Goal: Contribute content: Contribute content

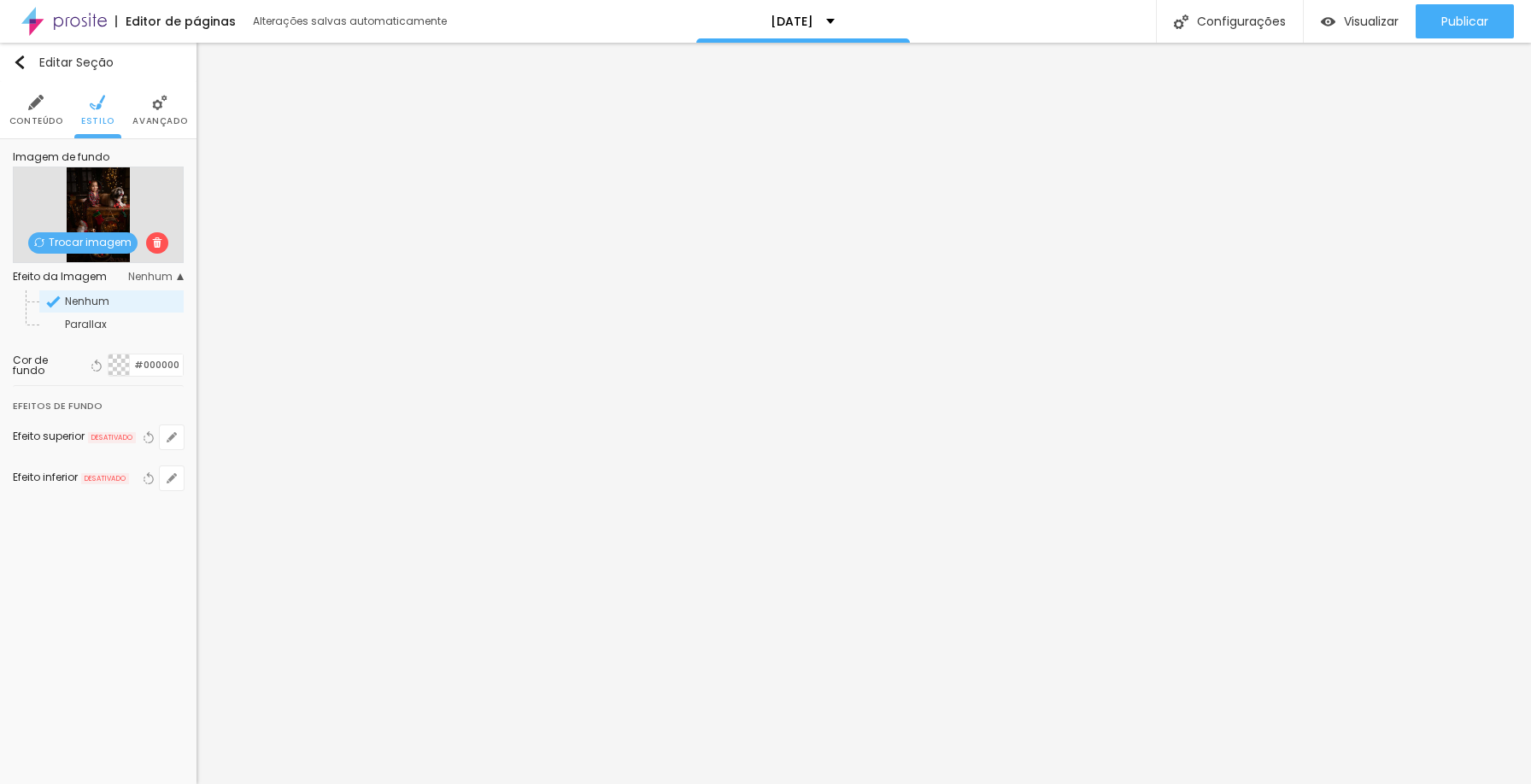
click at [19, 62] on img "button" at bounding box center [20, 62] width 14 height 14
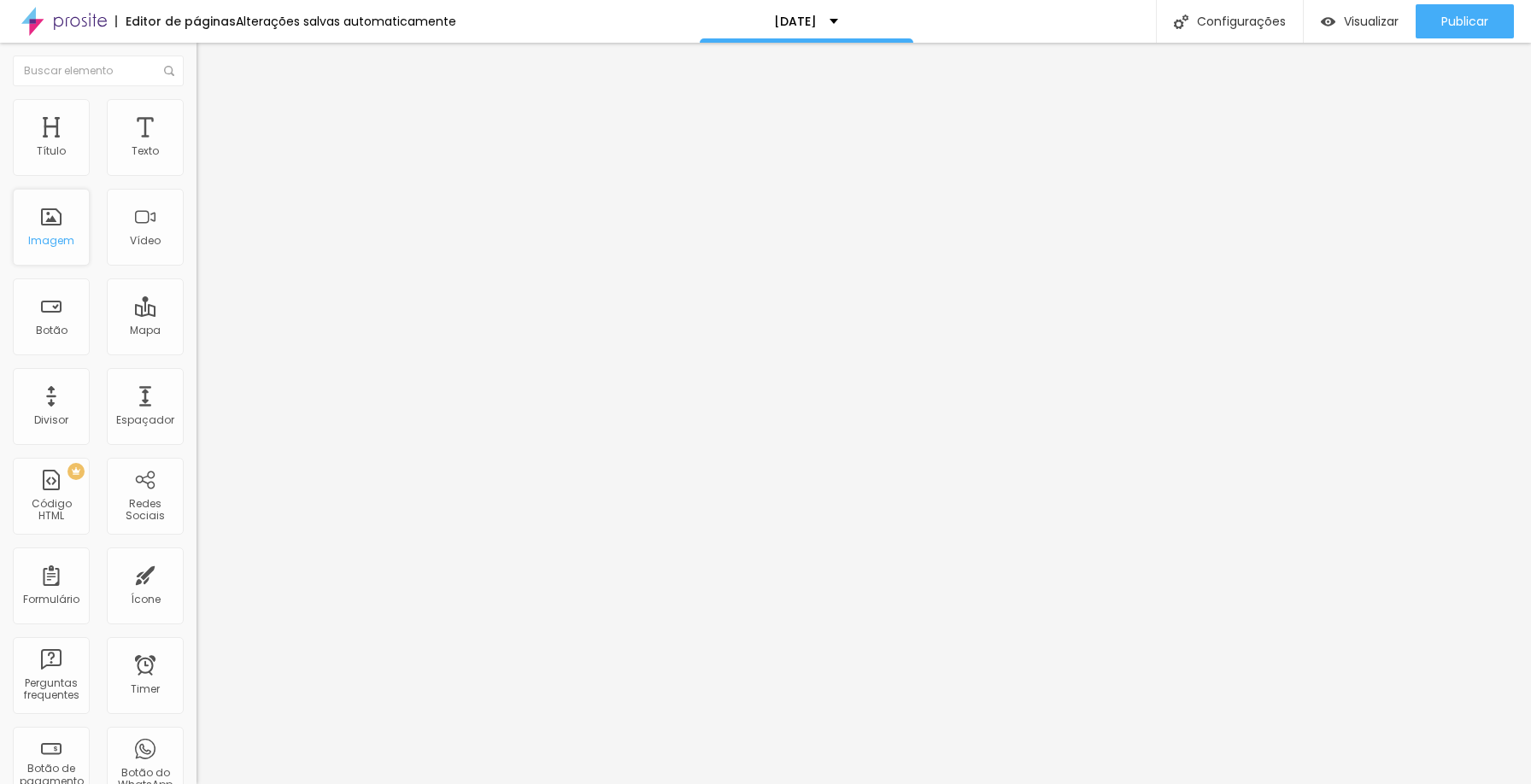
click at [61, 233] on div "Imagem" at bounding box center [52, 228] width 77 height 77
click at [197, 147] on span "Adicionar imagem" at bounding box center [252, 139] width 110 height 15
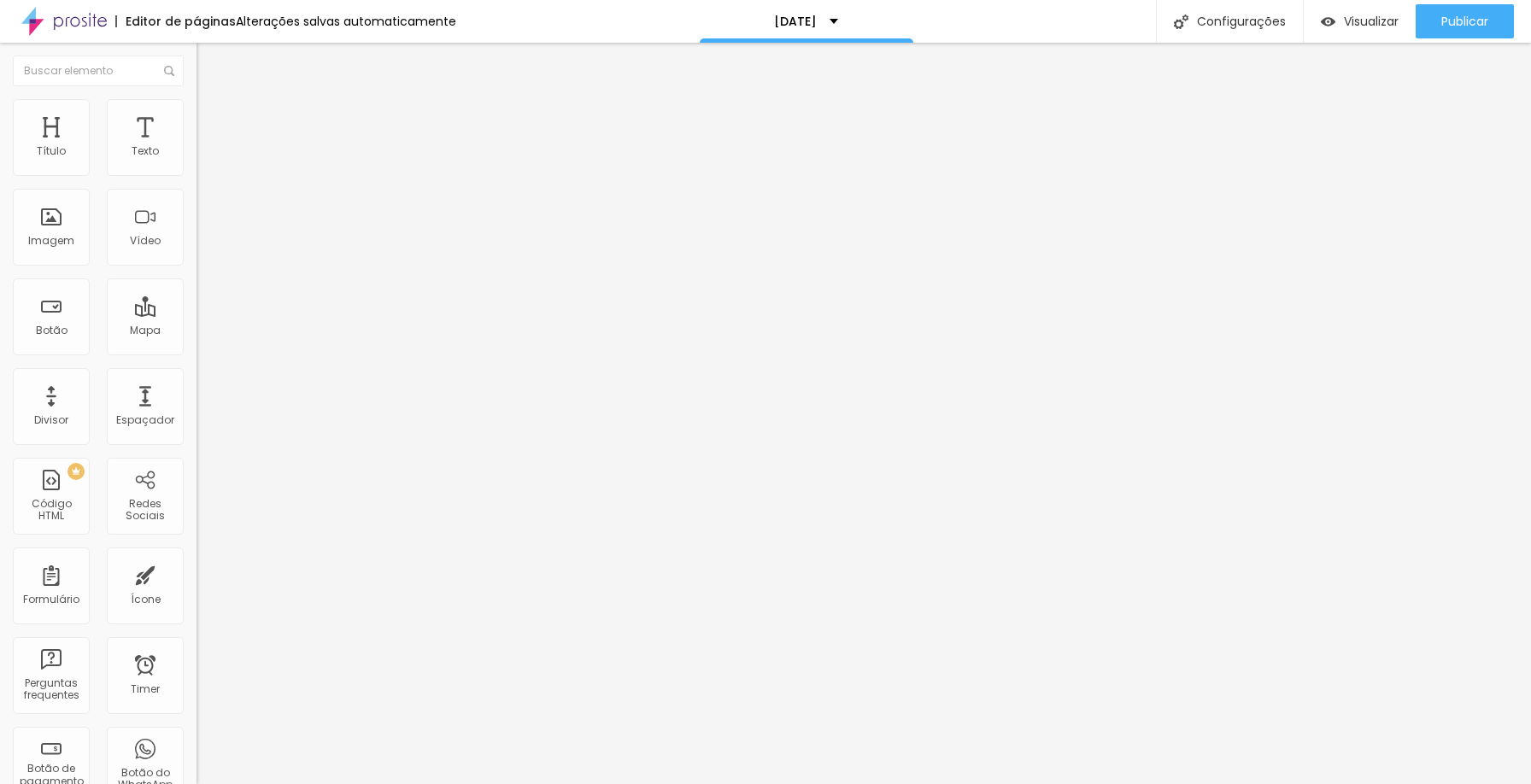
click at [197, 147] on span "Adicionar imagem" at bounding box center [252, 139] width 110 height 15
click at [1465, 18] on span "Publicar" at bounding box center [1465, 22] width 47 height 14
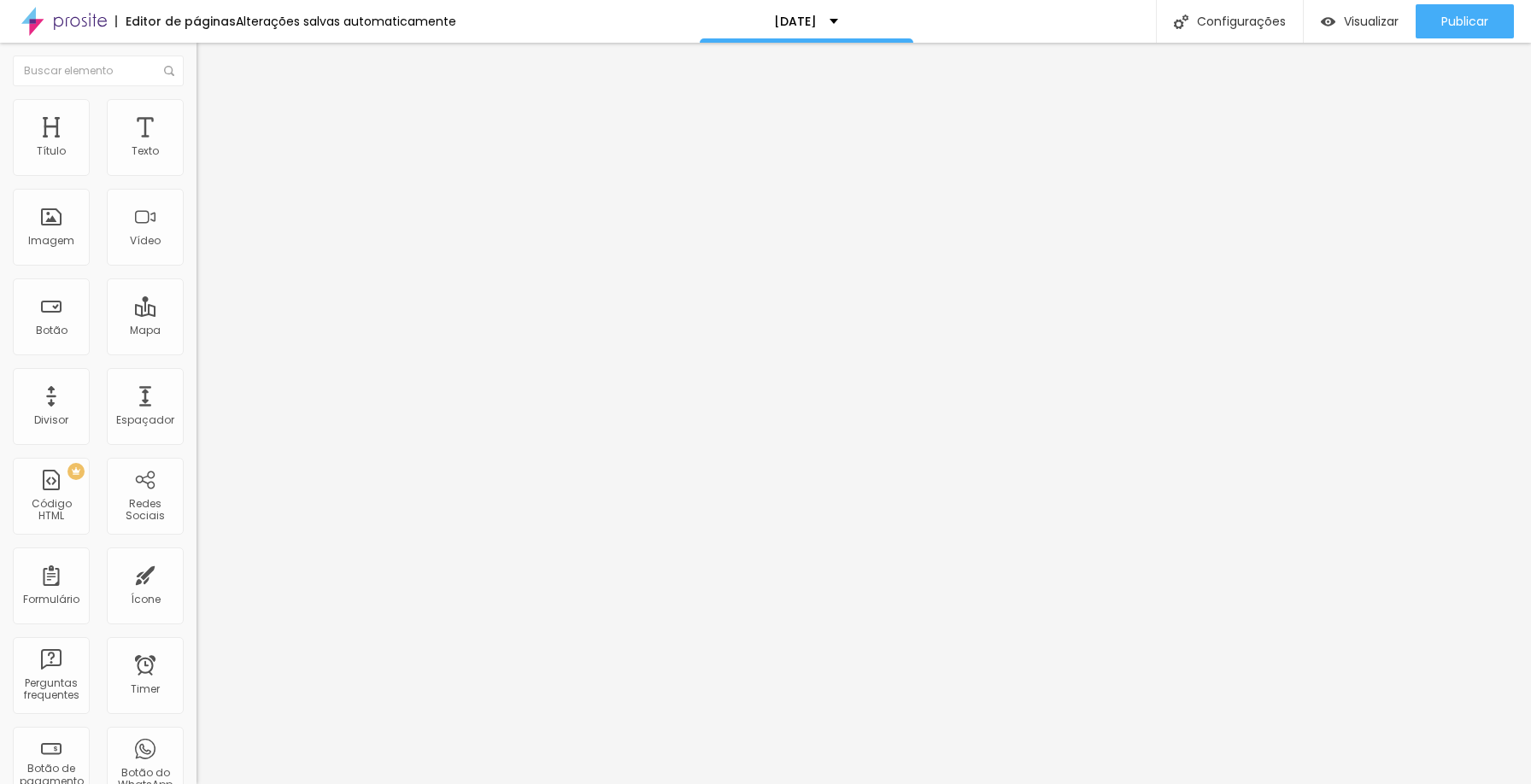
click at [212, 118] on span "Estilo" at bounding box center [225, 110] width 26 height 15
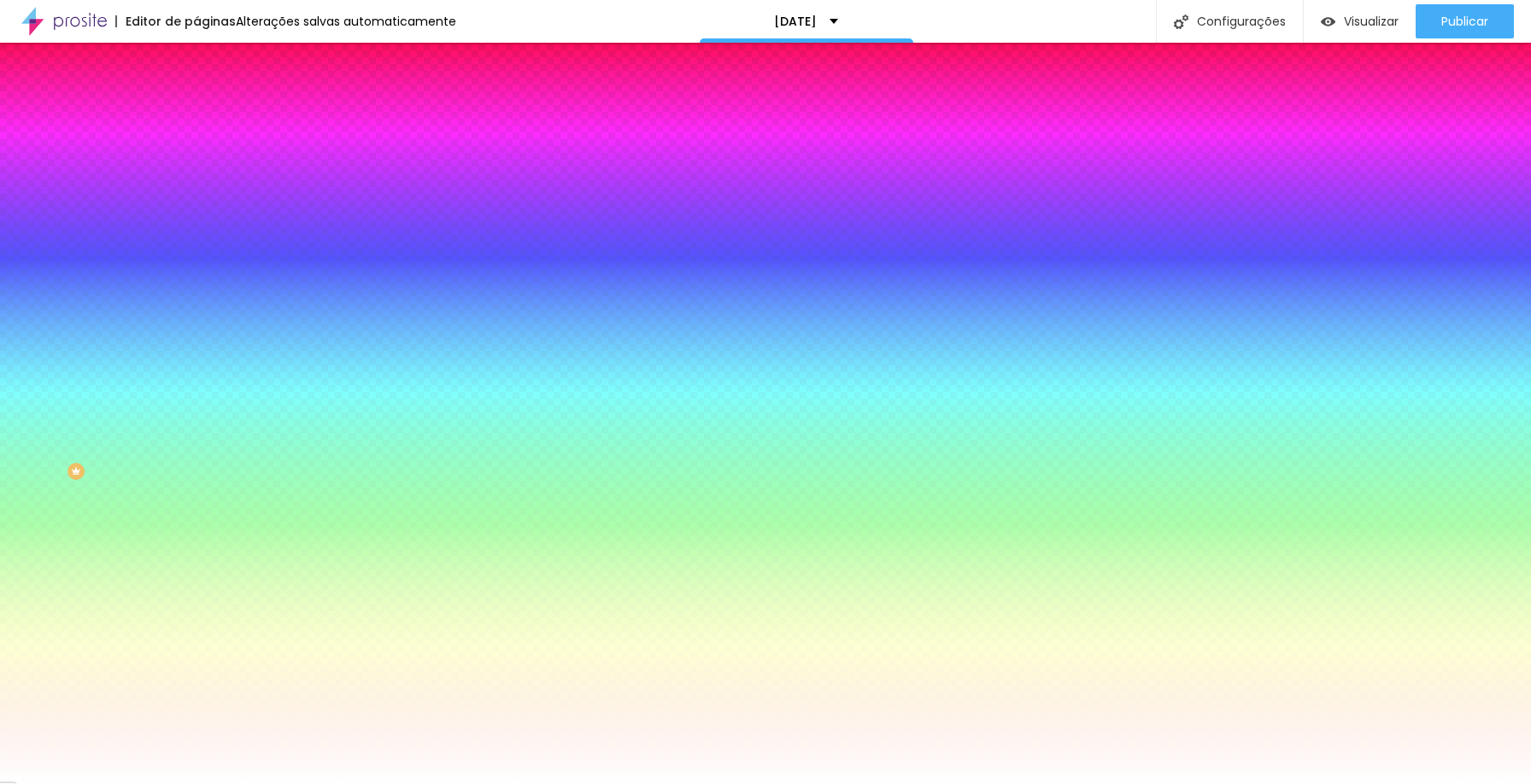
click at [290, 154] on img at bounding box center [295, 149] width 11 height 10
click at [197, 233] on div at bounding box center [295, 233] width 197 height 0
click at [125, 424] on div at bounding box center [765, 392] width 1531 height 784
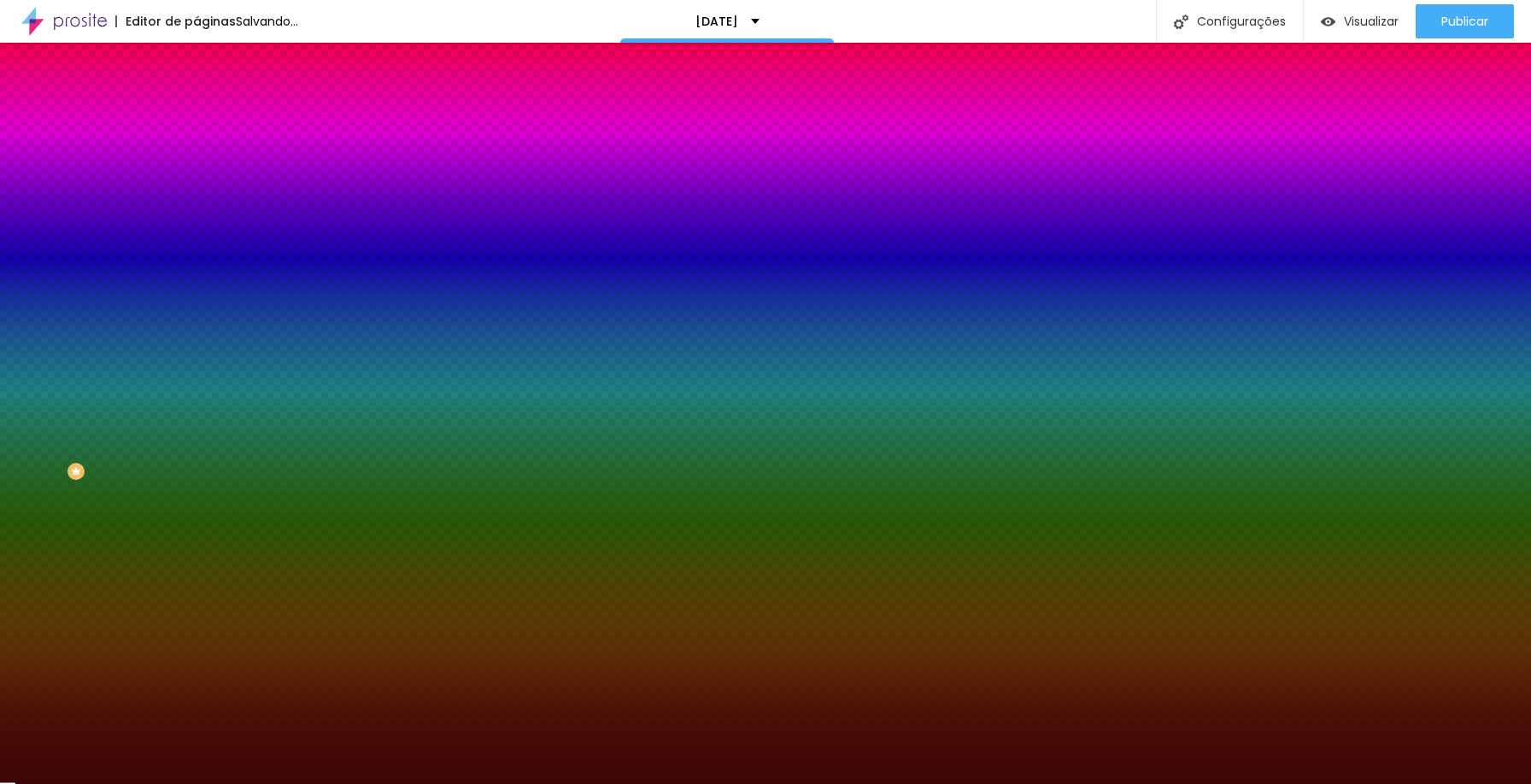
click at [1380, 594] on div at bounding box center [1381, 596] width 4 height 4
type input "#3C0707"
click at [125, 430] on div at bounding box center [765, 392] width 1531 height 784
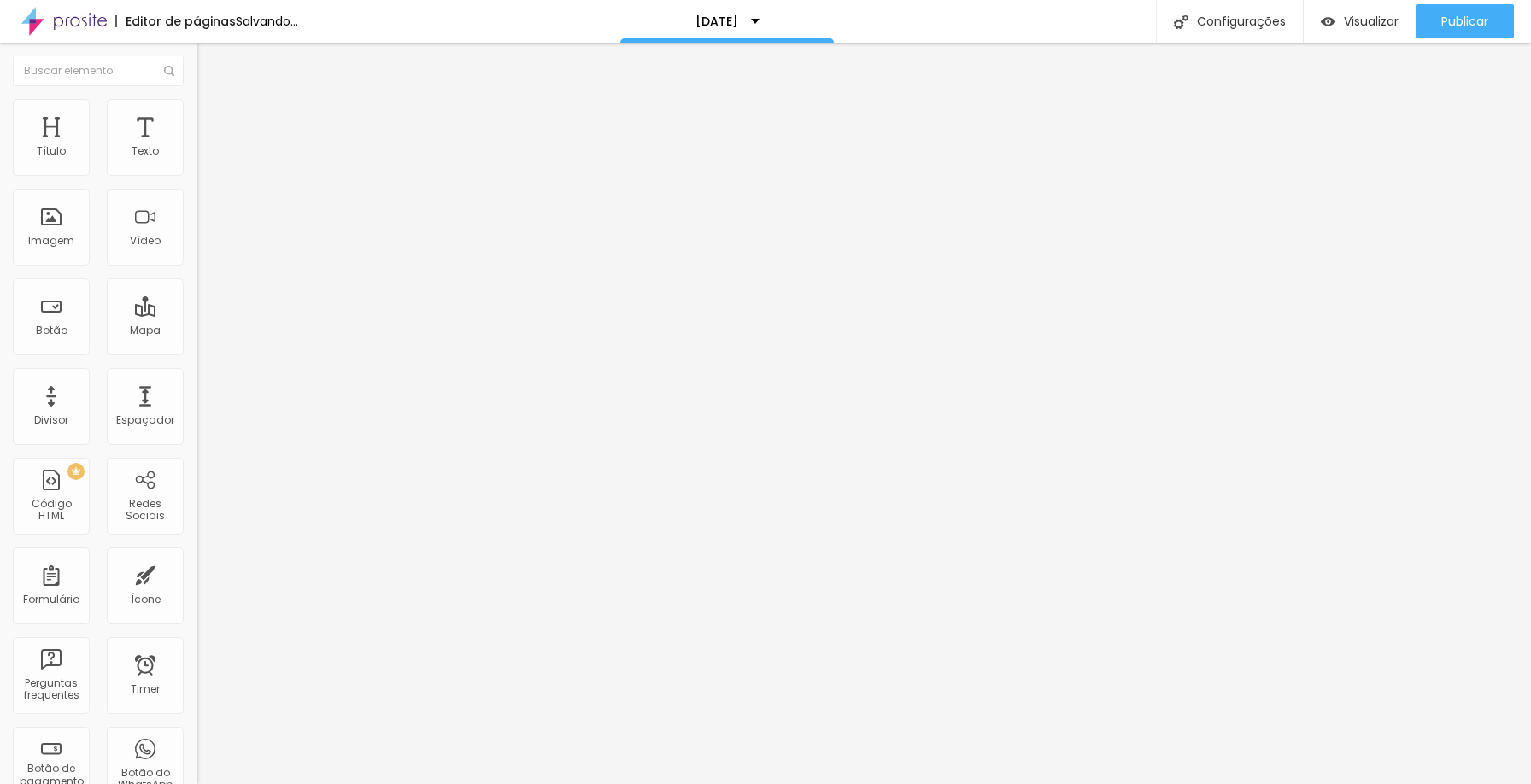
click at [197, 100] on img at bounding box center [205, 107] width 16 height 16
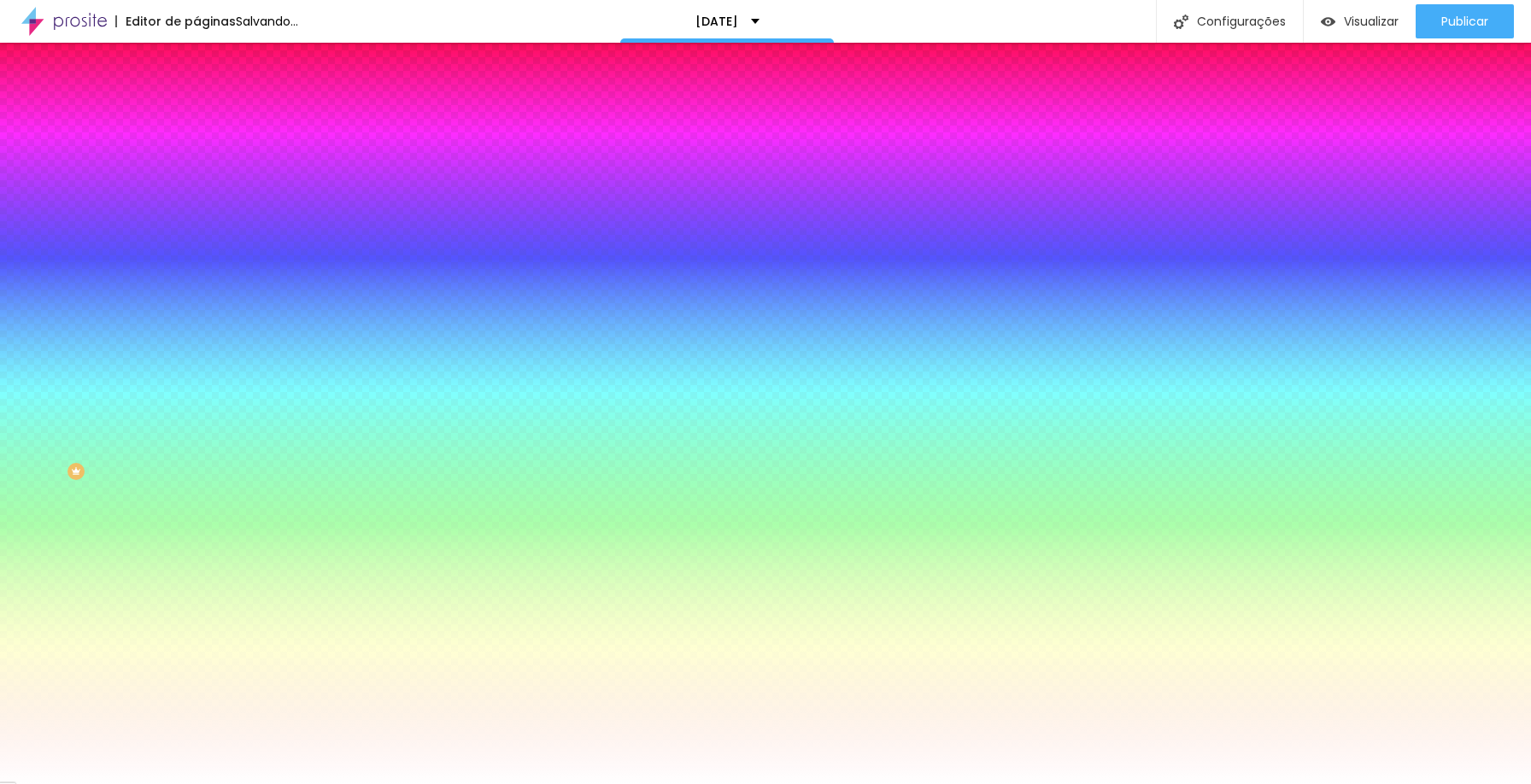
click at [197, 233] on div at bounding box center [295, 233] width 197 height 0
click at [125, 438] on div at bounding box center [765, 392] width 1531 height 784
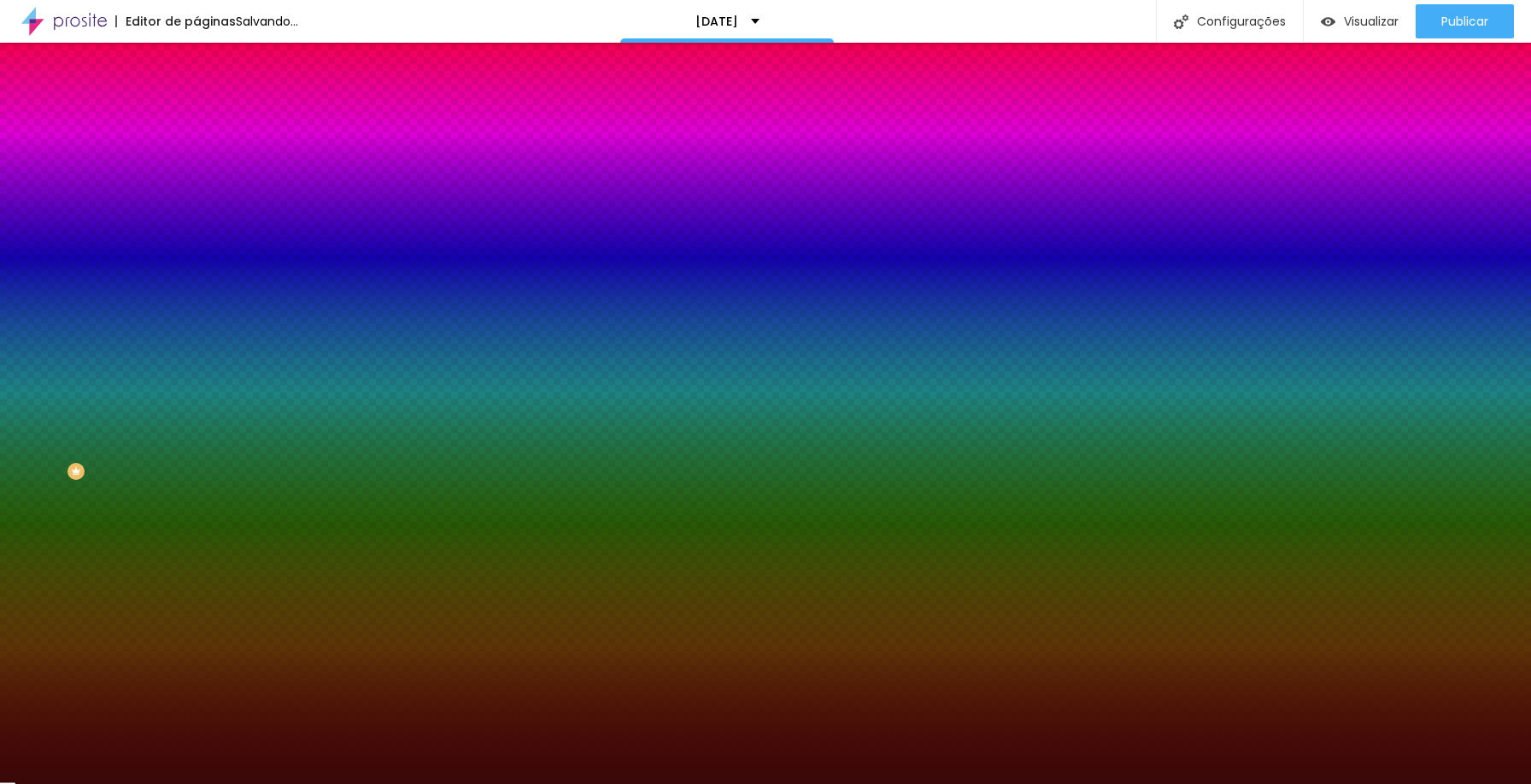
type input "#3A0808"
click at [1310, 610] on div at bounding box center [1312, 612] width 4 height 4
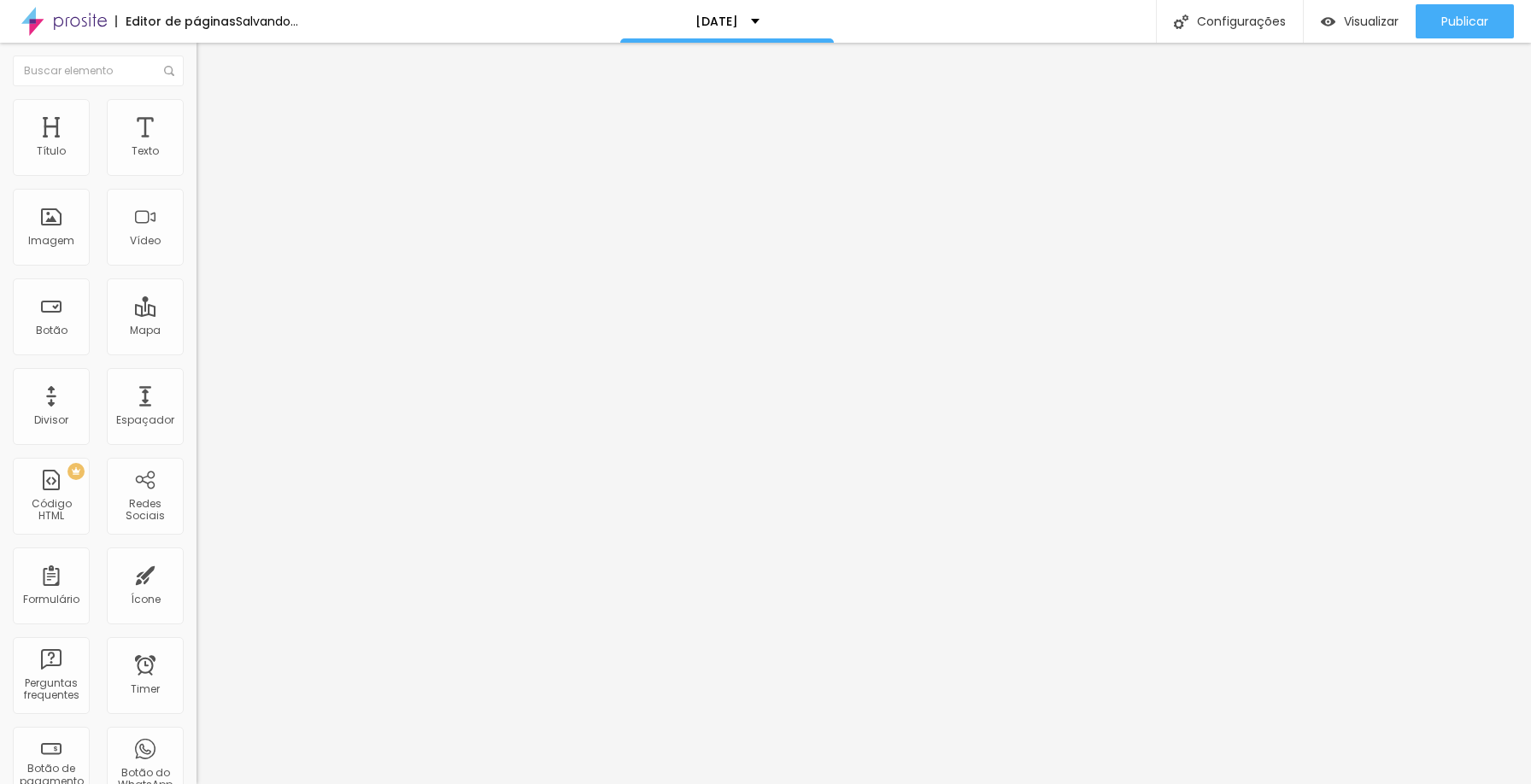
click at [197, 115] on li "Estilo" at bounding box center [295, 108] width 197 height 18
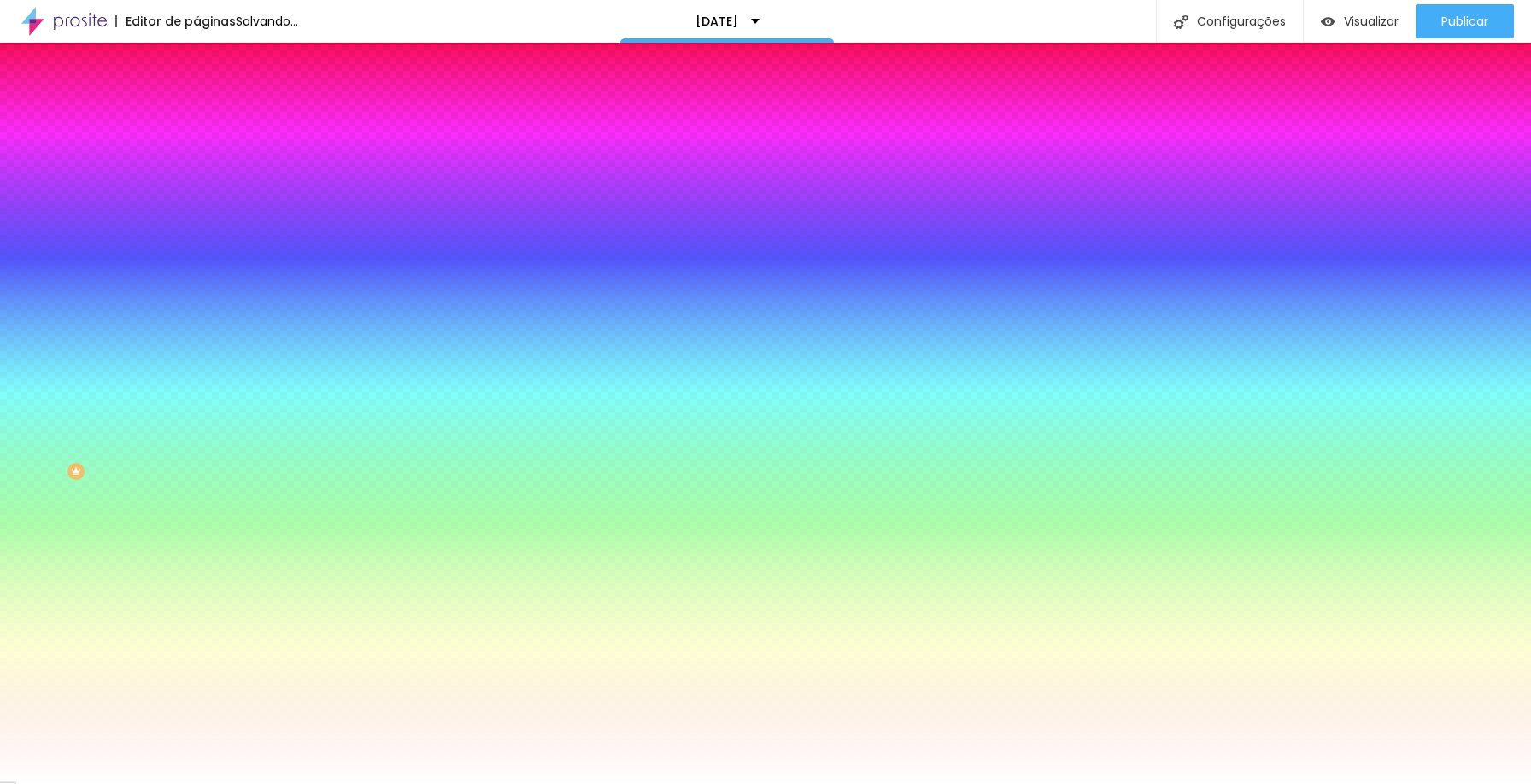
click at [290, 154] on img at bounding box center [295, 149] width 11 height 10
click at [197, 233] on div at bounding box center [295, 233] width 197 height 0
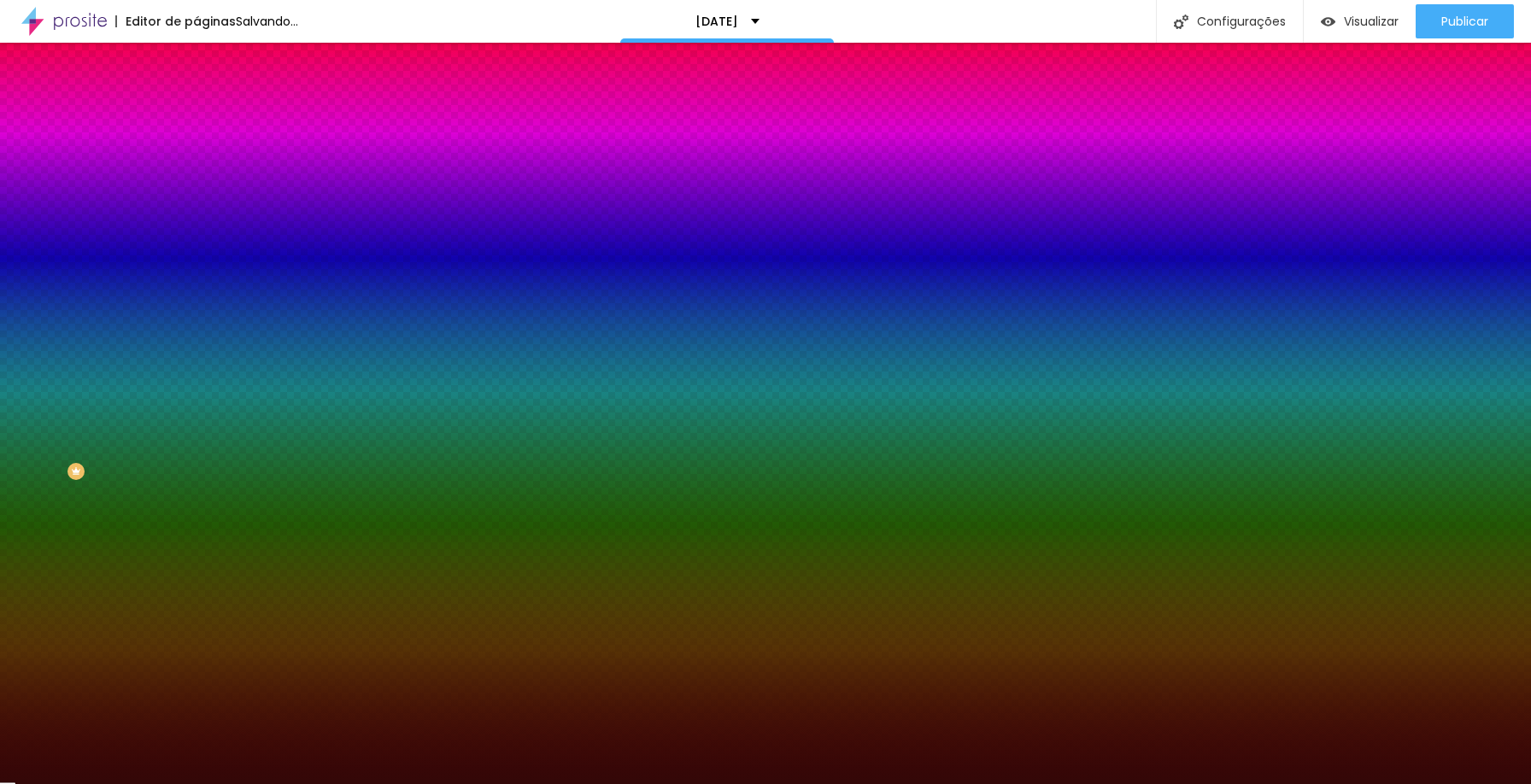
click at [123, 434] on div at bounding box center [765, 392] width 1531 height 784
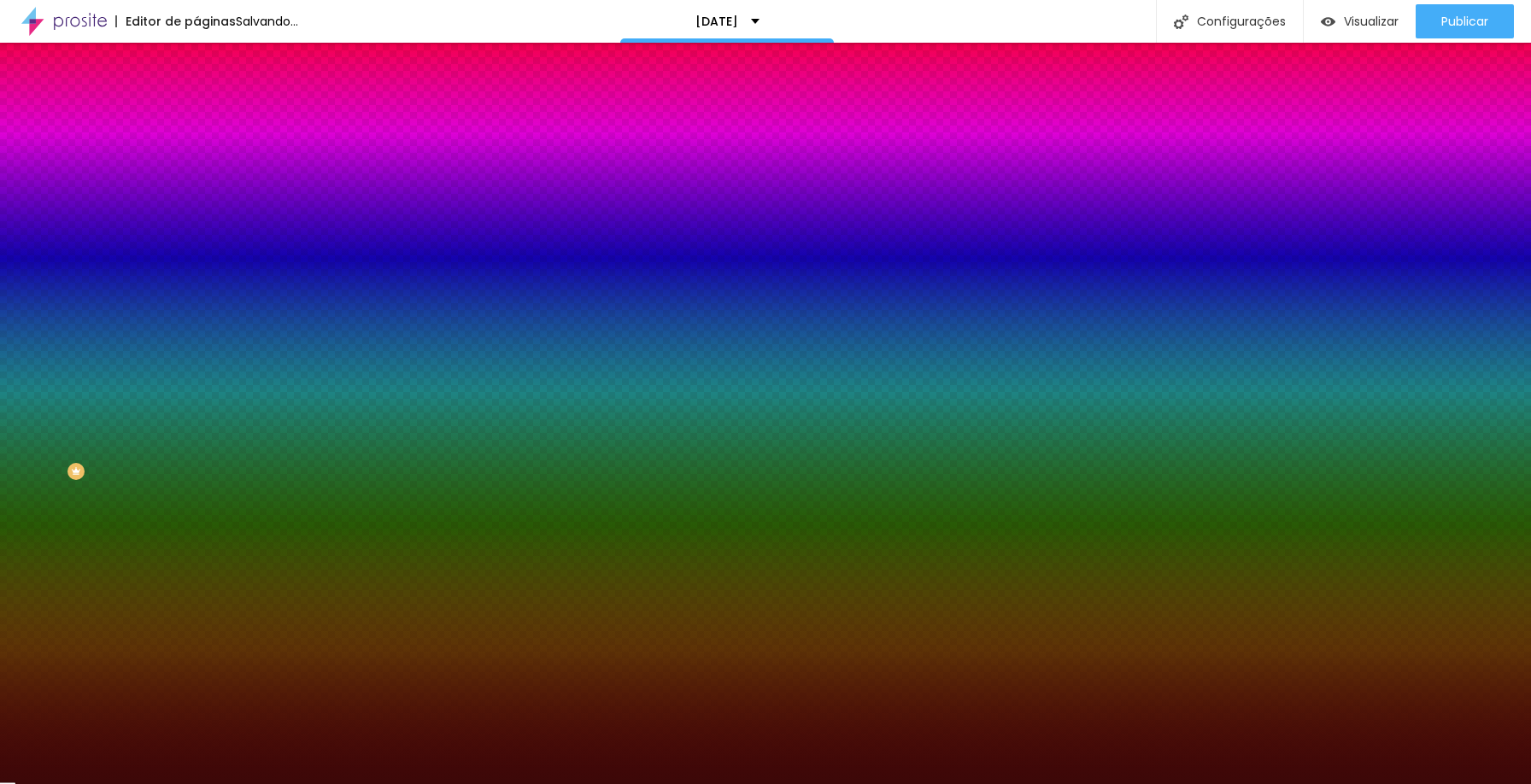
type input "#3C0808"
click at [1325, 598] on div at bounding box center [1327, 599] width 4 height 4
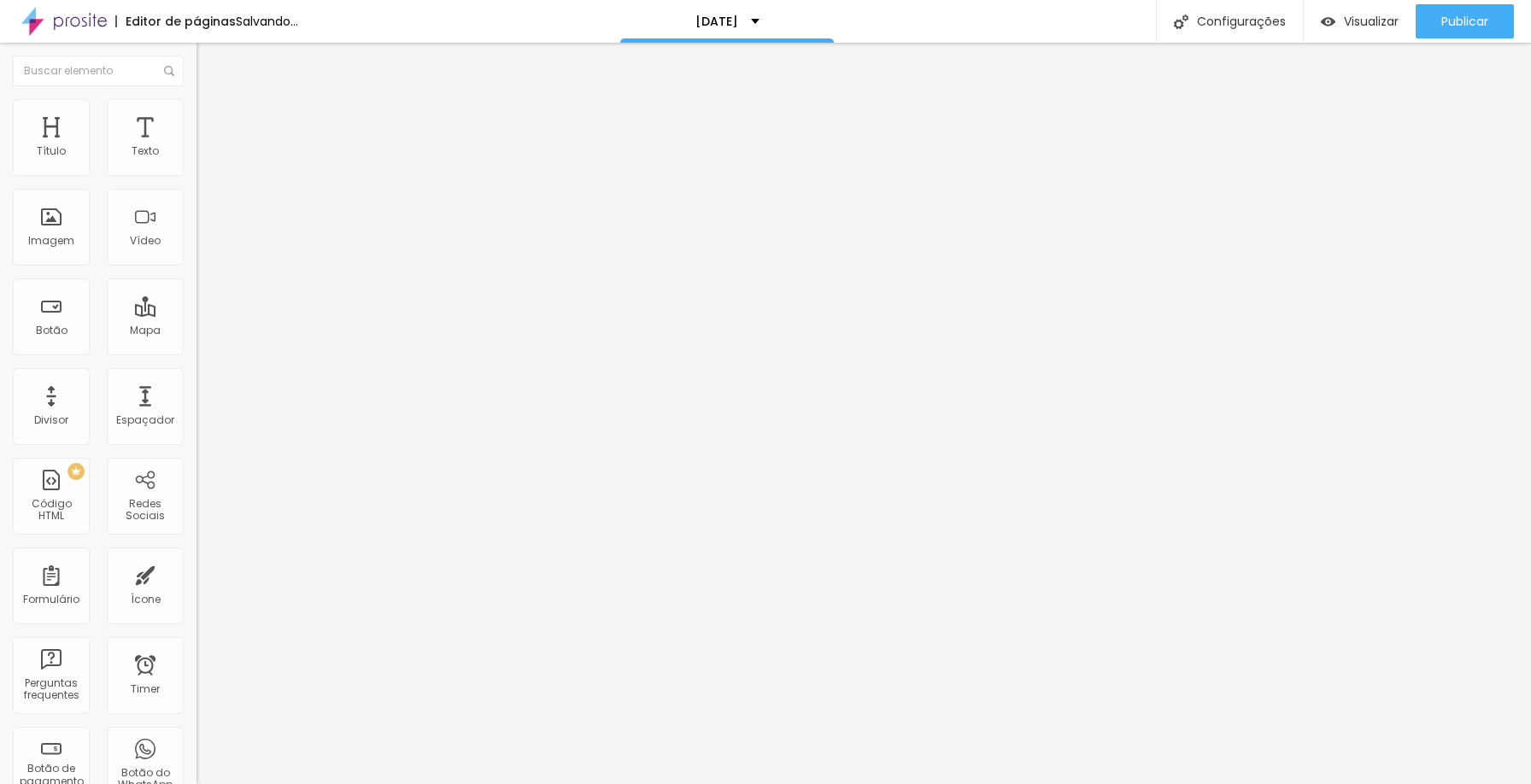
click at [197, 203] on span "Sólido" at bounding box center [214, 200] width 33 height 15
click at [197, 108] on img at bounding box center [205, 107] width 16 height 16
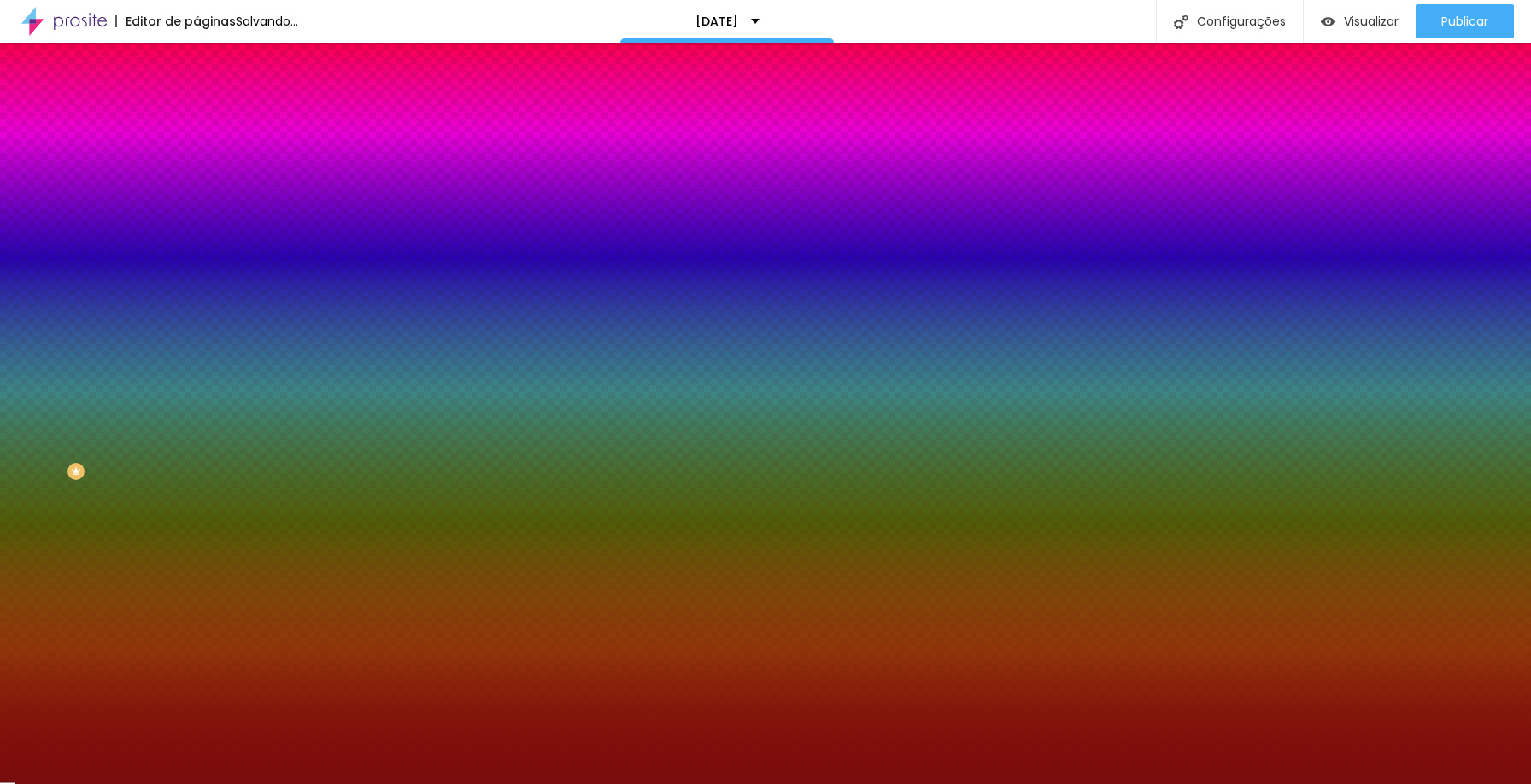
click at [197, 163] on div at bounding box center [295, 163] width 197 height 0
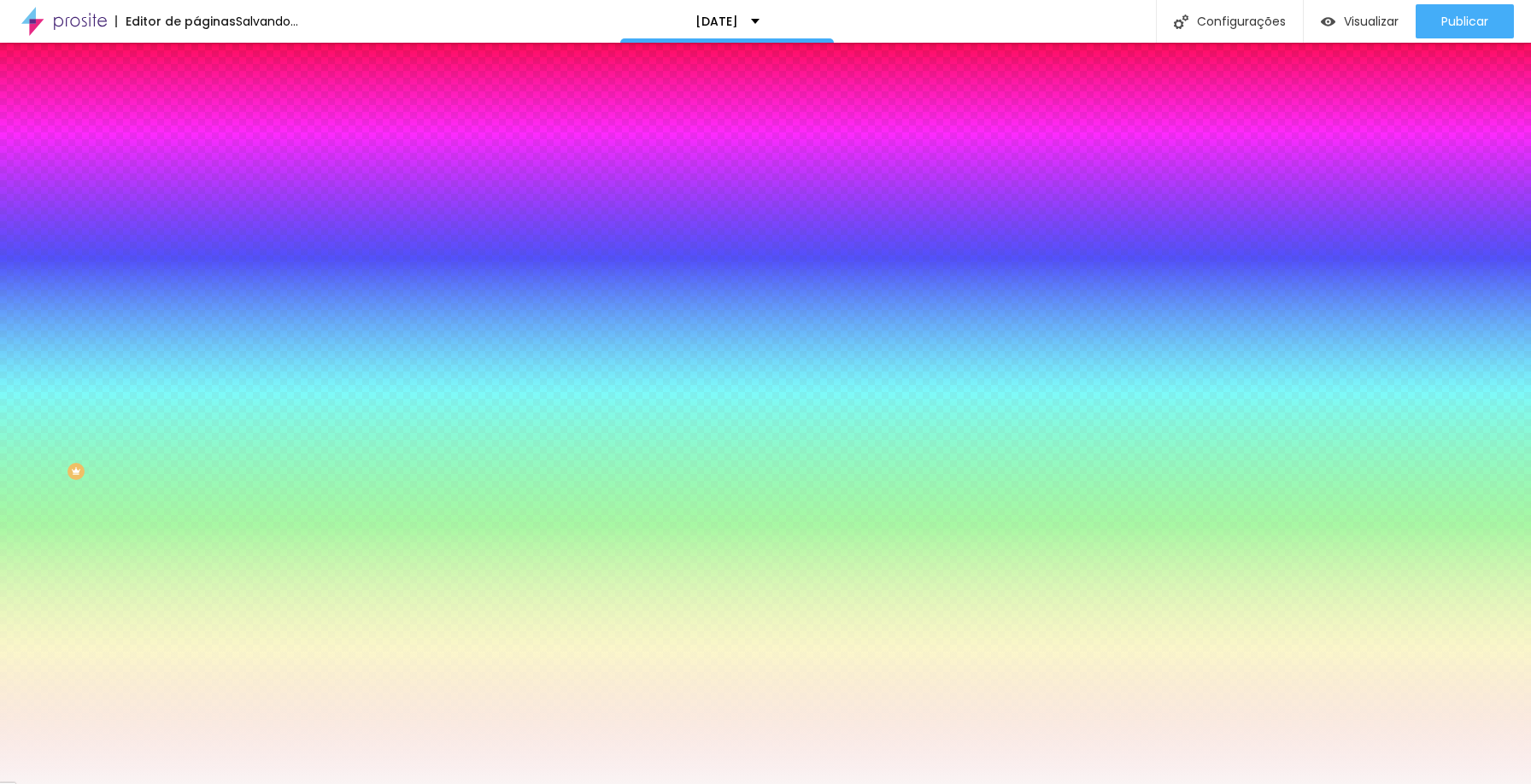
type input "#FFFFFF"
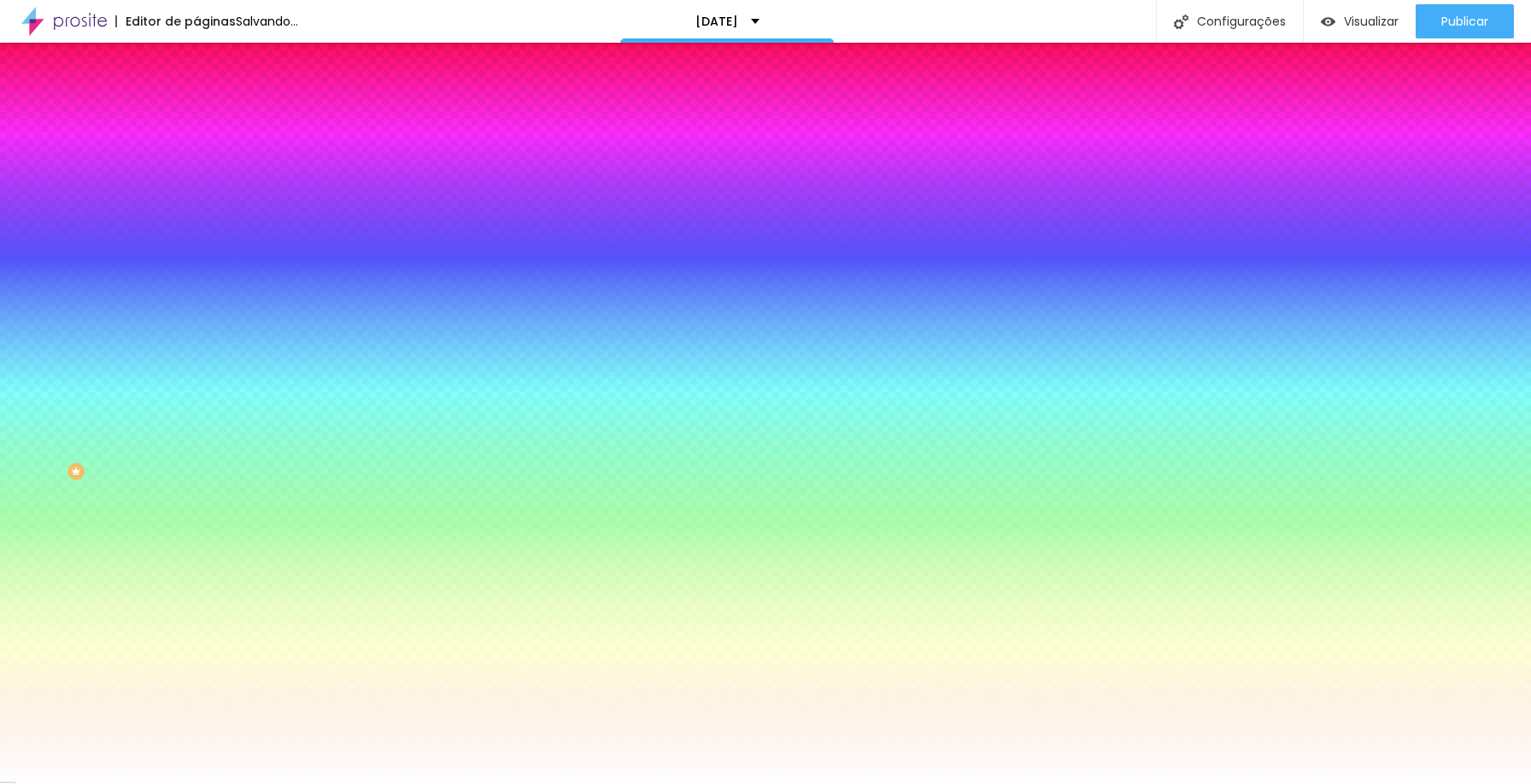
drag, startPoint x: 61, startPoint y: 216, endPoint x: 18, endPoint y: 183, distance: 54.2
click at [197, 180] on div "Cor Voltar ao padrão #FFFFFF" at bounding box center [295, 157] width 197 height 47
type input "2"
type input "1"
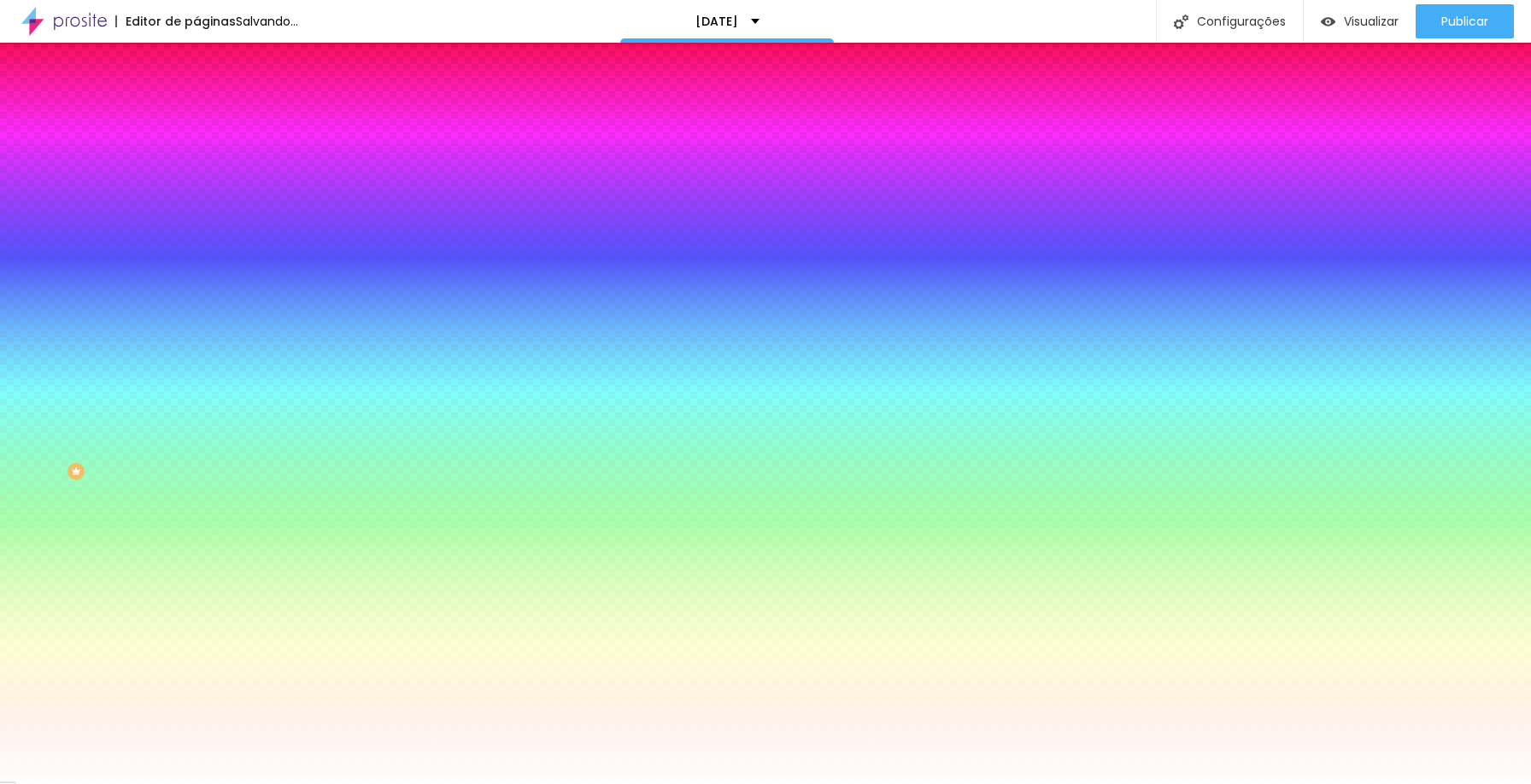
drag, startPoint x: 45, startPoint y: 270, endPoint x: 18, endPoint y: 268, distance: 27.1
type input "1"
click at [197, 266] on input "range" at bounding box center [252, 259] width 110 height 14
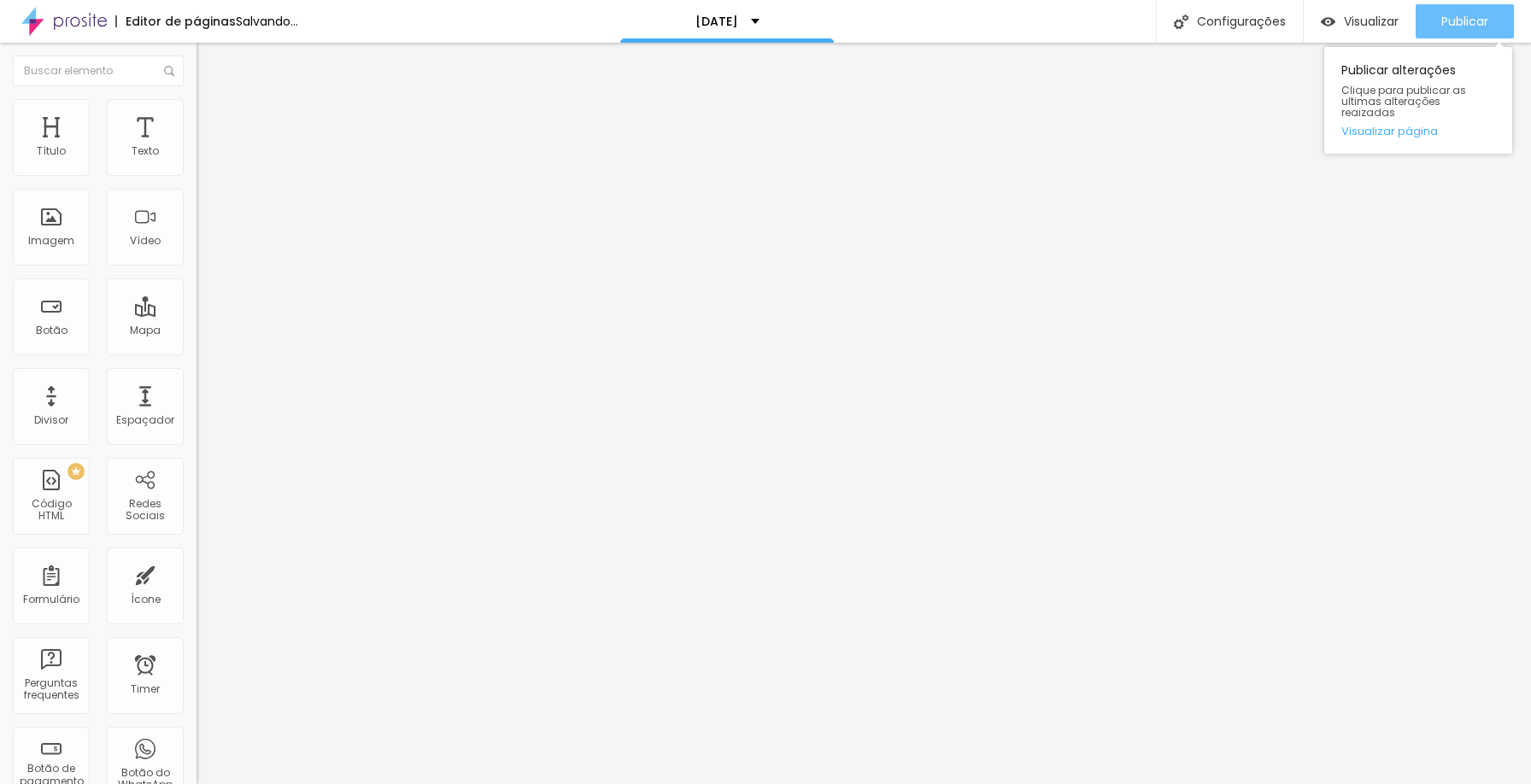
click at [1453, 15] on span "Publicar" at bounding box center [1465, 22] width 47 height 14
click at [1471, 15] on span "Publicar" at bounding box center [1465, 22] width 47 height 14
click at [197, 147] on span "Adicionar imagem" at bounding box center [252, 139] width 110 height 15
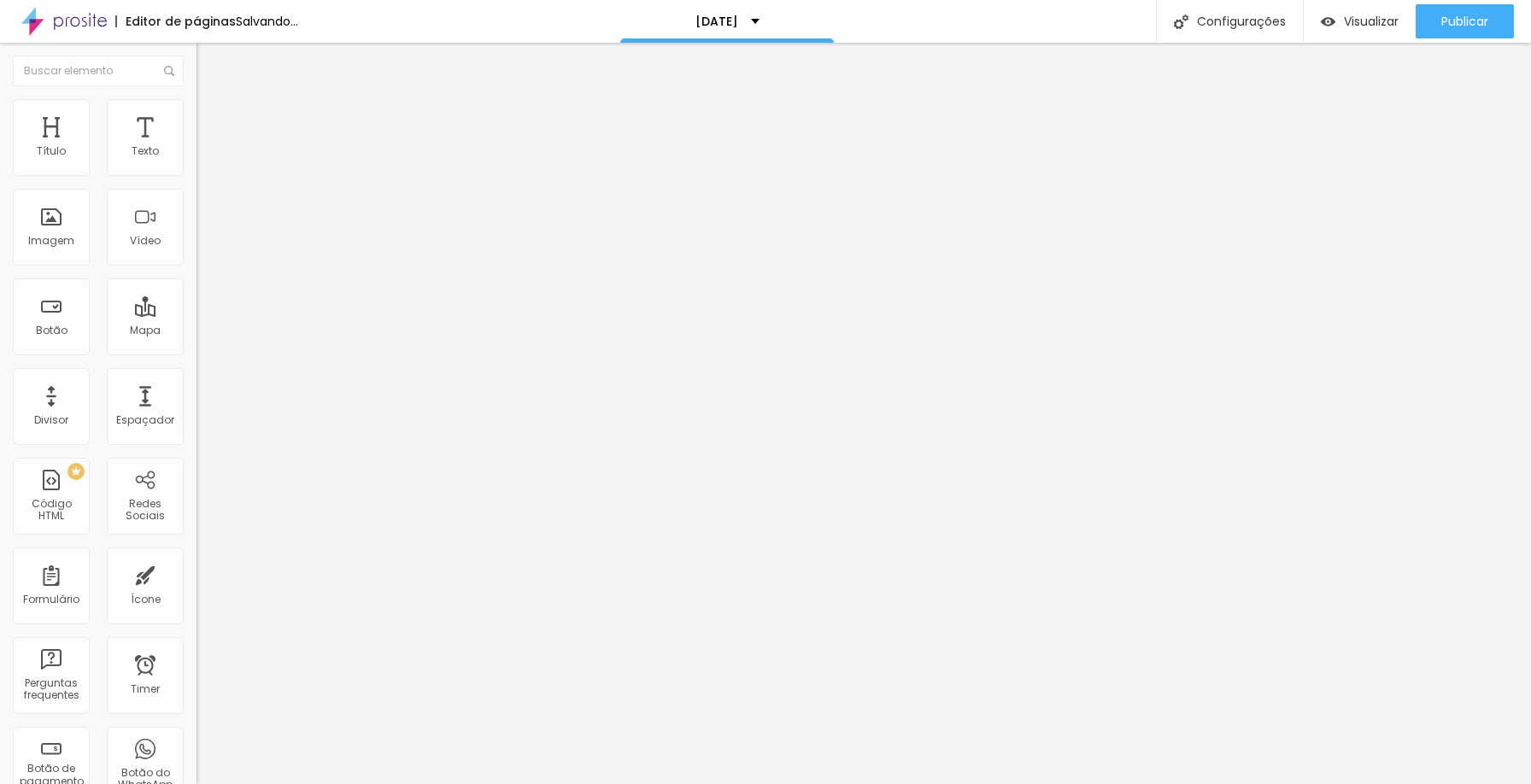
click at [1464, 19] on span "Publicar" at bounding box center [1465, 22] width 47 height 14
click at [203, 159] on icon "button" at bounding box center [208, 154] width 11 height 10
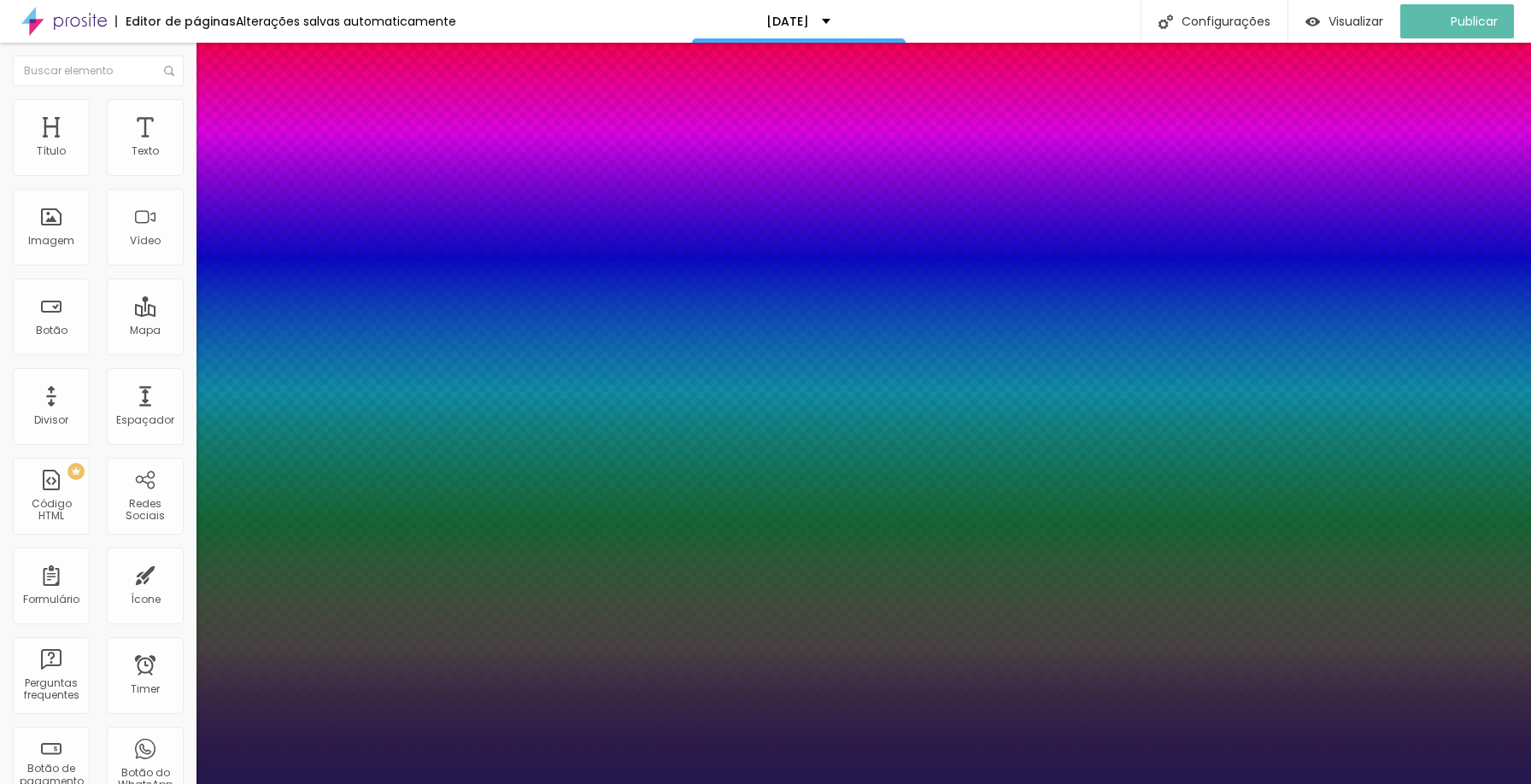
type input "1"
type input "15"
type input "1"
type input "16"
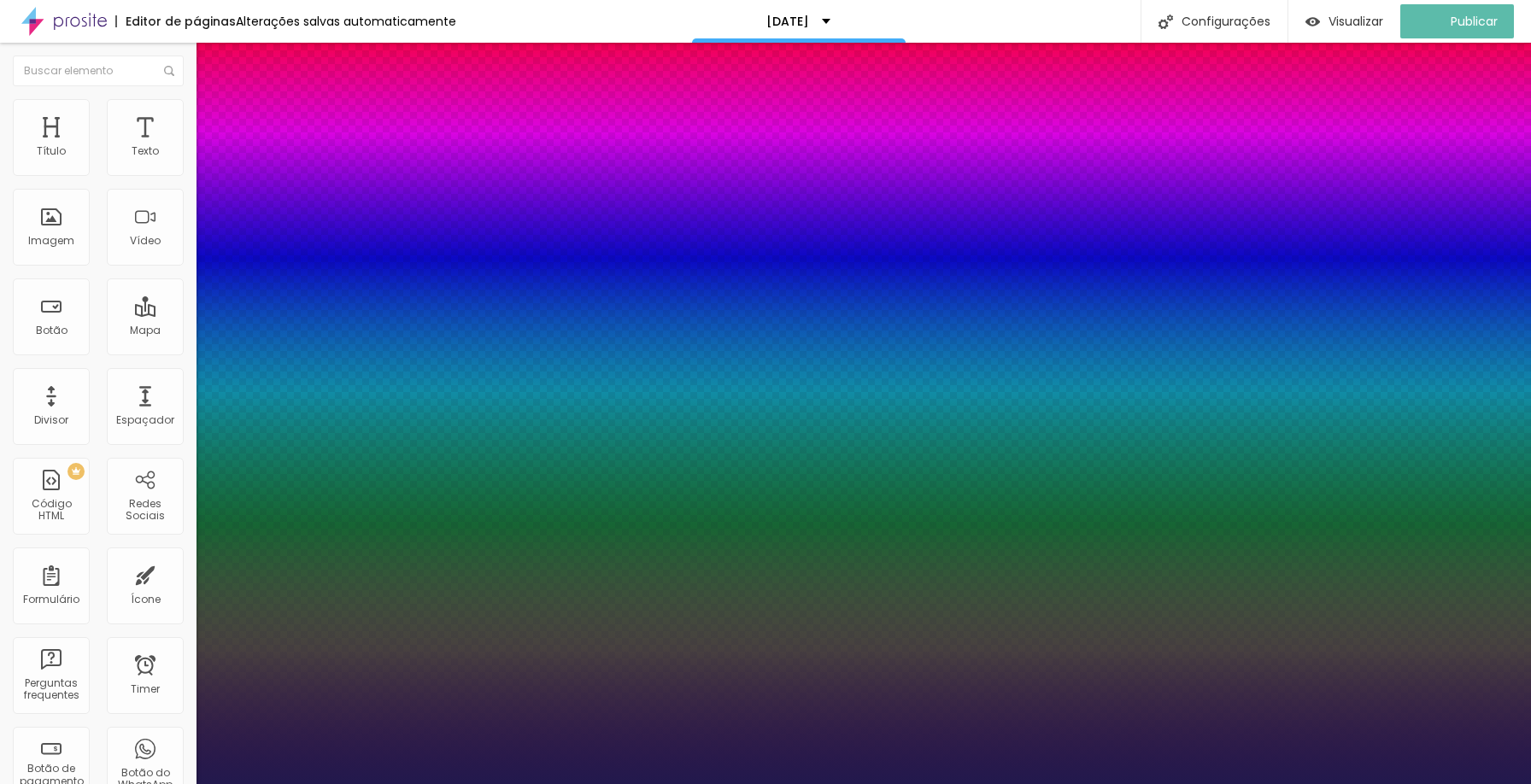
type input "16"
type input "1"
type input "18"
type input "1"
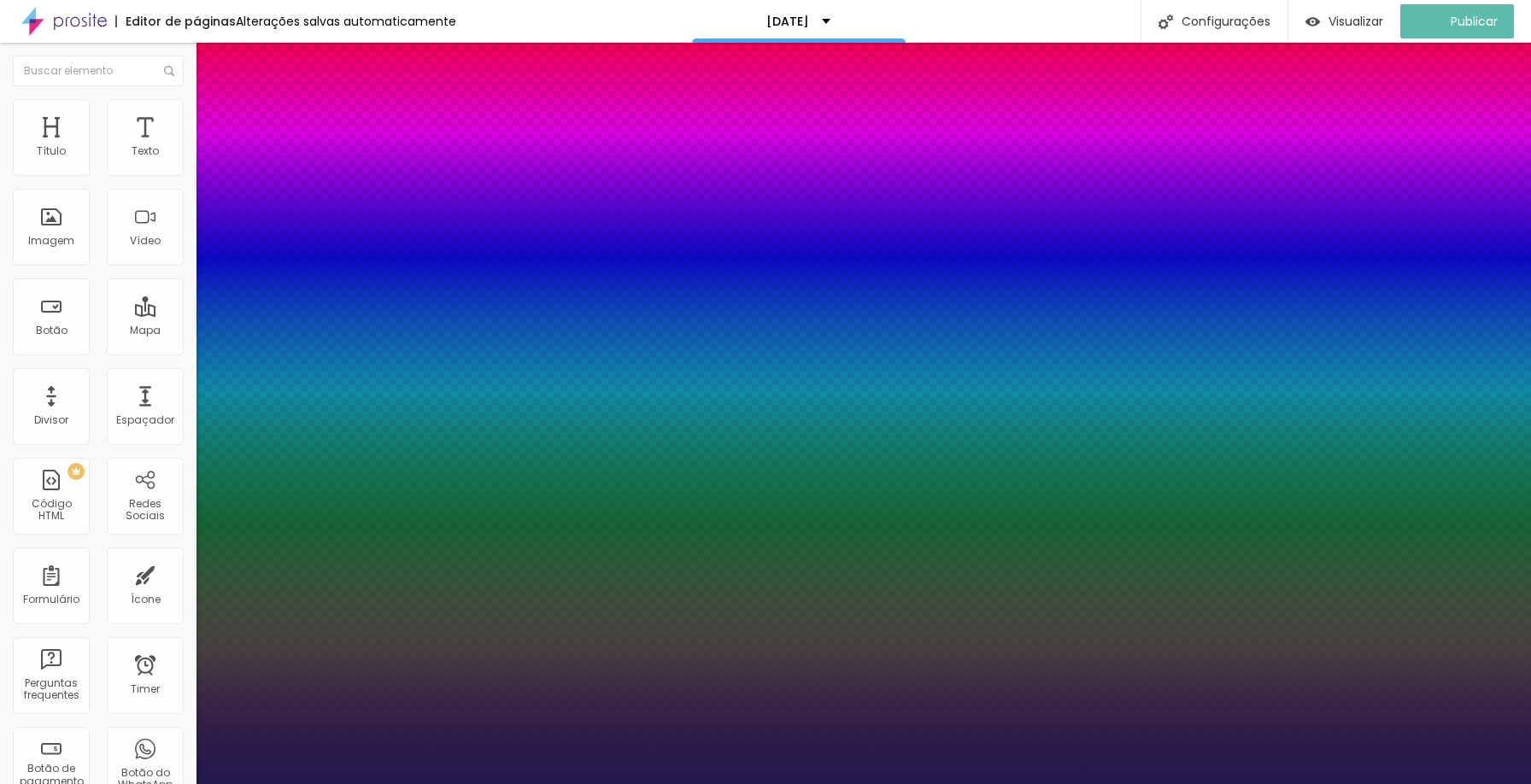
type input "19"
type input "1"
type input "19"
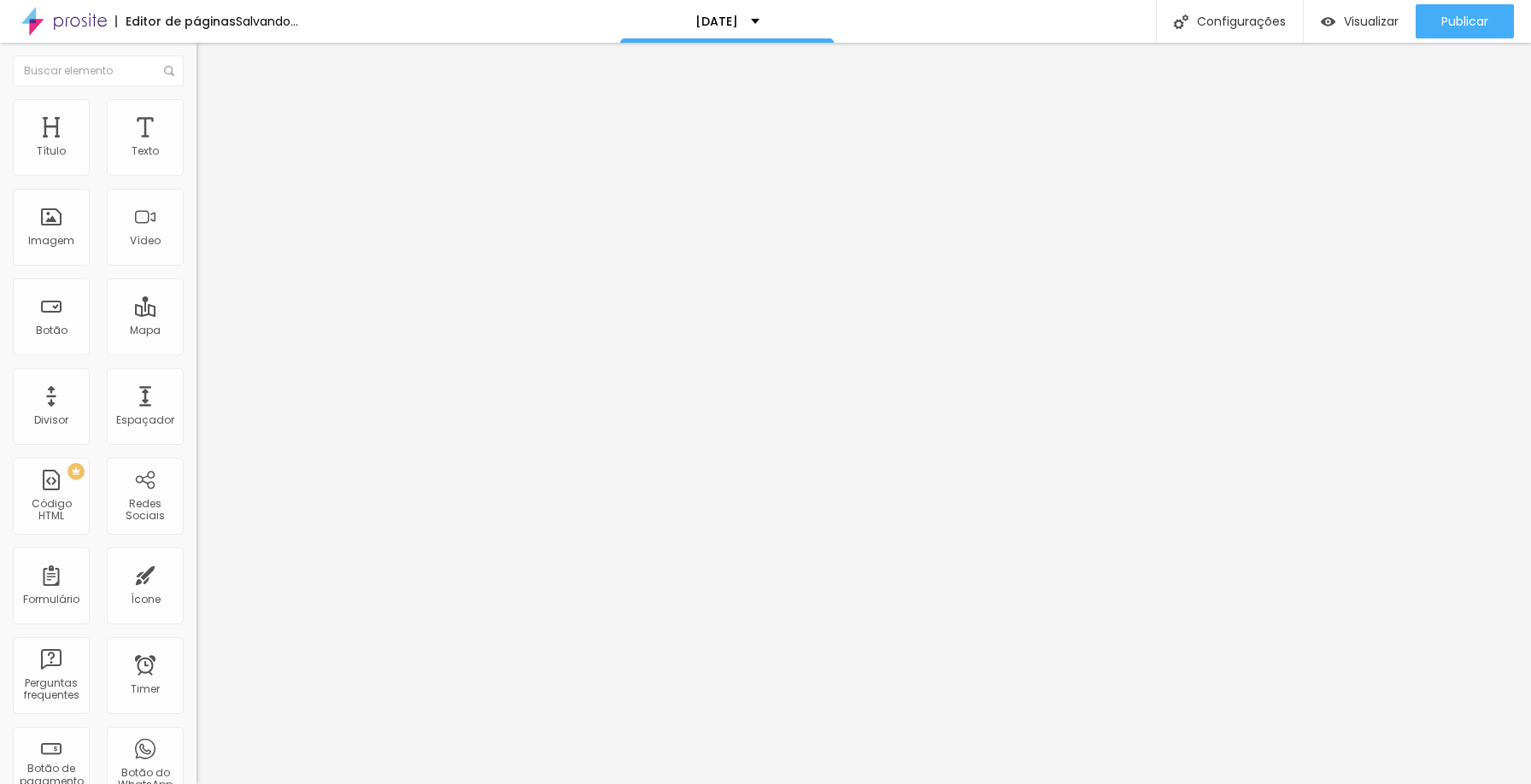
click at [203, 159] on icon "button" at bounding box center [208, 154] width 11 height 10
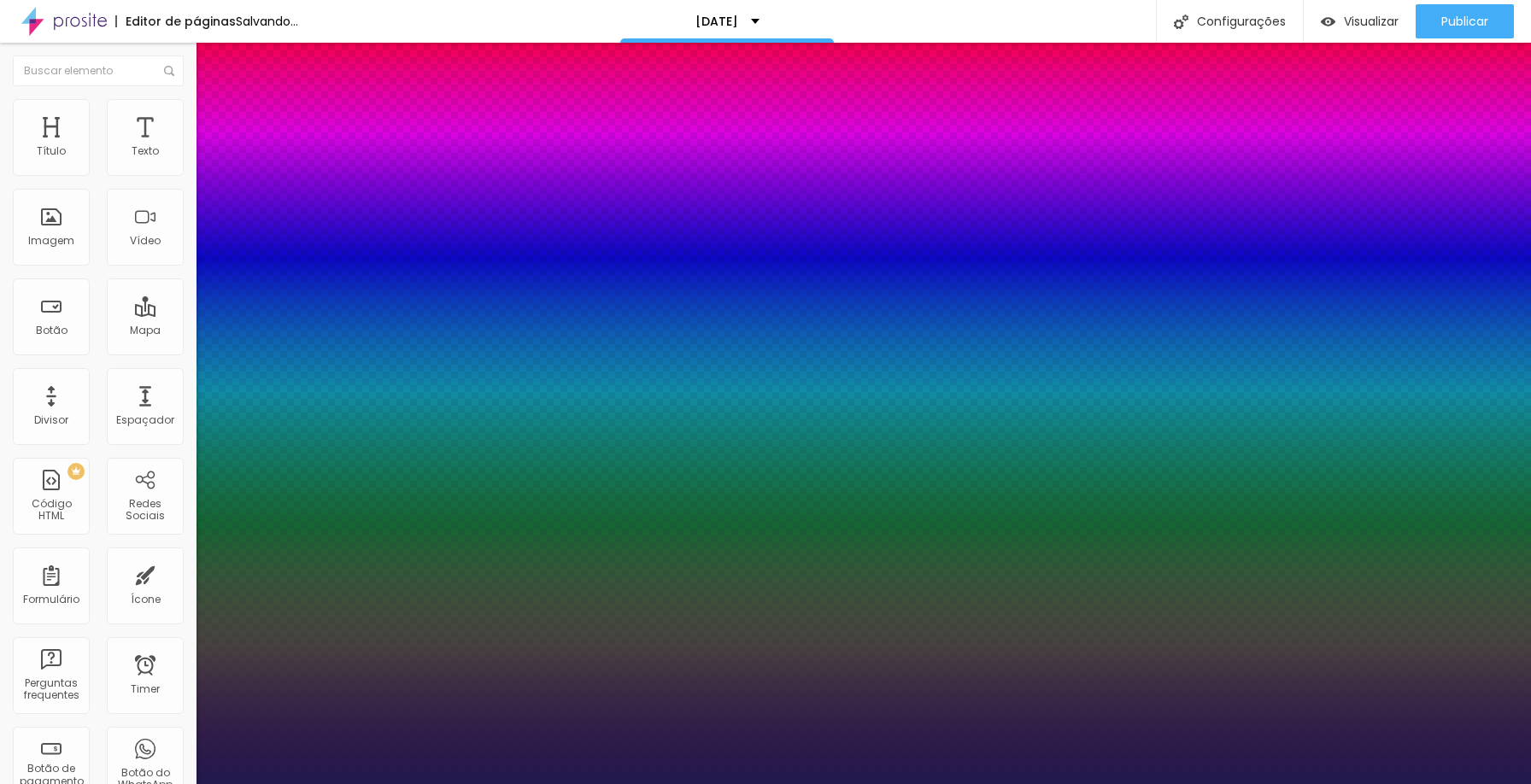
type input "17"
type input "1"
type input "18"
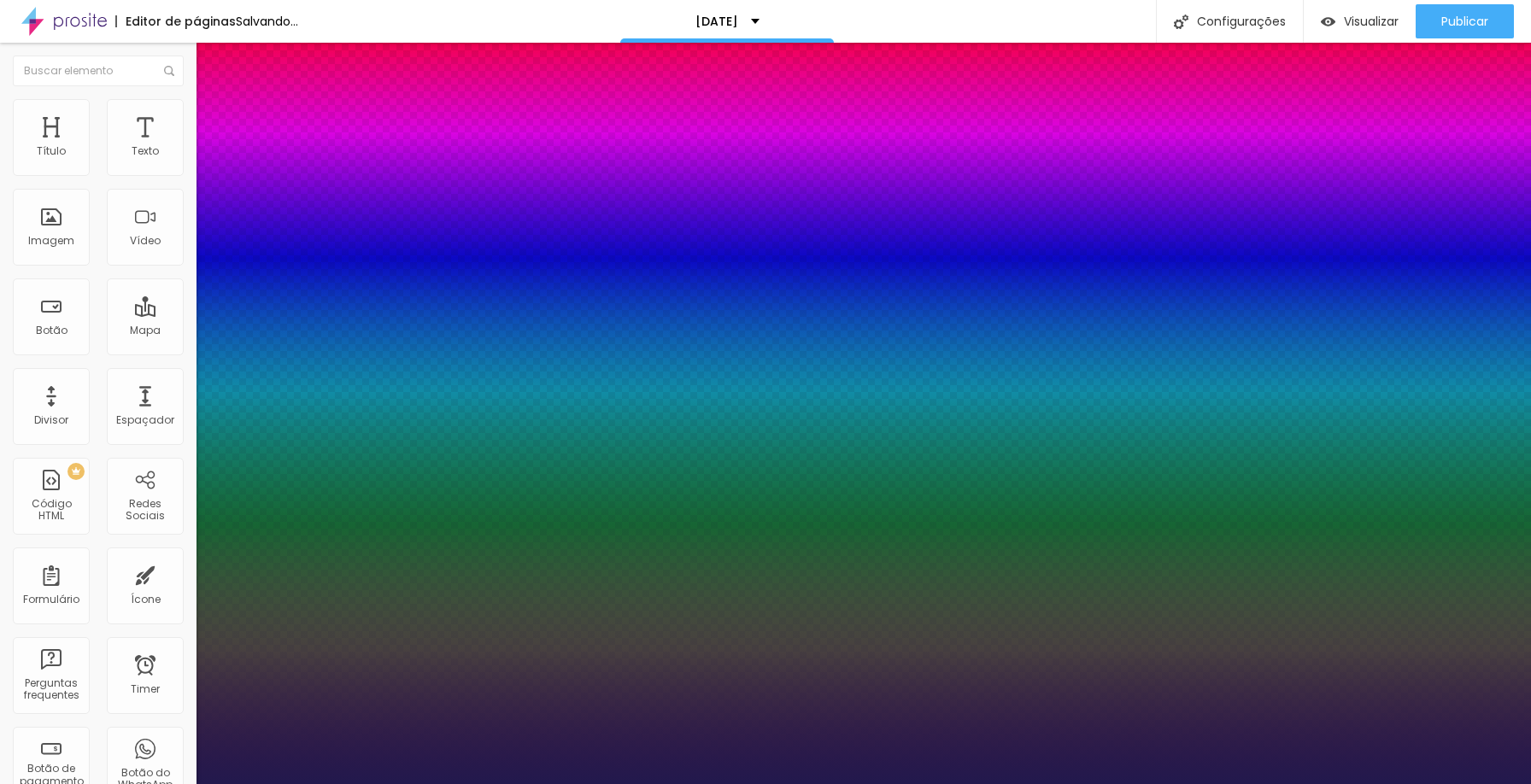
type input "1"
type input "19"
type input "1"
type input "20"
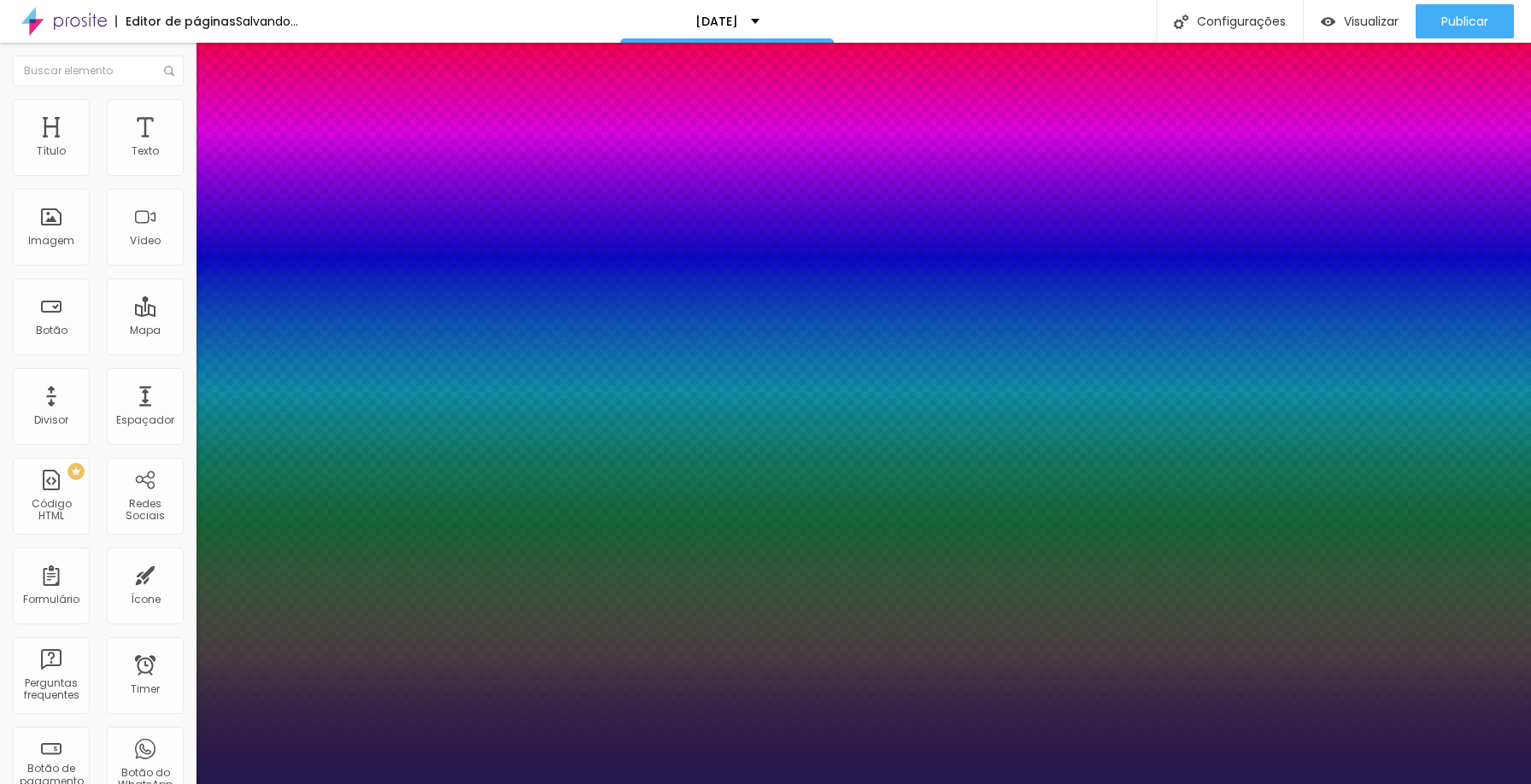
type input "20"
type input "1"
type input "19"
type input "1"
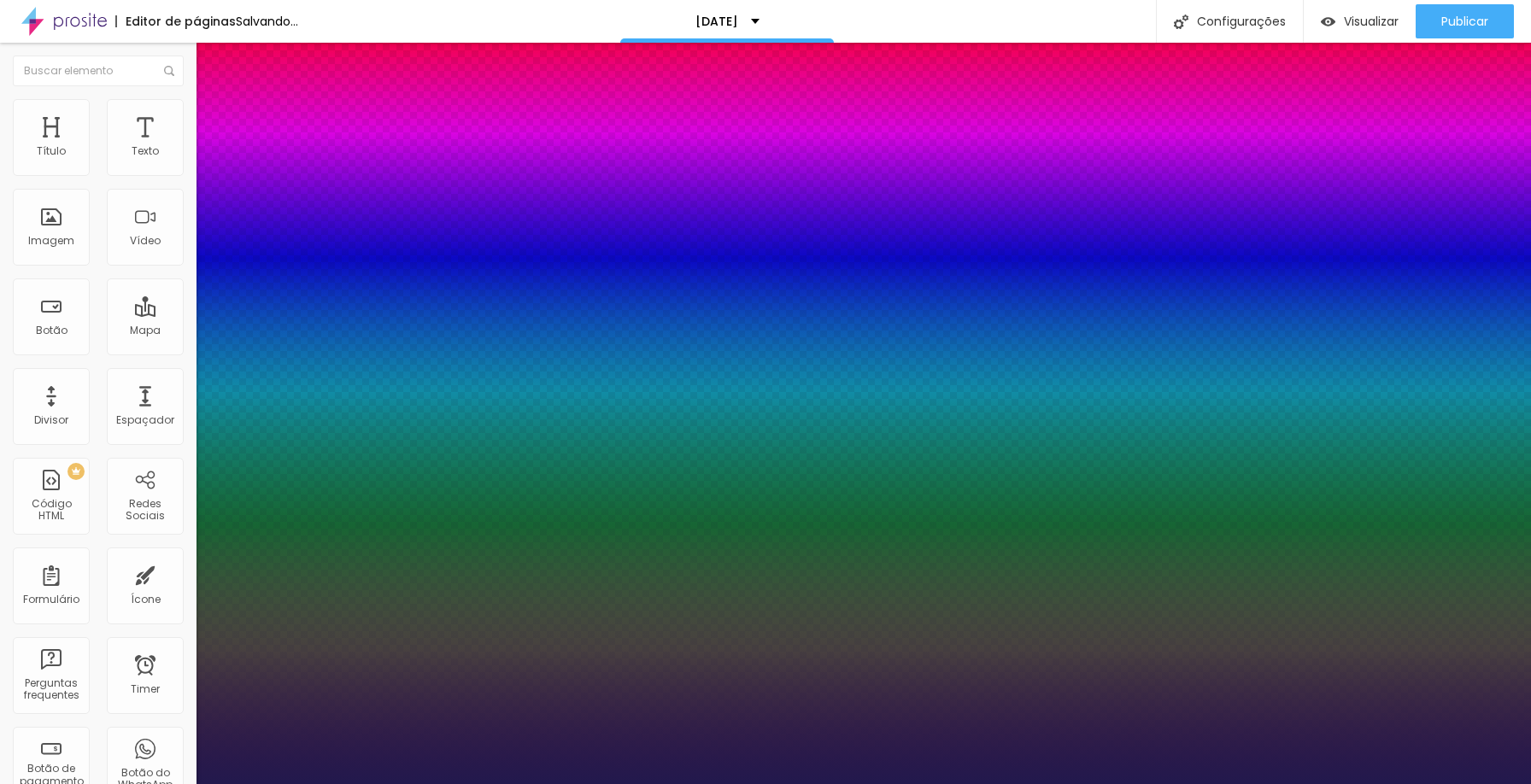
type input "19"
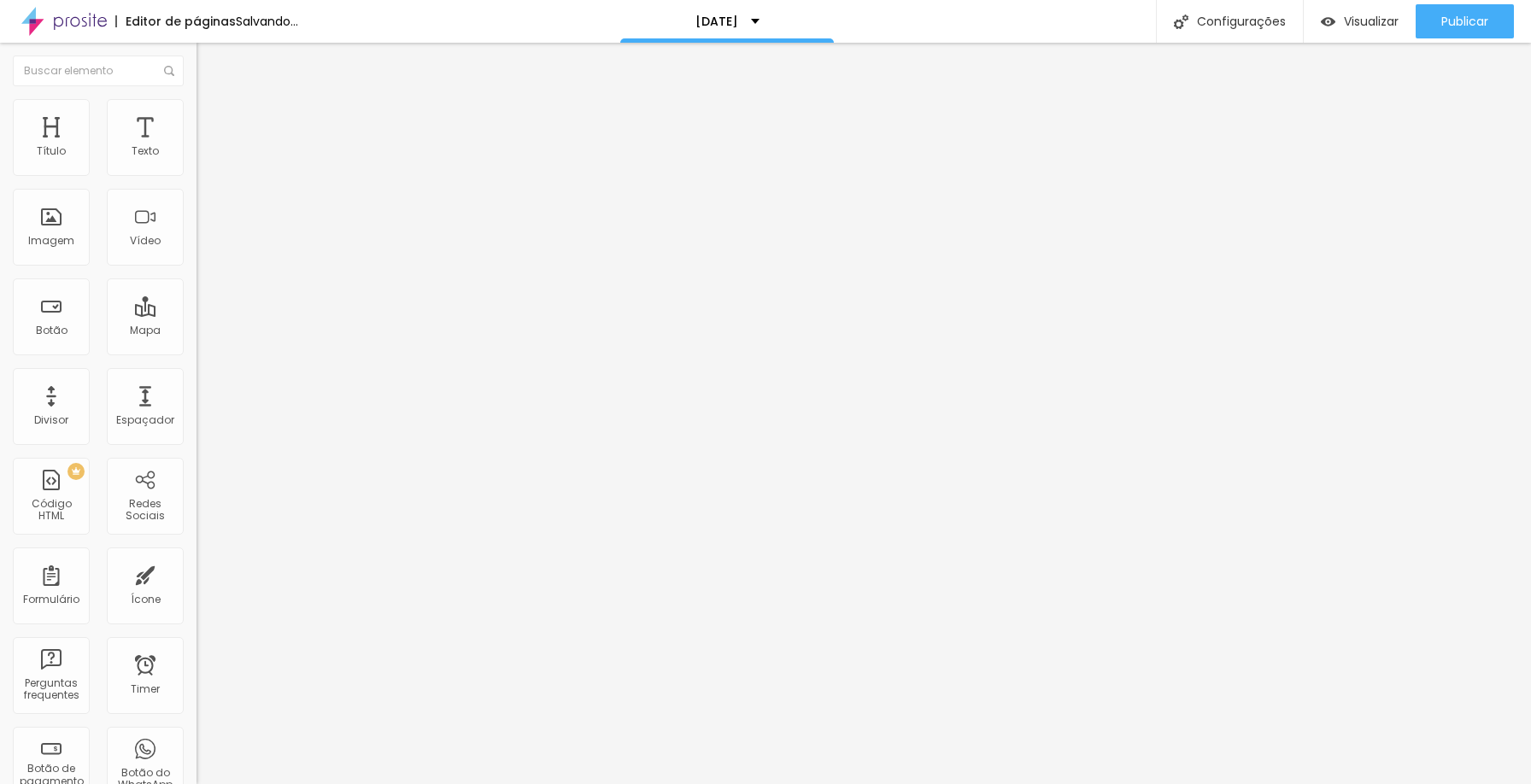
click at [205, 158] on icon "button" at bounding box center [208, 154] width 7 height 7
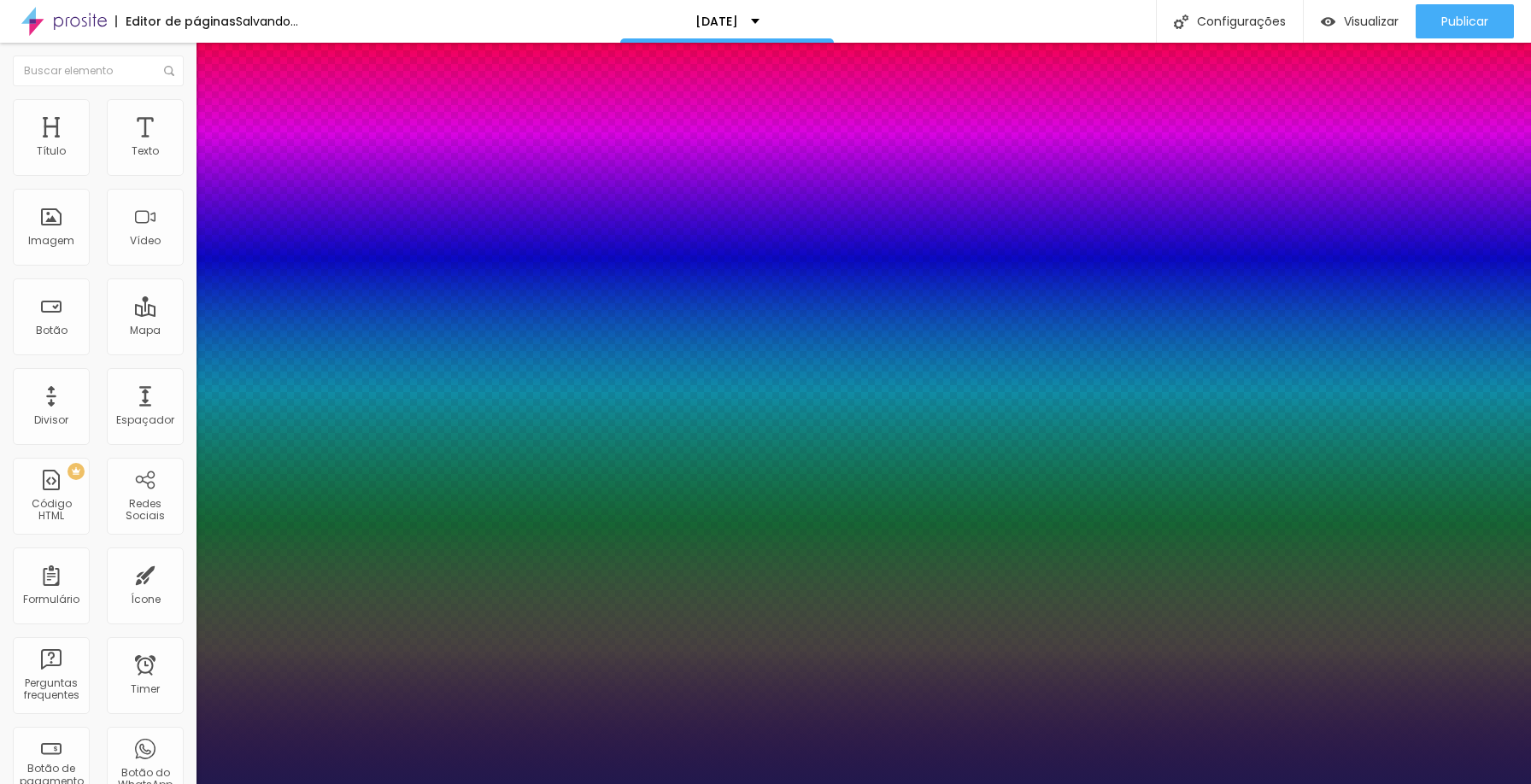
type input "1"
type input "18"
type input "1"
type input "19"
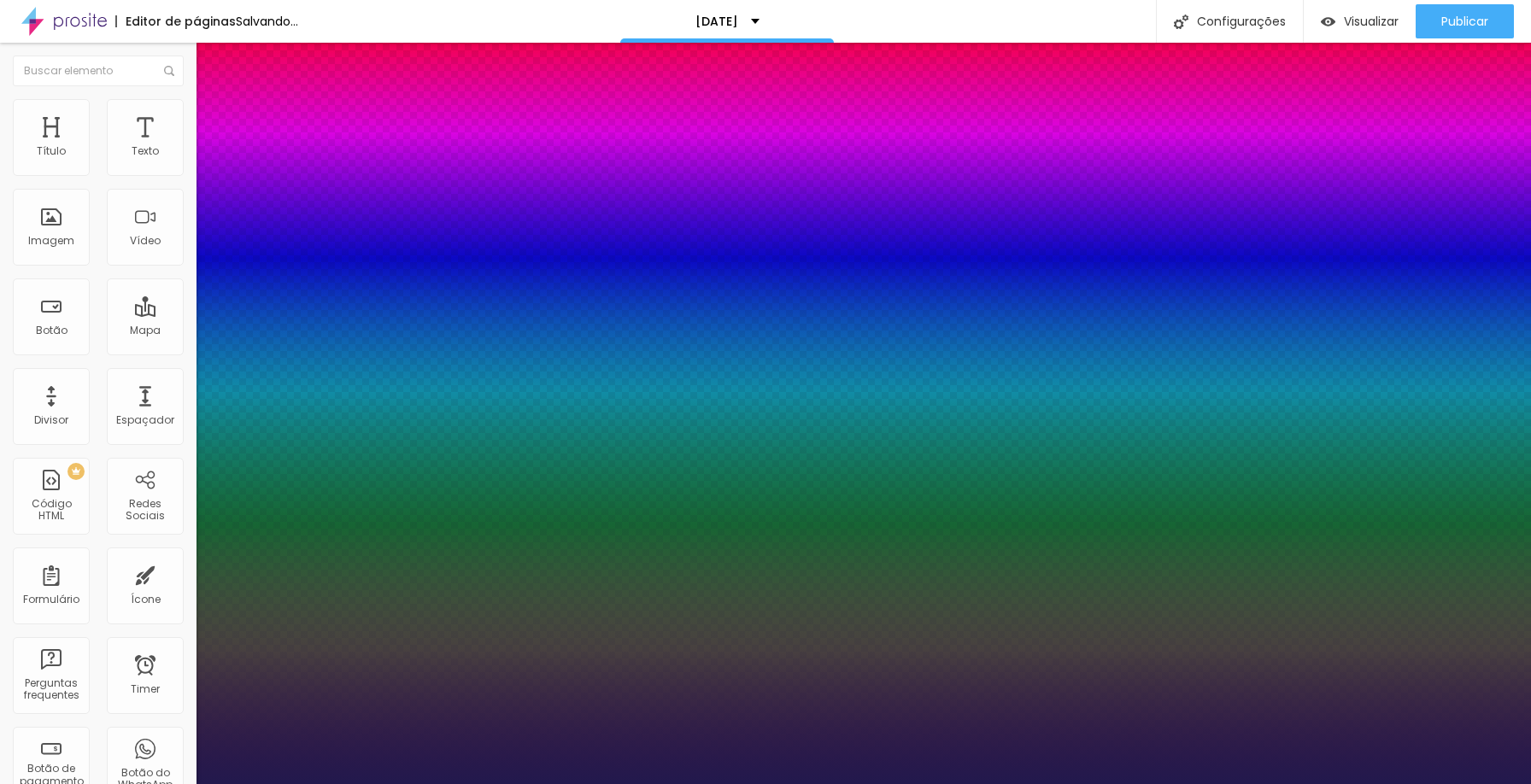
type input "19"
type input "1"
type input "19"
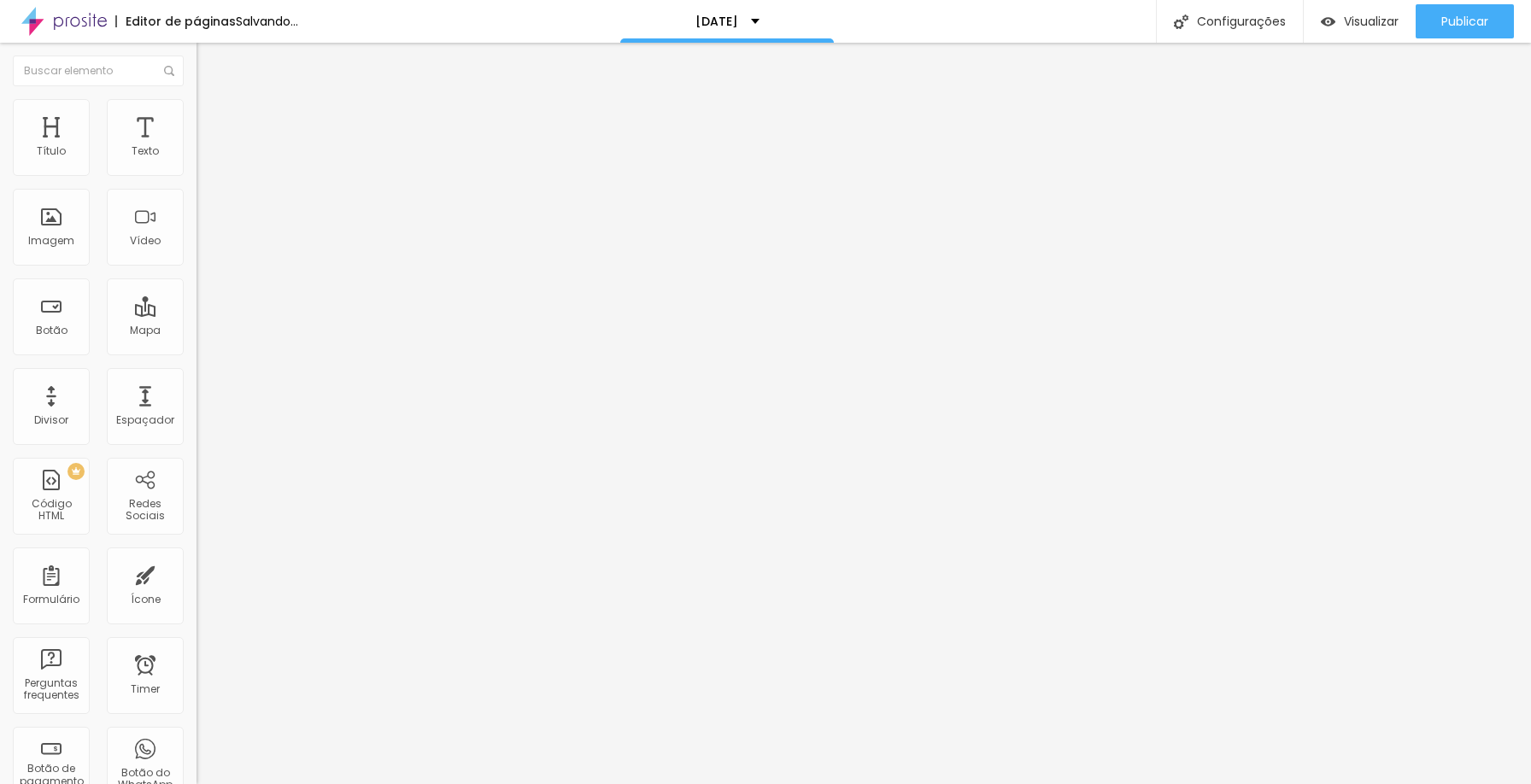
click at [212, 121] on span "Avançado" at bounding box center [240, 128] width 56 height 15
type input "19"
type input "13"
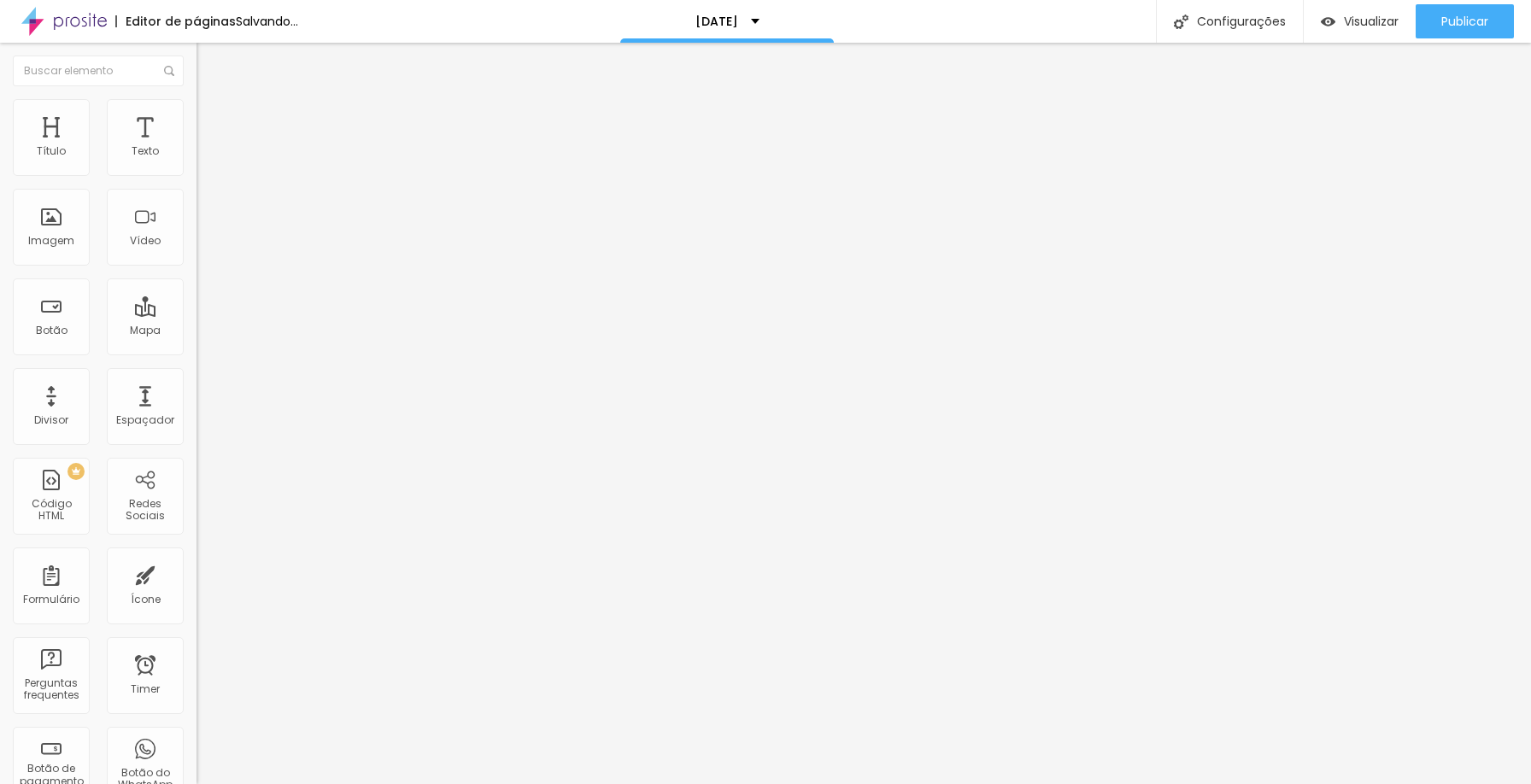
type input "11"
type input "9"
type input "7"
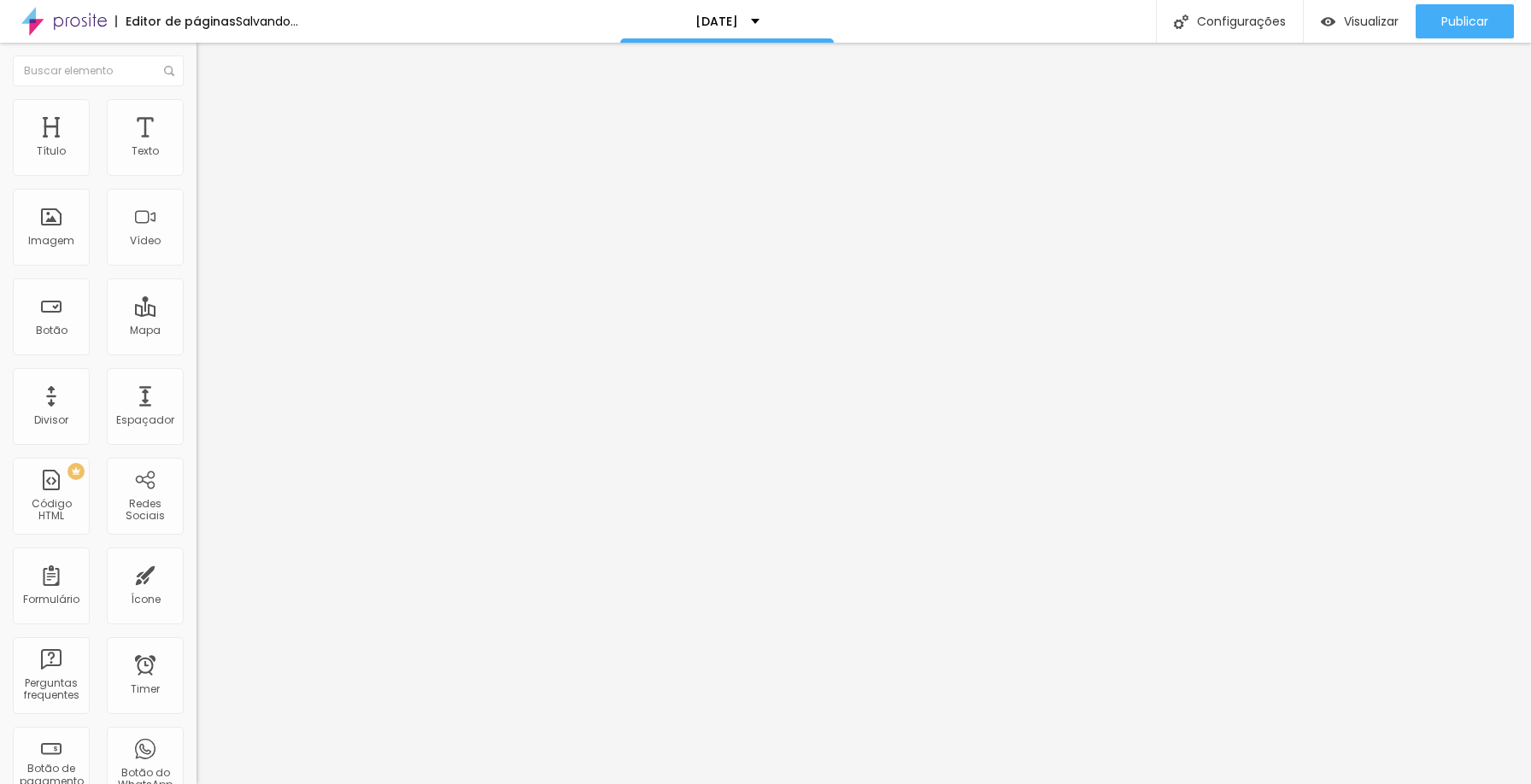
type input "7"
type input "2"
type input "0"
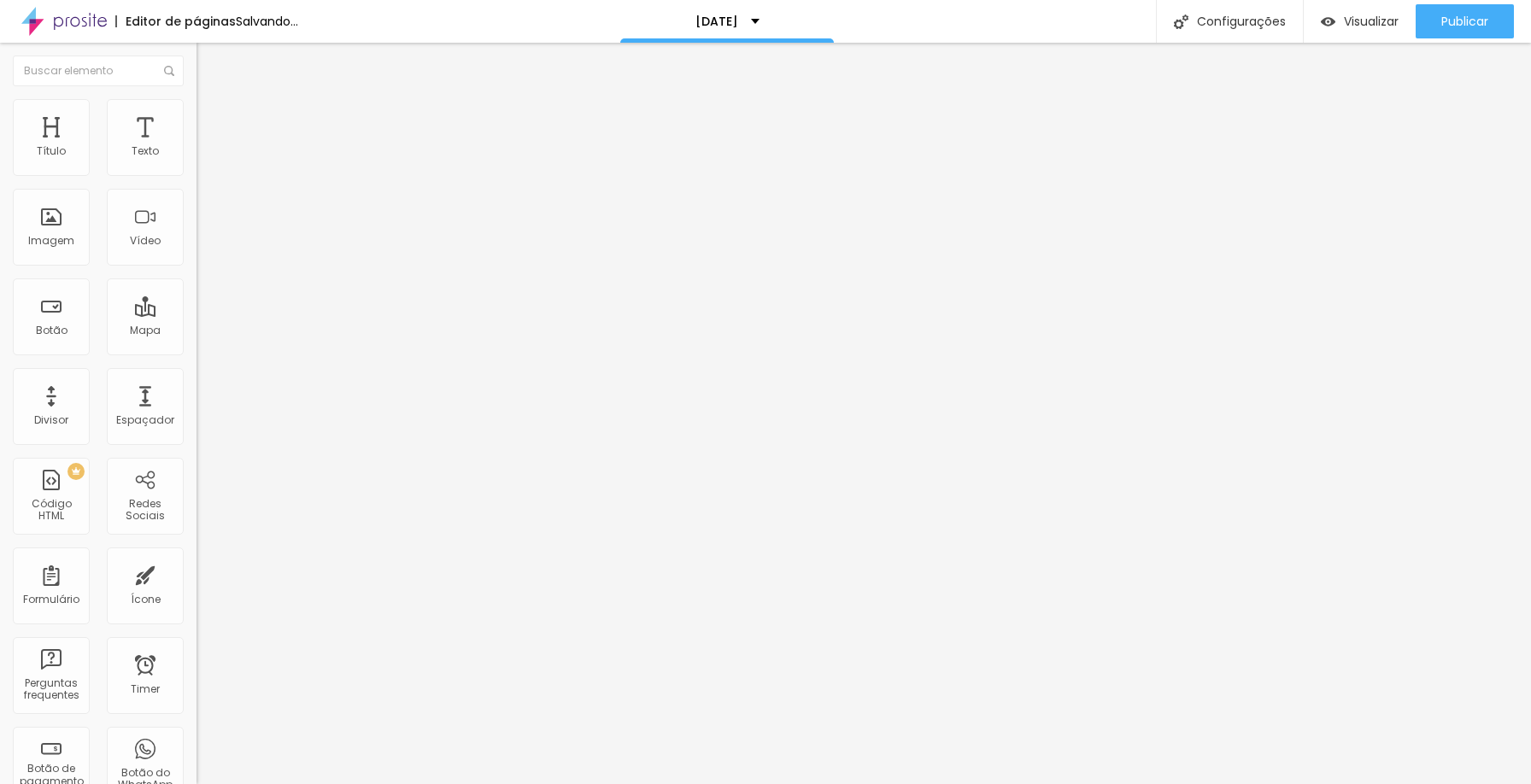
type input "13"
type input "22"
type input "21"
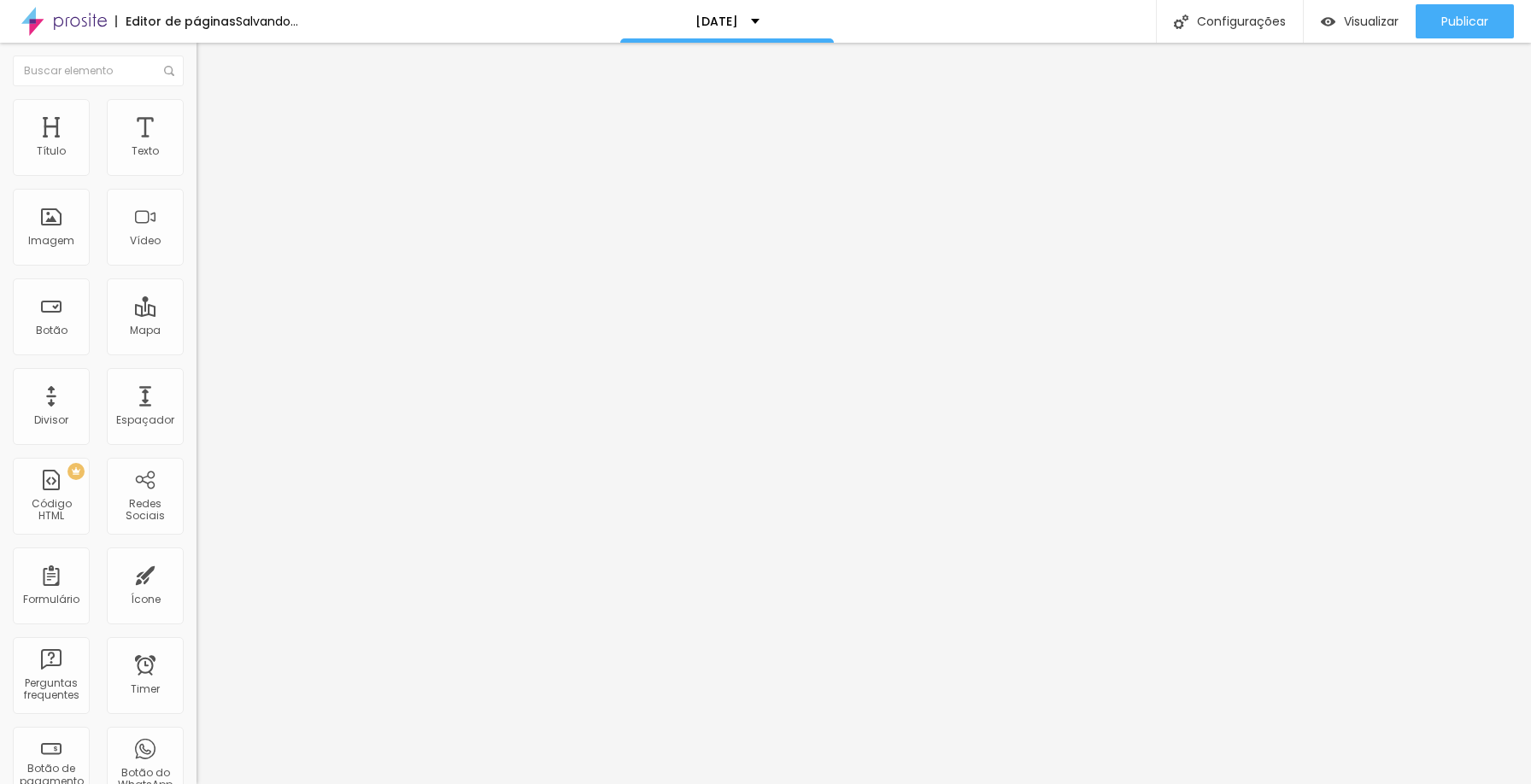
type input "21"
type input "10"
type input "0"
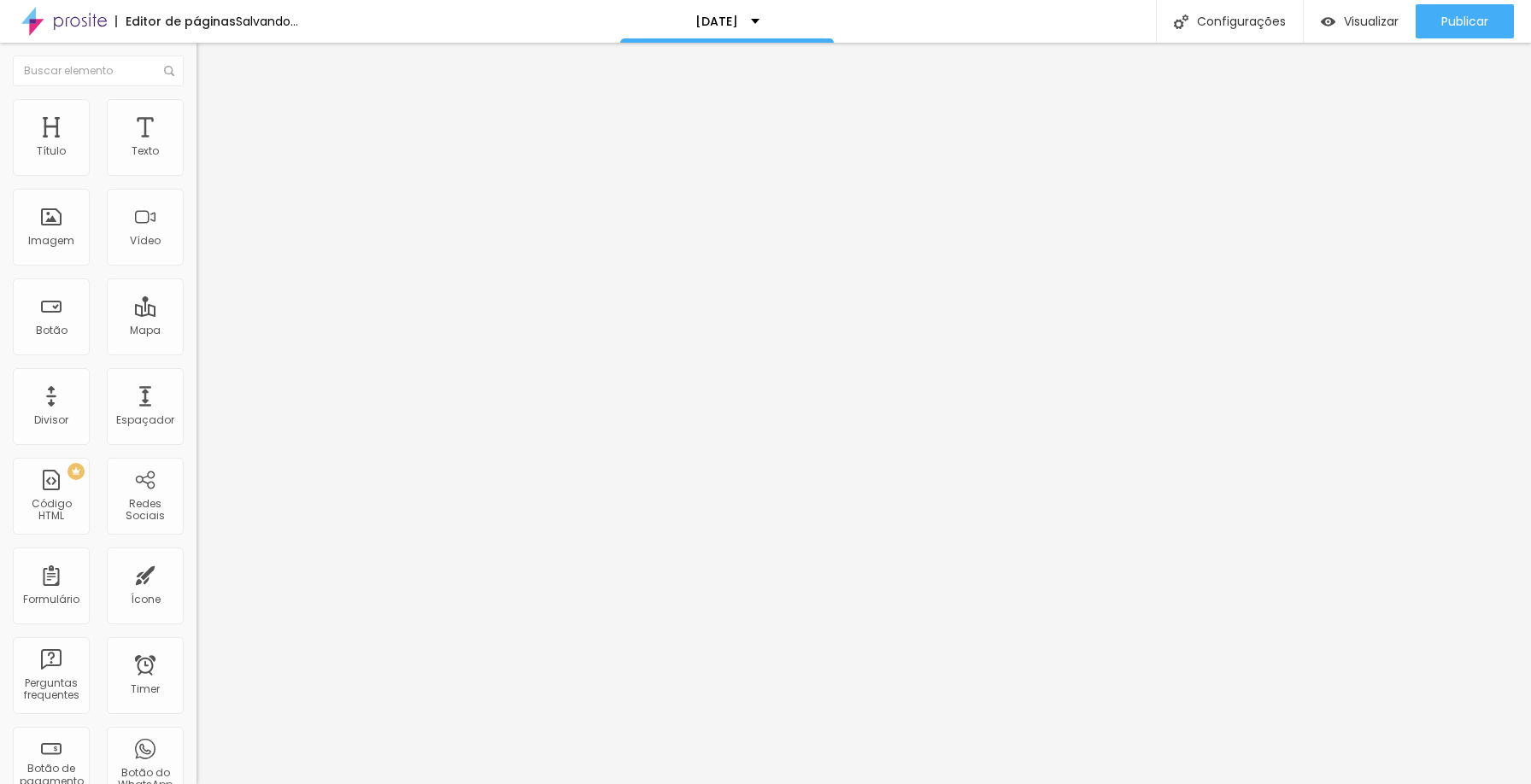
type input "3"
type input "4"
type input "0"
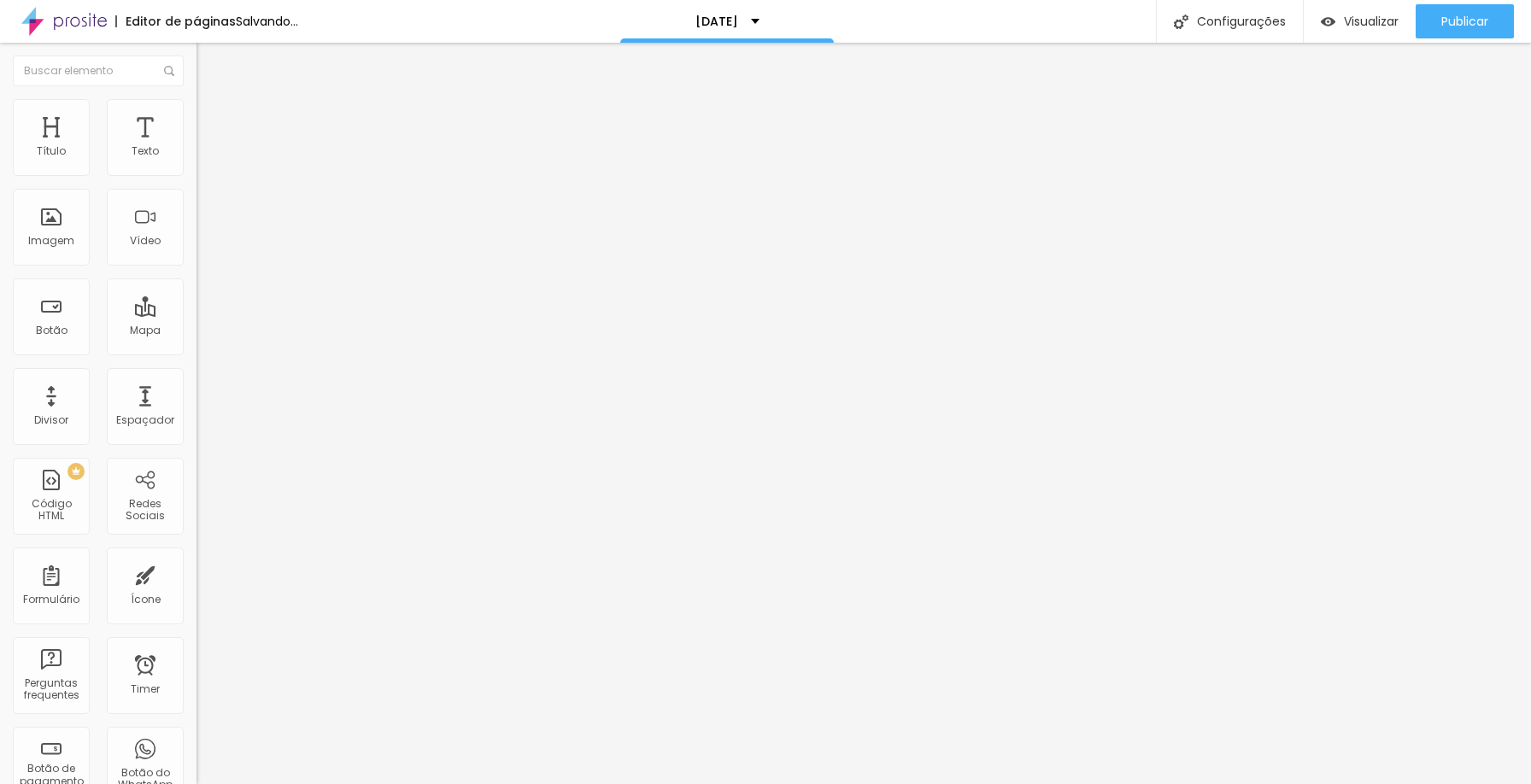
type input "0"
drag, startPoint x: 61, startPoint y: 197, endPoint x: 30, endPoint y: 189, distance: 32.0
type input "0"
click at [197, 573] on input "range" at bounding box center [252, 580] width 110 height 14
click at [197, 116] on li "Avançado" at bounding box center [295, 125] width 197 height 18
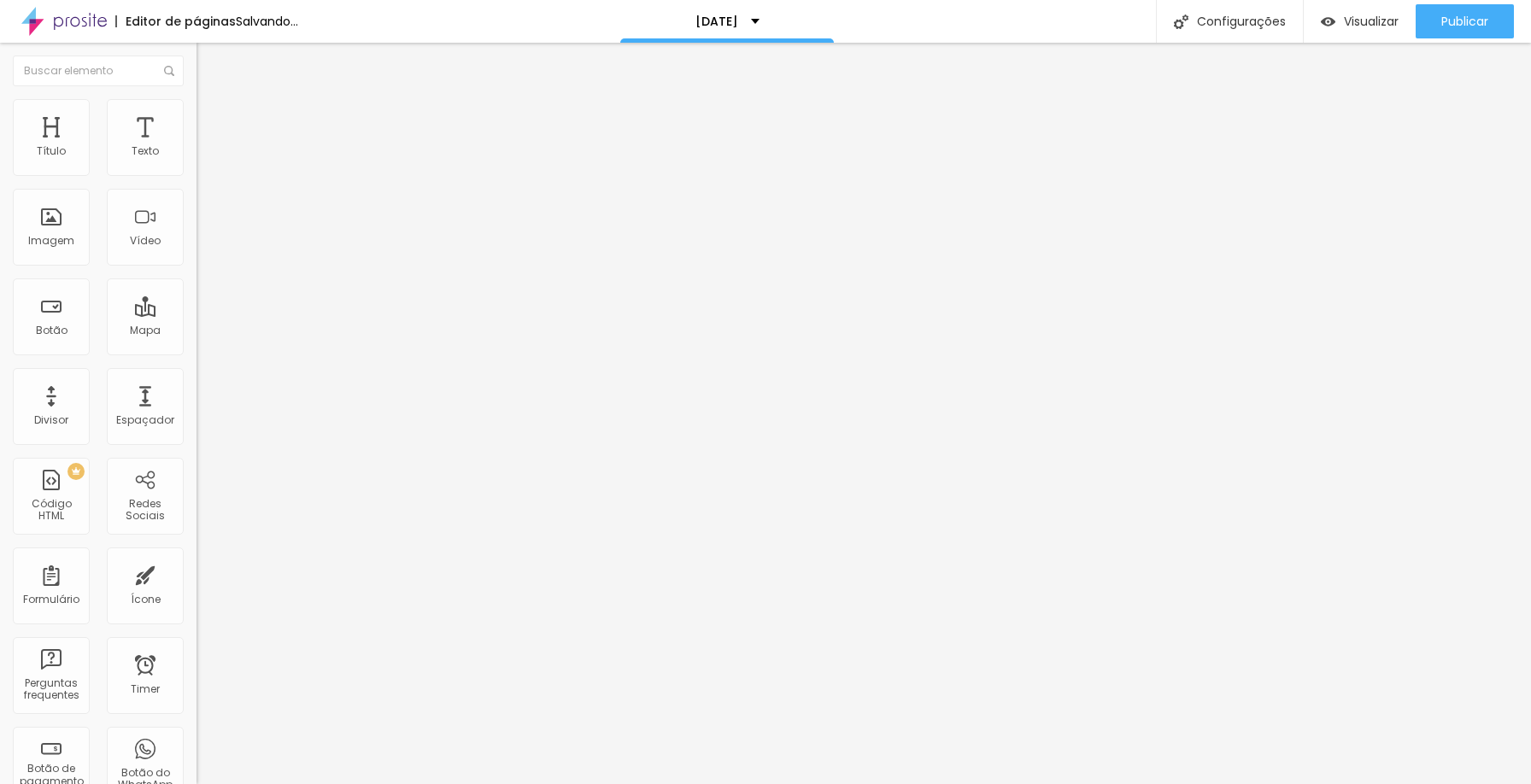
type input "19"
type input "0"
drag, startPoint x: 64, startPoint y: 202, endPoint x: 12, endPoint y: 198, distance: 52.2
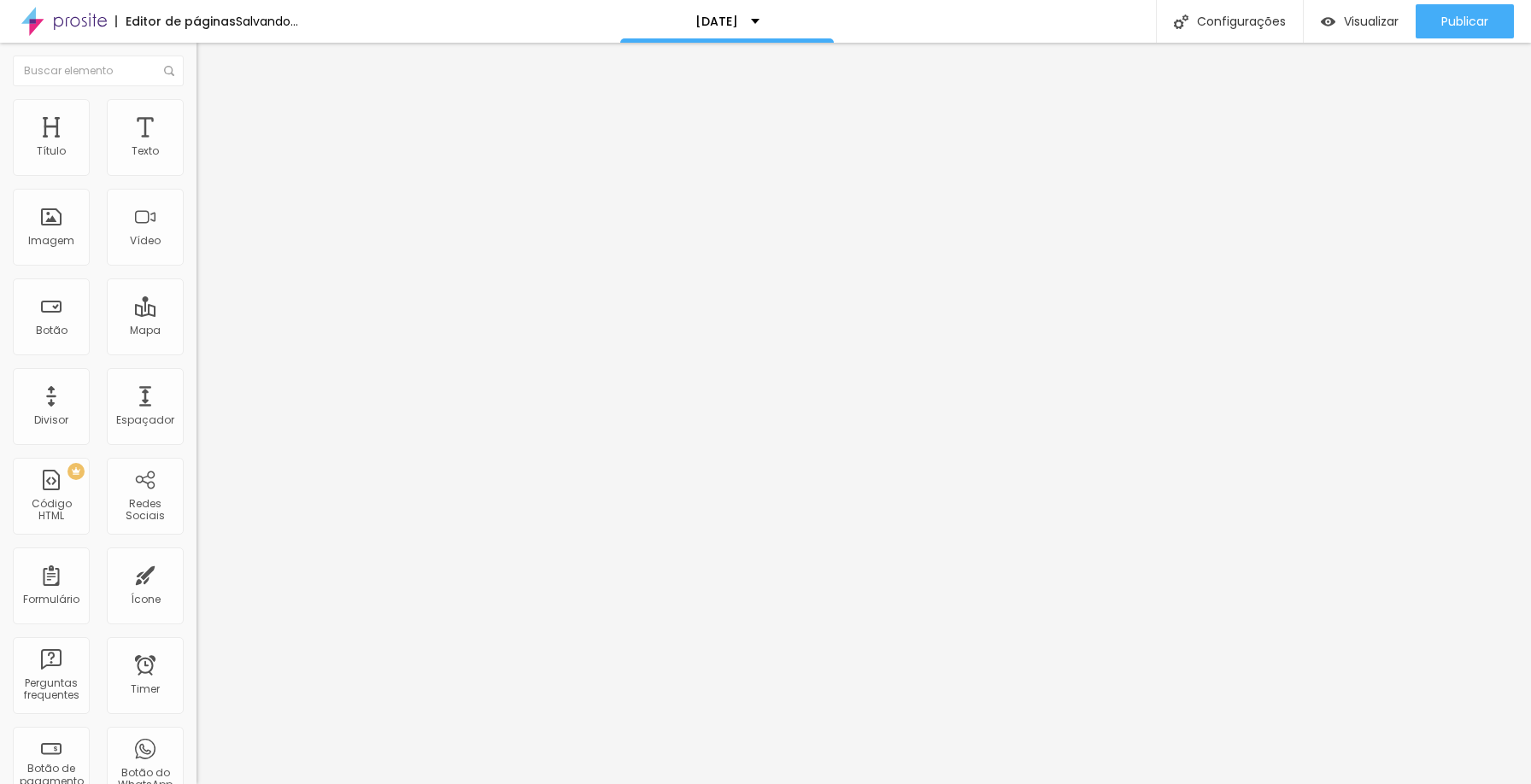
type input "0"
click at [197, 573] on input "range" at bounding box center [252, 580] width 110 height 14
click at [197, 116] on li "Avançado" at bounding box center [295, 125] width 197 height 18
type input "17"
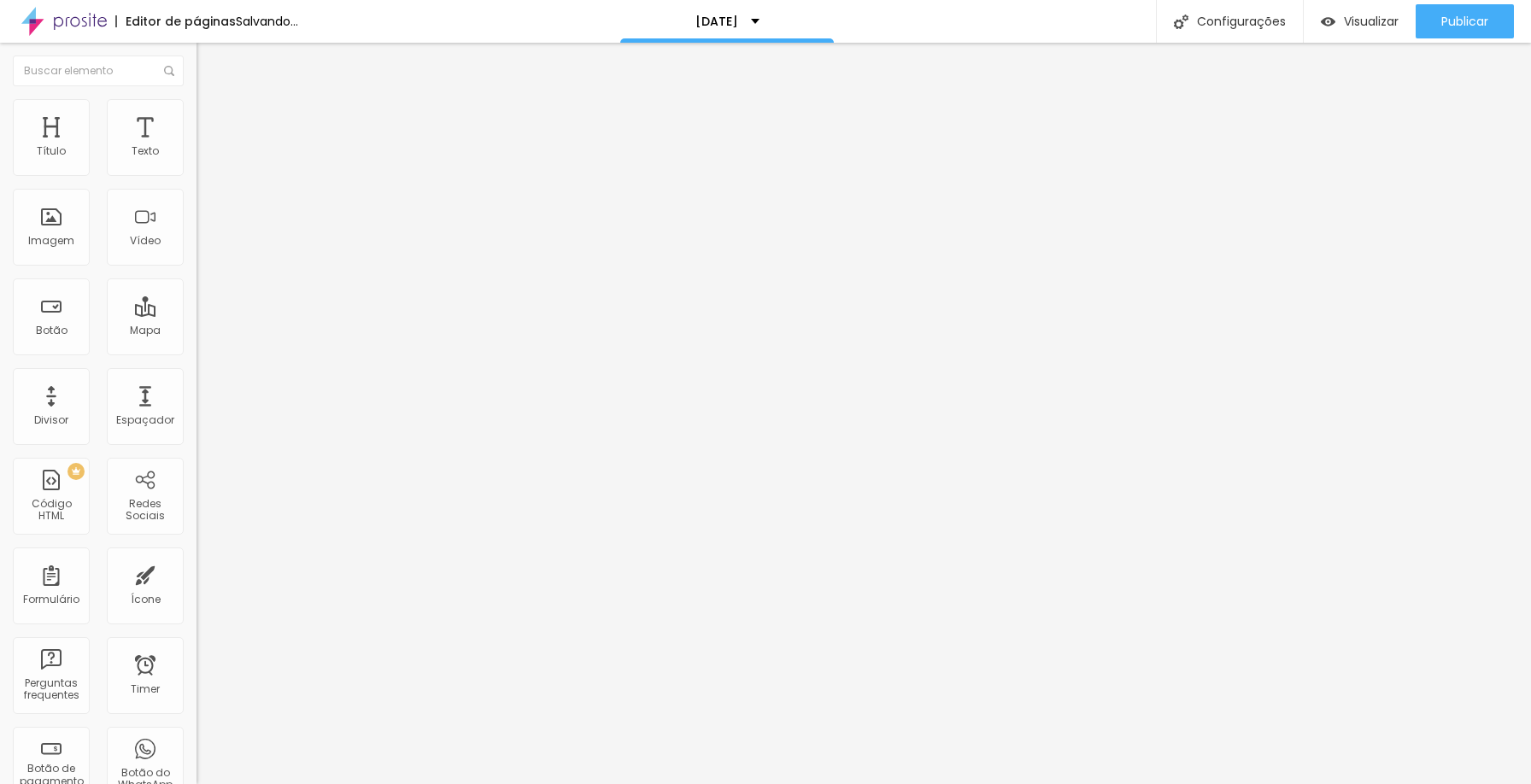
type input "0"
drag, startPoint x: 64, startPoint y: 199, endPoint x: 0, endPoint y: 190, distance: 64.6
type input "0"
click at [197, 573] on input "range" at bounding box center [252, 580] width 110 height 14
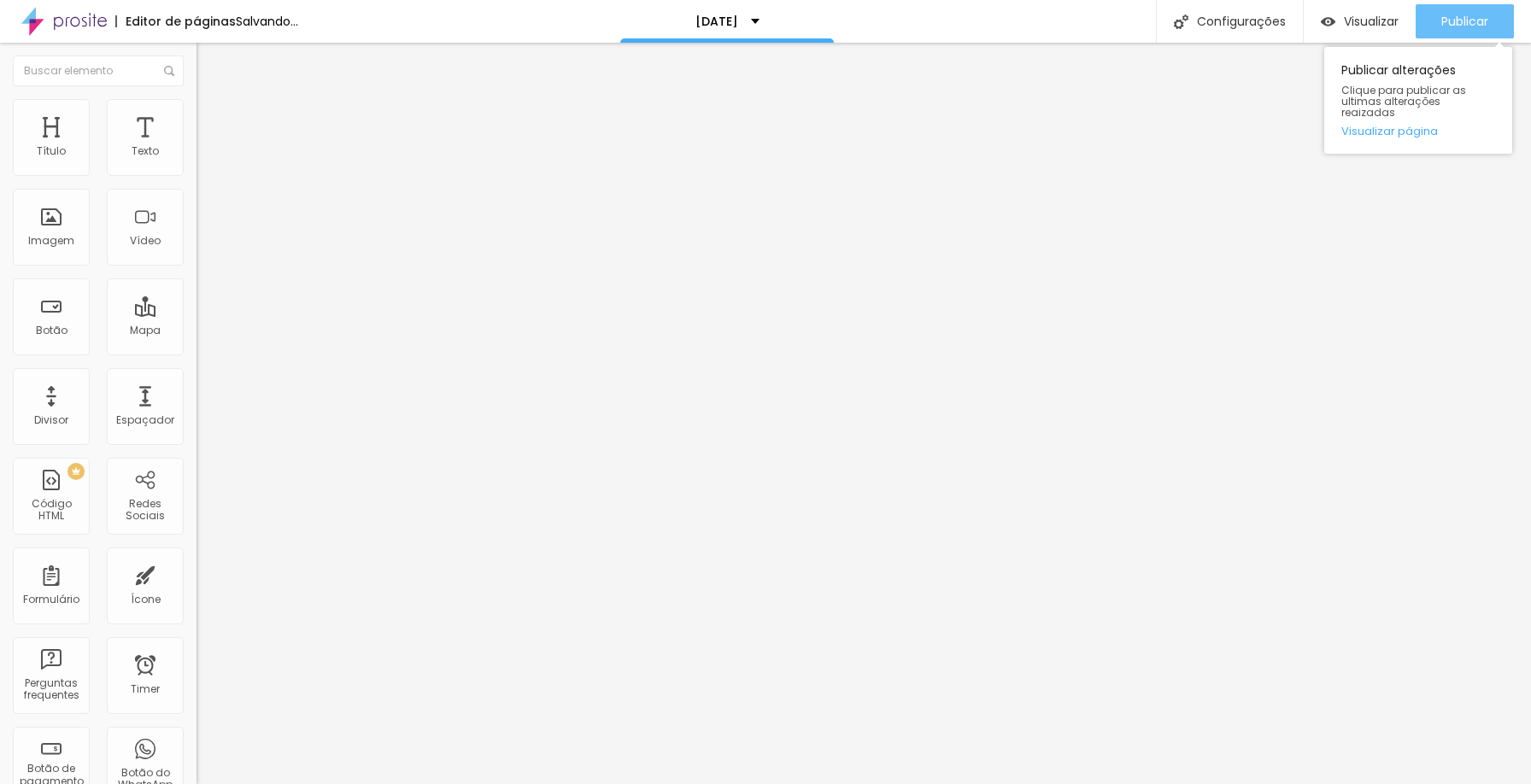
click at [1468, 33] on div "Publicar" at bounding box center [1465, 21] width 47 height 34
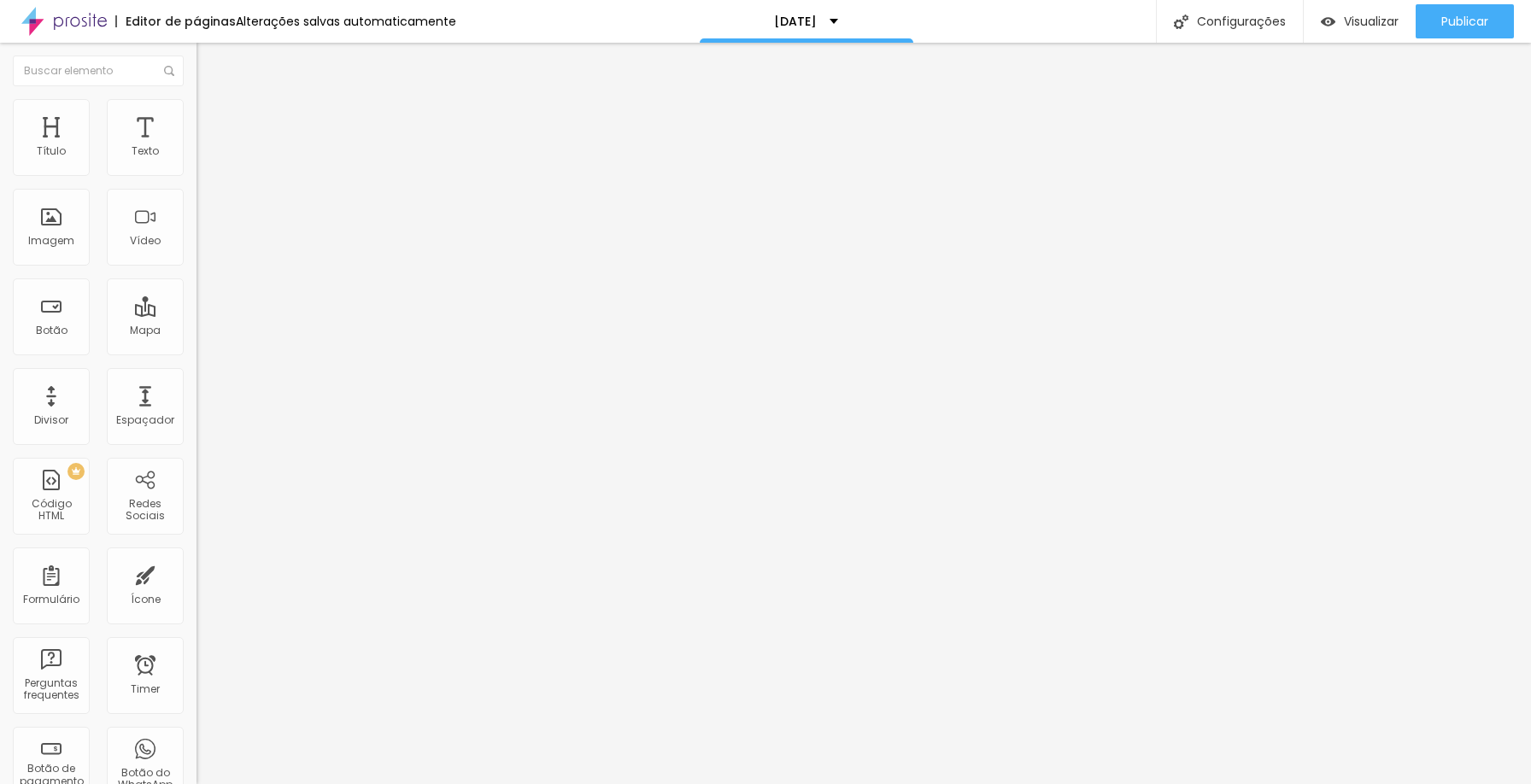
click at [1453, 9] on div "Publicar" at bounding box center [1465, 21] width 47 height 34
click at [212, 118] on span "Estilo" at bounding box center [225, 110] width 26 height 15
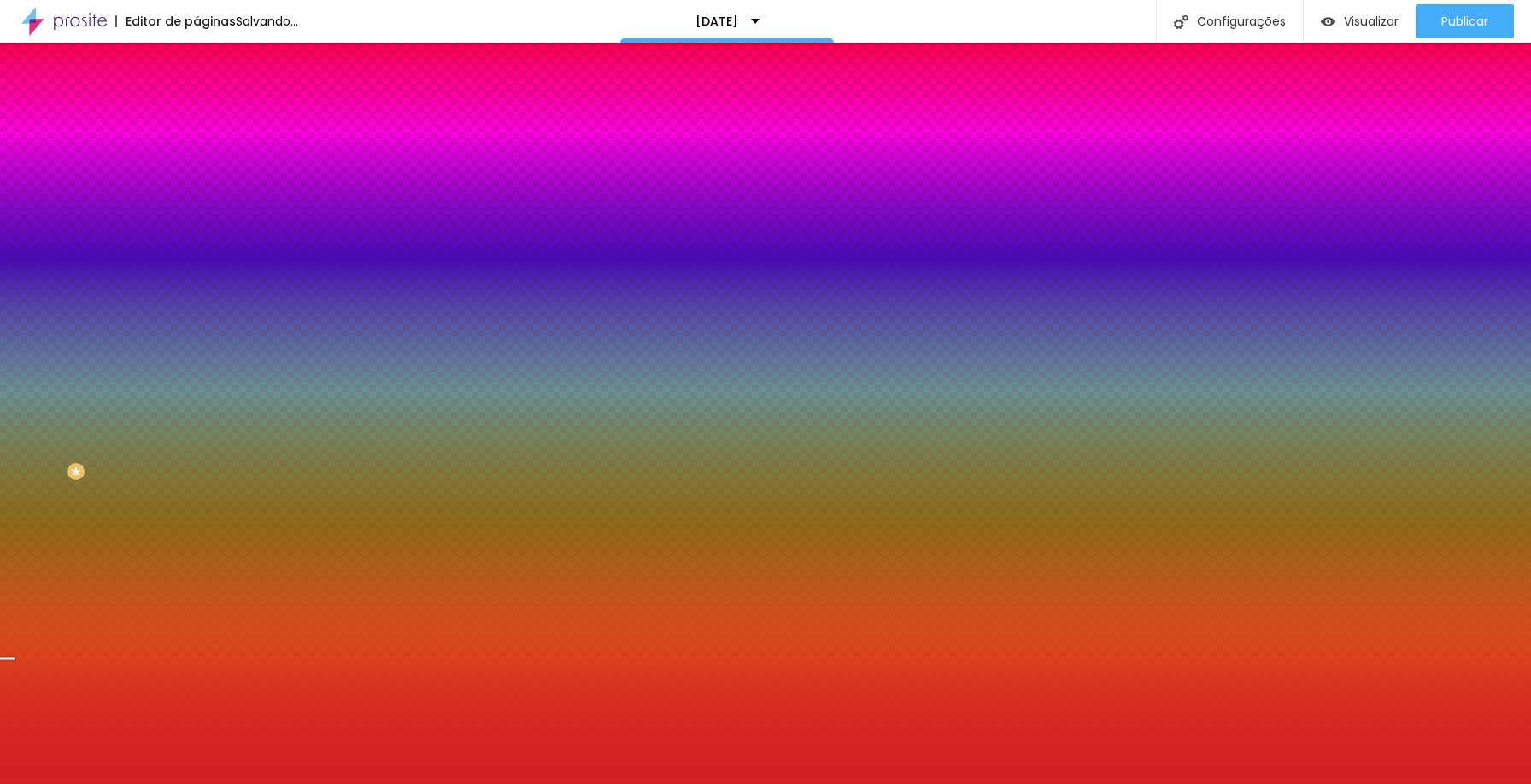
type input "3"
type input "1"
type input "2"
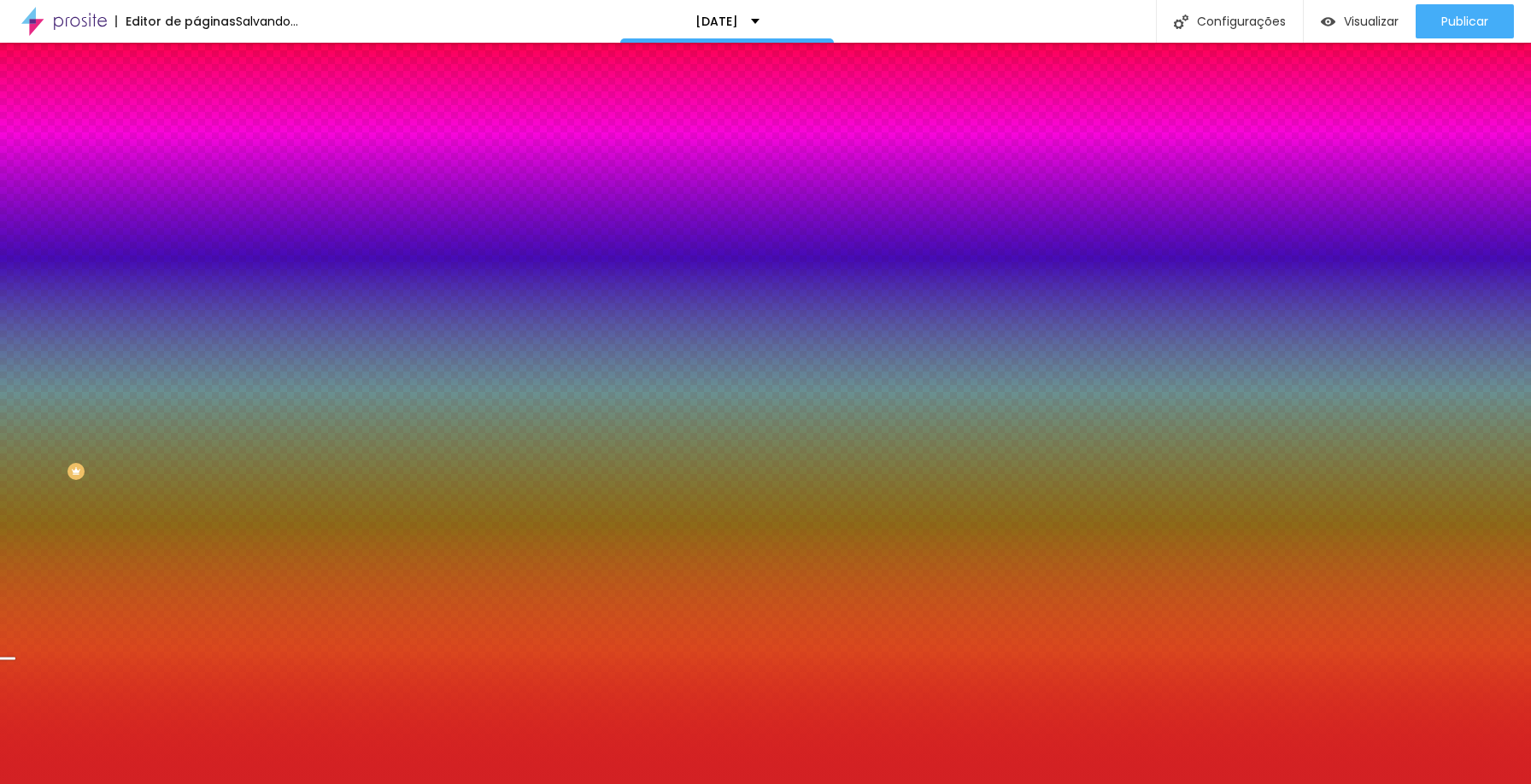
drag, startPoint x: 34, startPoint y: 272, endPoint x: 25, endPoint y: 270, distance: 9.2
type input "2"
click at [197, 266] on input "range" at bounding box center [252, 259] width 110 height 14
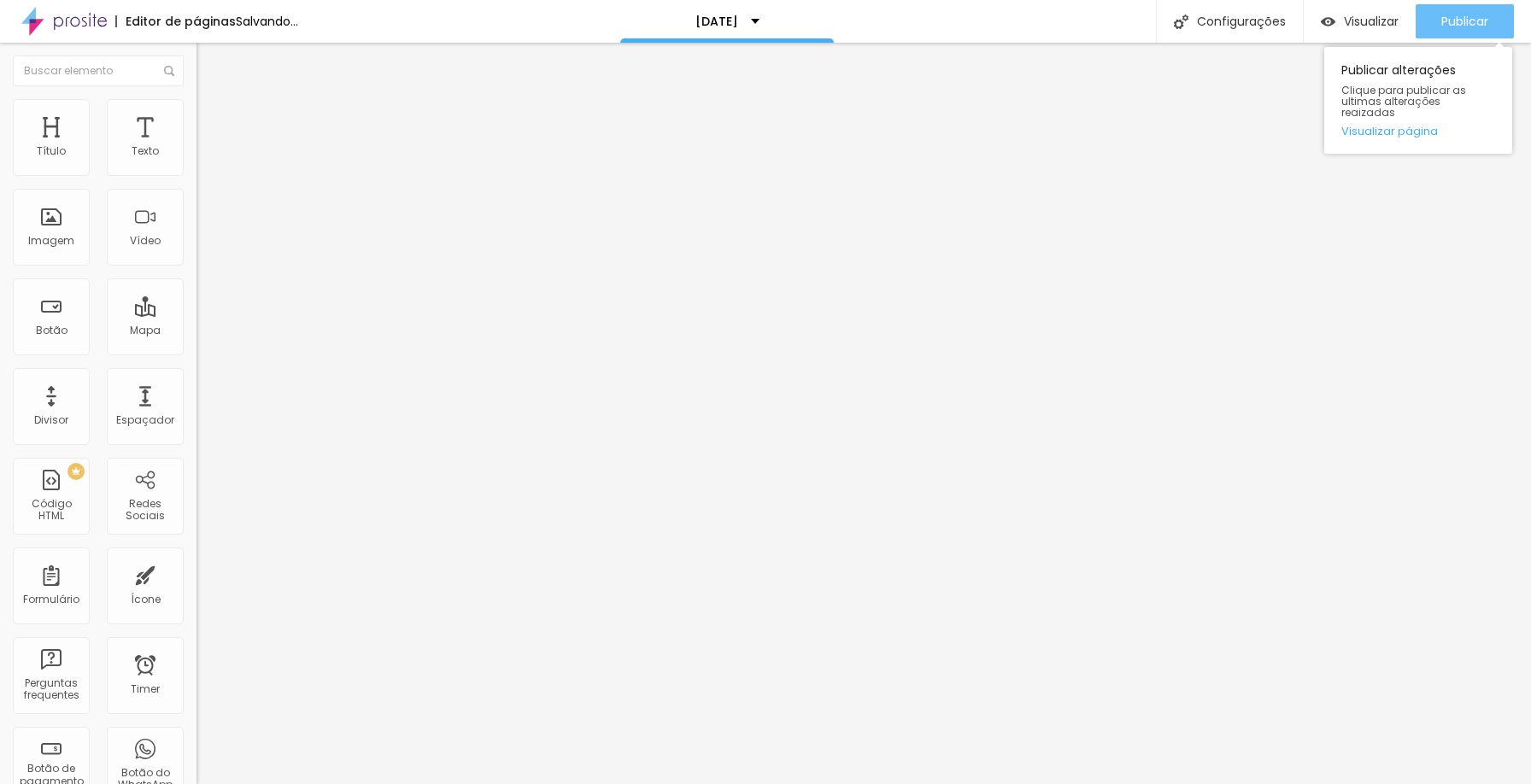
click at [1478, 29] on div "Publicar" at bounding box center [1465, 21] width 47 height 34
click at [1472, 24] on span "Publicar" at bounding box center [1465, 22] width 47 height 14
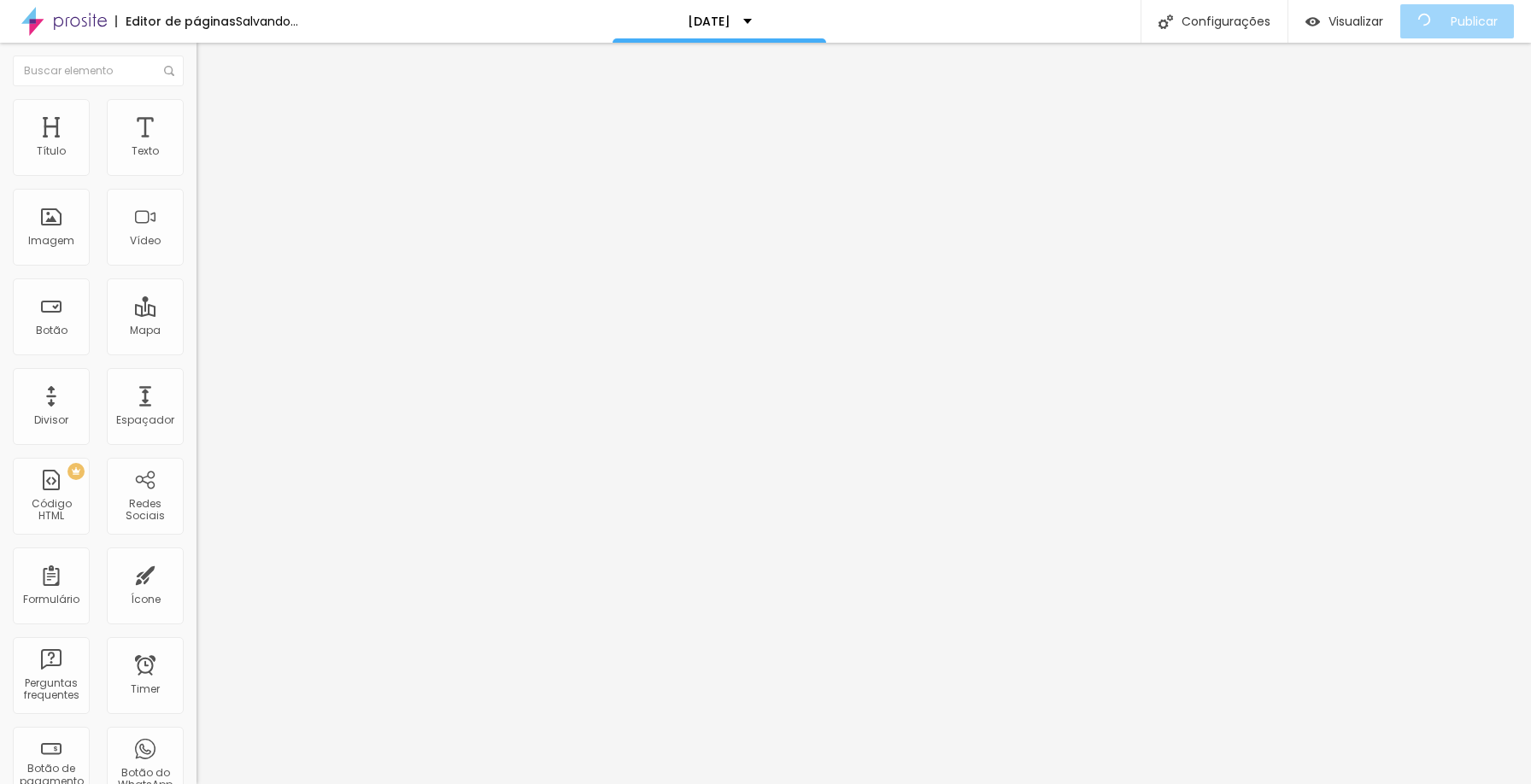
click at [212, 117] on span "Avançado" at bounding box center [240, 110] width 56 height 15
click at [212, 101] on span "Estilo" at bounding box center [225, 94] width 26 height 15
click at [197, 253] on button "button" at bounding box center [208, 243] width 24 height 18
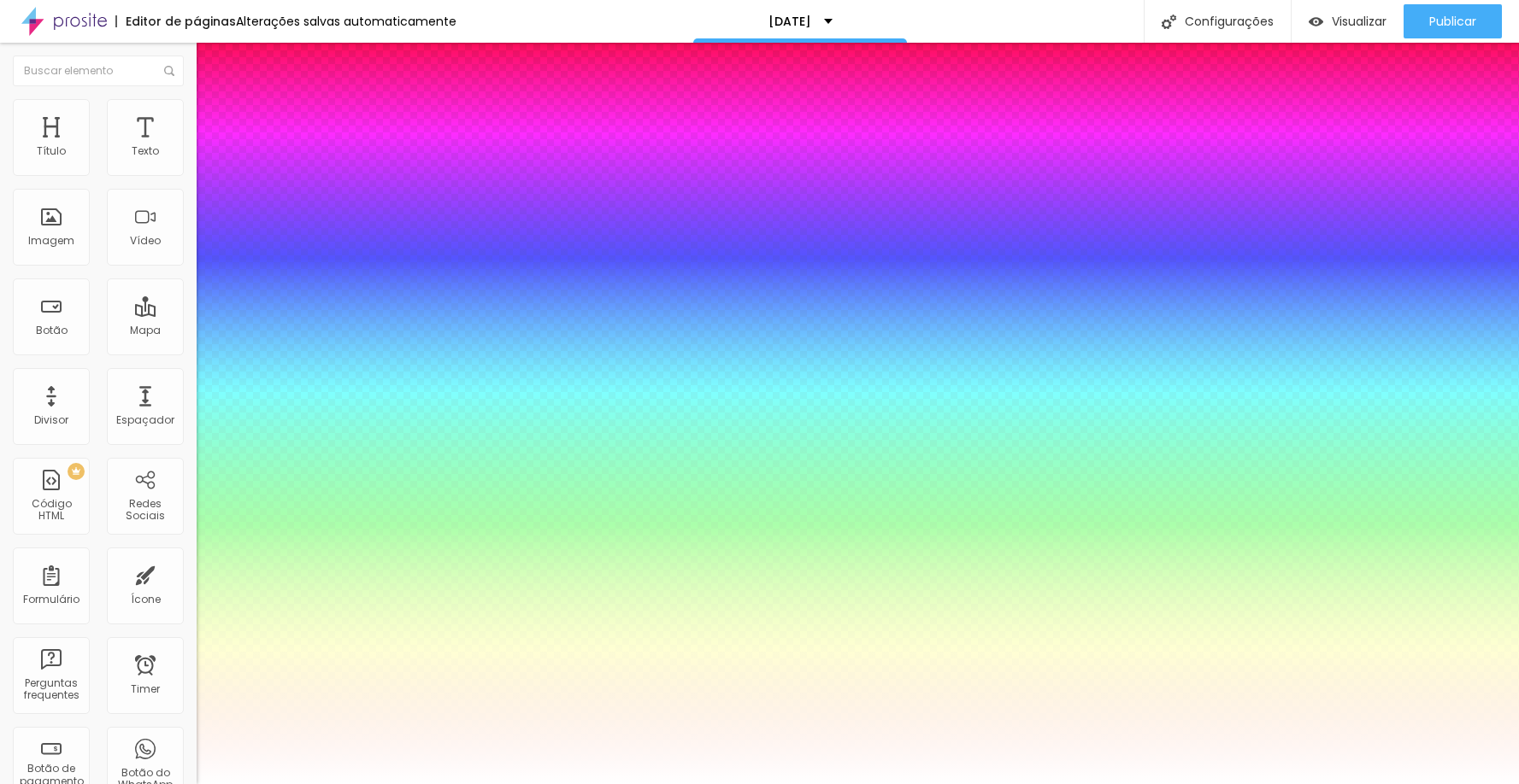
type input "1"
type input "26"
type input "1"
type input "26"
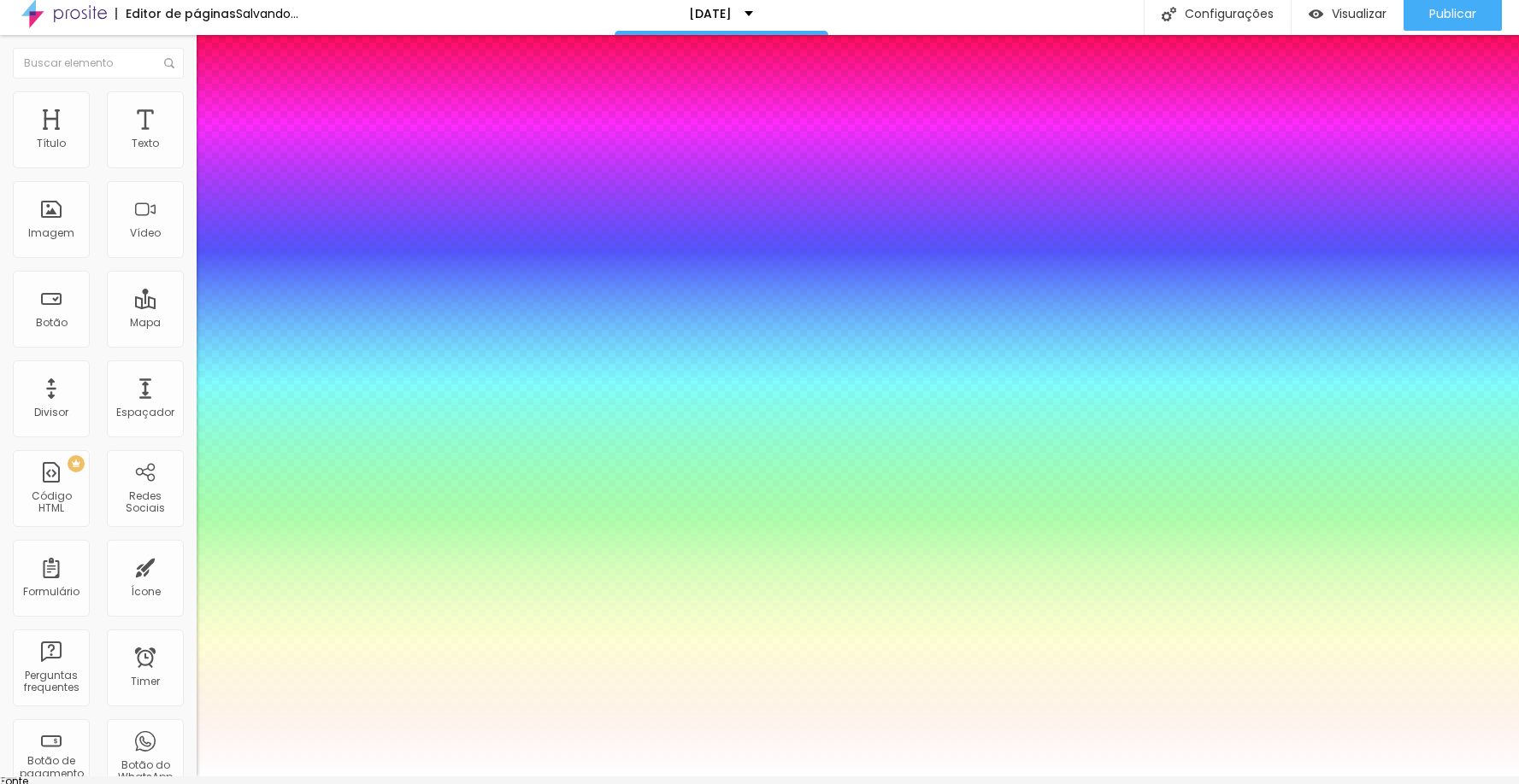
scroll to position [9, 0]
type input "1"
click at [1440, 775] on div at bounding box center [759, 775] width 1519 height 0
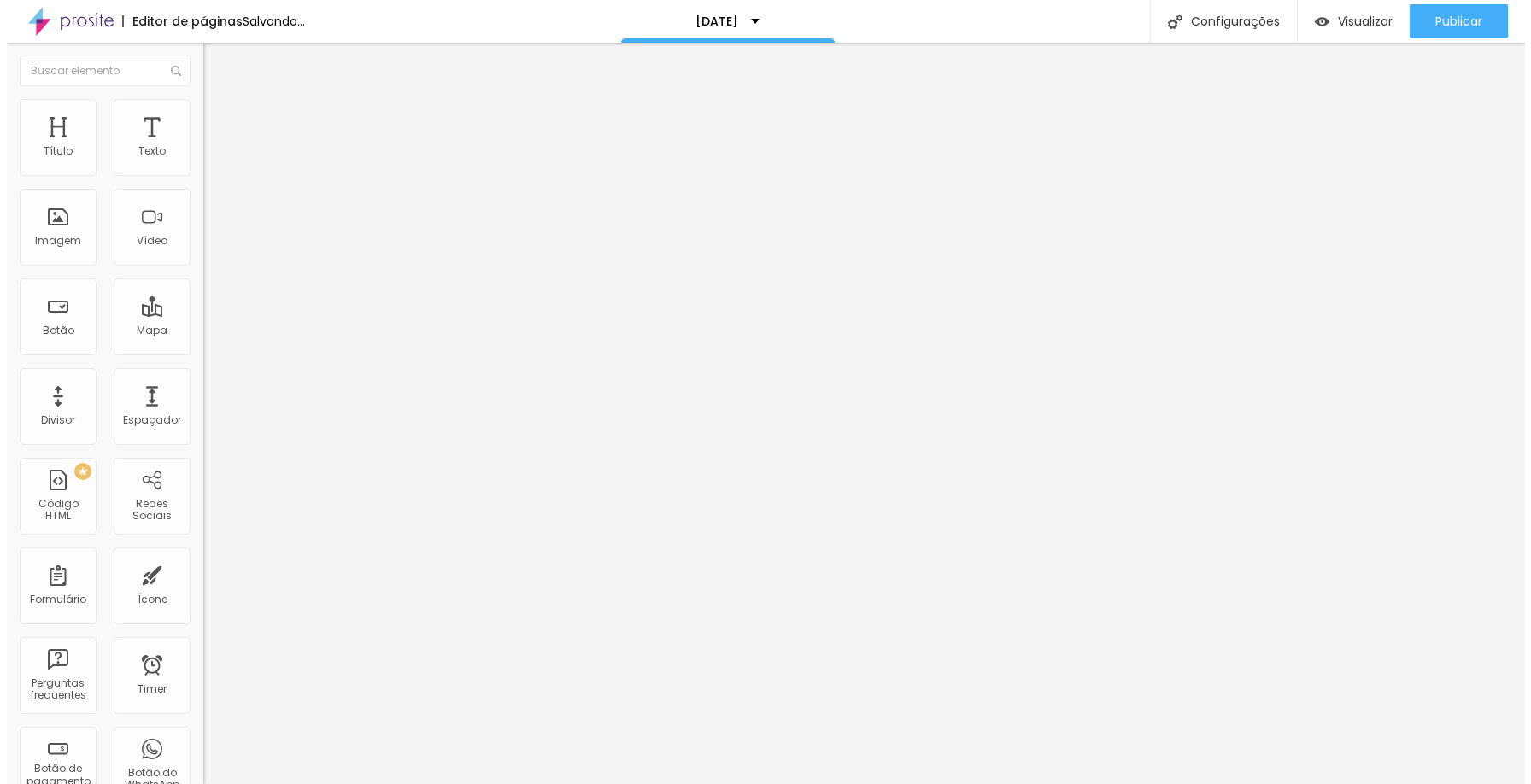
scroll to position [0, 0]
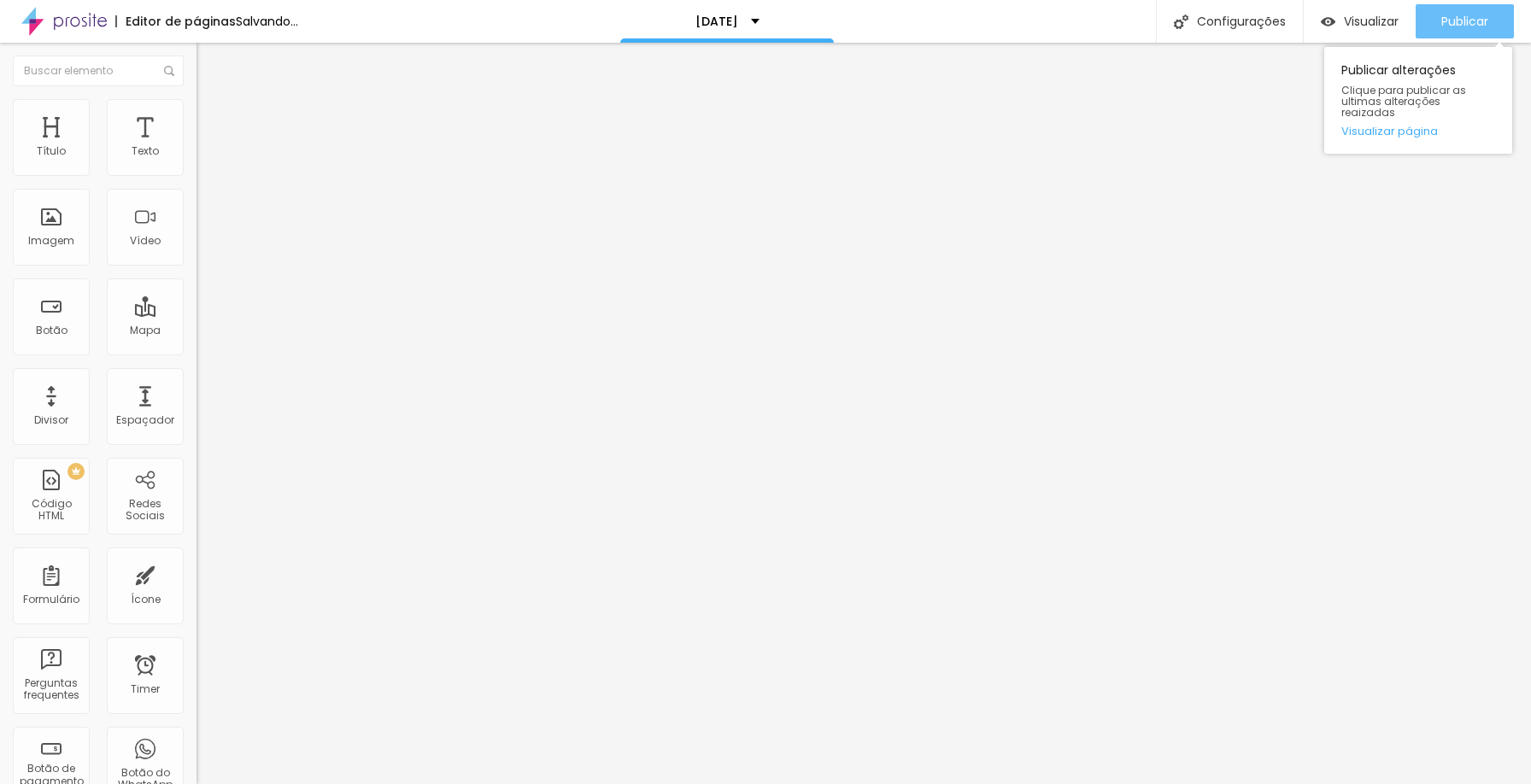
click at [1442, 26] on span "Publicar" at bounding box center [1465, 22] width 47 height 14
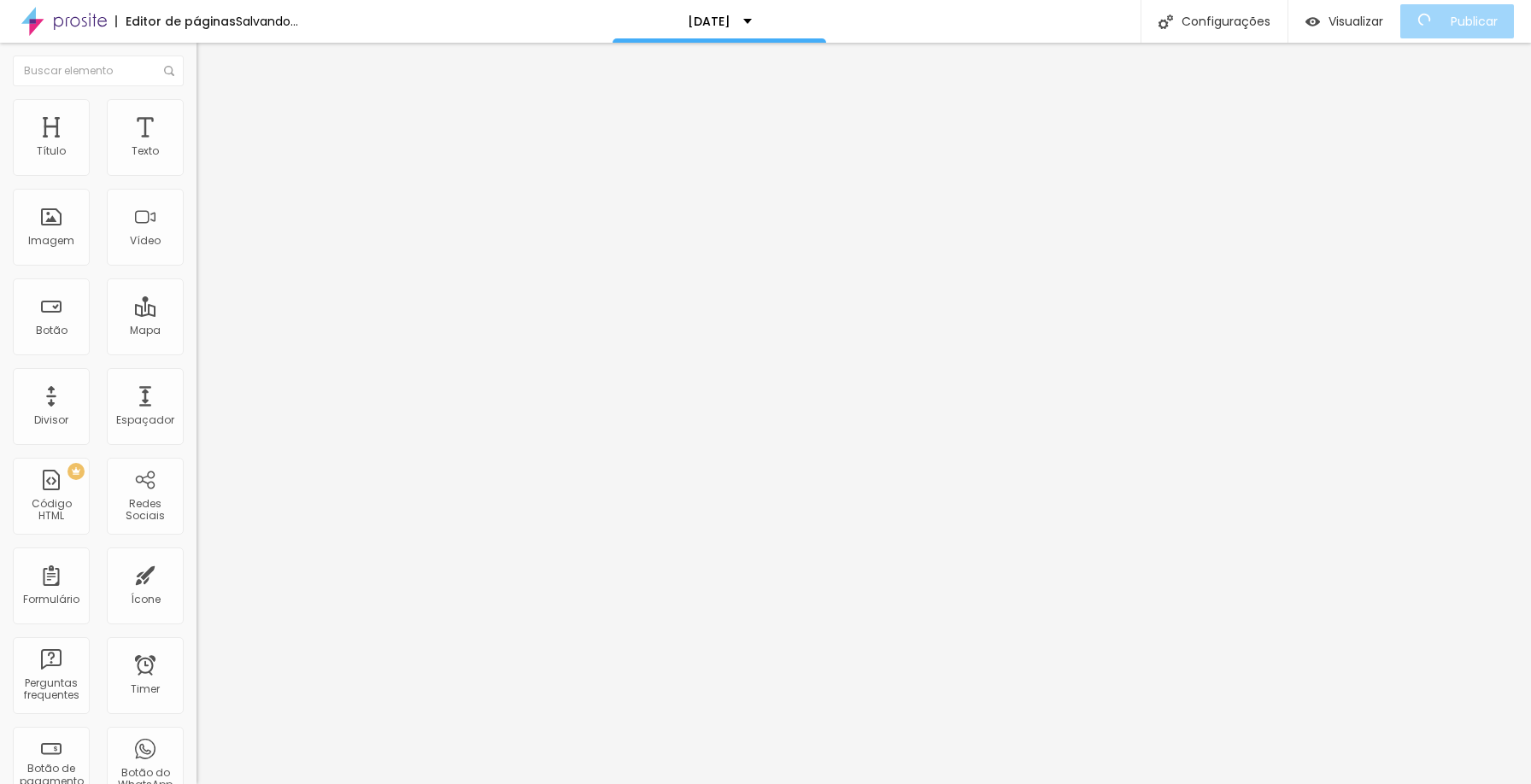
click at [197, 253] on button "button" at bounding box center [208, 243] width 24 height 18
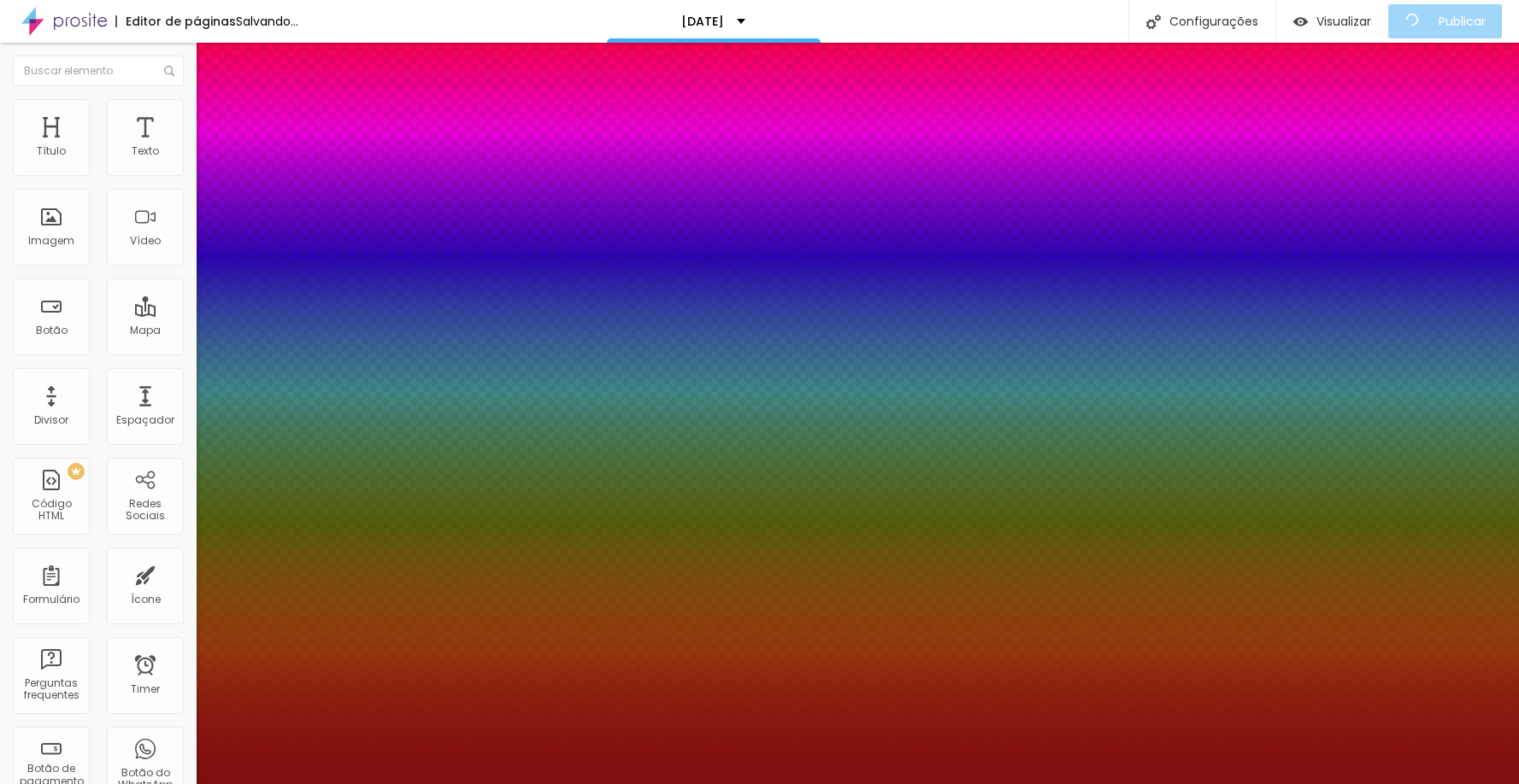
type input "1"
select select "LobsterTwo"
type input "1"
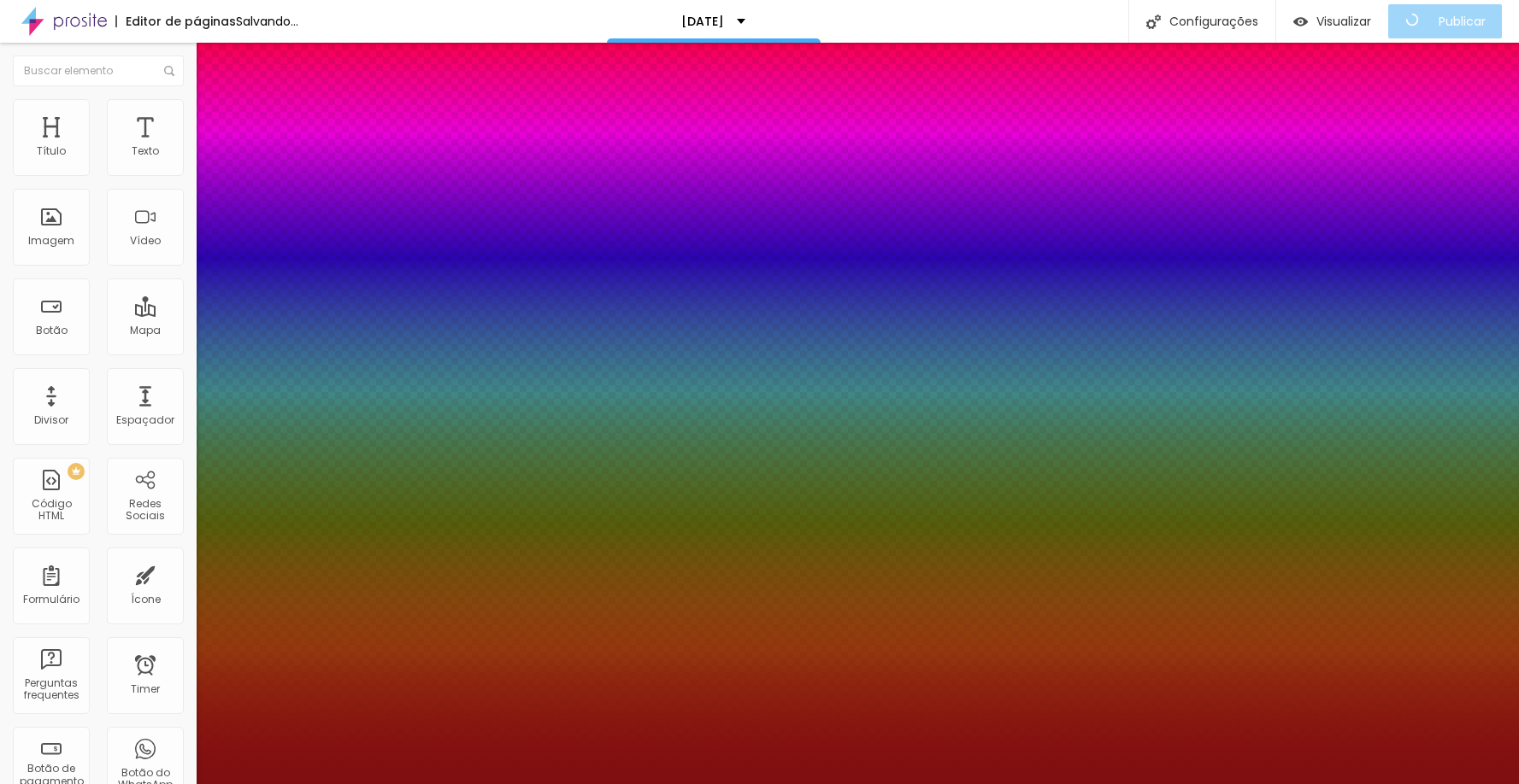
click at [854, 783] on div at bounding box center [759, 784] width 1519 height 0
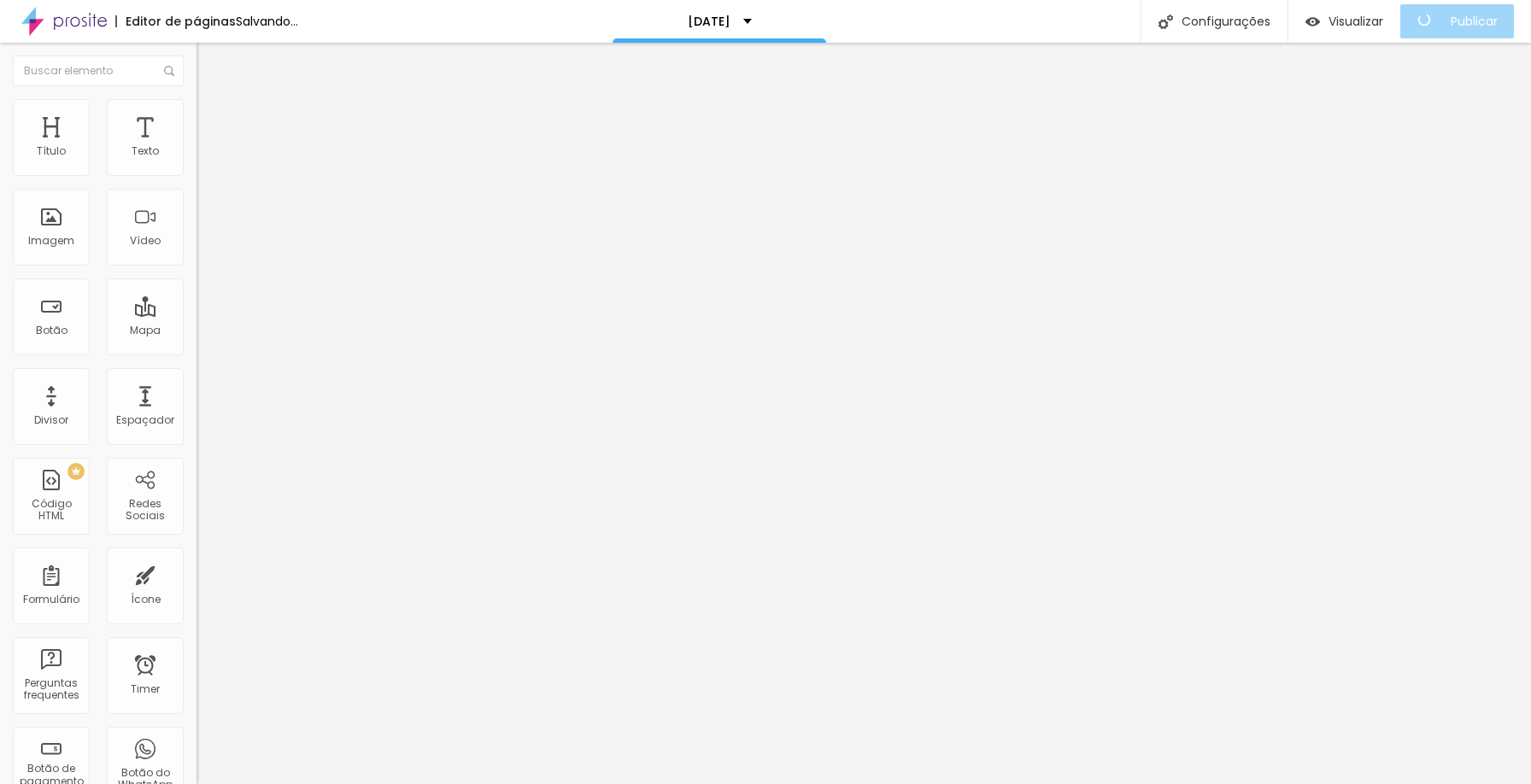
click at [203, 248] on icon "button" at bounding box center [208, 242] width 11 height 10
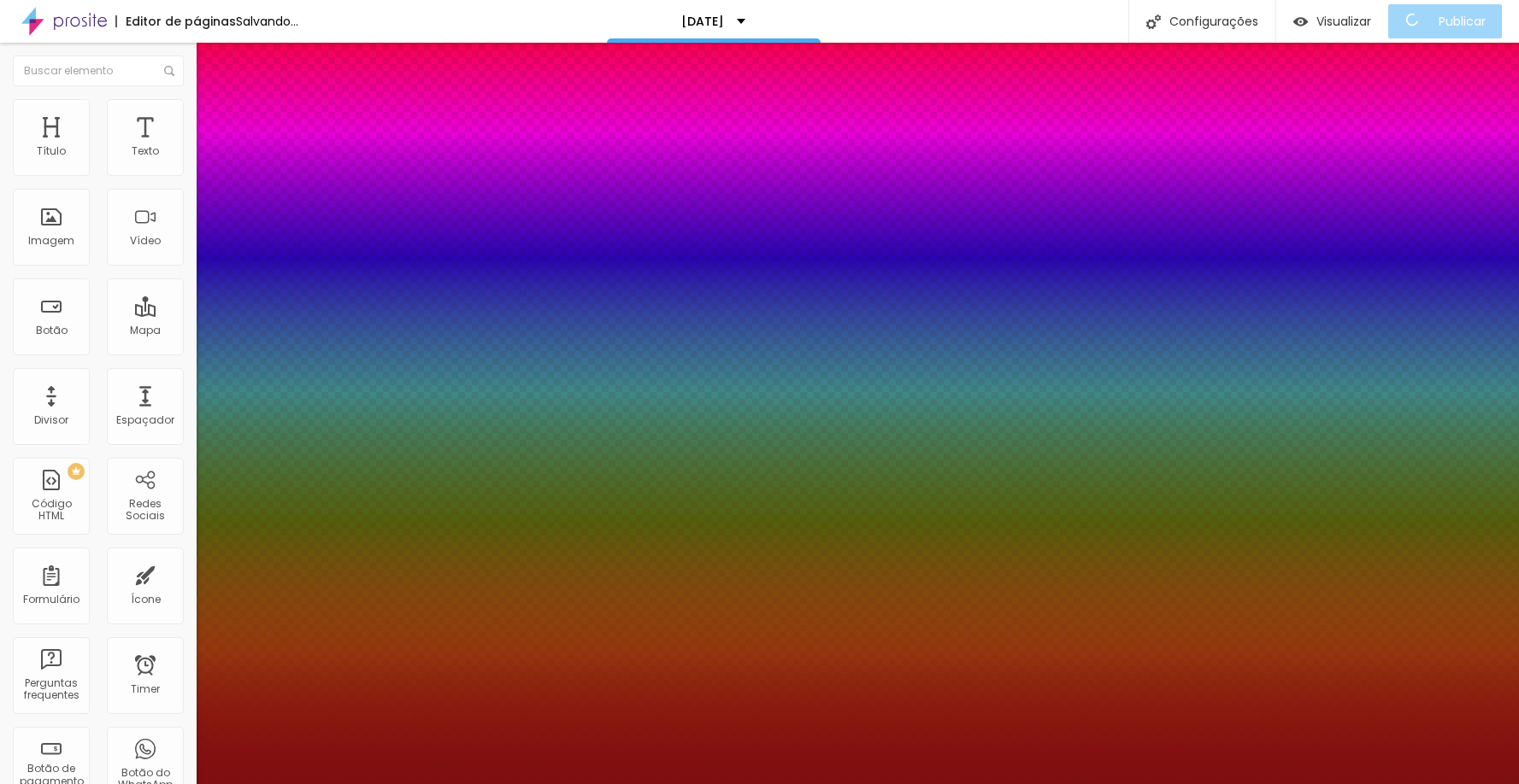
type input "1"
type input "0.2"
type input "1"
type input "0.6"
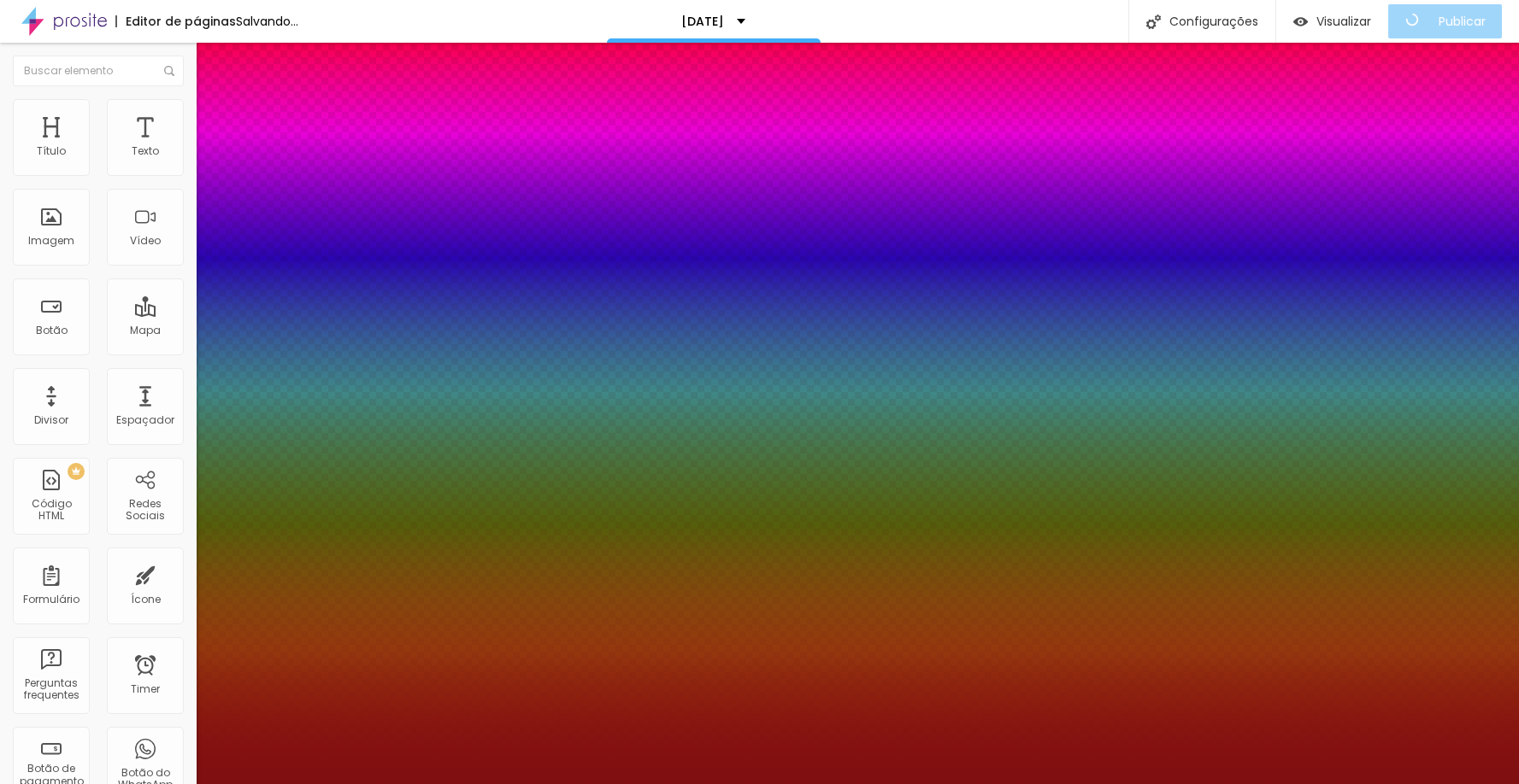
type input "0.6"
type input "1"
type input "1.3"
type input "1"
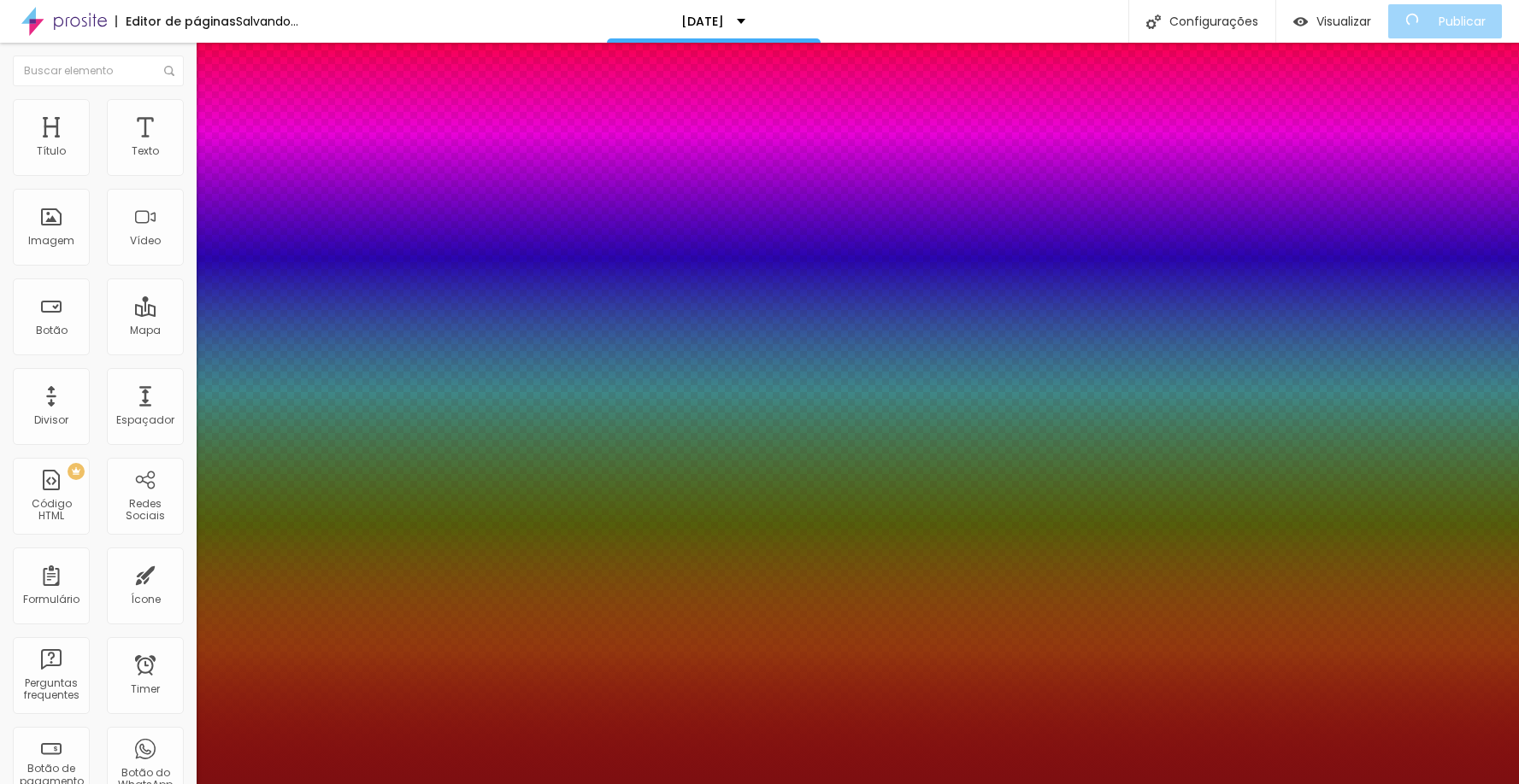
type input "1.4"
type input "1"
type input "1.6"
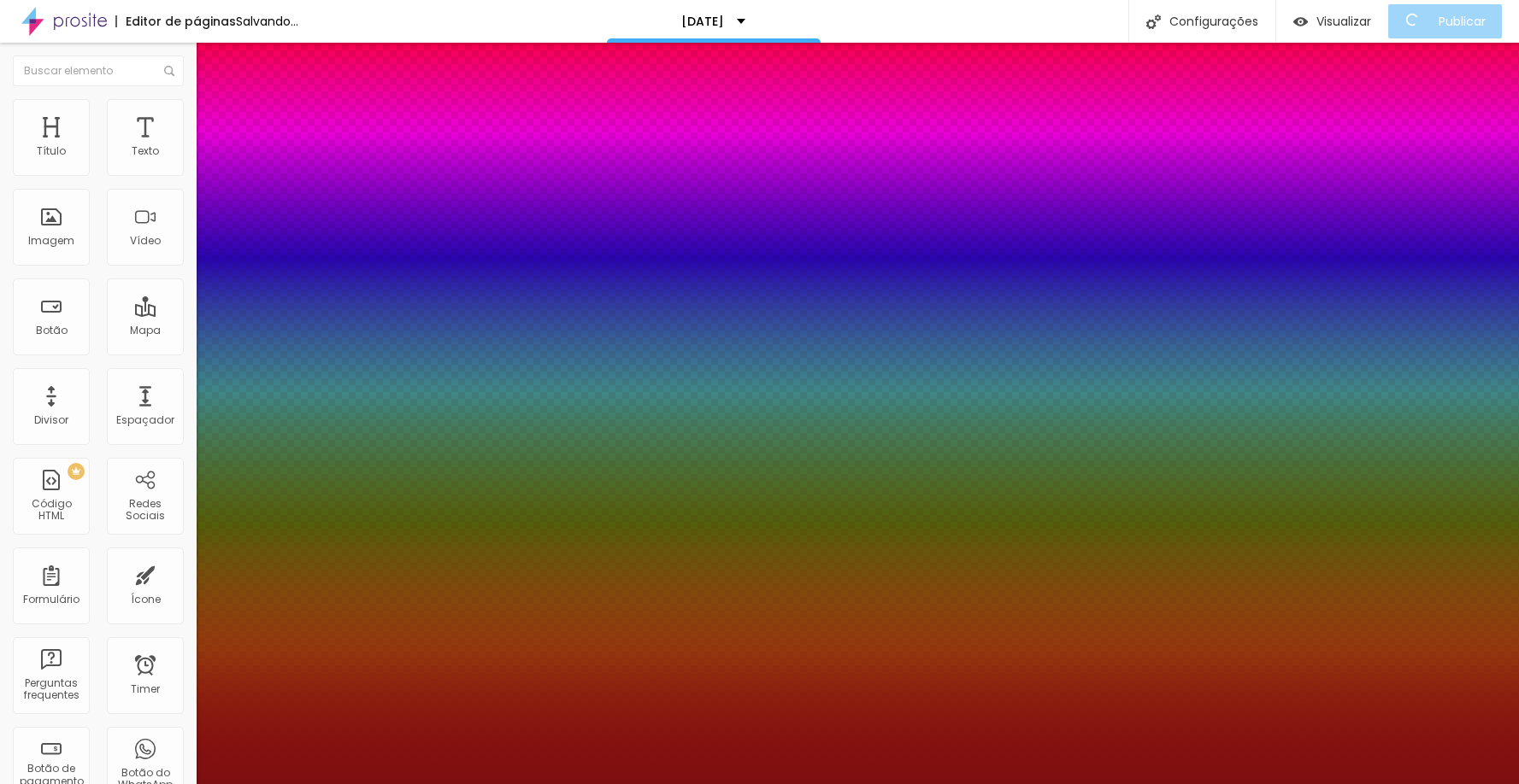
type input "1"
type input "1.7"
type input "1"
type input "1.8"
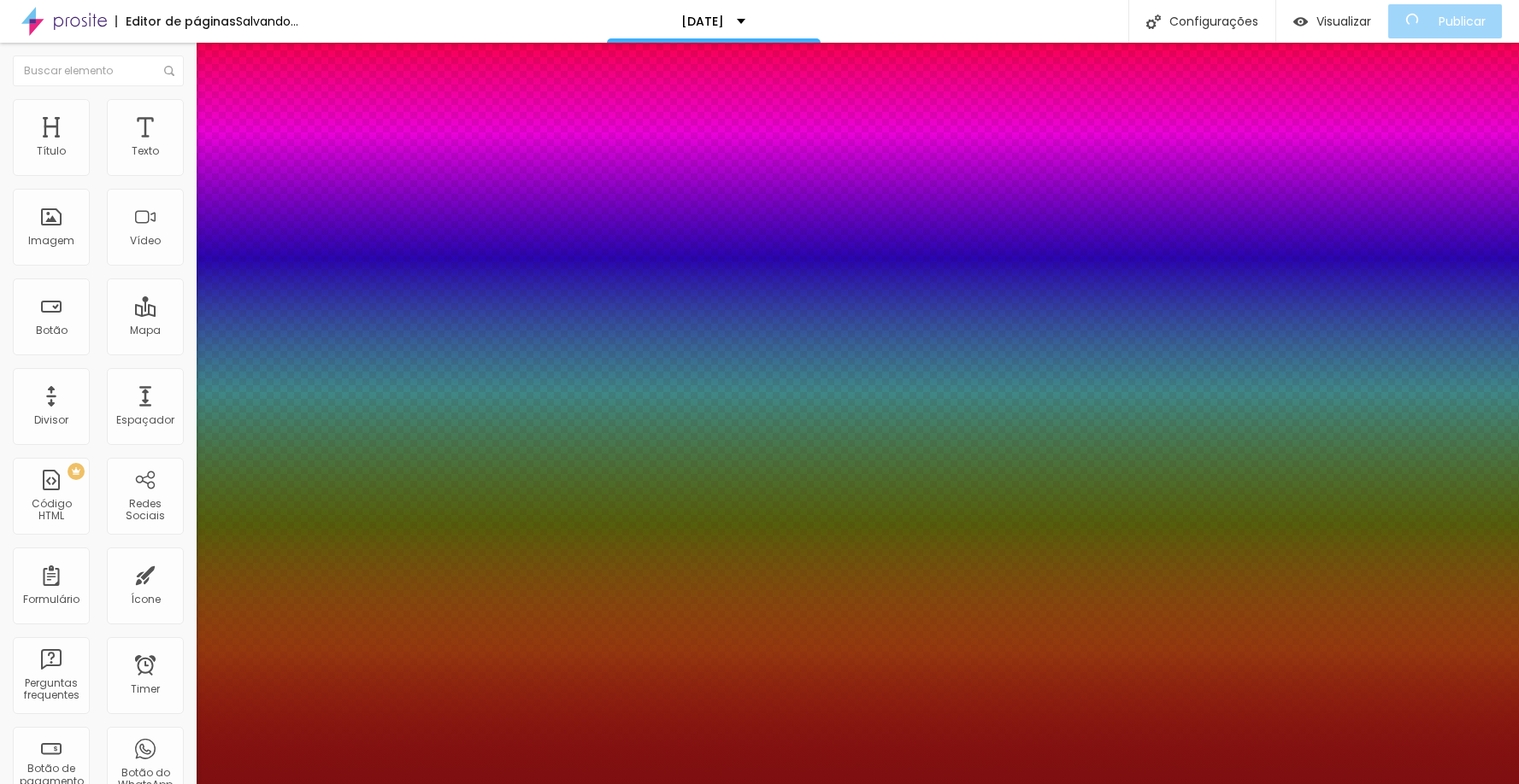
type input "1.8"
type input "1"
type input "2"
type input "1"
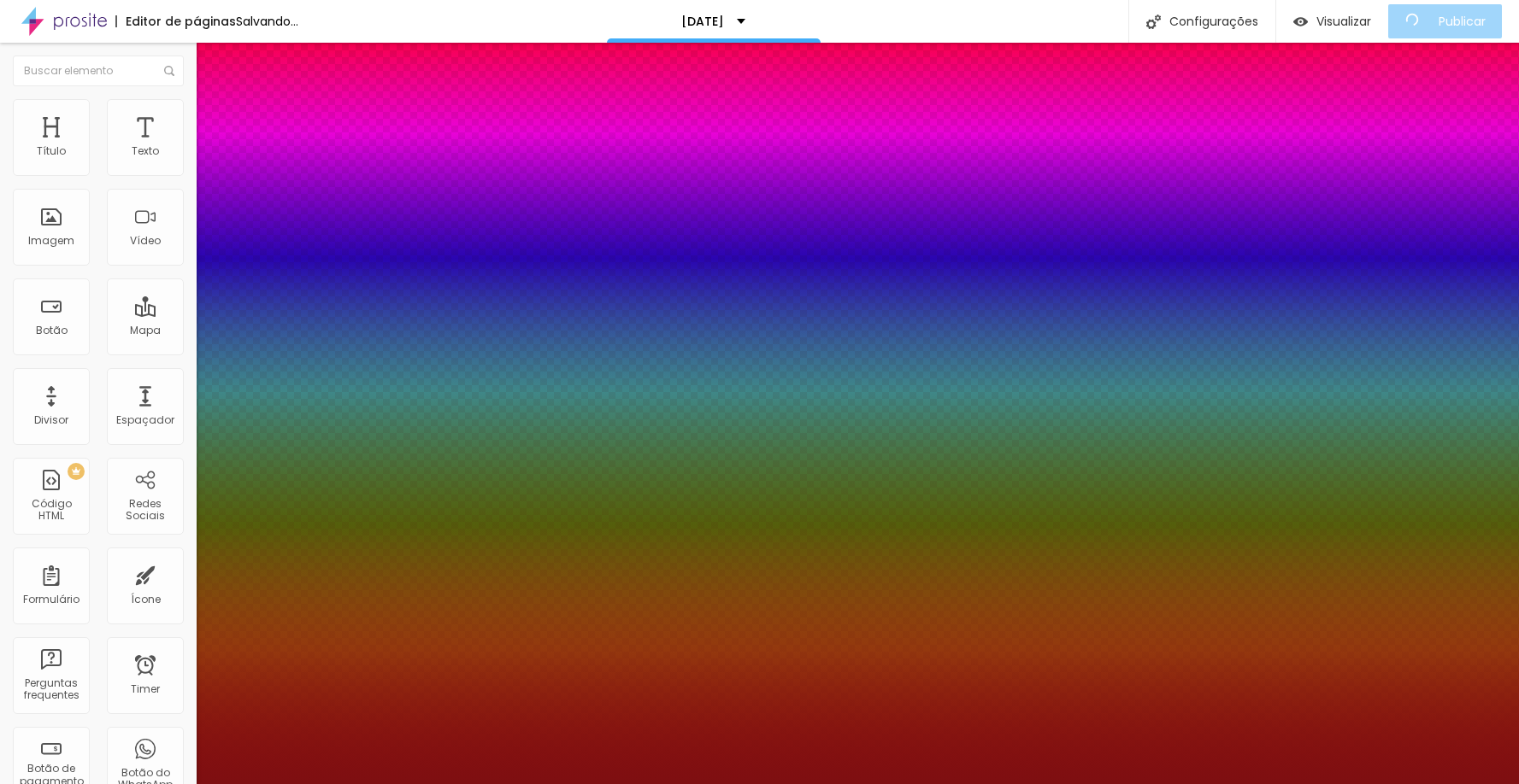
type input "2.4"
type input "1"
type input "2.6"
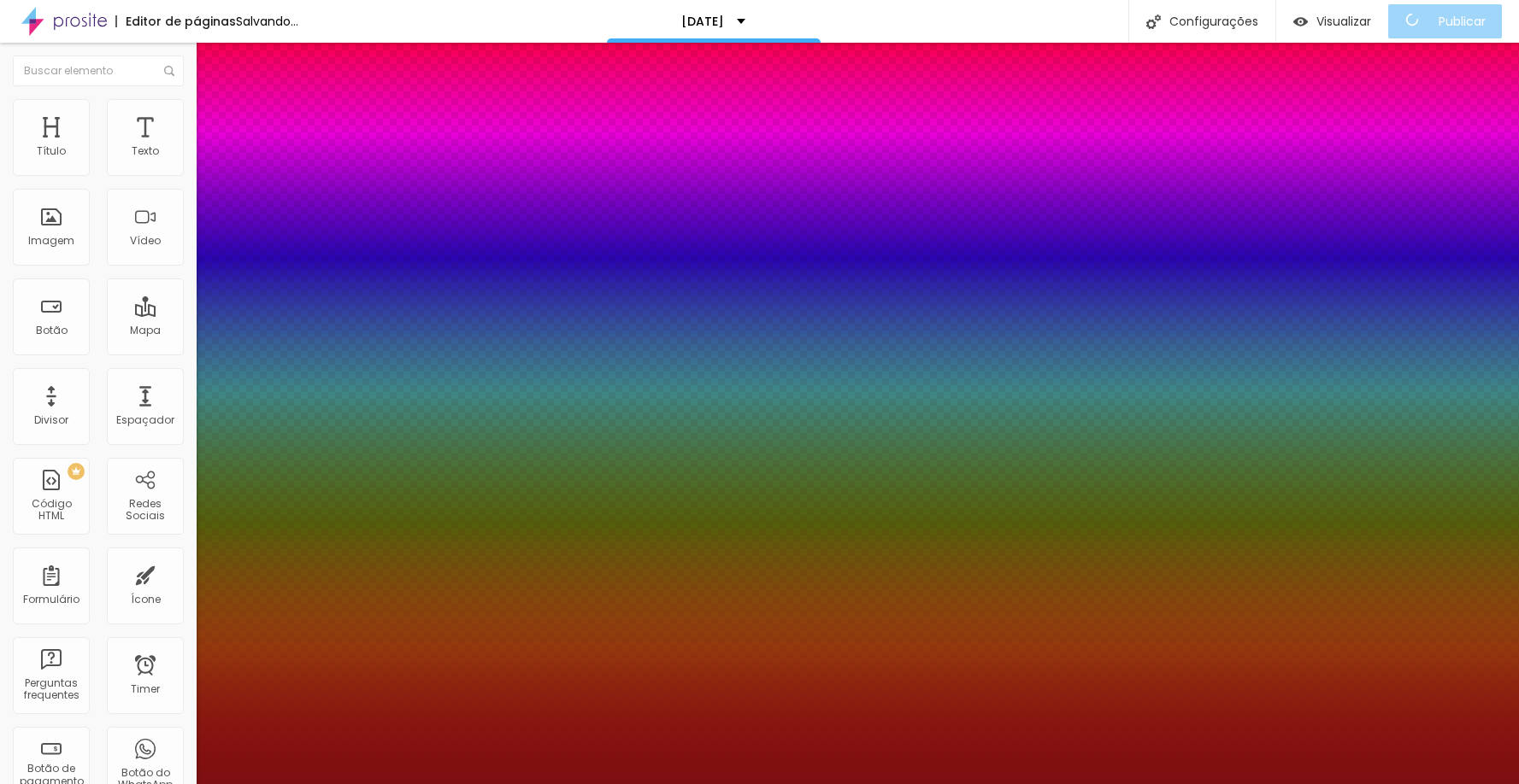
type input "1"
type input "2.7"
type input "1"
type input "2.9"
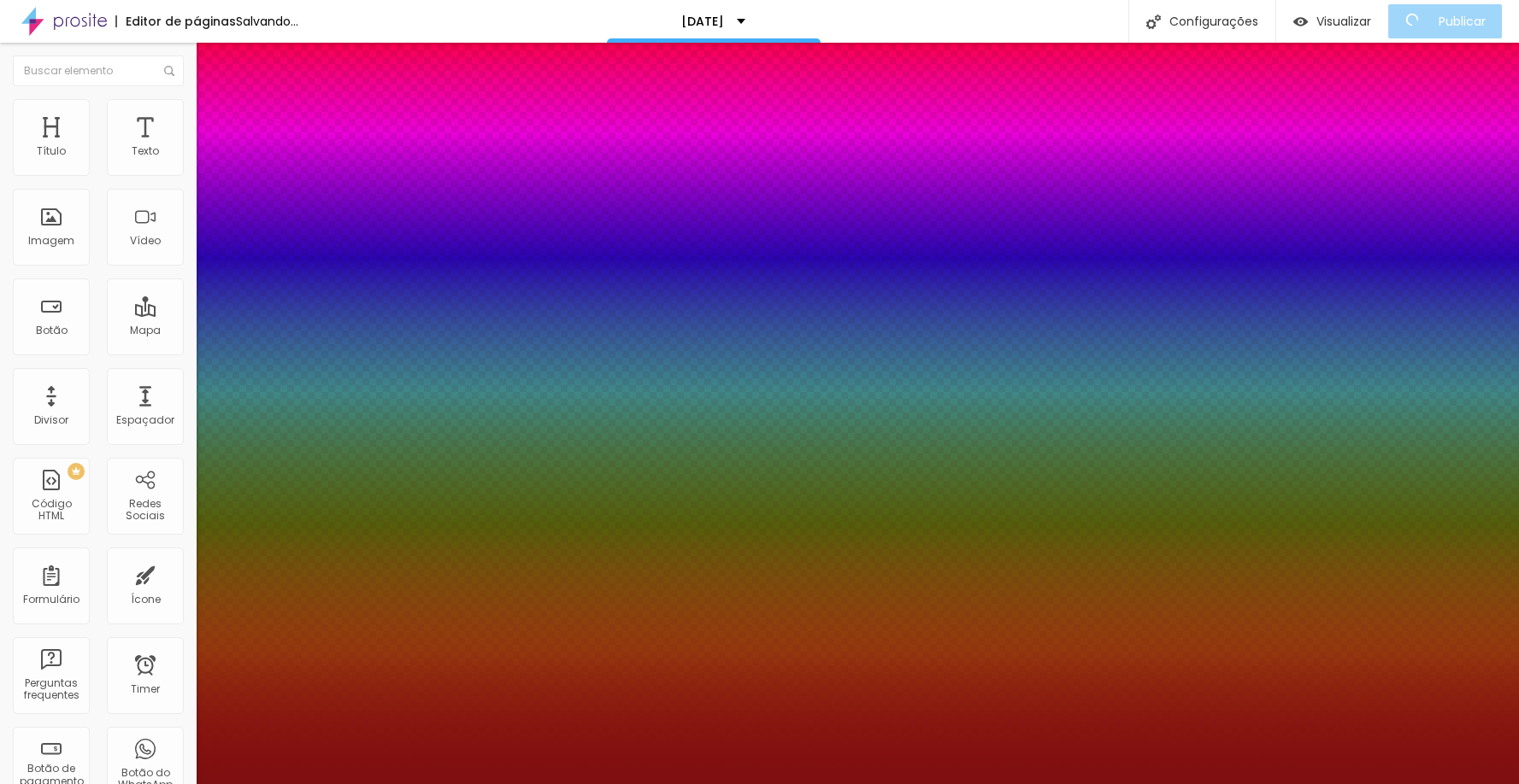
type input "2.9"
type input "1"
type input "3.3"
type input "1"
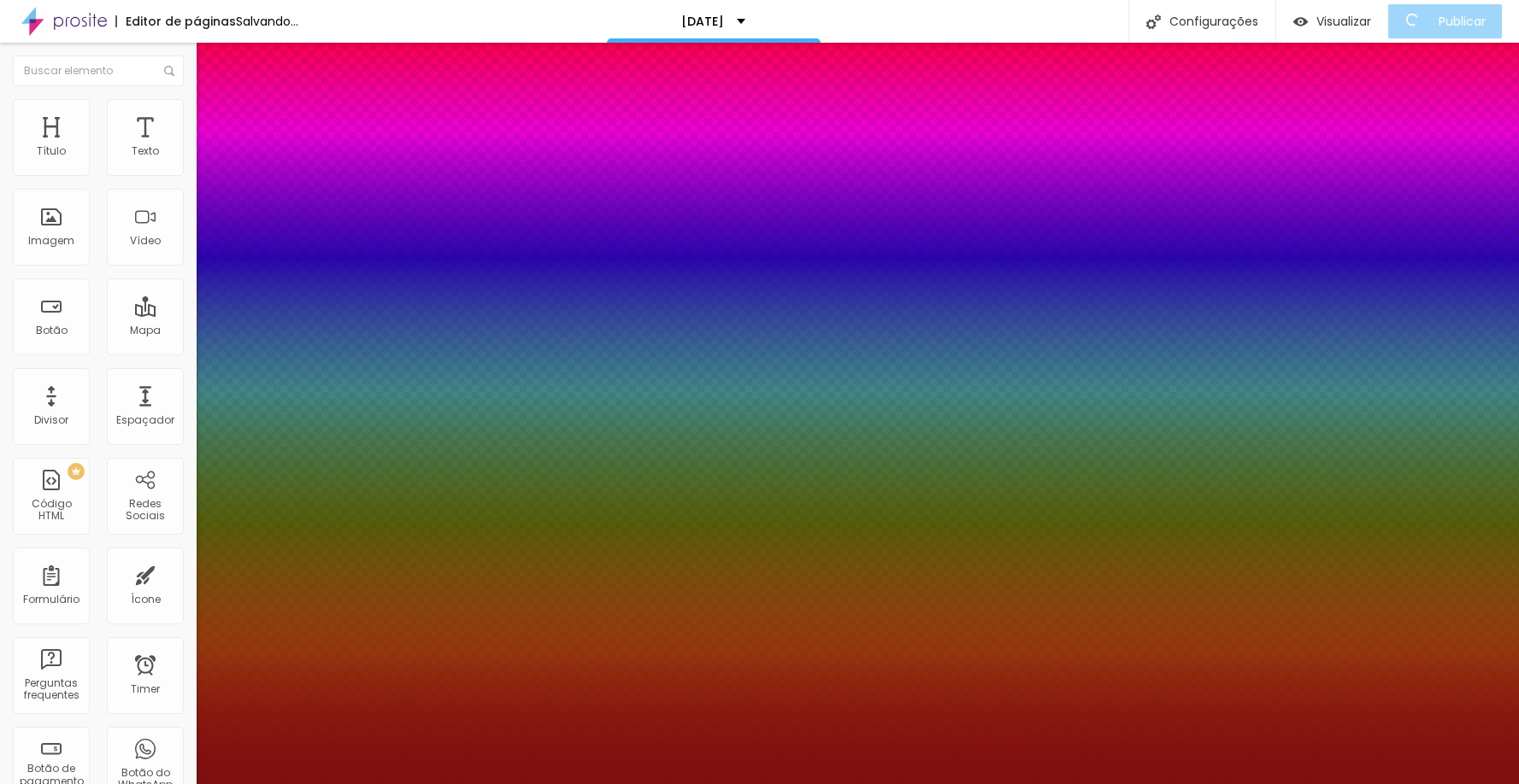
type input "3.4"
type input "1"
type input "2.8"
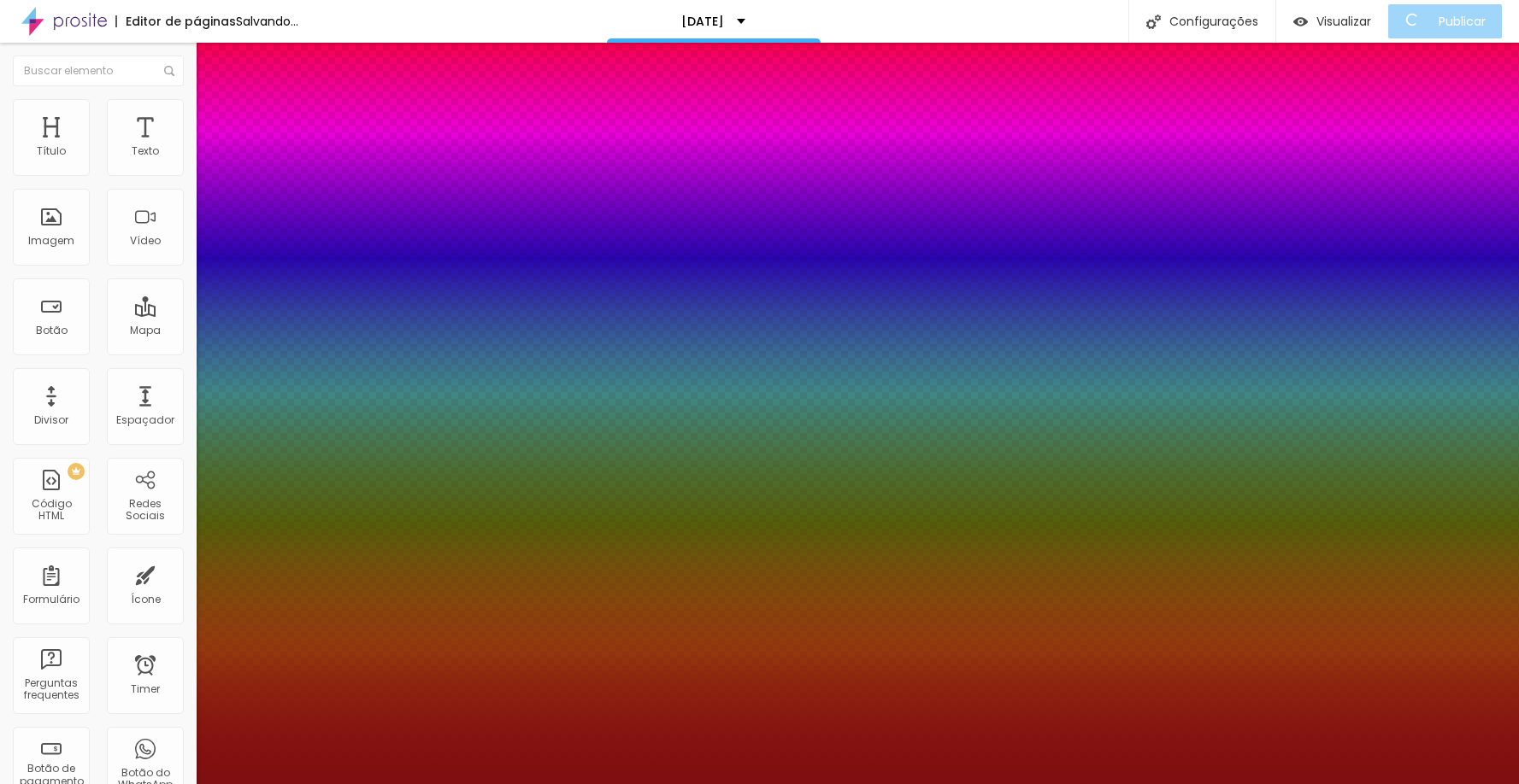
type input "1"
type input "2.7"
type input "1"
type input "2.6"
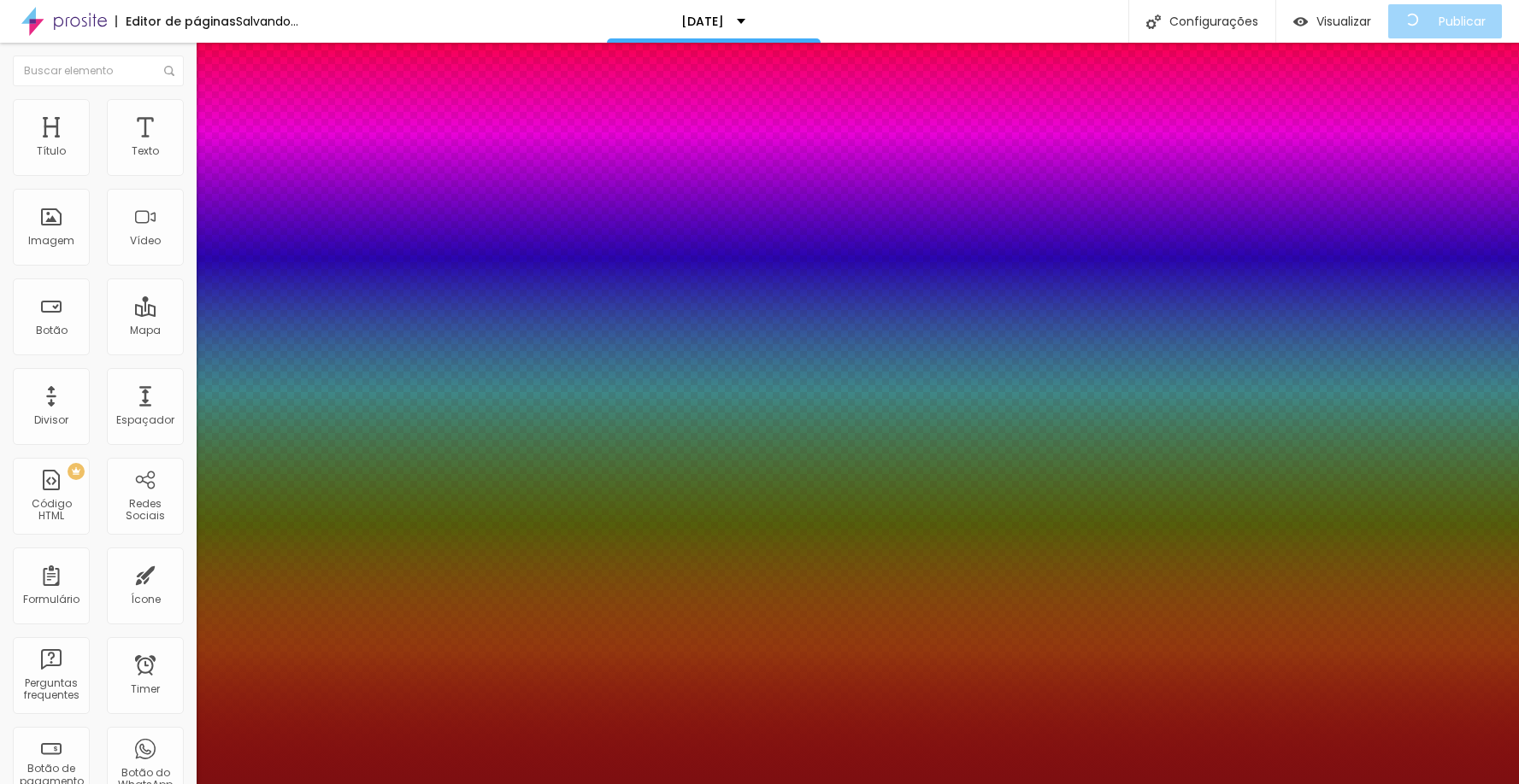
type input "2.6"
type input "1"
drag, startPoint x: 220, startPoint y: 526, endPoint x: 251, endPoint y: 520, distance: 31.6
type input "2.6"
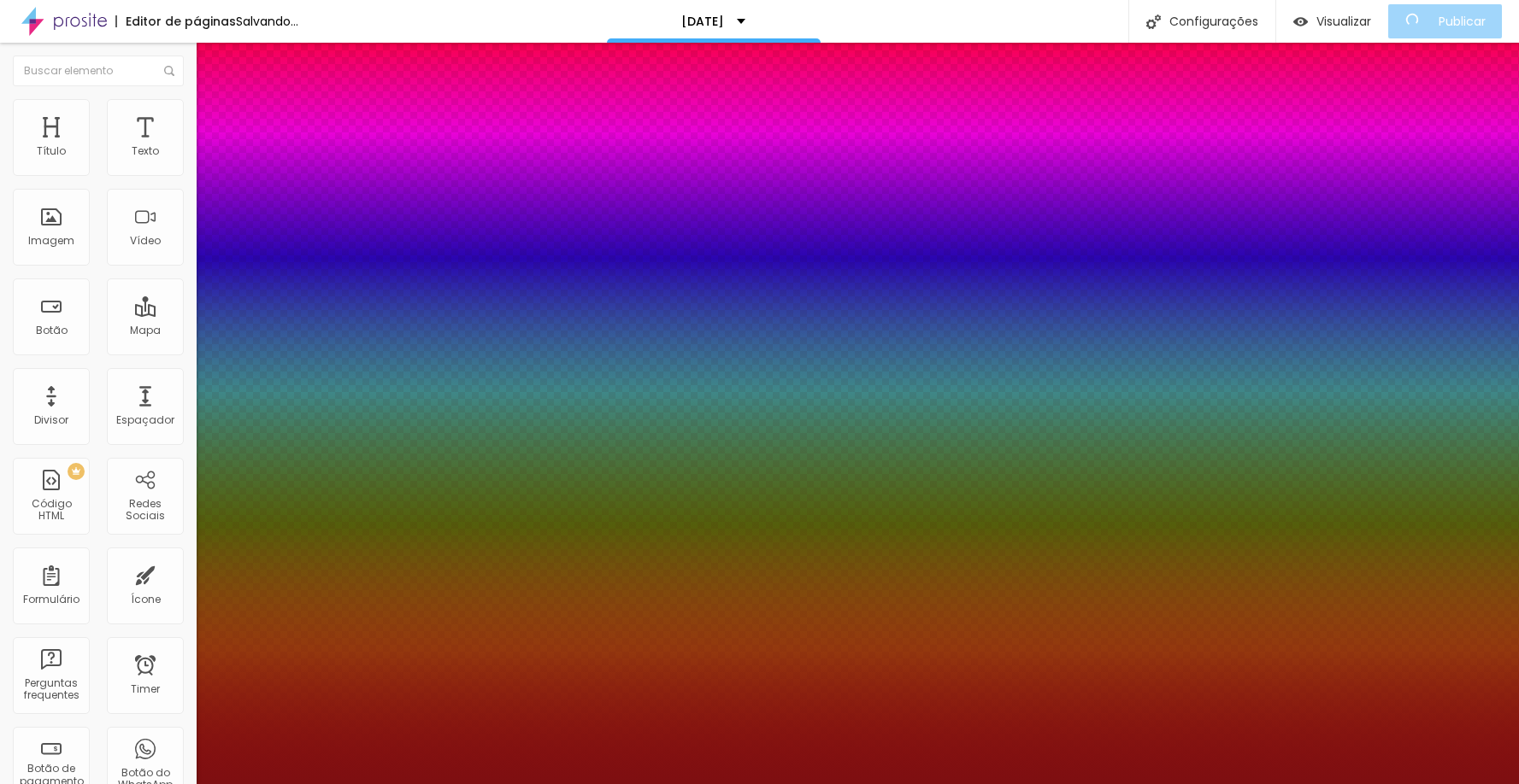
type input "1"
type input "36"
type input "1"
type input "39"
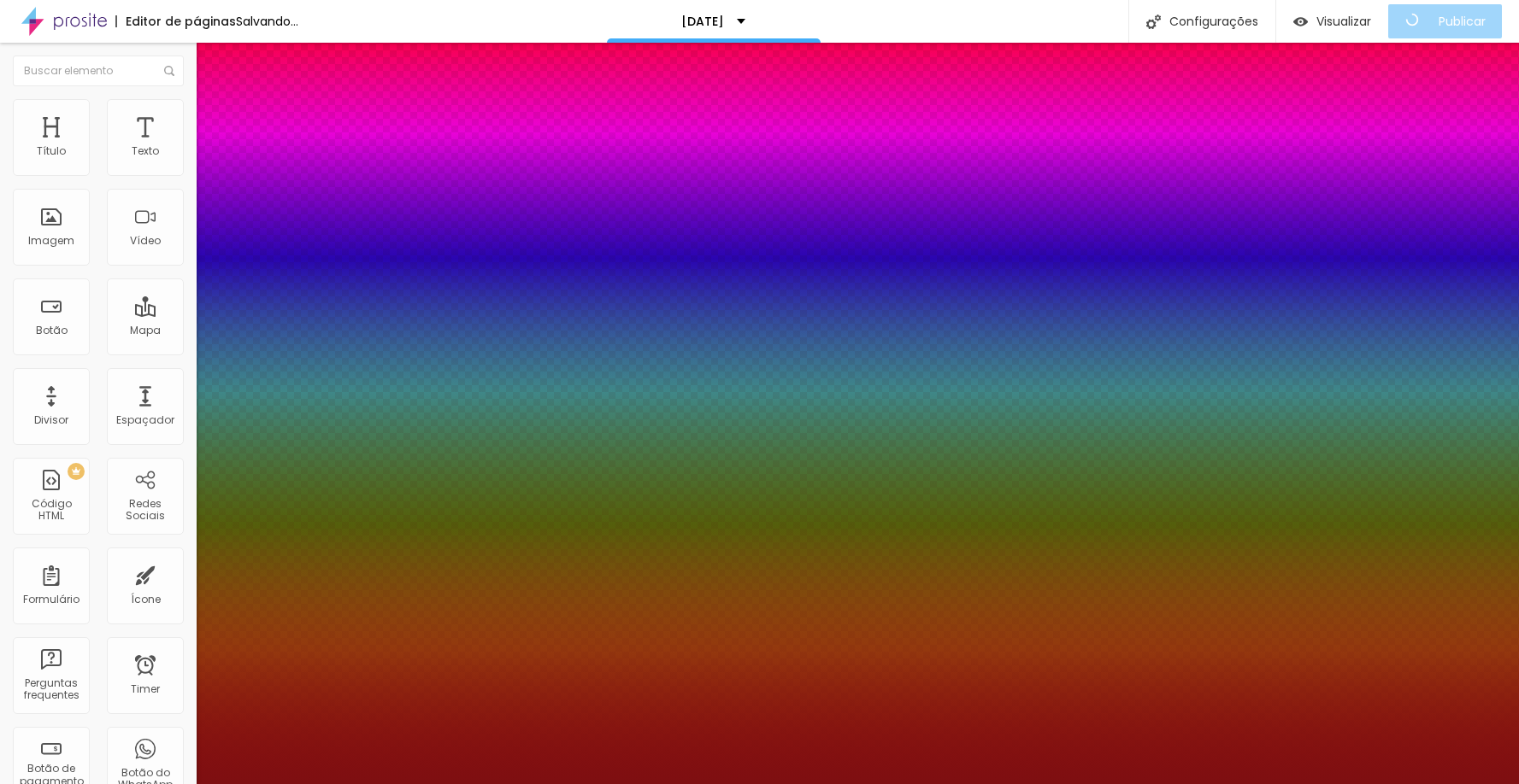
type input "39"
type input "1"
type input "43"
type input "1"
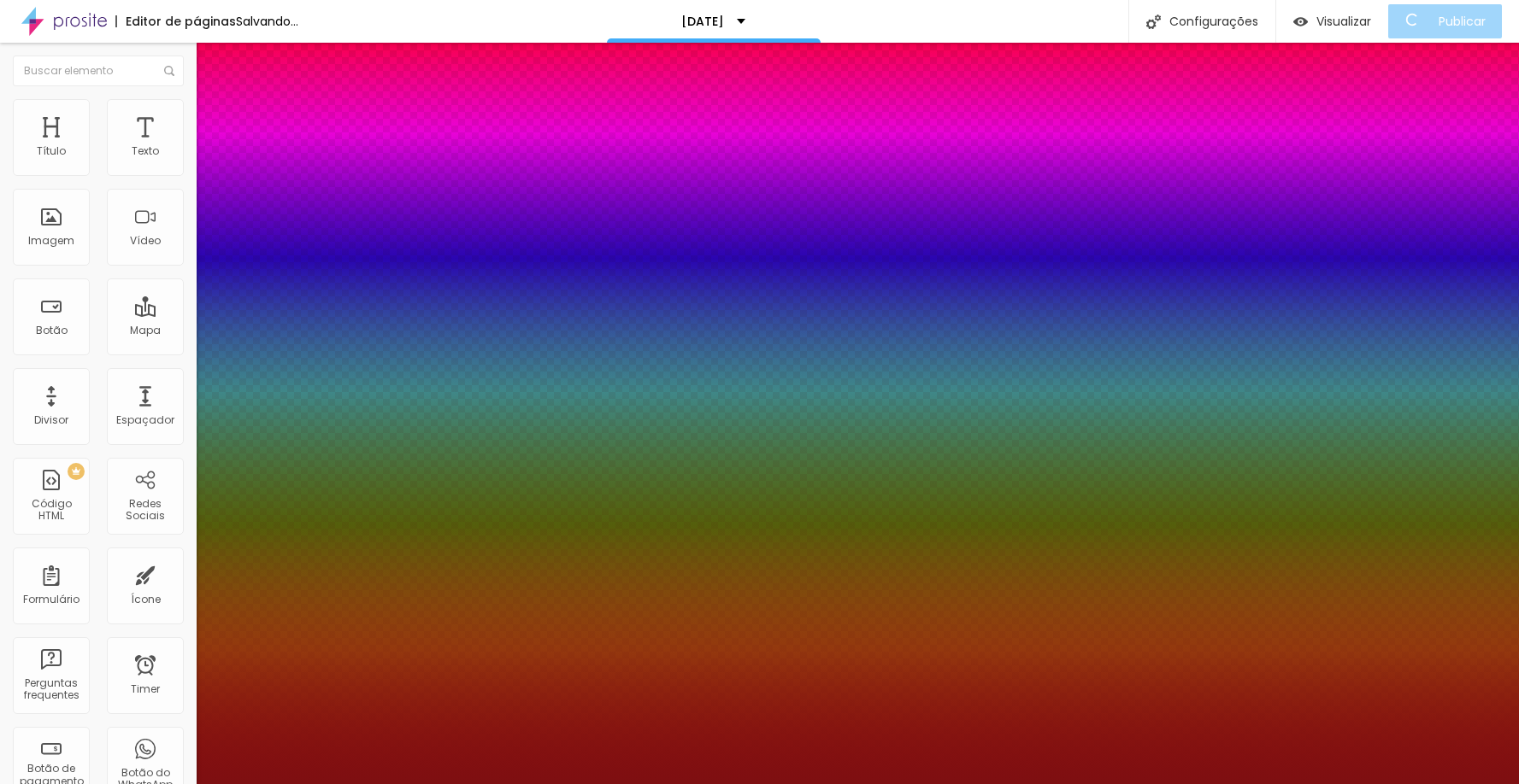
type input "45"
type input "1"
type input "47"
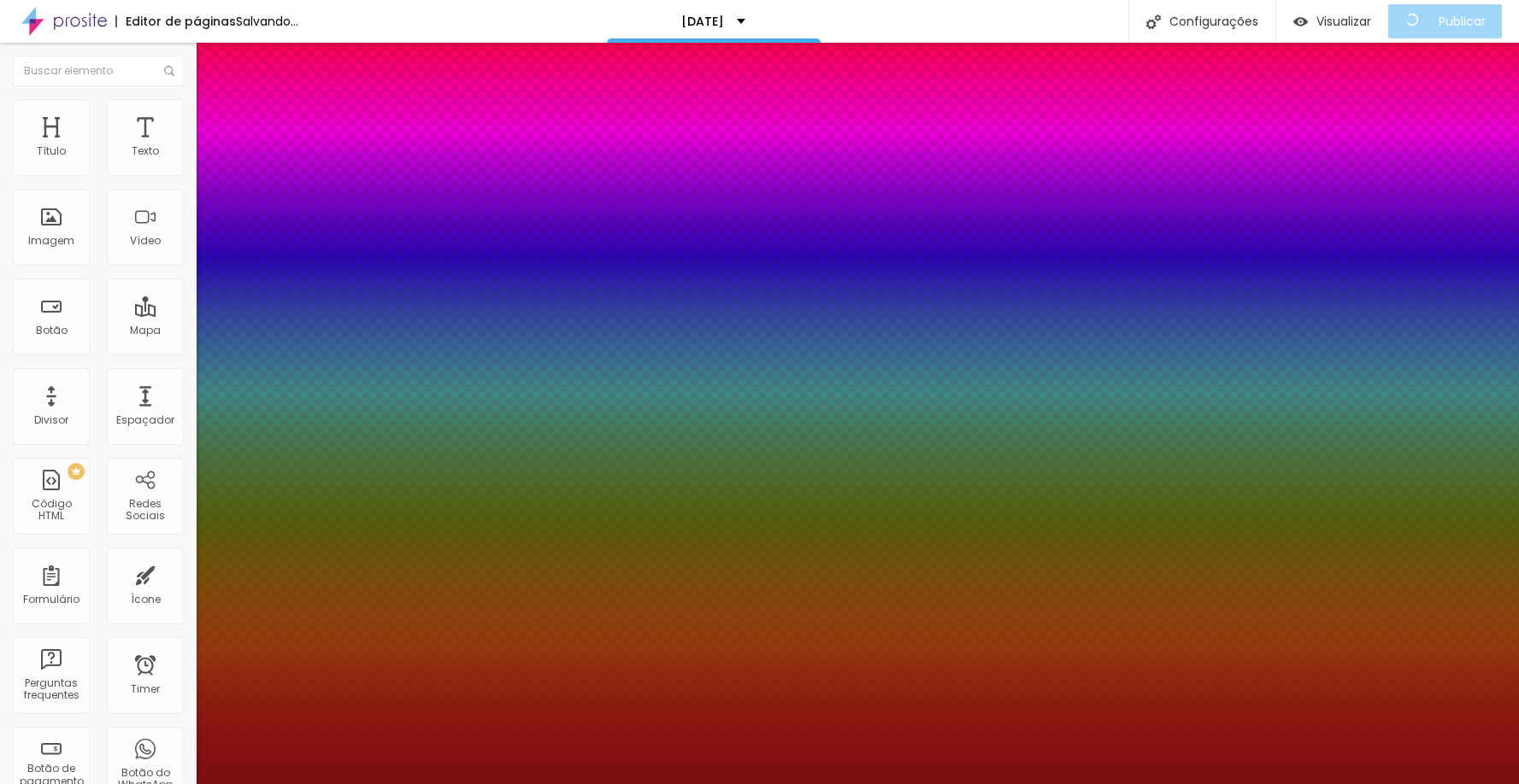
type input "1"
type input "45"
type input "1"
type input "44"
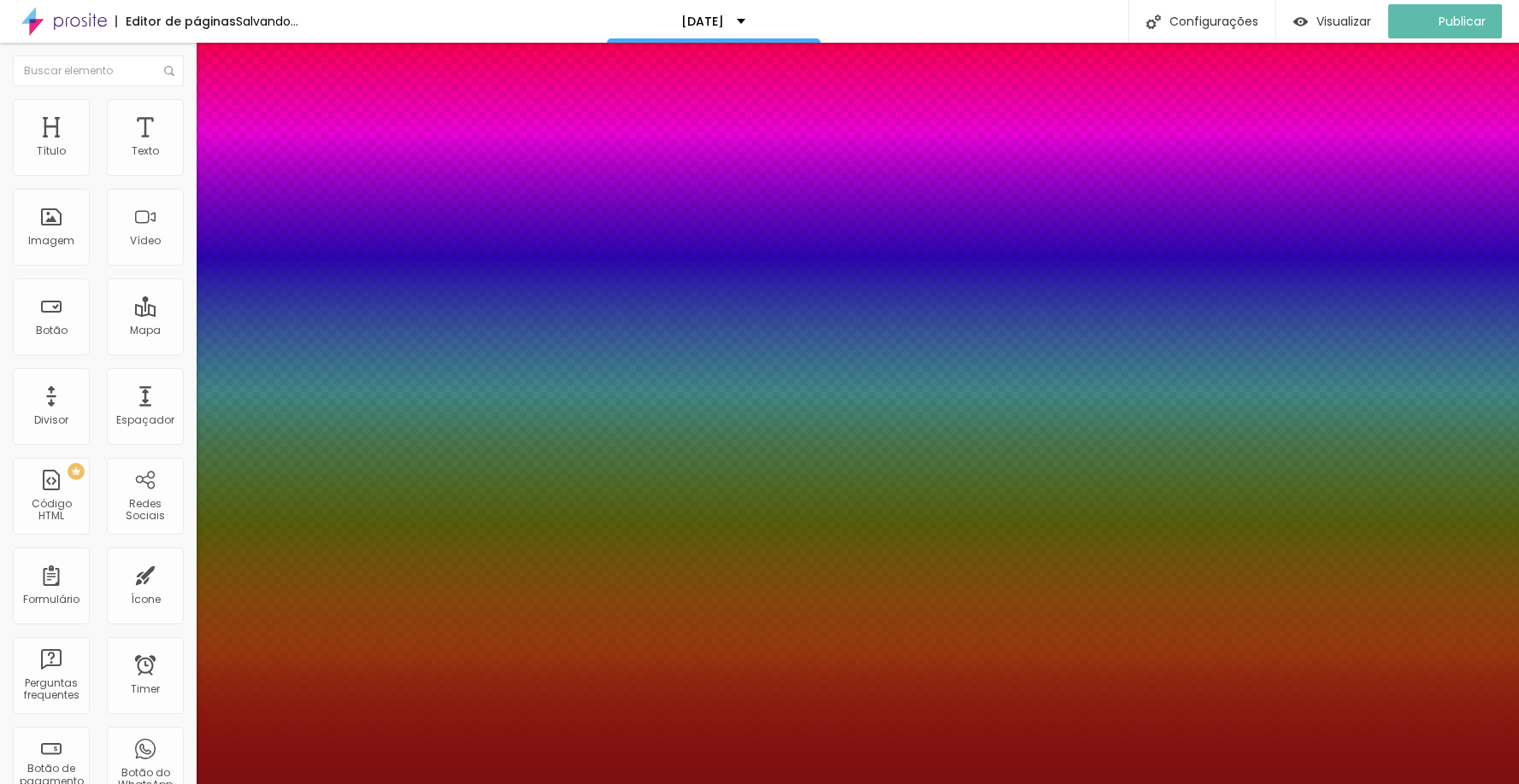
type input "44"
type input "1"
drag, startPoint x: 250, startPoint y: 481, endPoint x: 268, endPoint y: 479, distance: 18.1
type input "44"
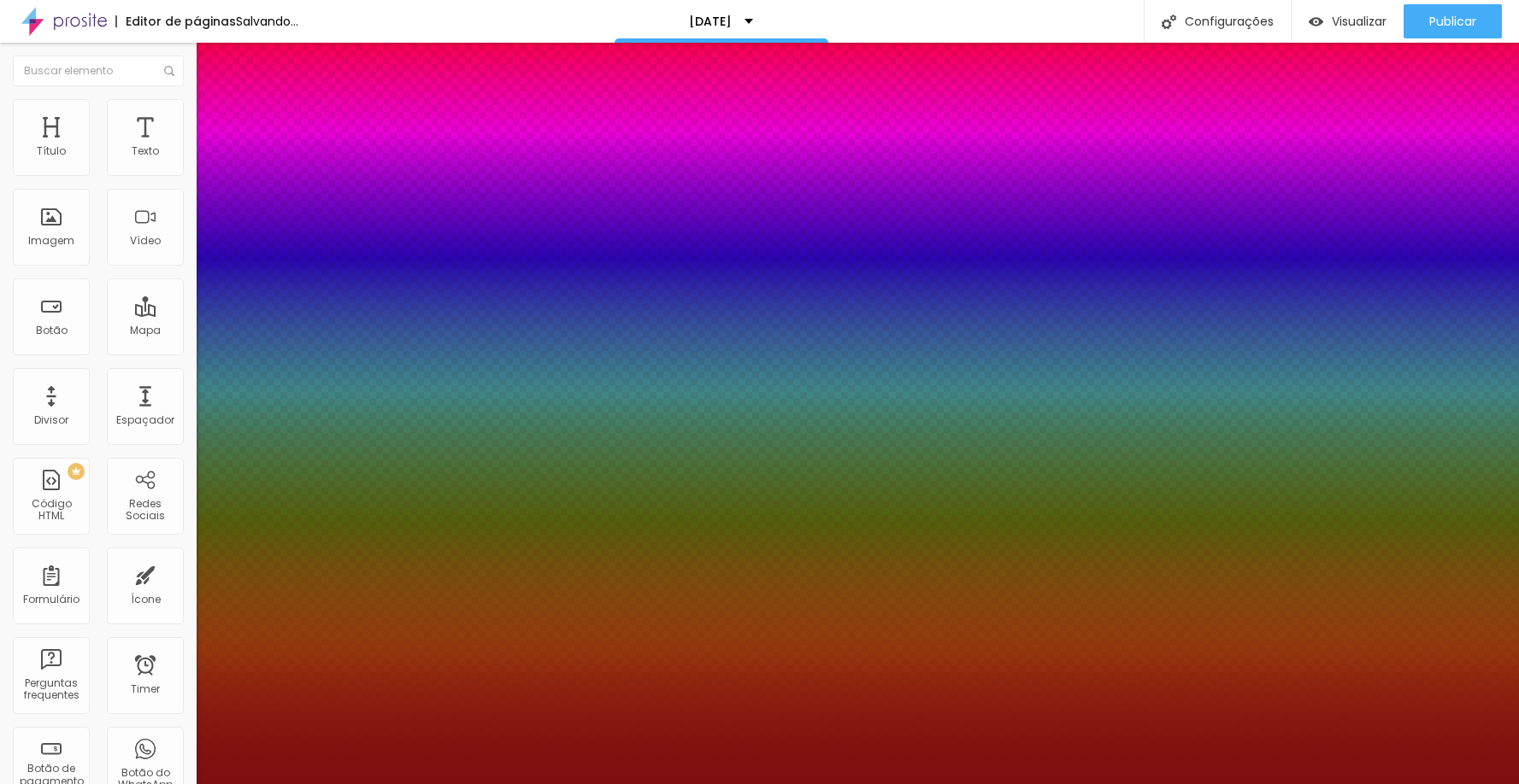
type input "10"
type input "14"
type input "16"
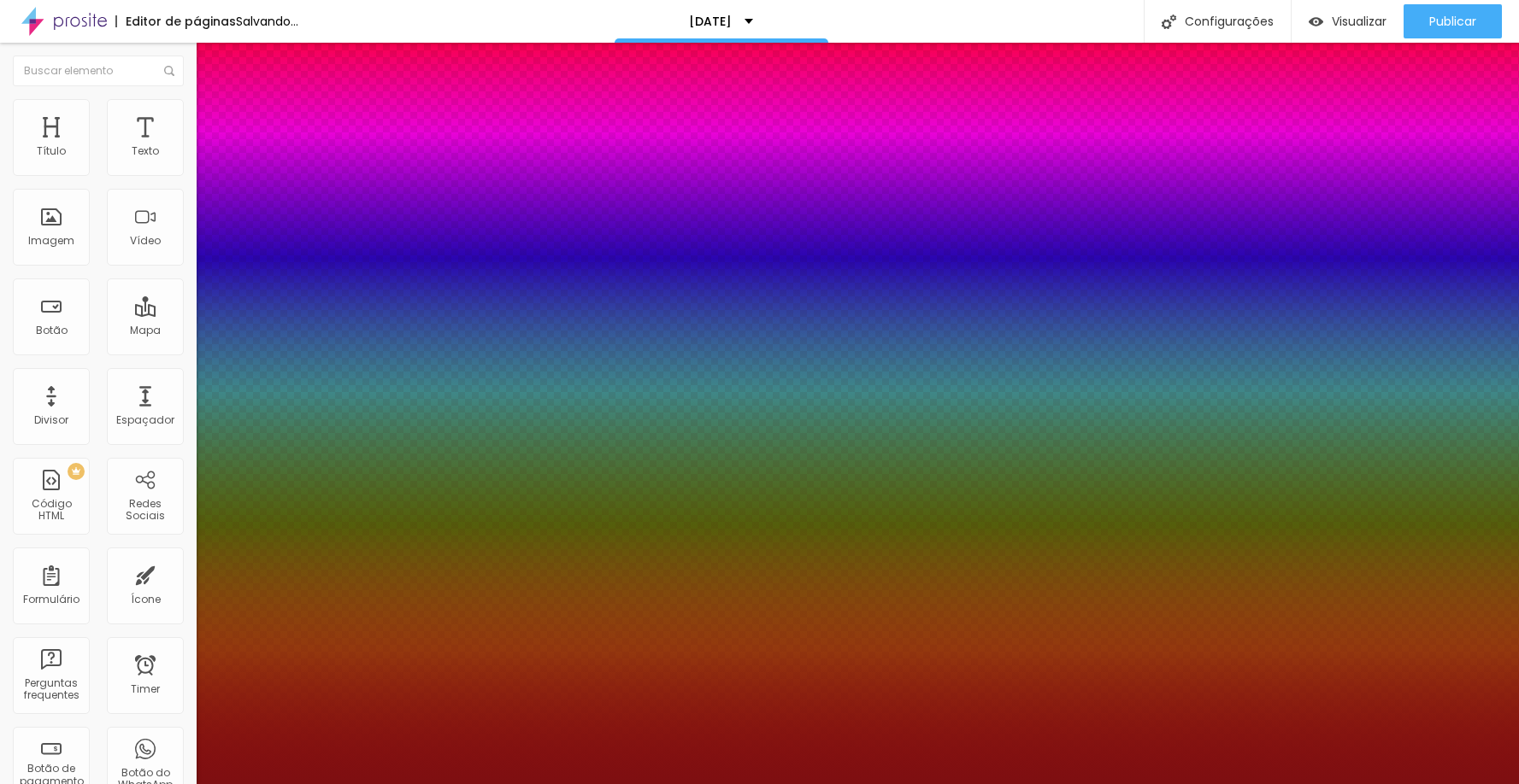
type input "16"
type input "17"
drag, startPoint x: 224, startPoint y: 559, endPoint x: 240, endPoint y: 556, distance: 16.3
type input "17"
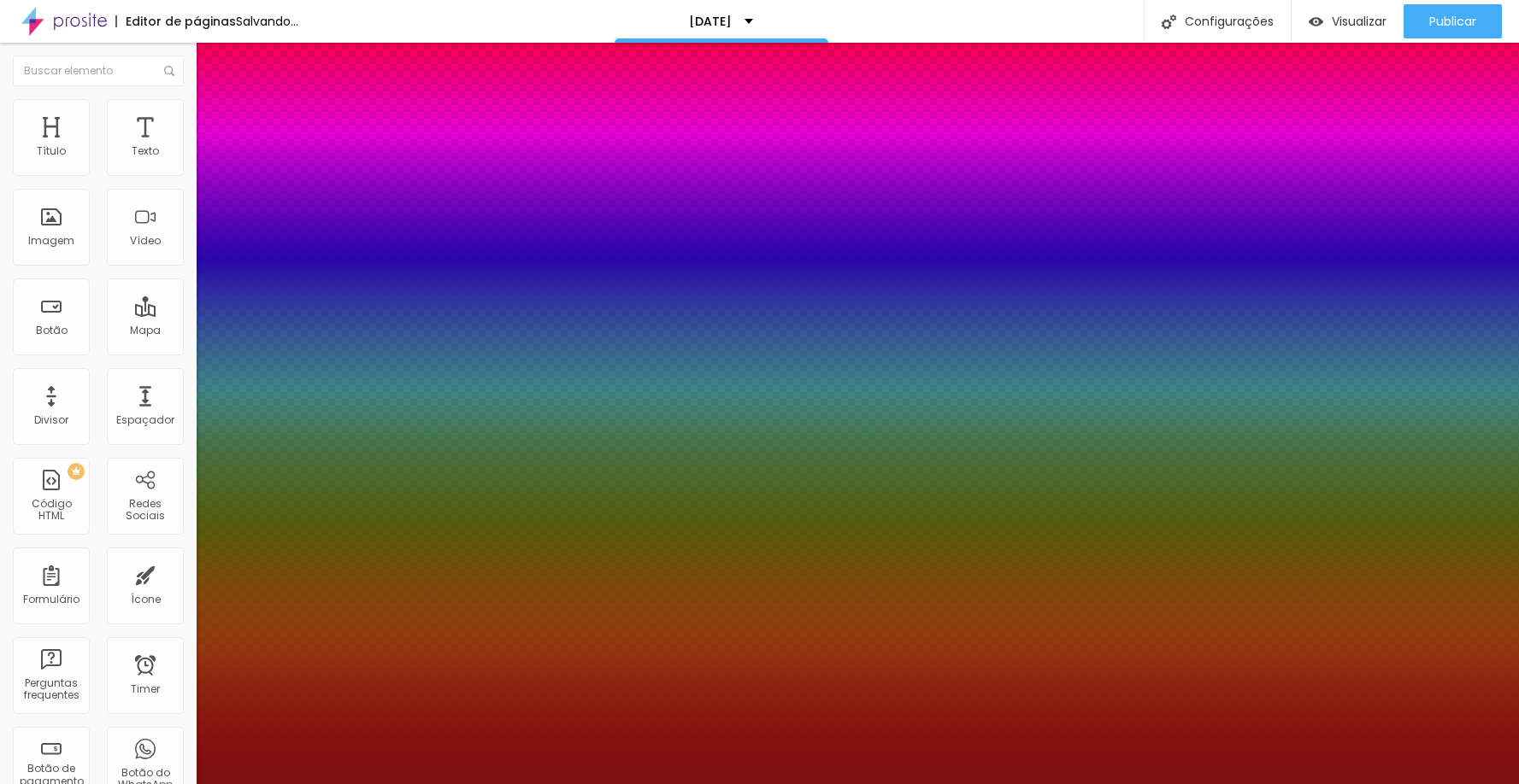
select select "Montserrat"
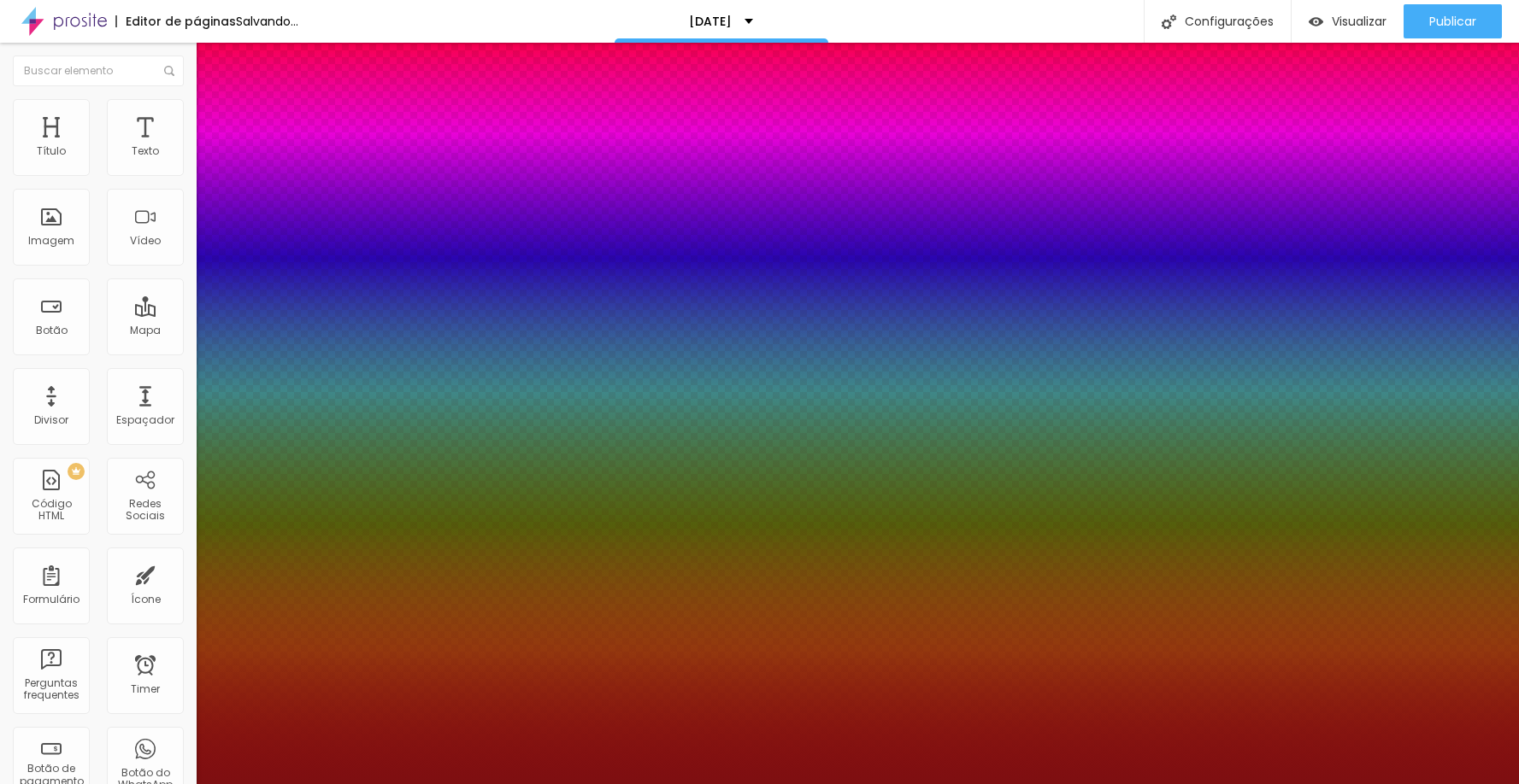
click at [753, 783] on div at bounding box center [759, 784] width 1519 height 0
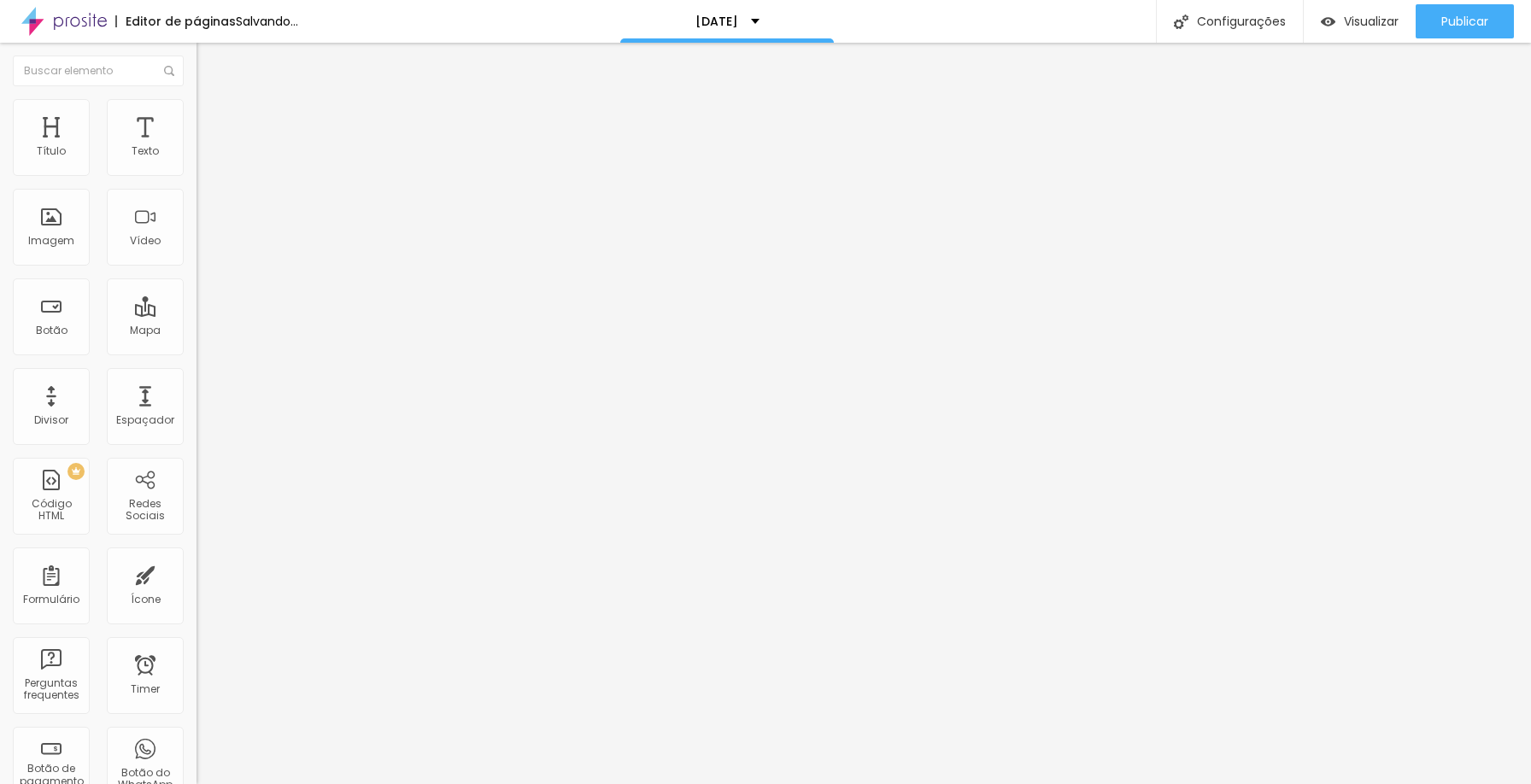
click at [197, 253] on button "button" at bounding box center [208, 243] width 24 height 18
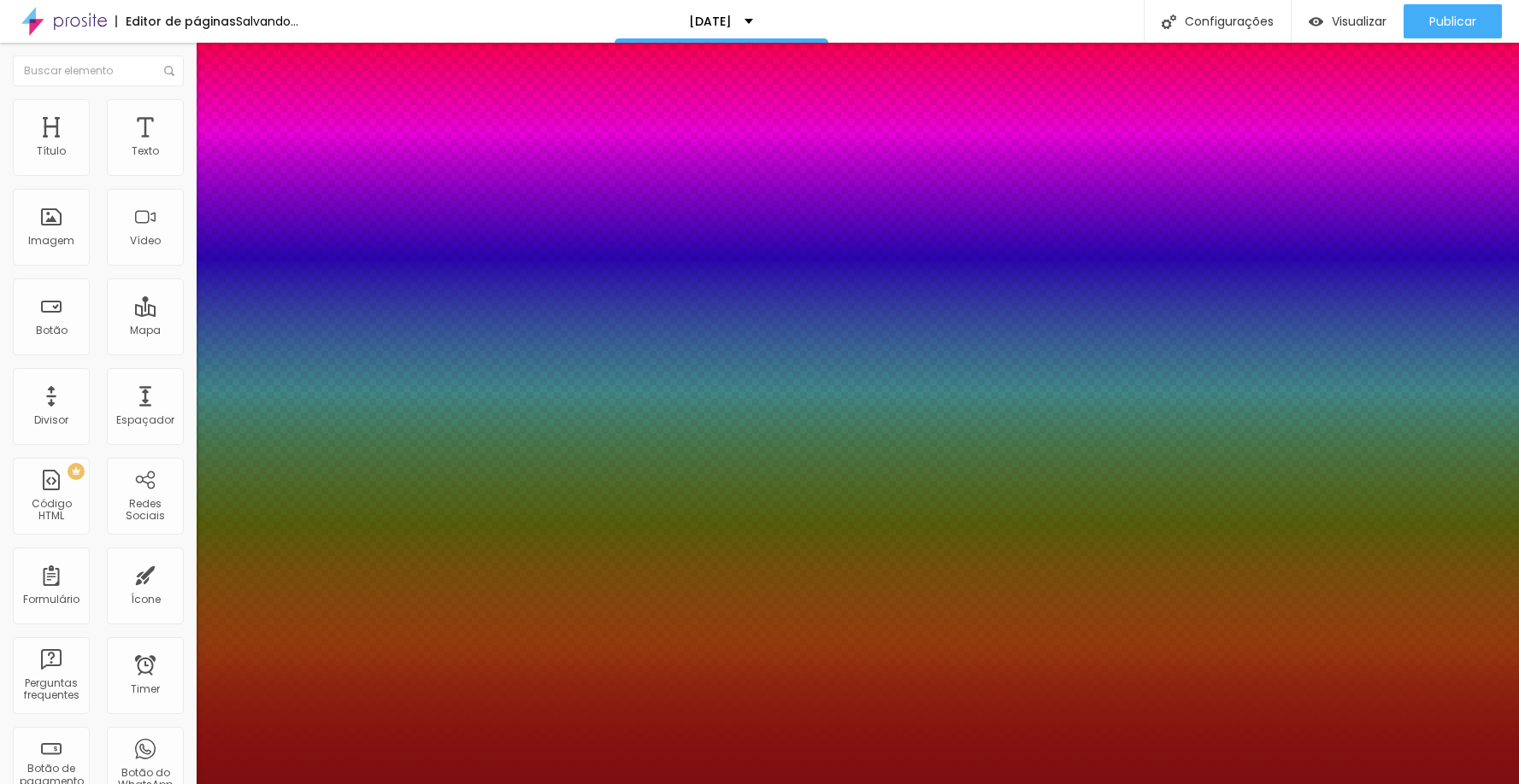
select select "Lora-Bold"
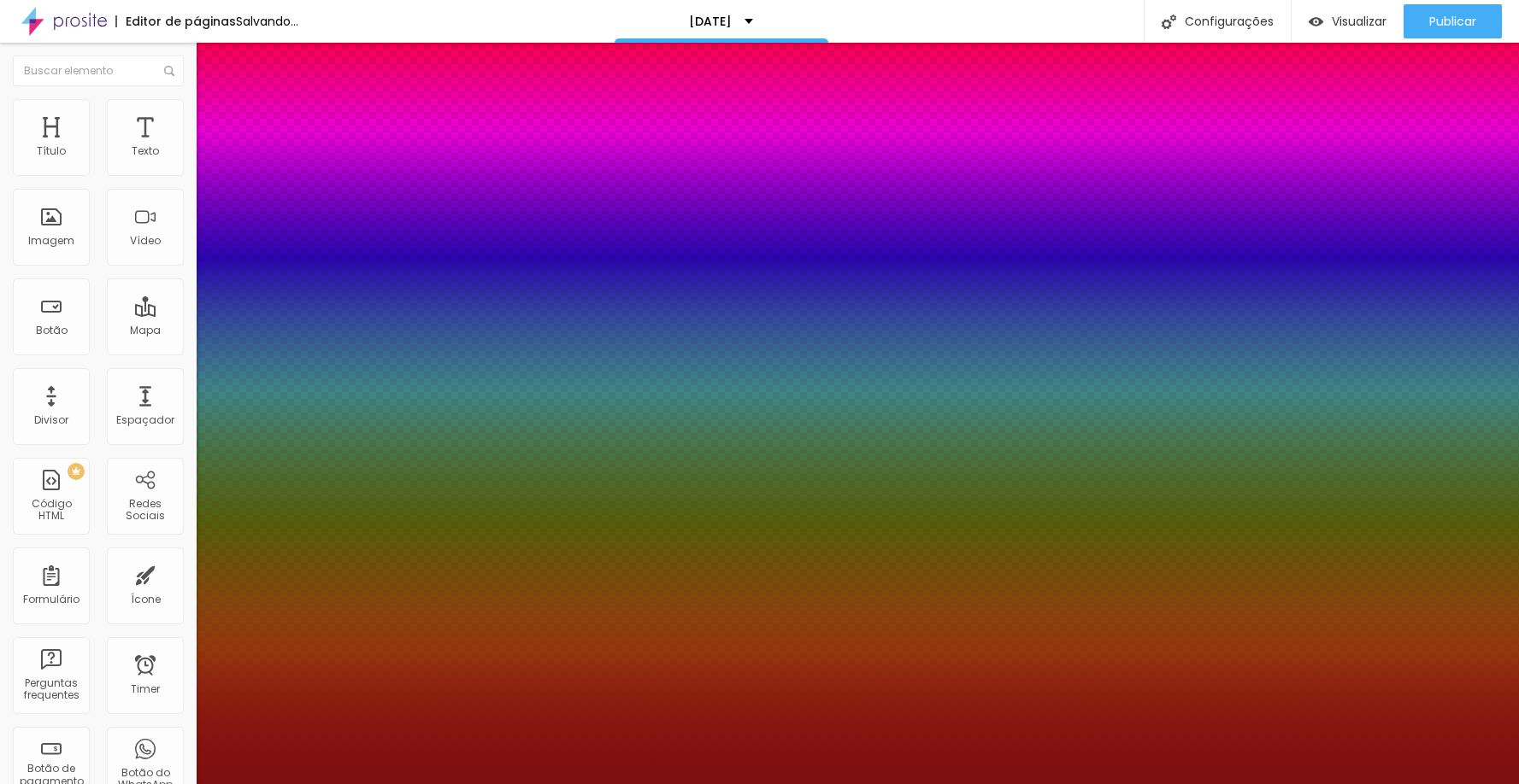
click at [1415, 783] on div at bounding box center [759, 784] width 1519 height 0
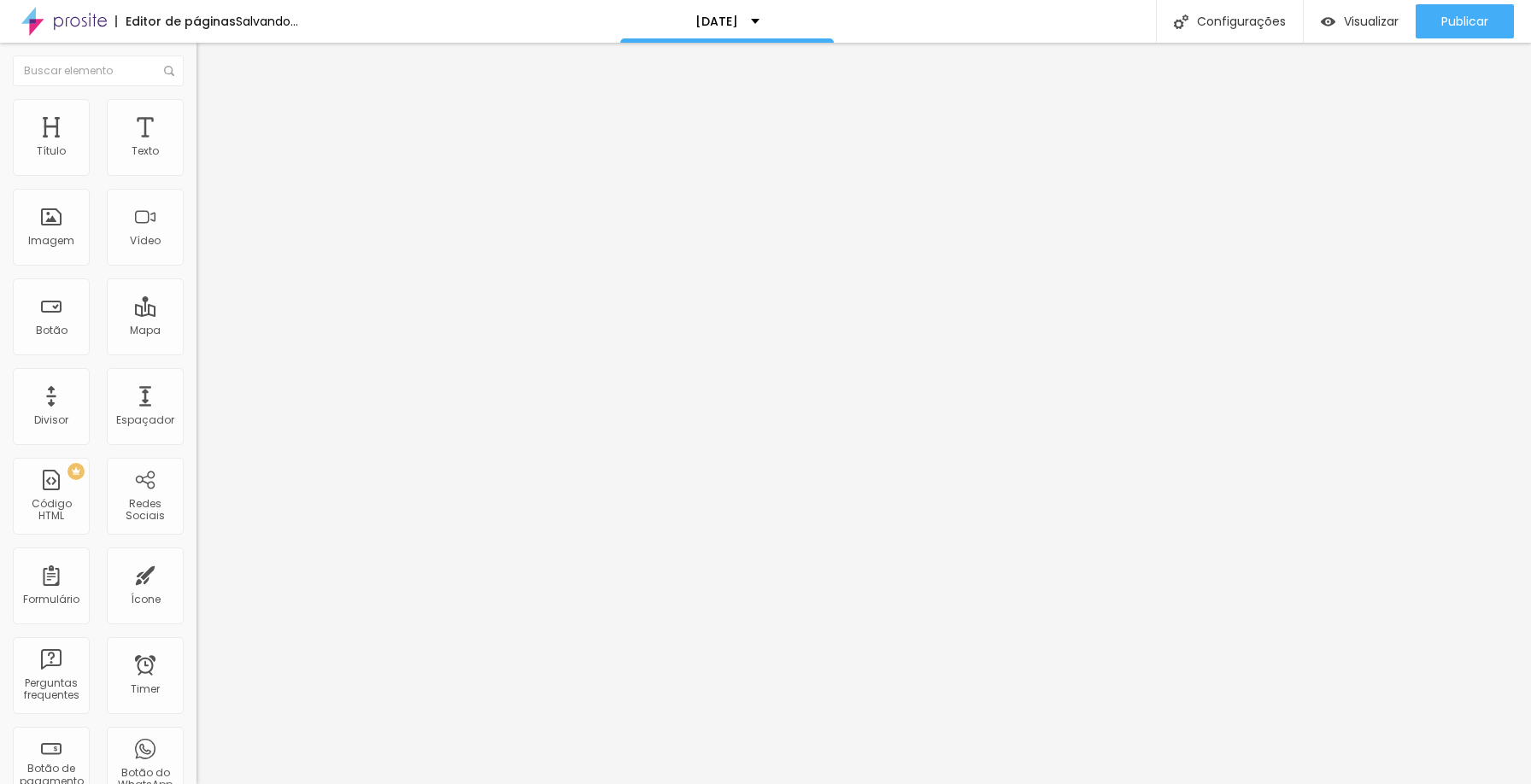
click at [203, 248] on icon "button" at bounding box center [208, 242] width 11 height 10
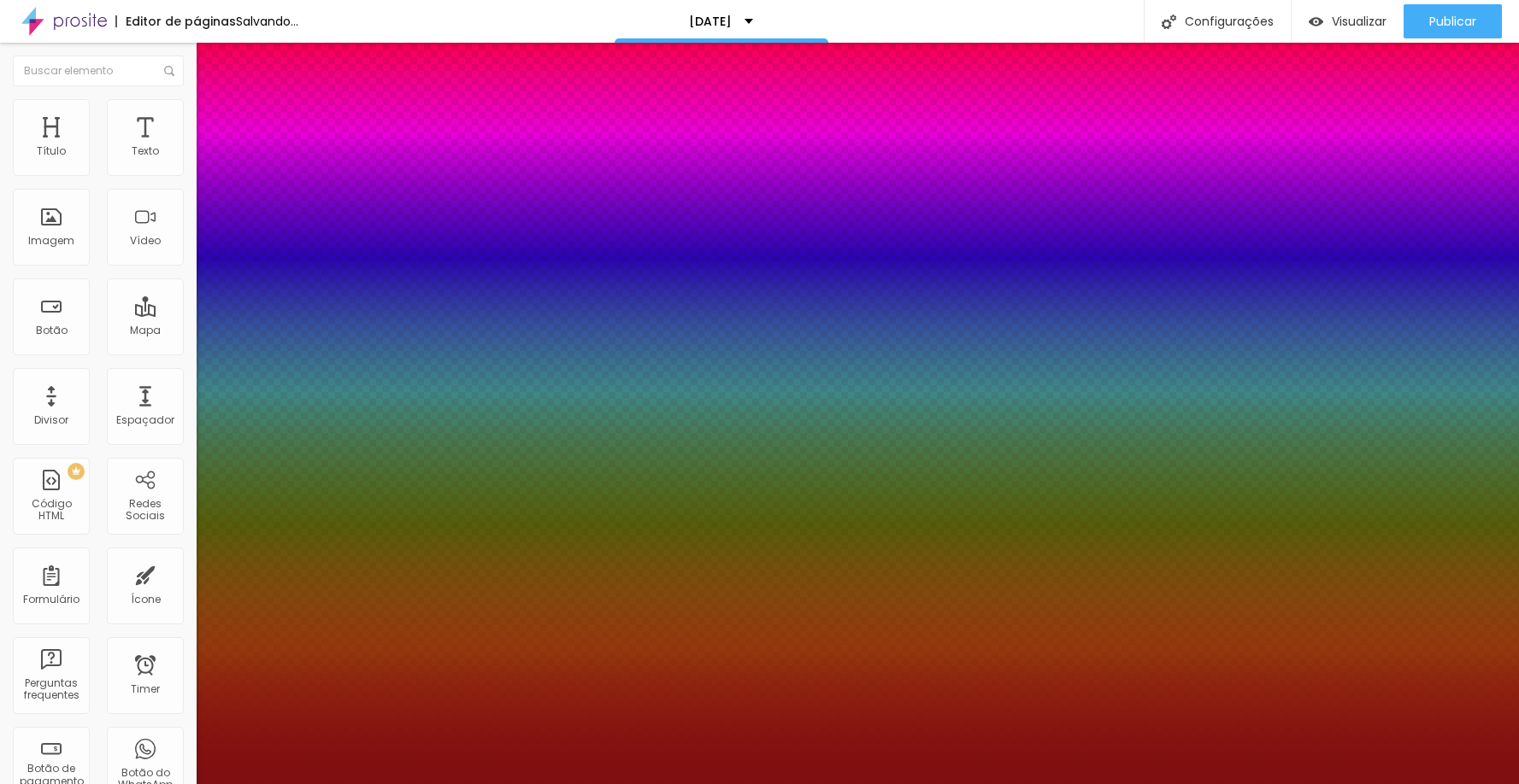
select select "LobsterTwo"
click at [1372, 783] on div at bounding box center [759, 784] width 1519 height 0
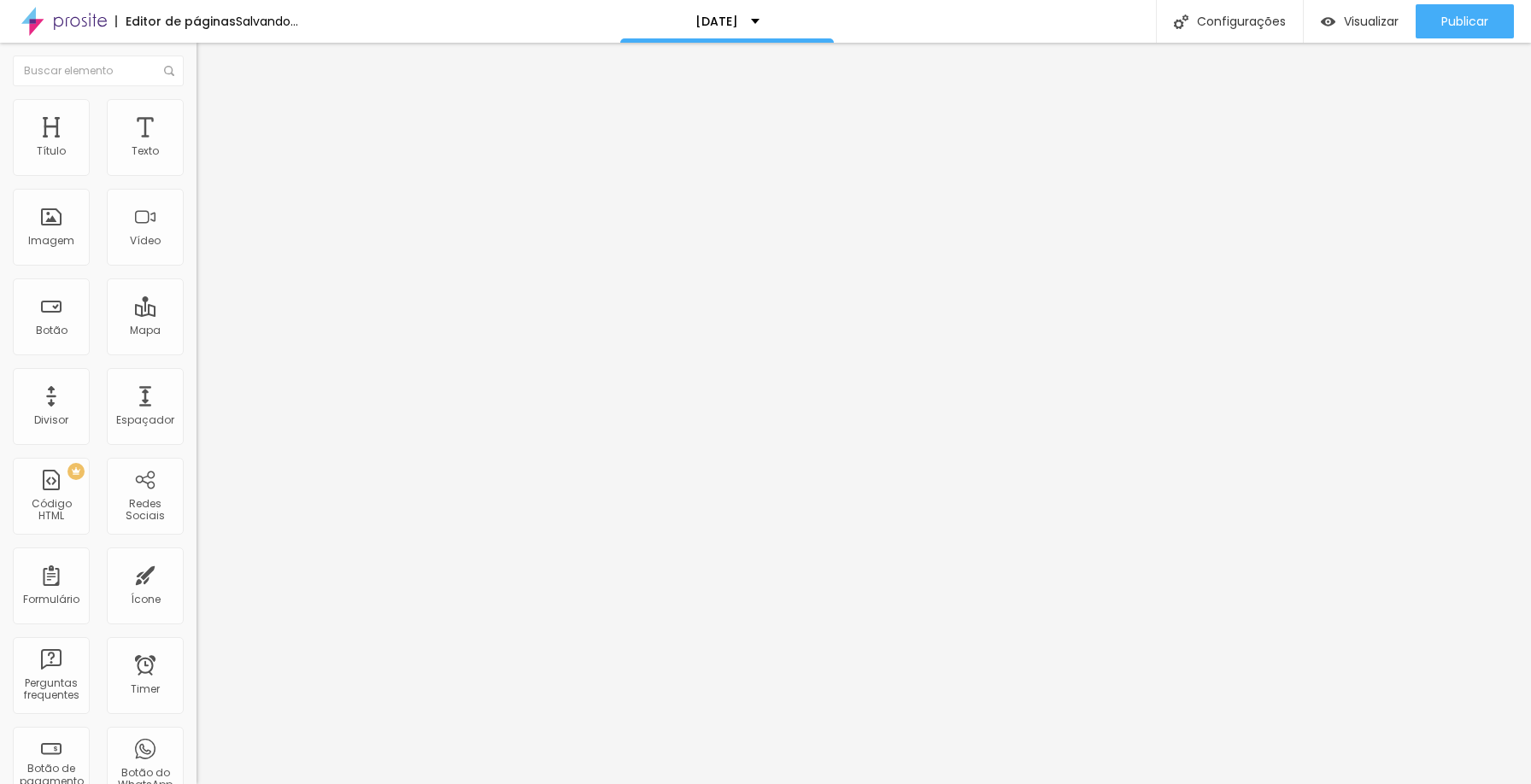
click at [197, 253] on button "button" at bounding box center [208, 243] width 24 height 18
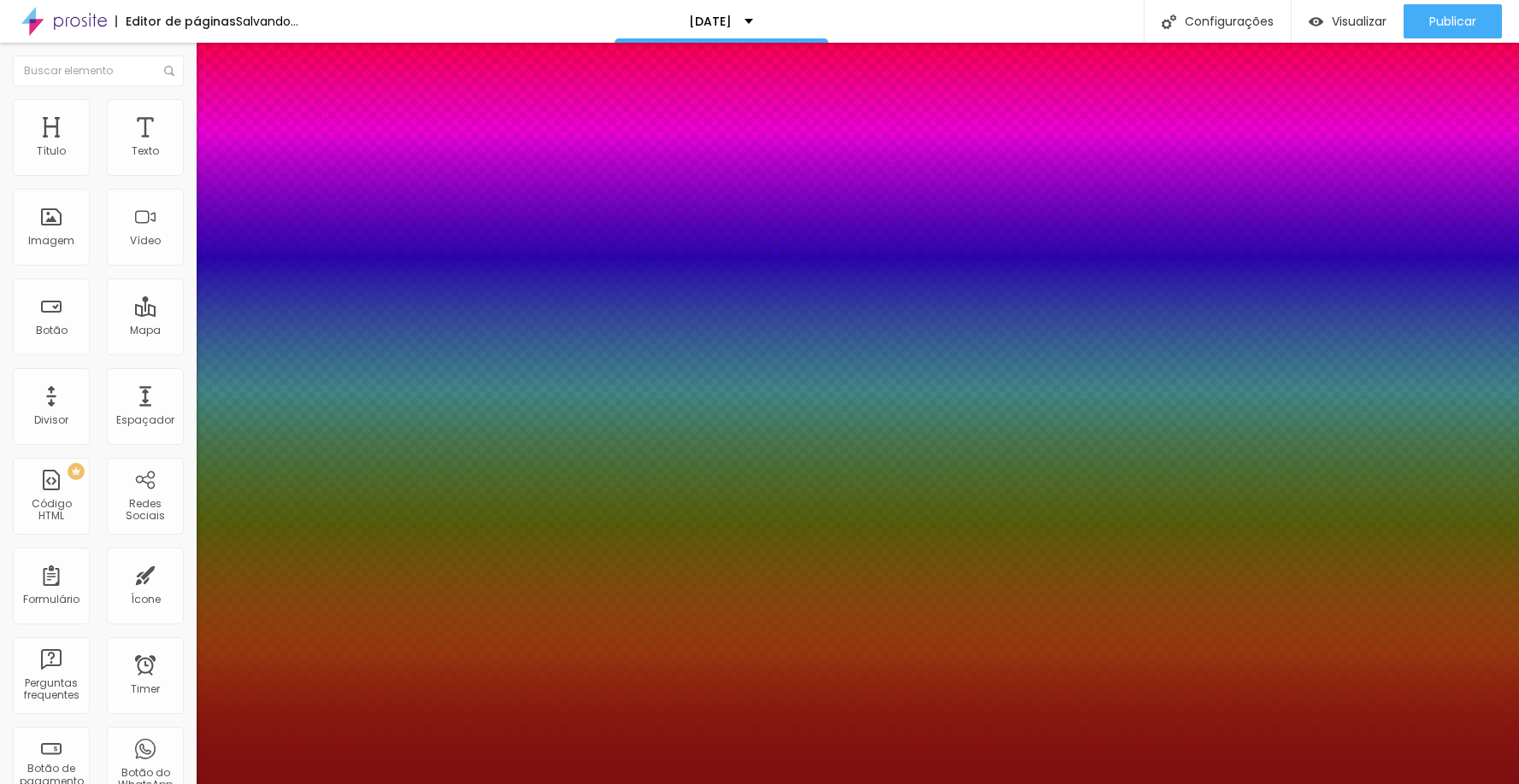
select select "Alegreya"
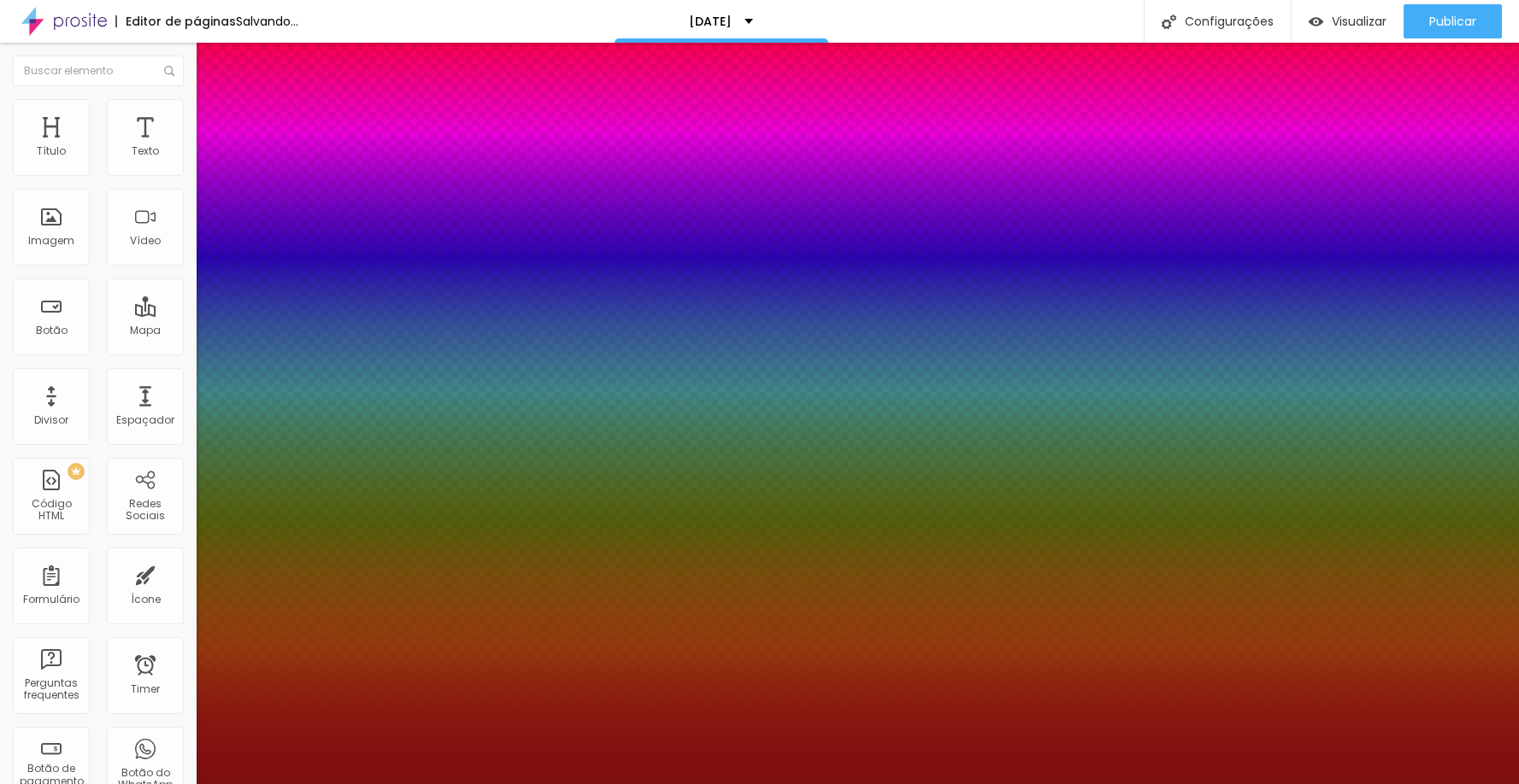
click at [938, 783] on div at bounding box center [759, 784] width 1519 height 0
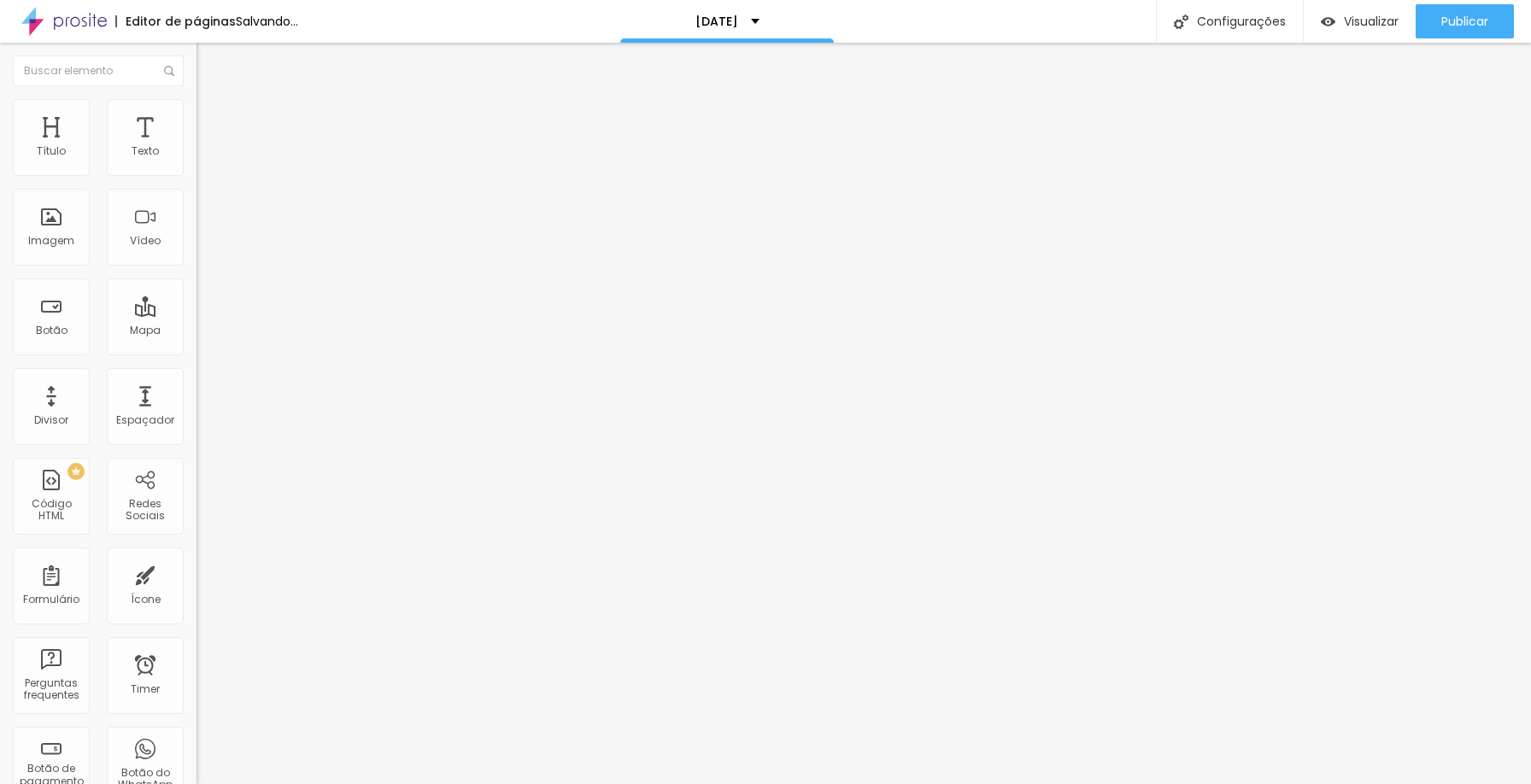
click at [205, 246] on icon "button" at bounding box center [208, 242] width 7 height 7
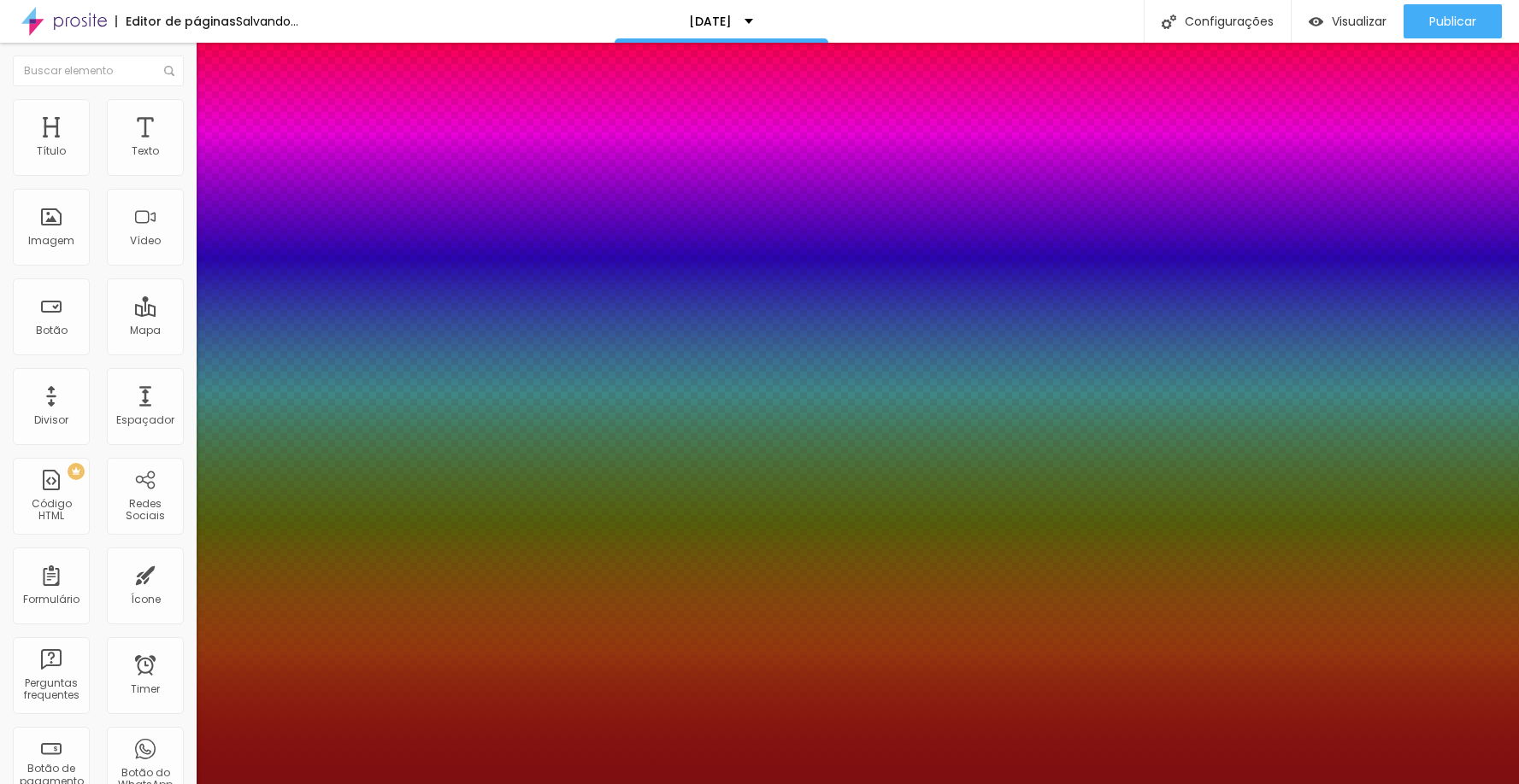
click at [794, 783] on div at bounding box center [759, 784] width 1519 height 0
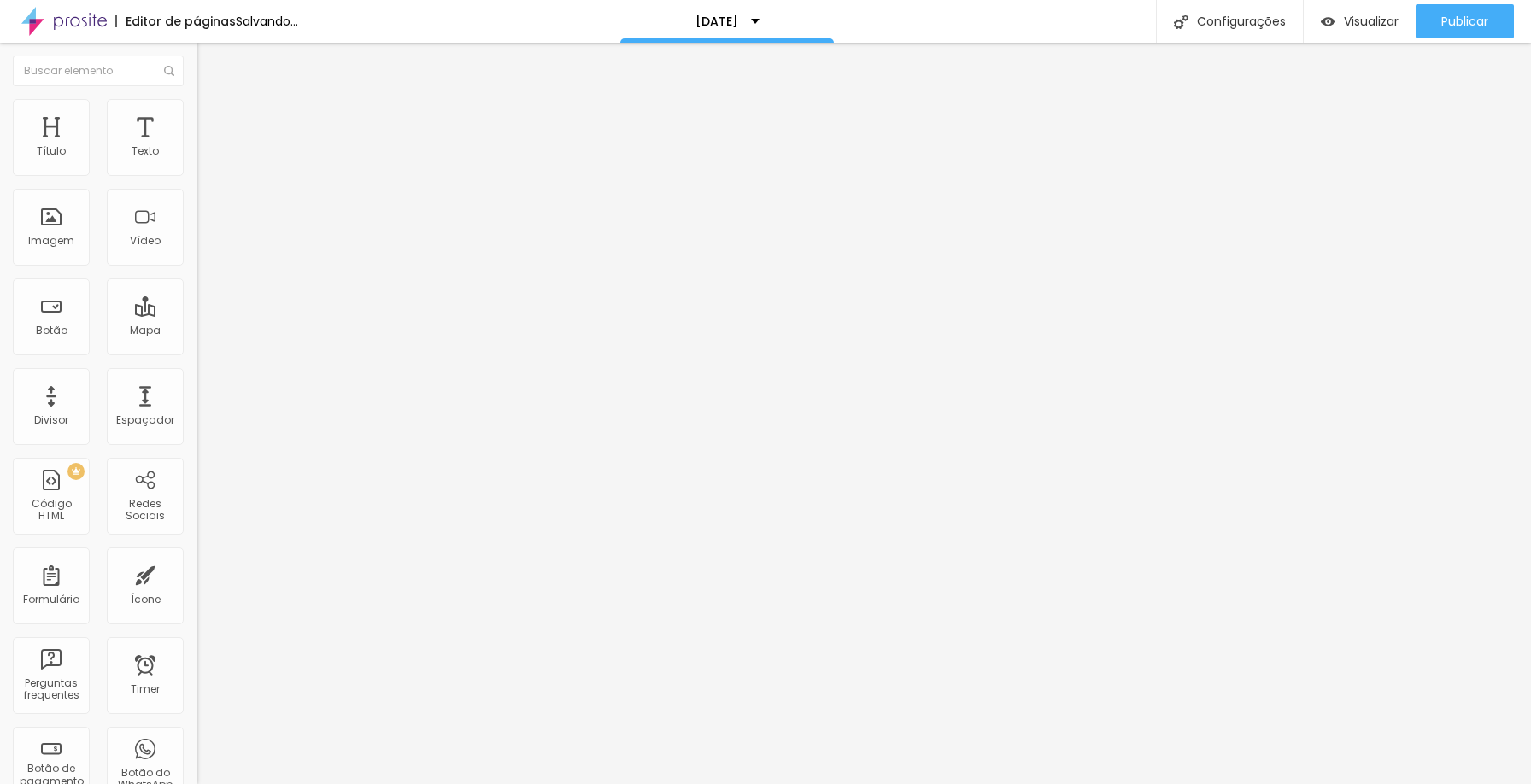
click at [210, 241] on icon "button" at bounding box center [212, 239] width 4 height 4
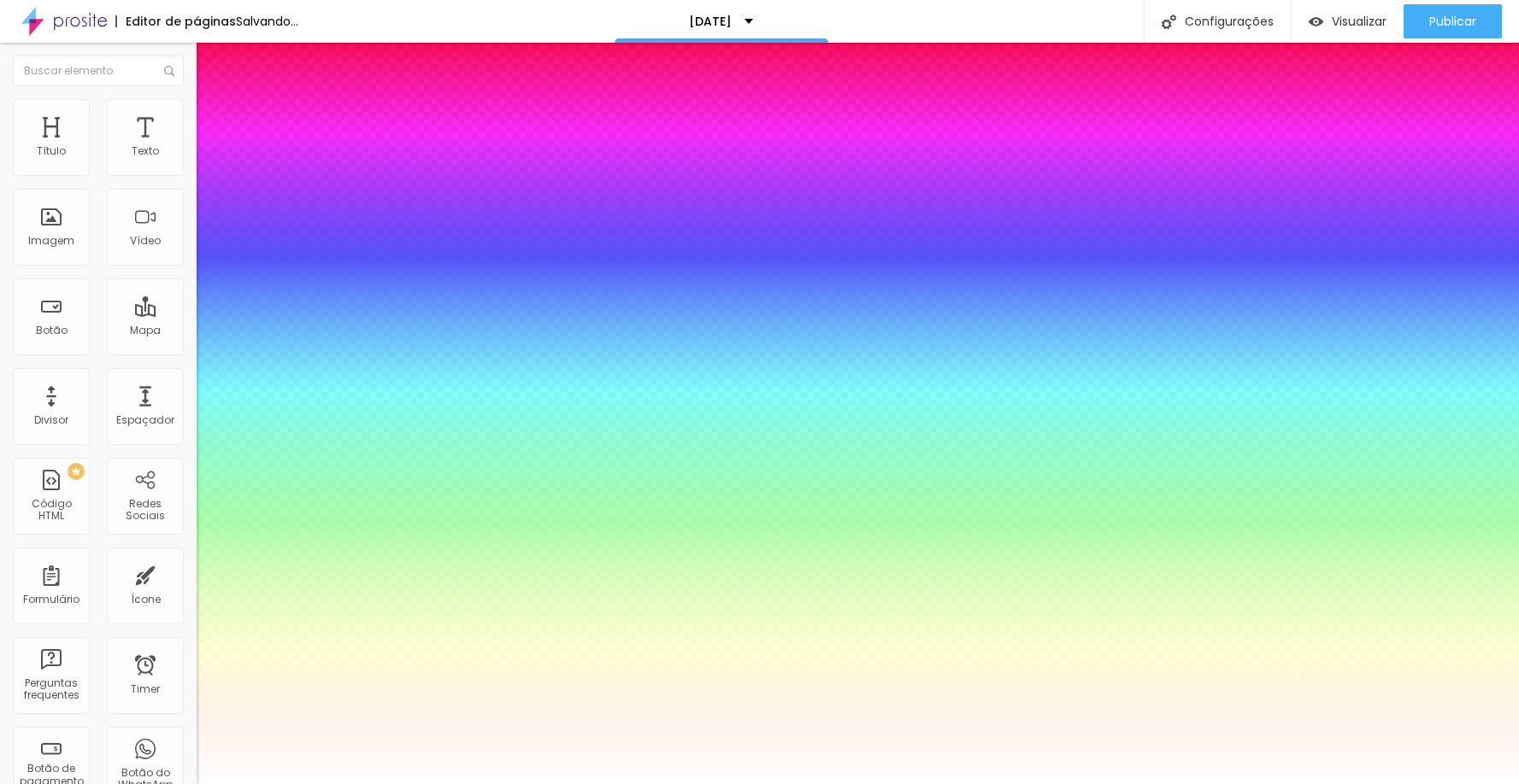
type input "1"
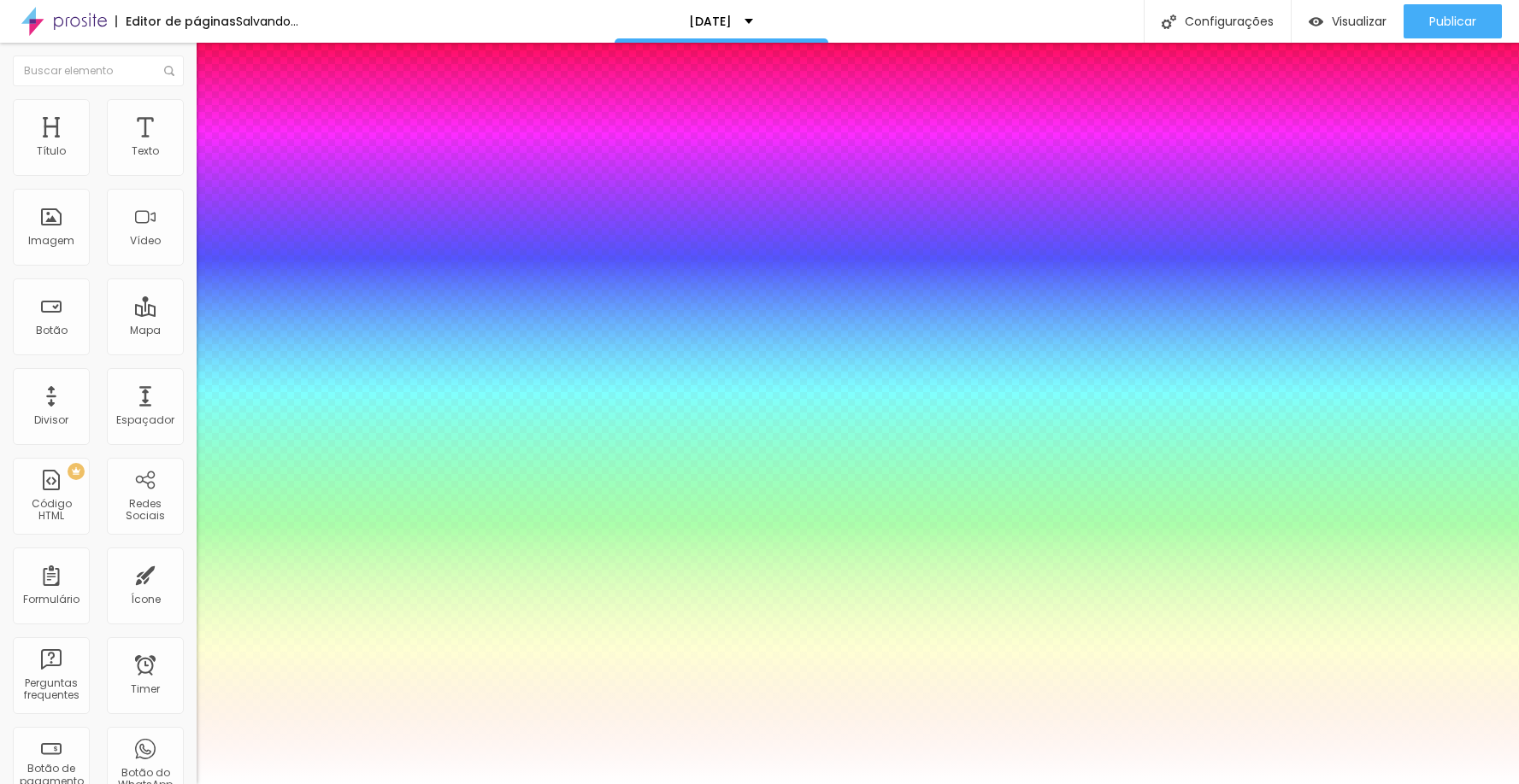
select select "Alegreya"
type input "1"
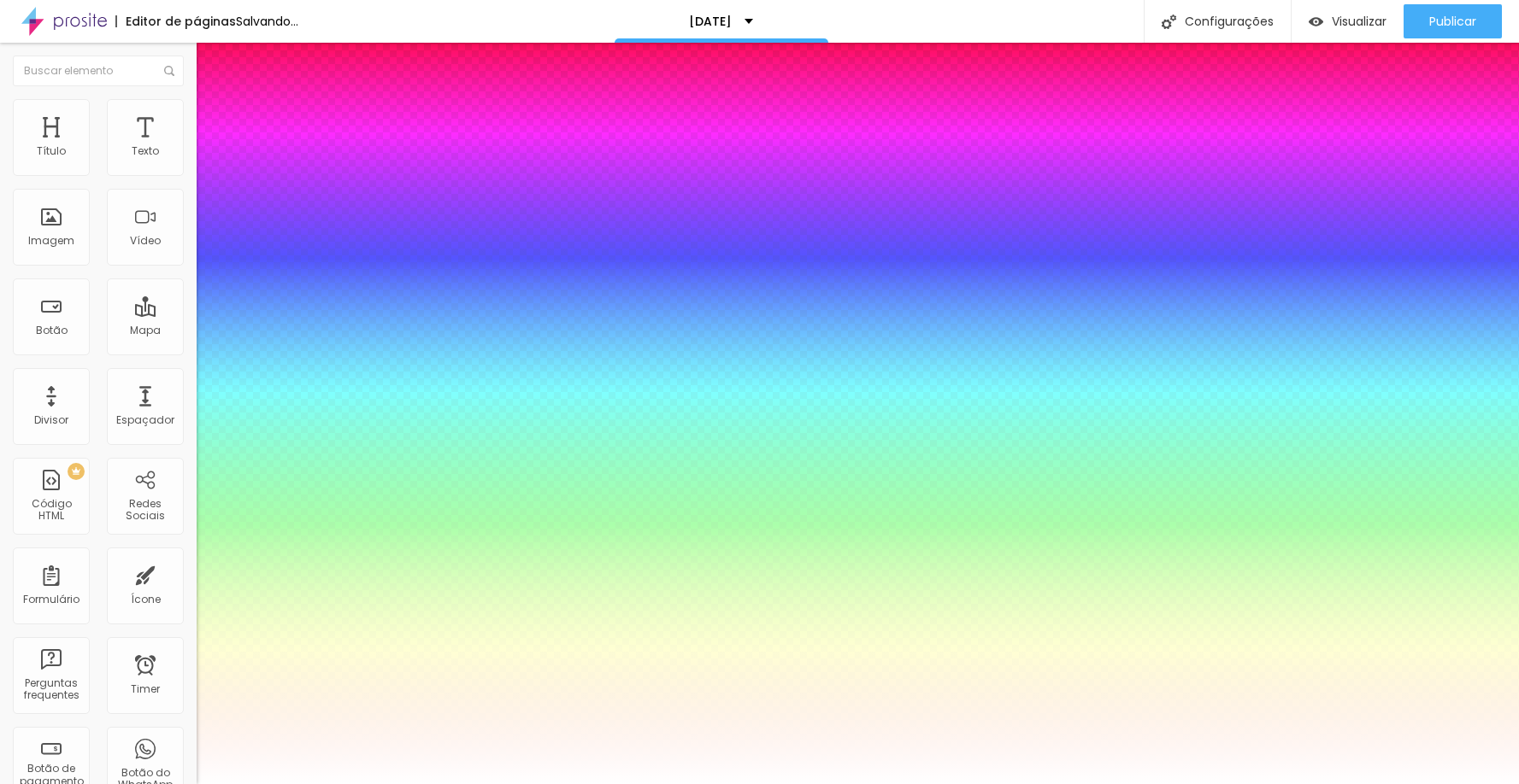
select select "AlegreyaBlack"
type input "1"
select select "Alegreya"
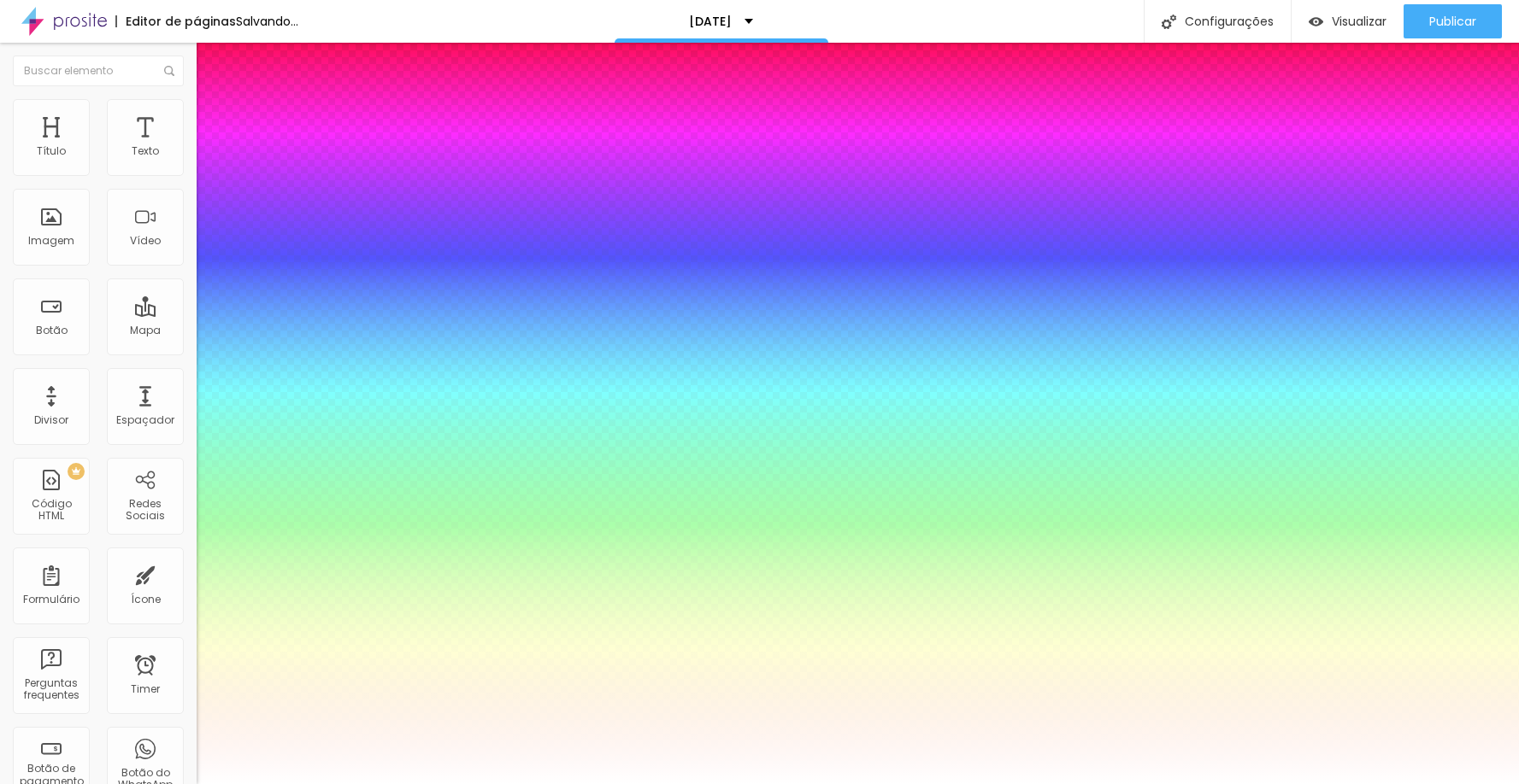
type input "1"
type input "27"
type input "1"
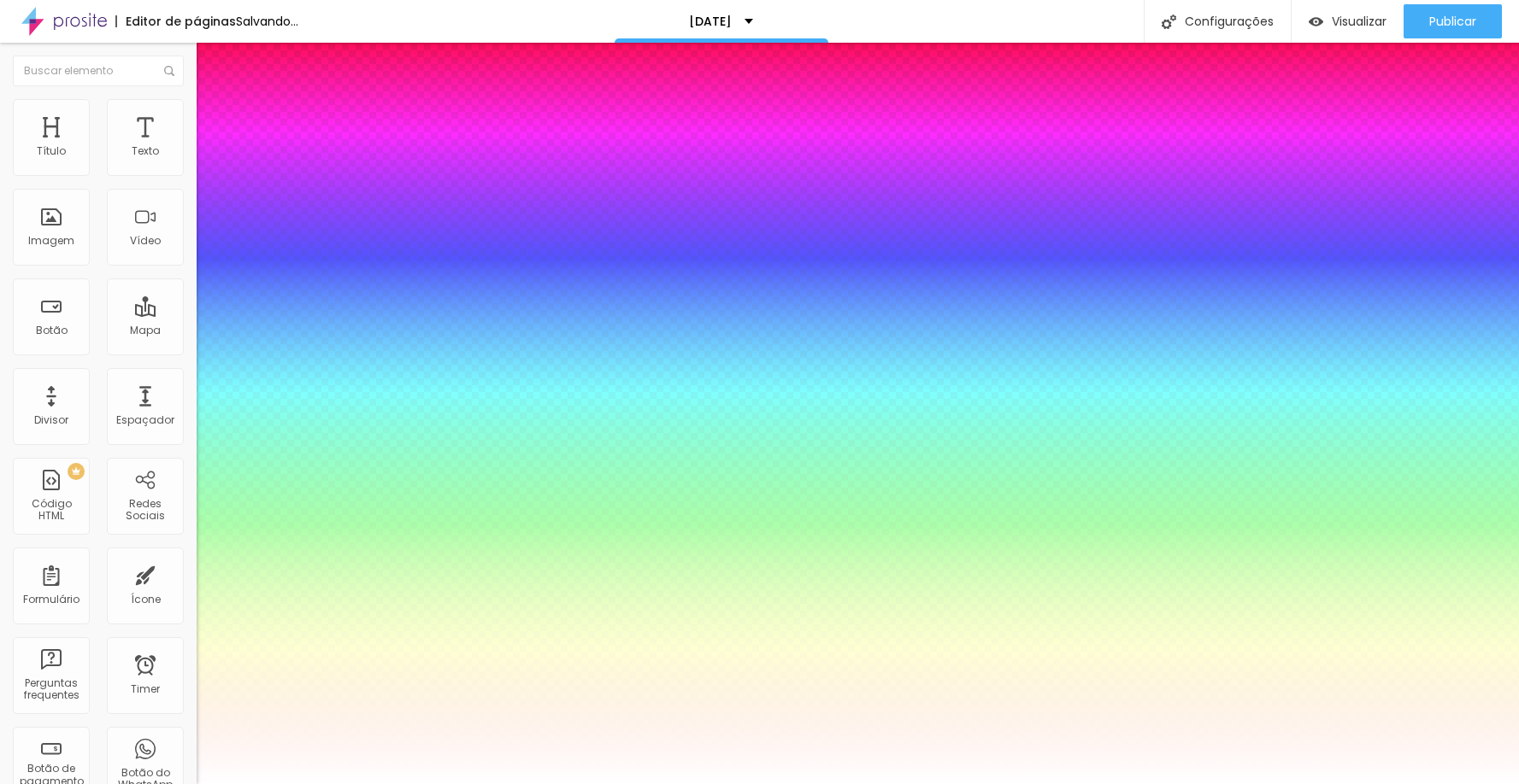
type input "28"
type input "1"
type input "29"
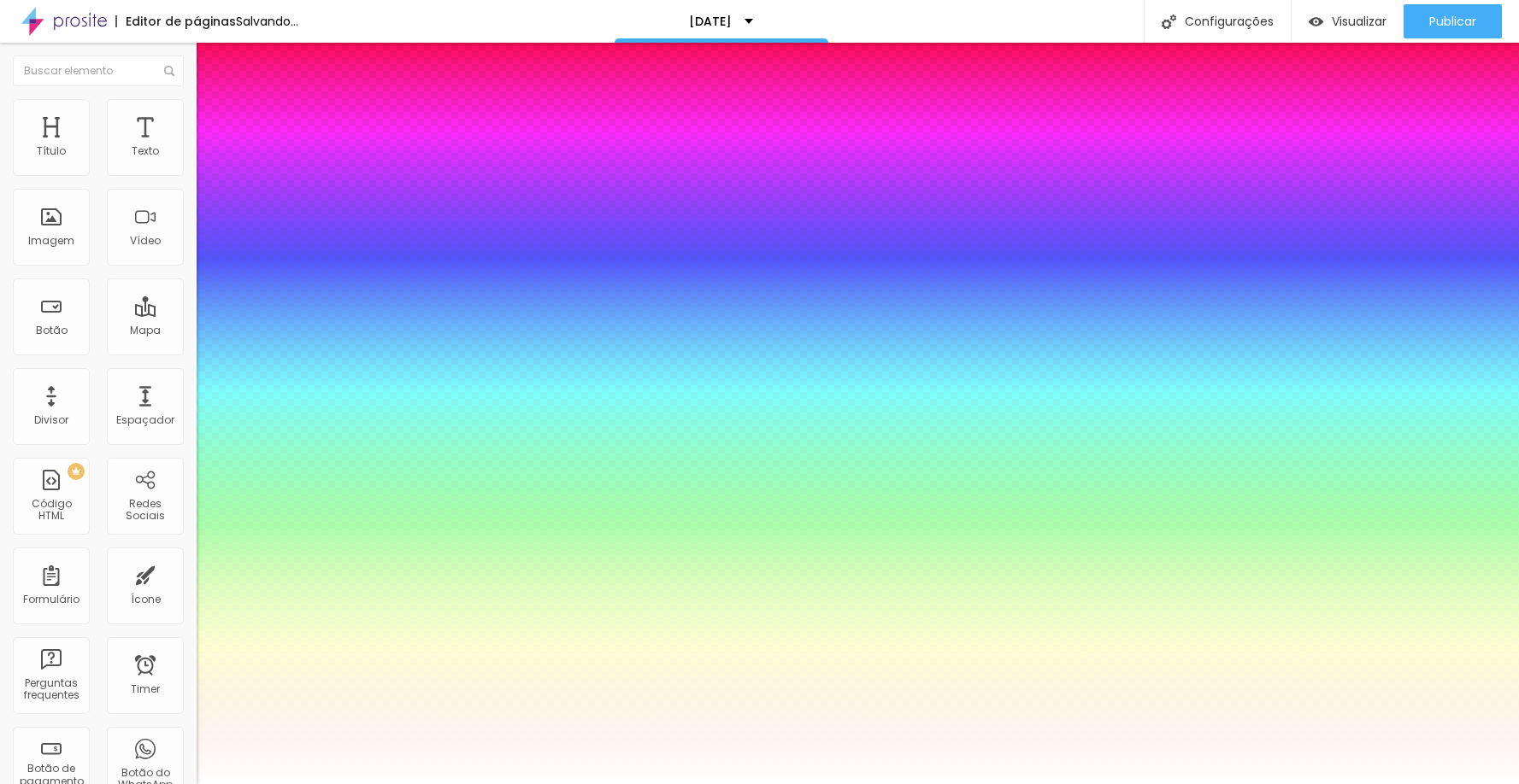
type input "1"
type input "30"
type input "1"
type input "31"
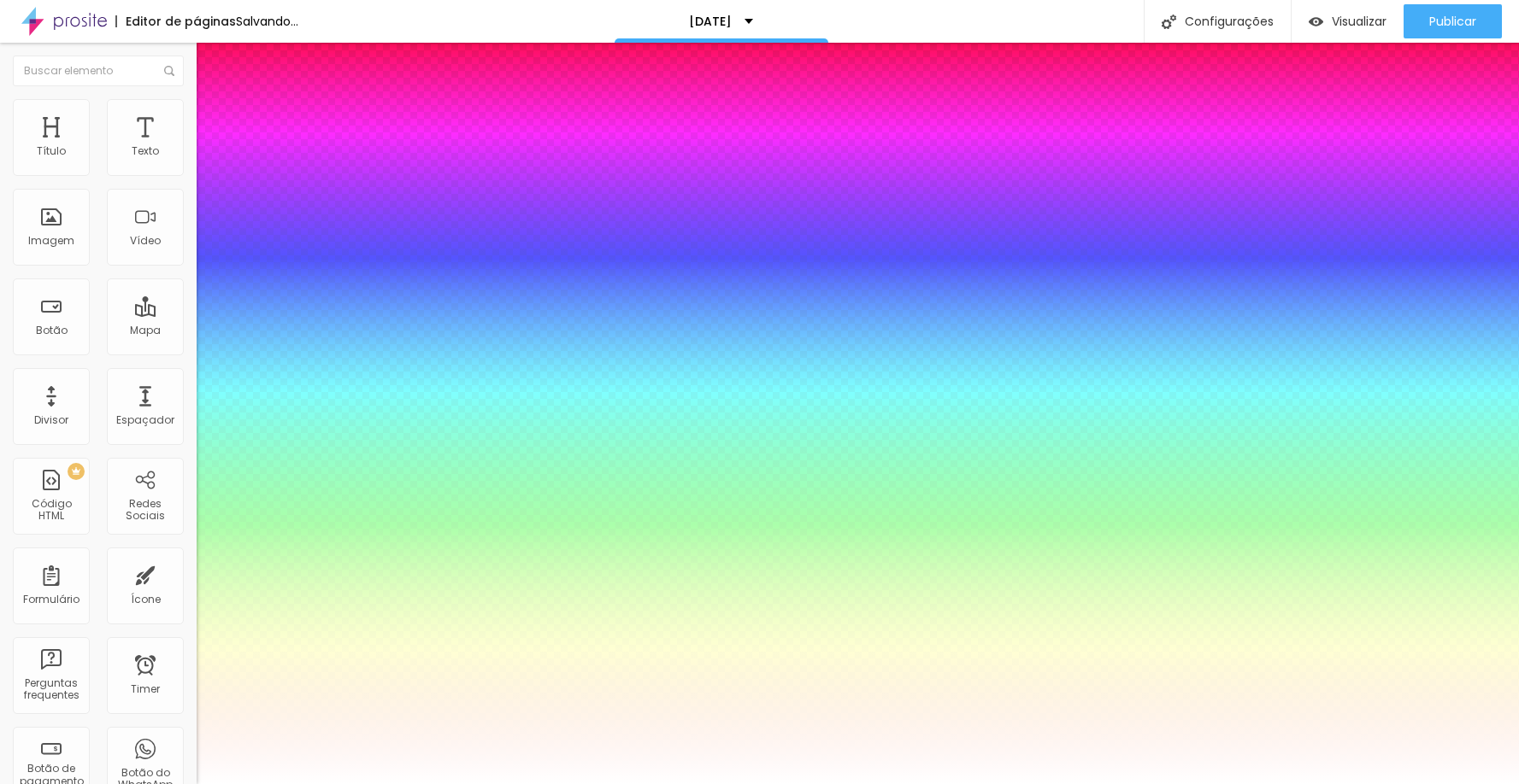
type input "31"
type input "1"
type input "33"
type input "1"
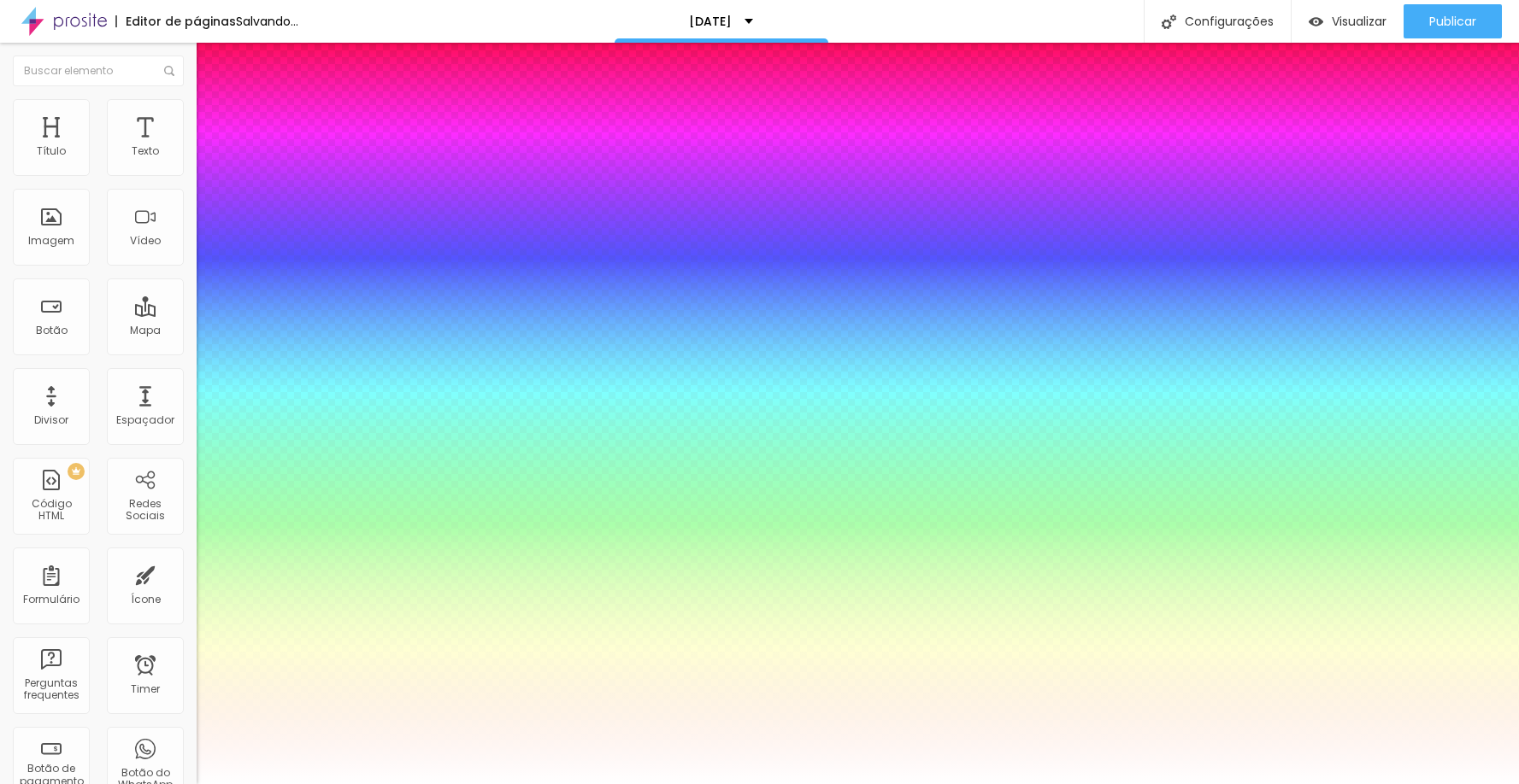
type input "34"
type input "1"
type input "36"
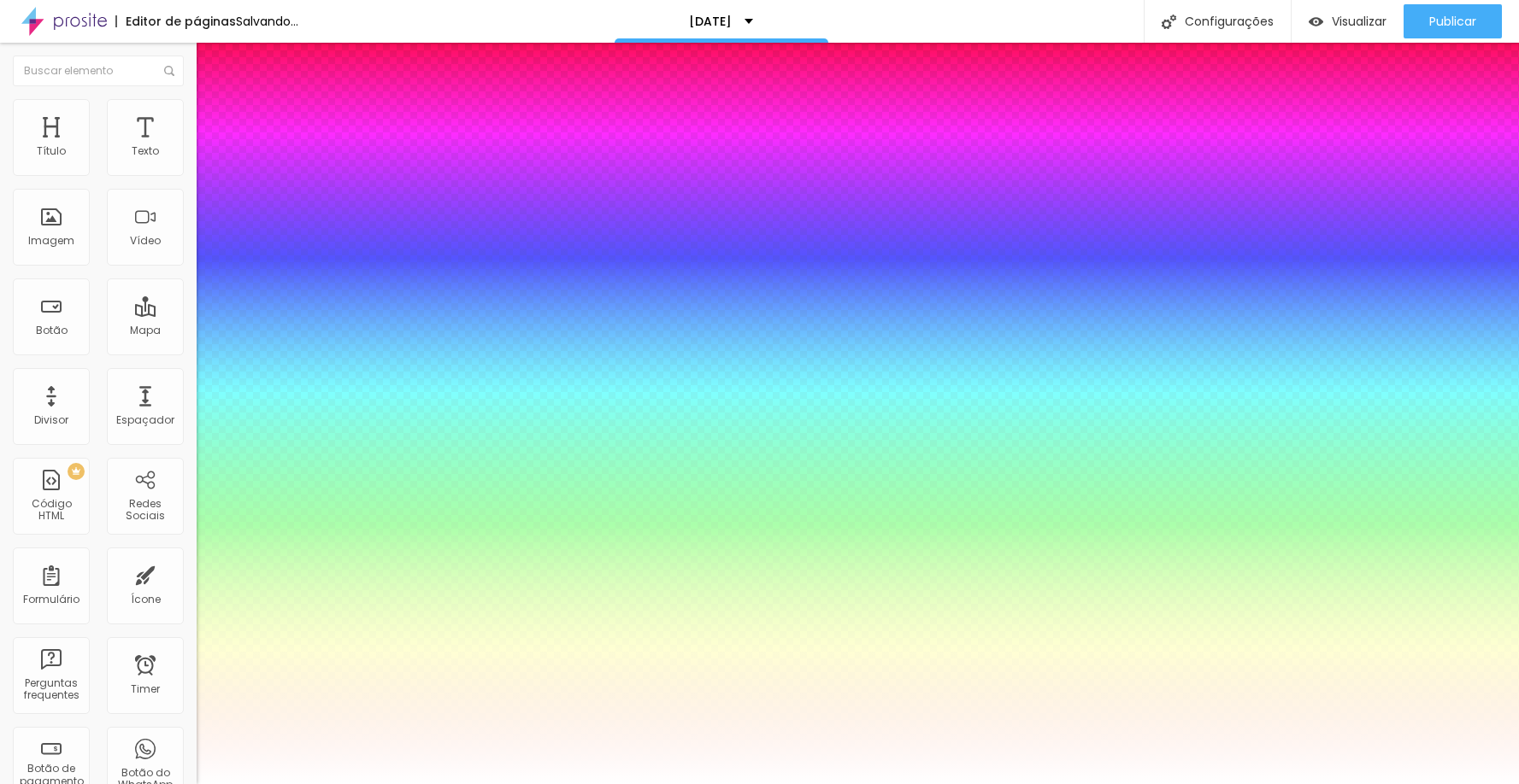
type input "1"
type input "37"
type input "1"
type input "36"
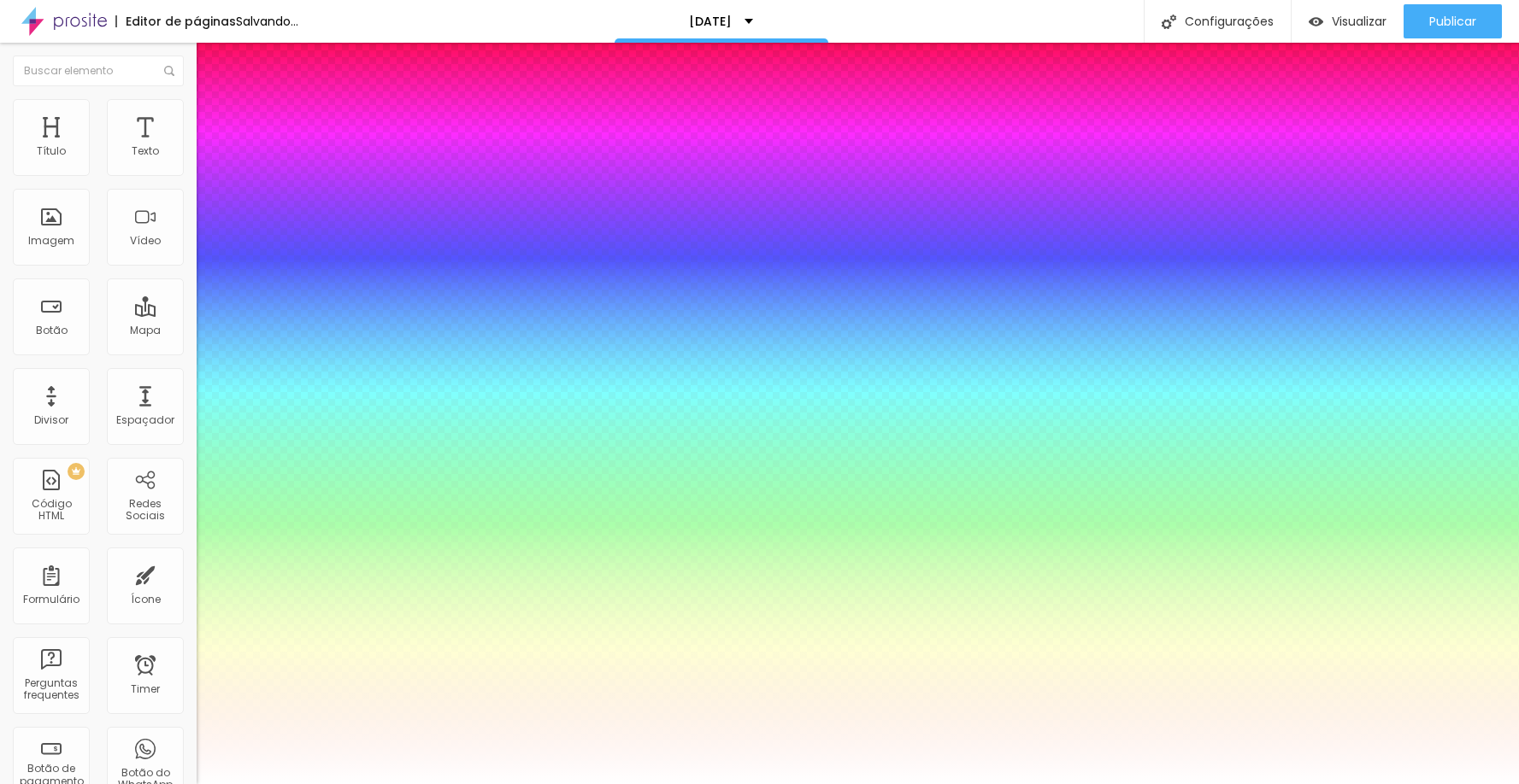
type input "36"
type input "1"
type input "35"
type input "1"
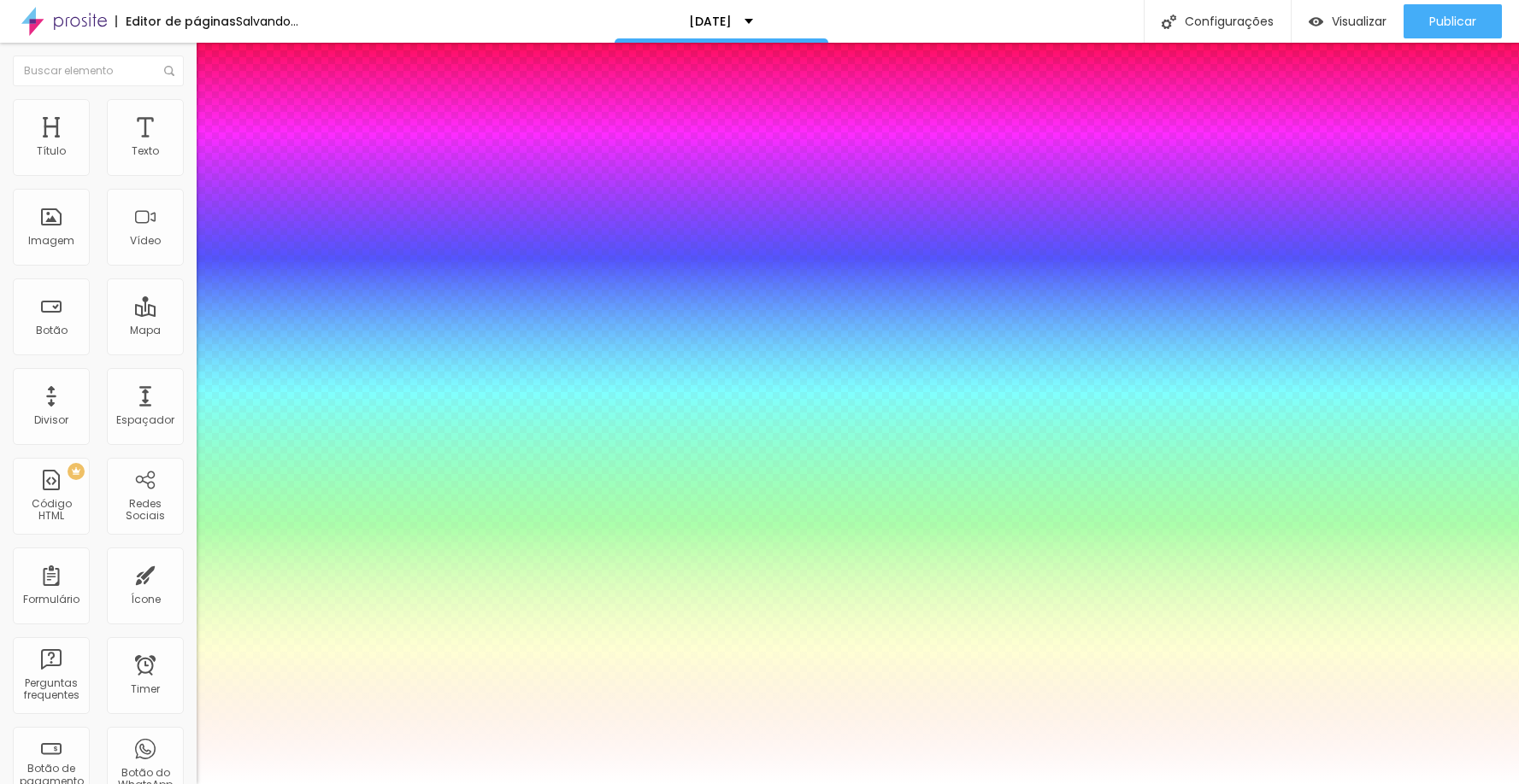
type input "34"
type input "1"
drag, startPoint x: 243, startPoint y: 482, endPoint x: 255, endPoint y: 479, distance: 12.4
type input "34"
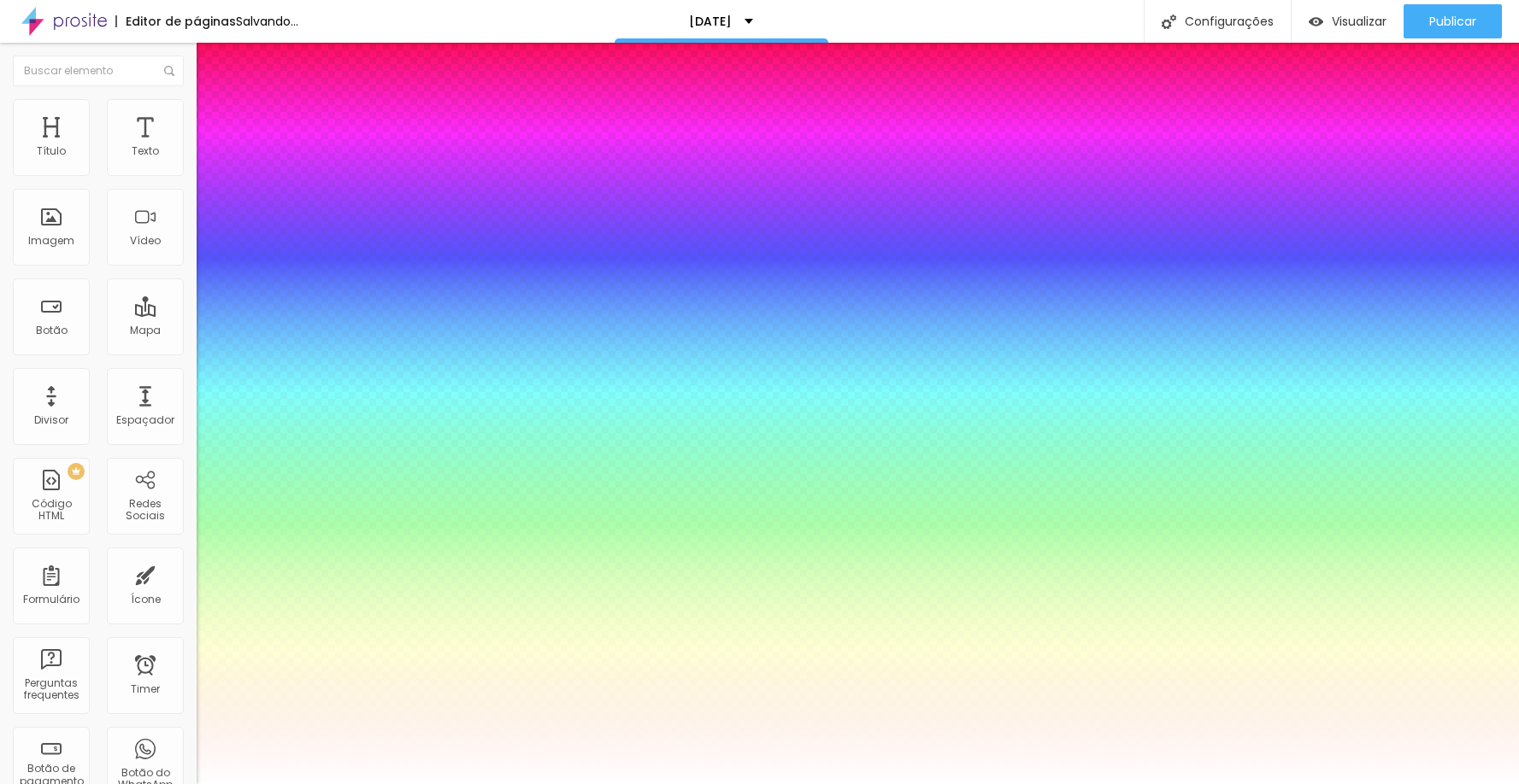
click at [981, 783] on div at bounding box center [759, 784] width 1519 height 0
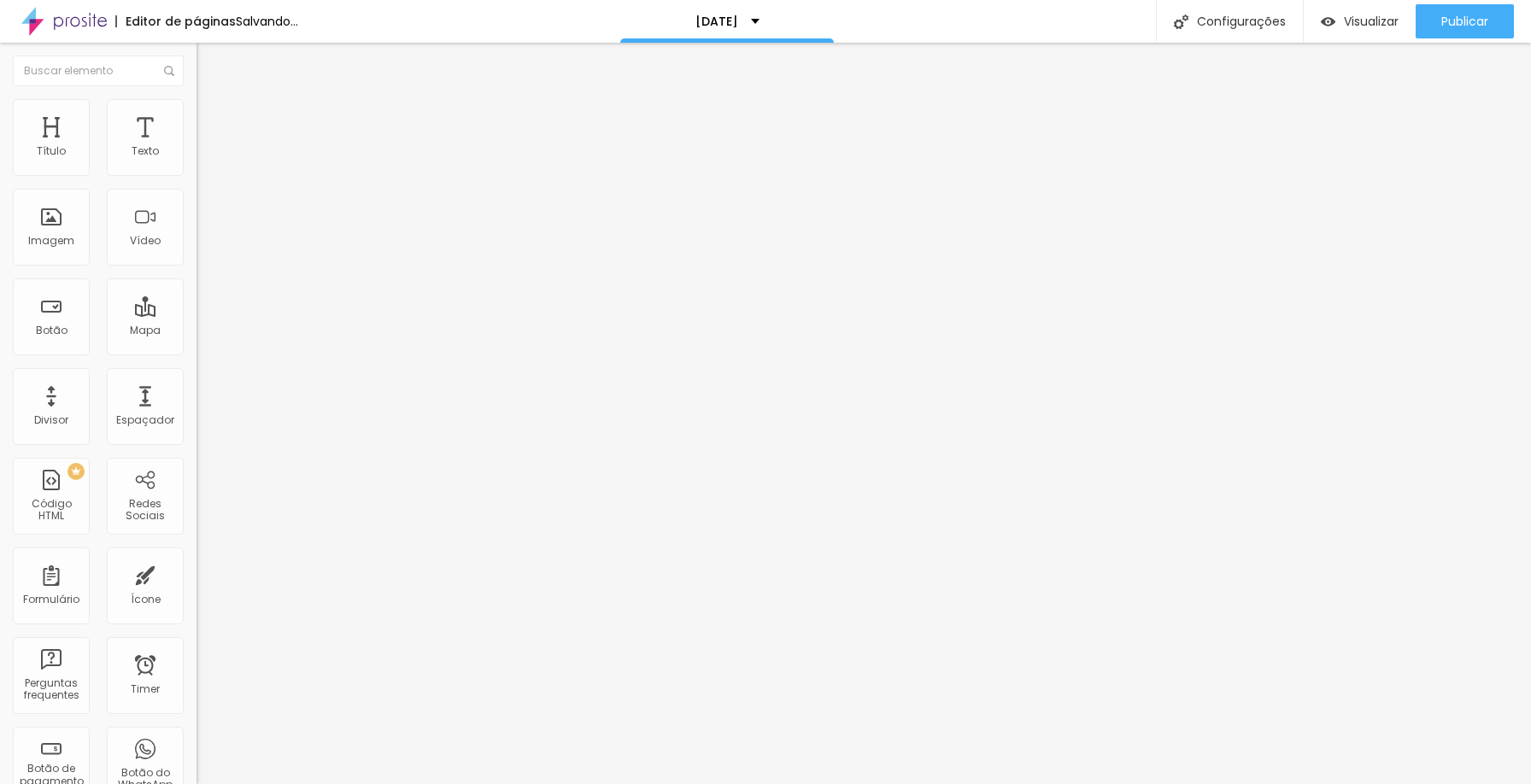
click at [203, 304] on icon "button" at bounding box center [208, 300] width 11 height 10
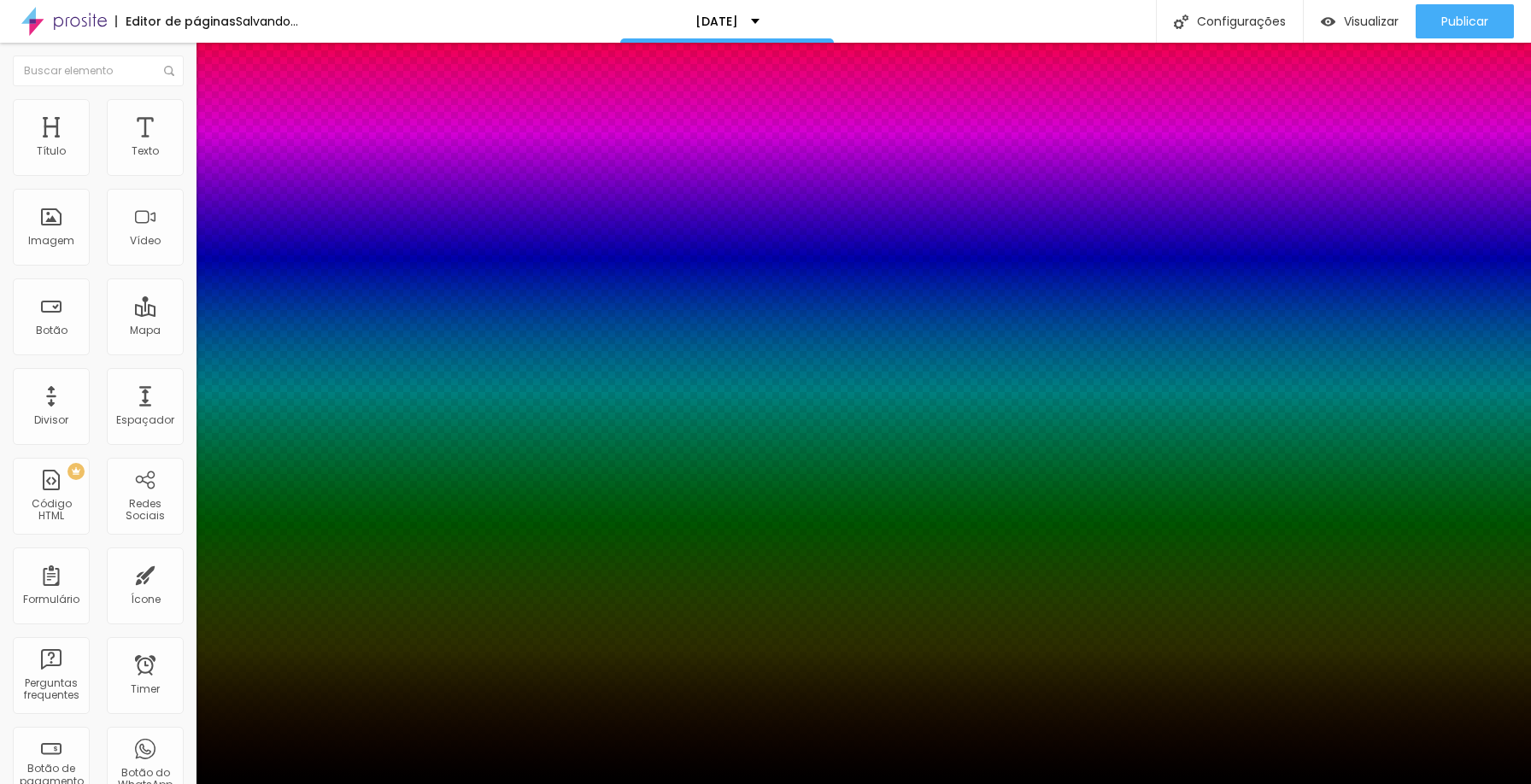
click at [305, 783] on div at bounding box center [765, 794] width 1531 height 0
click at [209, 535] on div at bounding box center [765, 392] width 1531 height 784
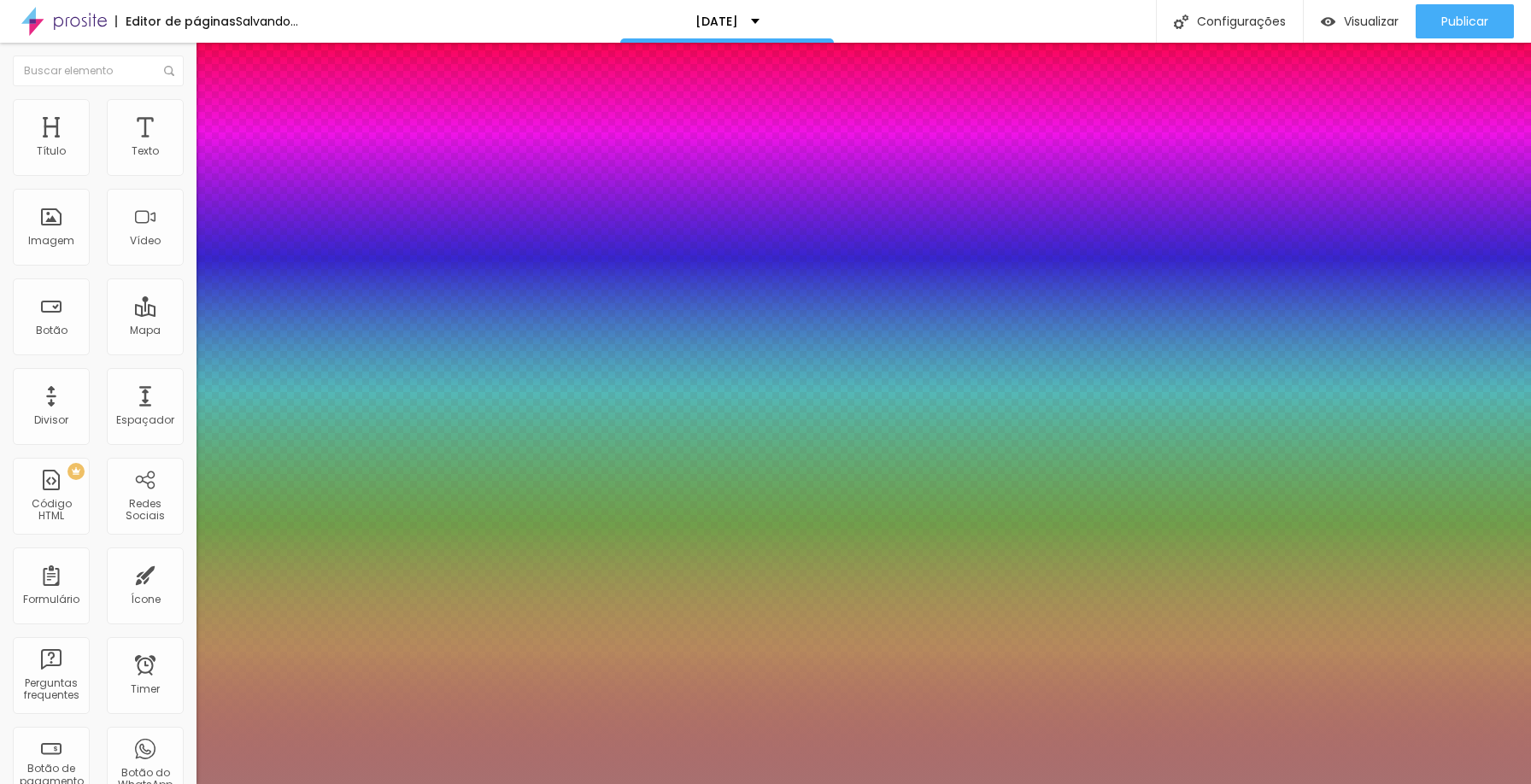
drag, startPoint x: 207, startPoint y: 538, endPoint x: 207, endPoint y: 550, distance: 12.0
click at [207, 550] on div at bounding box center [765, 392] width 1531 height 784
type input "#A56F6F"
drag, startPoint x: 329, startPoint y: 563, endPoint x: 327, endPoint y: 584, distance: 21.1
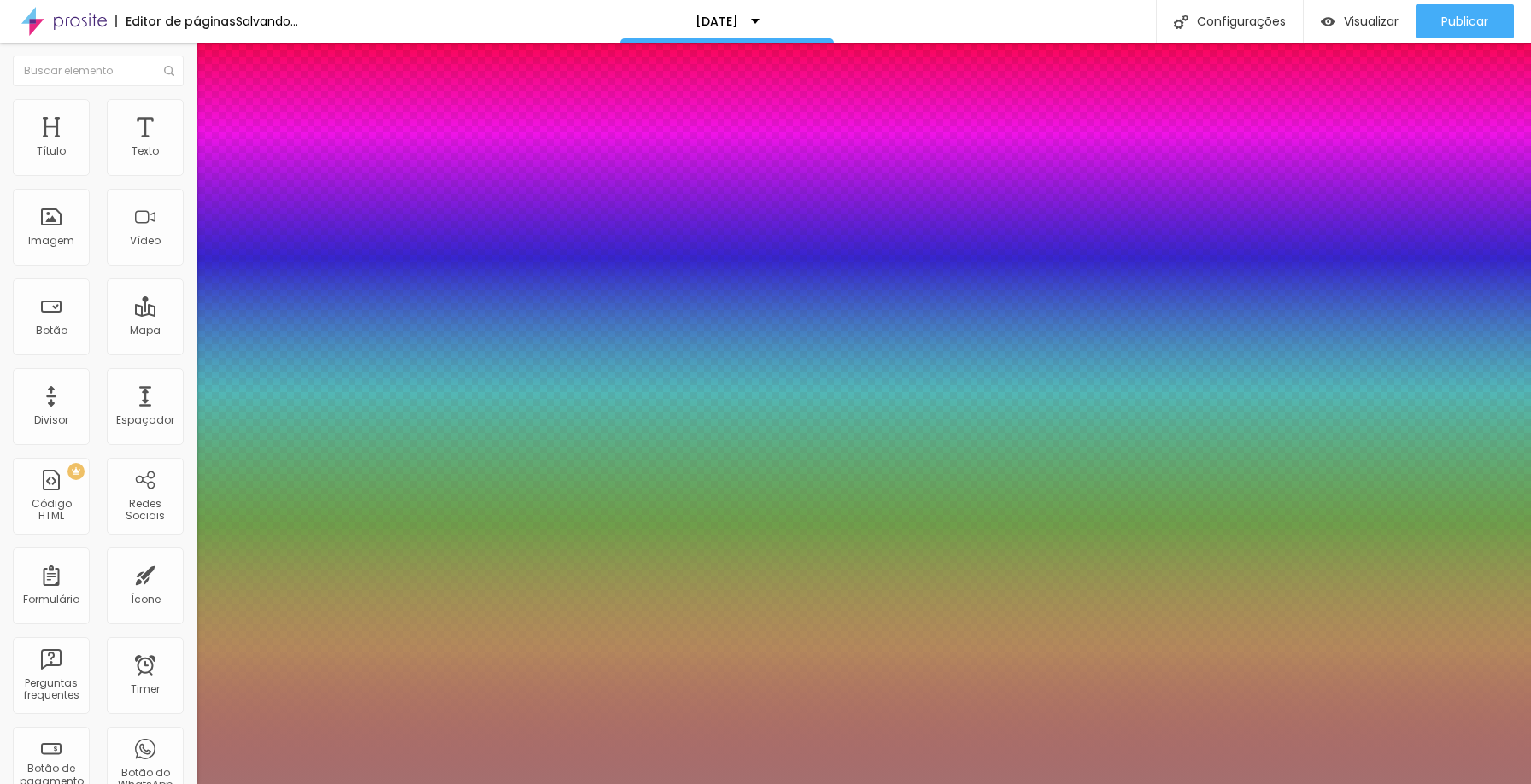
click at [1404, 783] on div at bounding box center [765, 784] width 1531 height 0
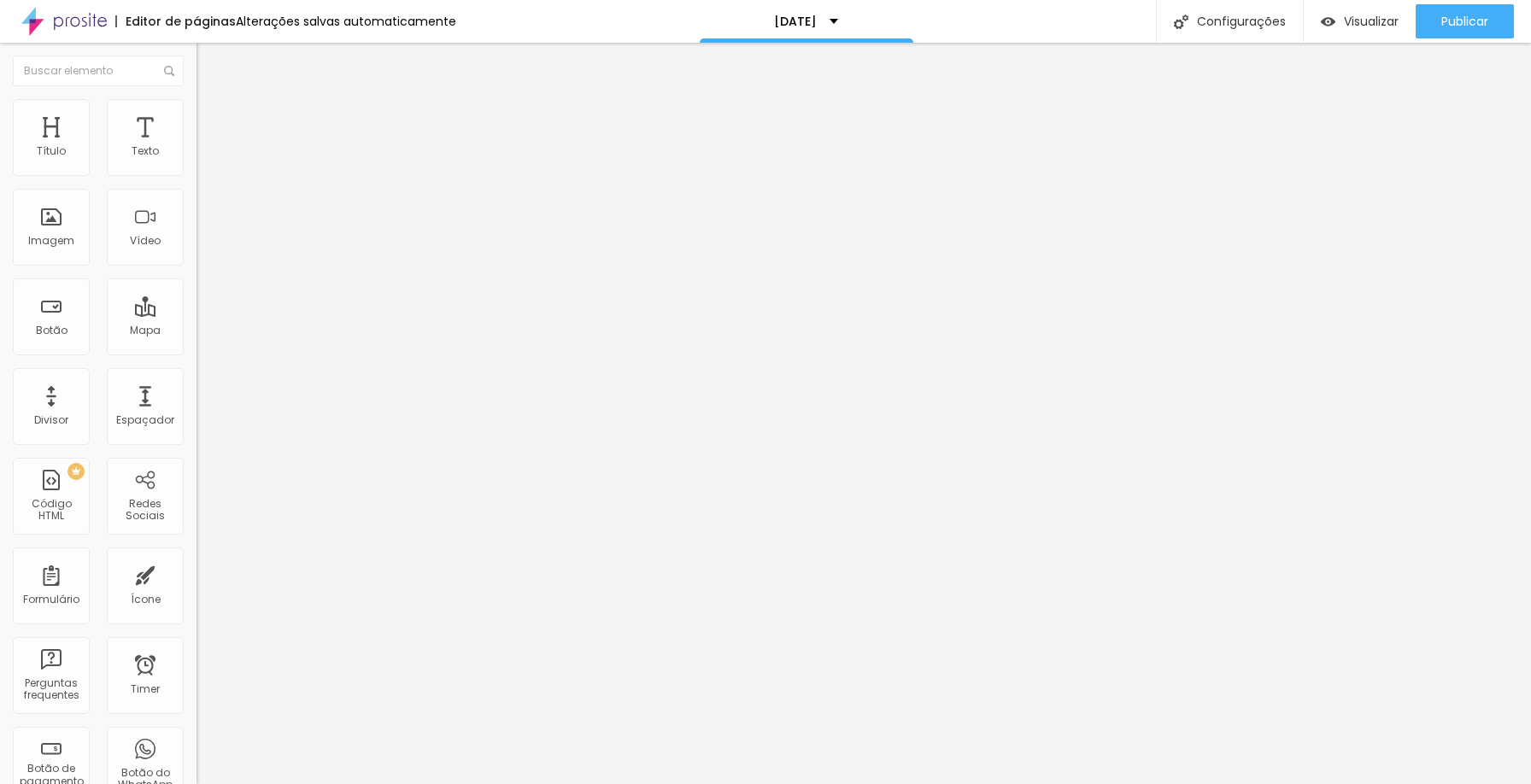
click at [212, 118] on span "Estilo" at bounding box center [225, 110] width 26 height 15
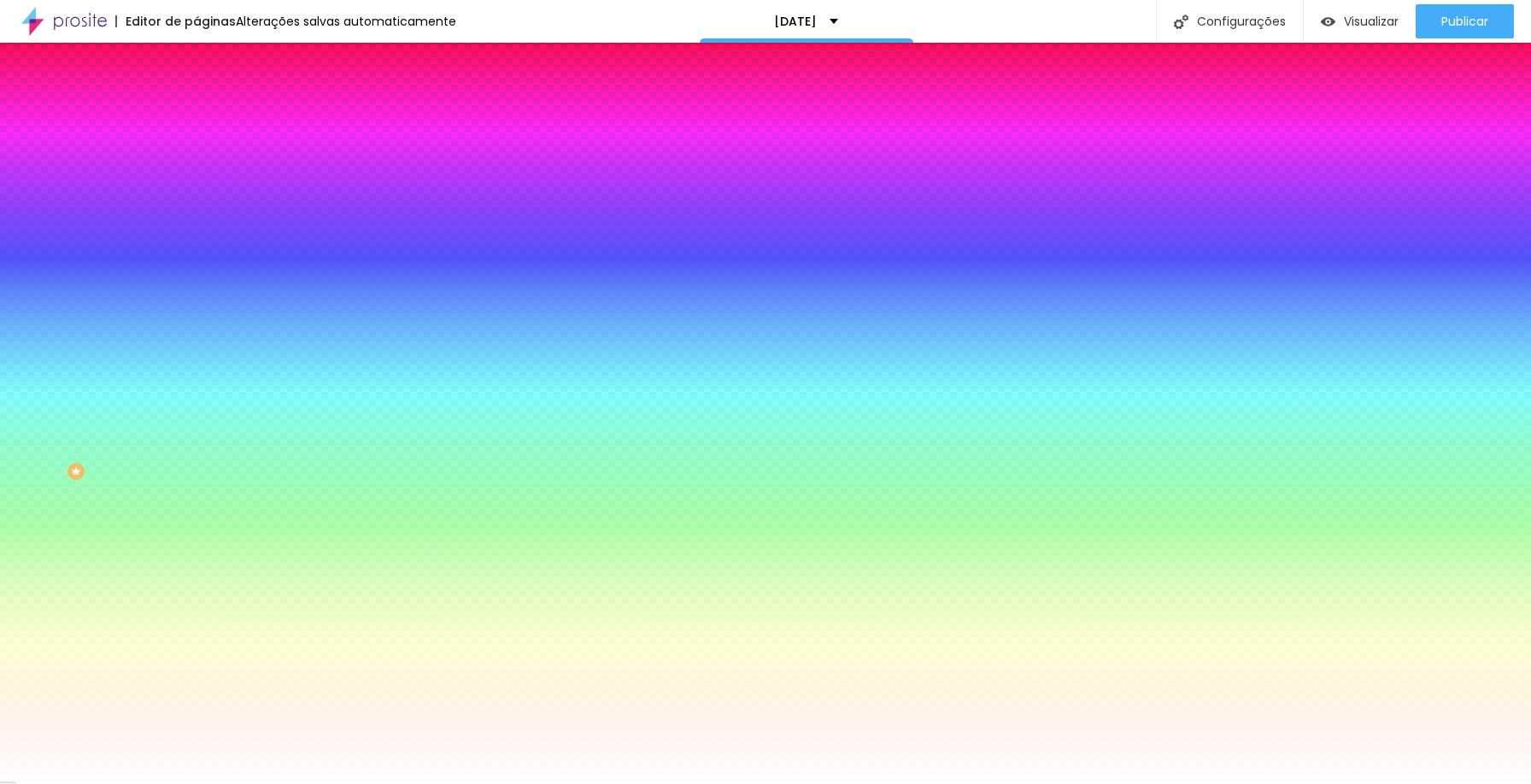
click at [197, 233] on div at bounding box center [295, 233] width 197 height 0
click at [197, 156] on div "Adicionar imagem" at bounding box center [295, 150] width 197 height 12
click at [197, 158] on span "Adicionar imagem" at bounding box center [252, 150] width 110 height 15
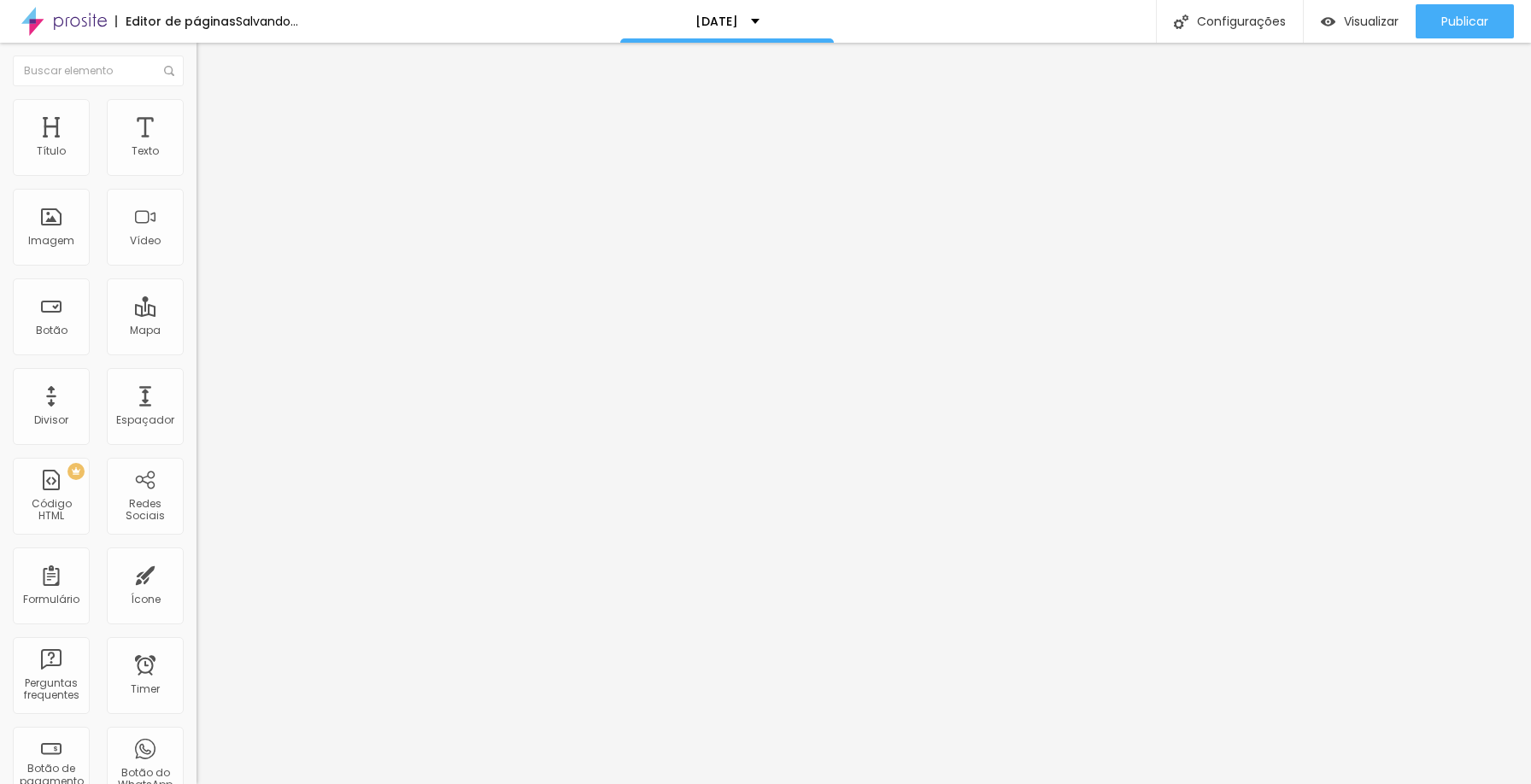
click at [197, 156] on span "Encaixotado" at bounding box center [230, 148] width 67 height 15
click at [212, 117] on span "Estilo" at bounding box center [225, 110] width 26 height 15
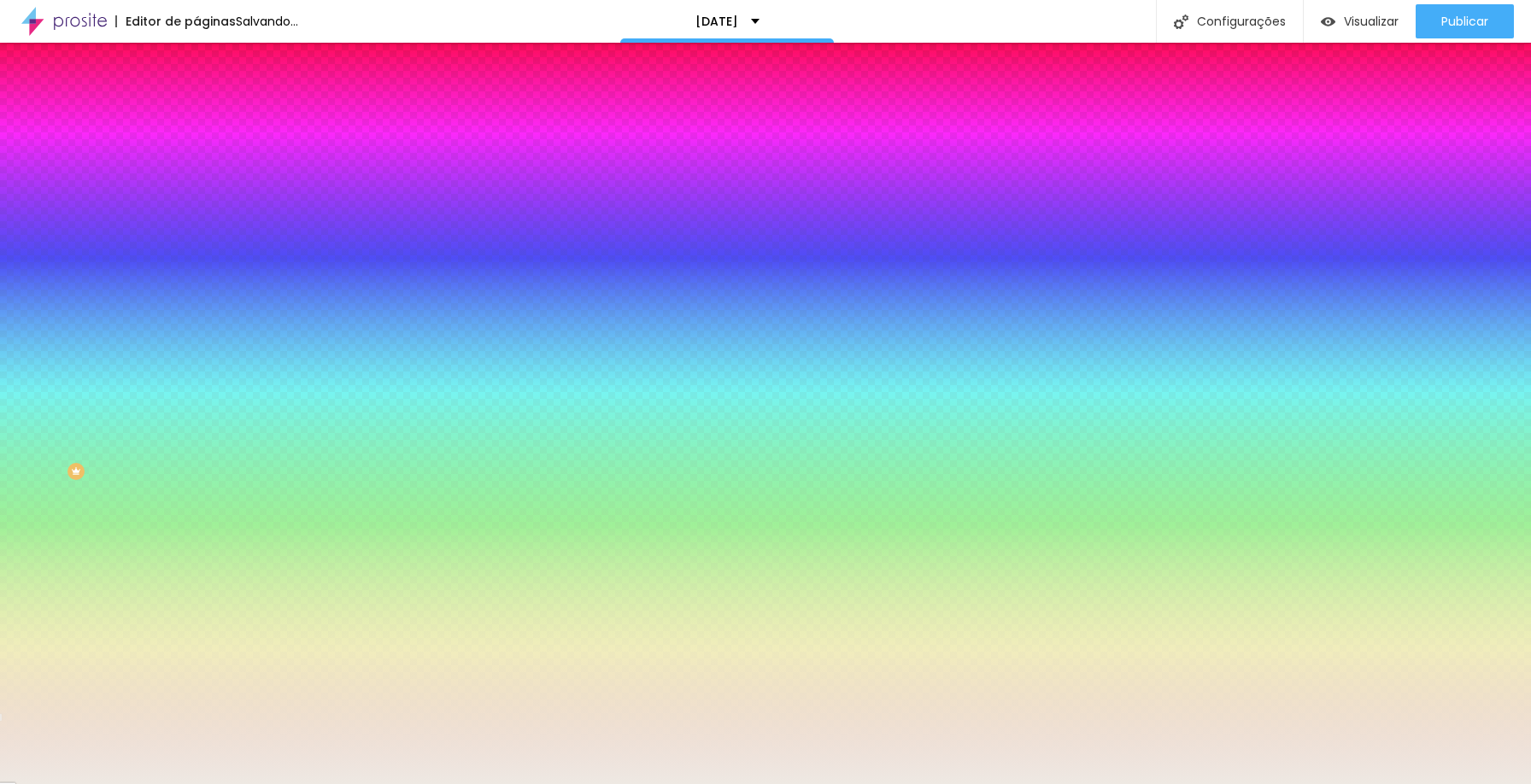
click at [197, 158] on span "Adicionar imagem" at bounding box center [252, 150] width 110 height 15
click at [197, 178] on span "Nenhum" at bounding box center [219, 170] width 45 height 15
click at [197, 204] on span "Parallax" at bounding box center [218, 197] width 42 height 15
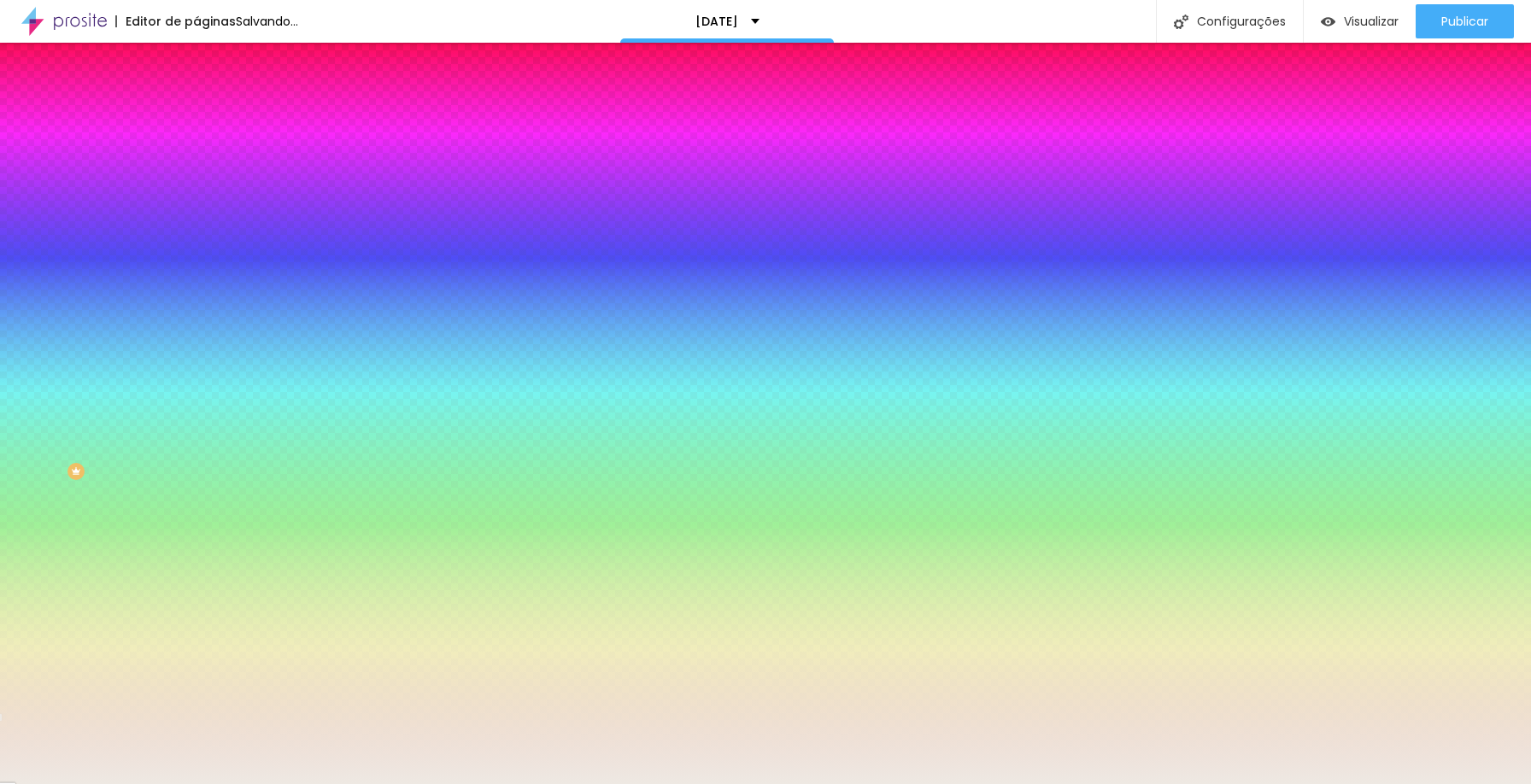
click at [211, 204] on span "Parallax" at bounding box center [232, 197] width 42 height 15
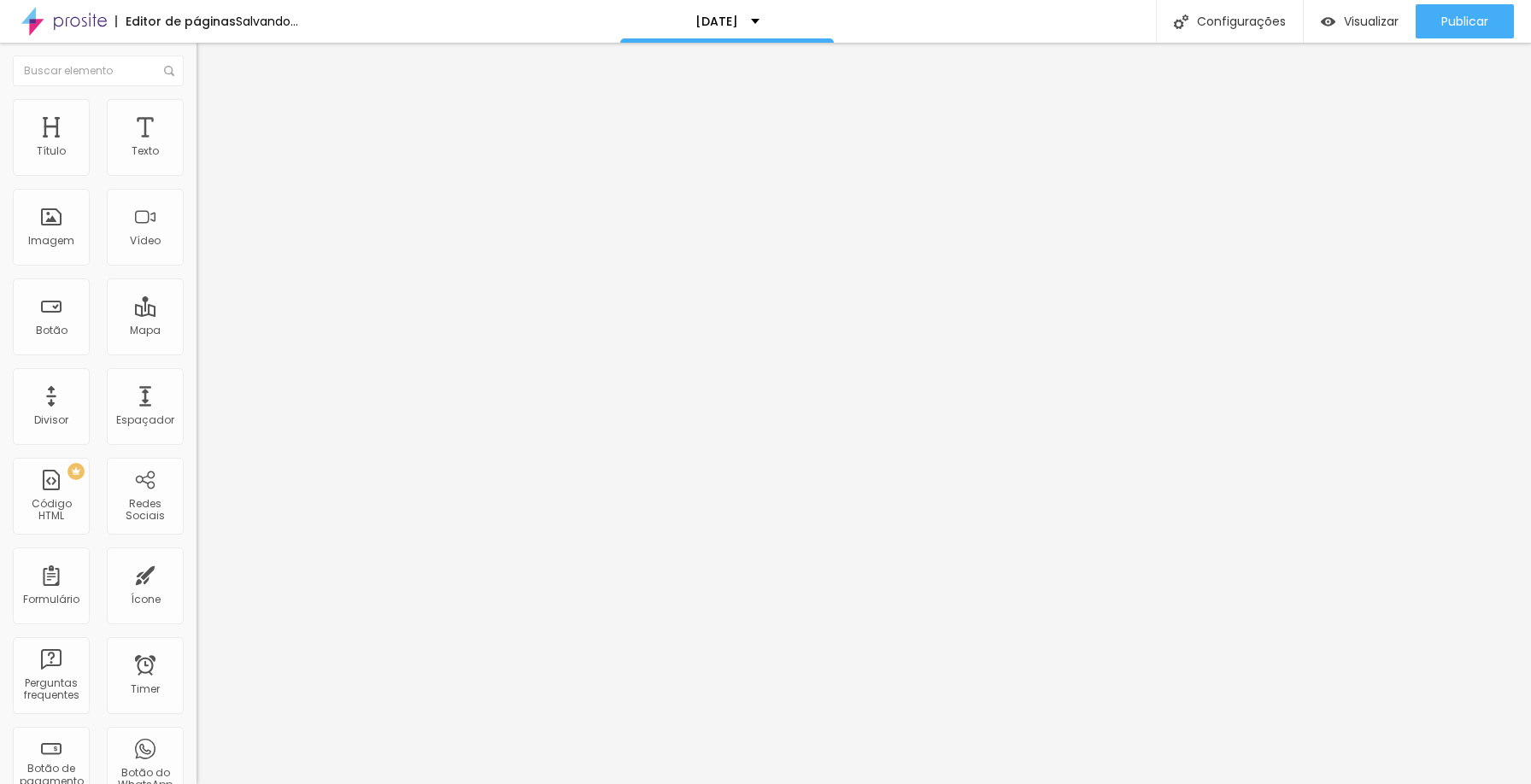
click at [197, 156] on span "Encaixotado" at bounding box center [230, 148] width 67 height 15
click at [197, 180] on div "Completo" at bounding box center [295, 175] width 197 height 10
click at [197, 164] on div "Encaixotado" at bounding box center [295, 159] width 197 height 10
click at [212, 126] on span "Avançado" at bounding box center [240, 128] width 56 height 15
click at [212, 118] on span "Estilo" at bounding box center [225, 110] width 26 height 15
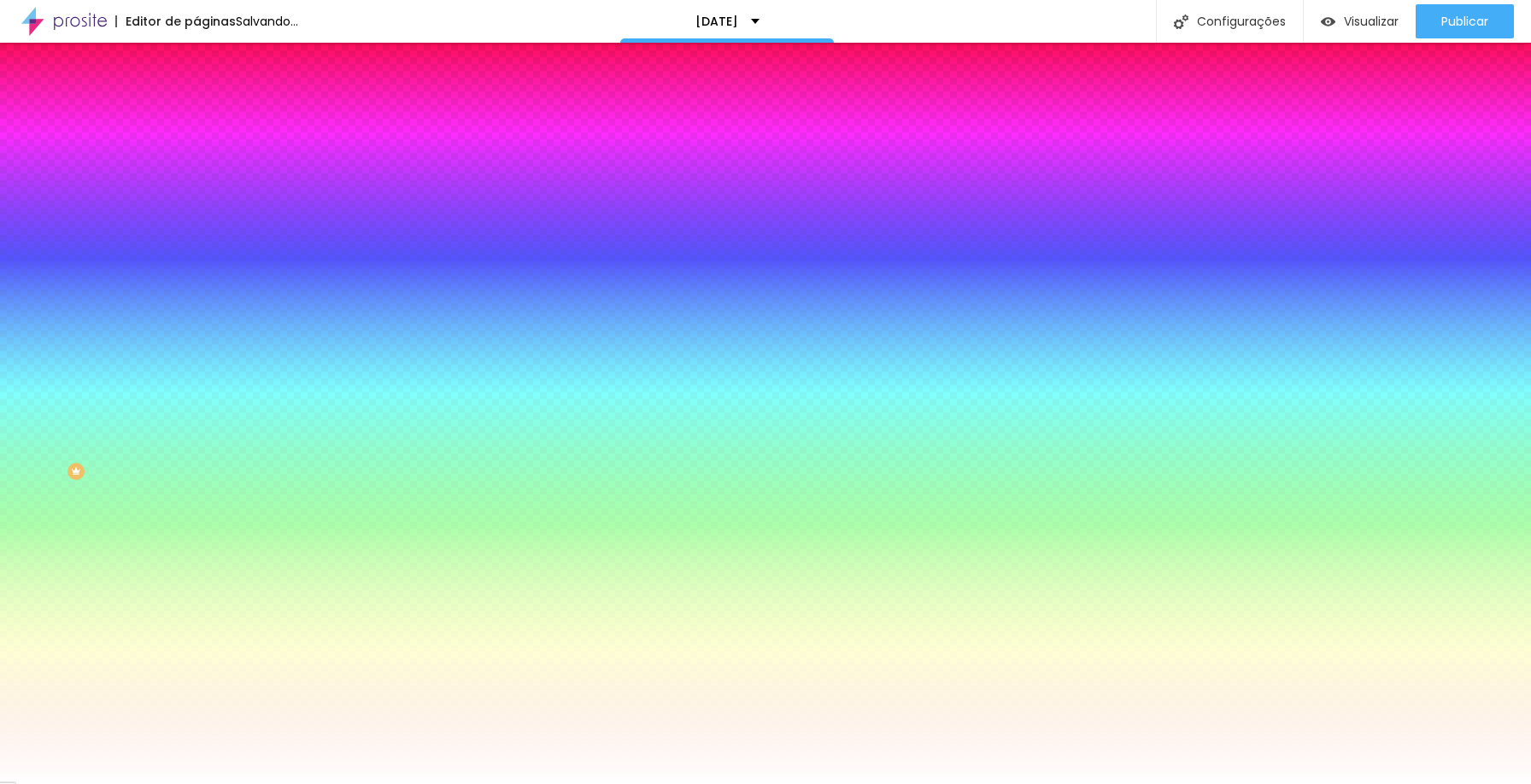
click at [197, 178] on span "Nenhum" at bounding box center [219, 170] width 45 height 15
click at [197, 202] on div "Parallax" at bounding box center [295, 198] width 197 height 10
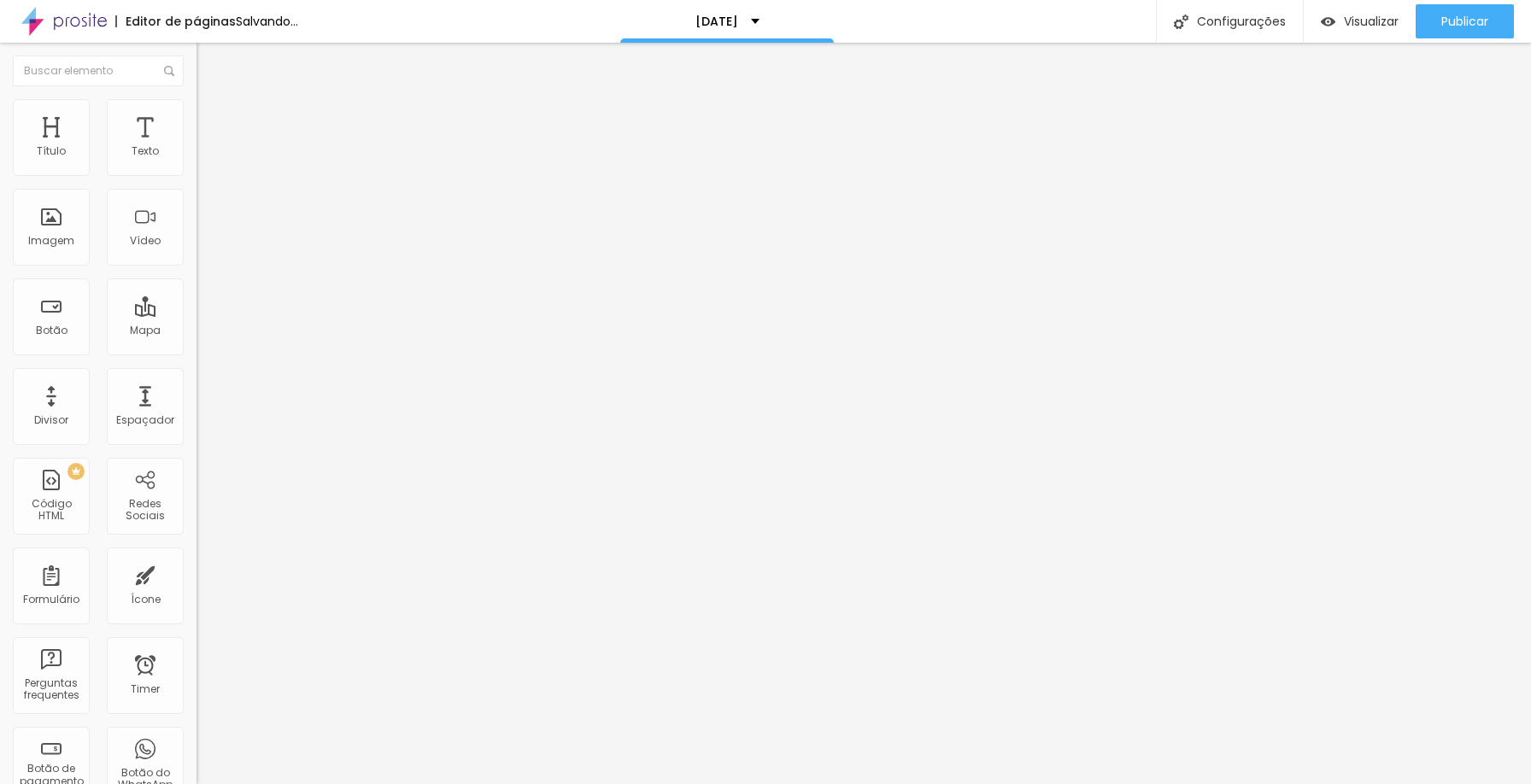
click at [212, 115] on span "Estilo" at bounding box center [225, 110] width 26 height 15
click at [197, 268] on span "4:3 Padrão" at bounding box center [225, 260] width 56 height 15
click at [197, 304] on span "Quadrado" at bounding box center [224, 297] width 55 height 15
click at [197, 286] on div "Padrão 4:3" at bounding box center [295, 281] width 197 height 10
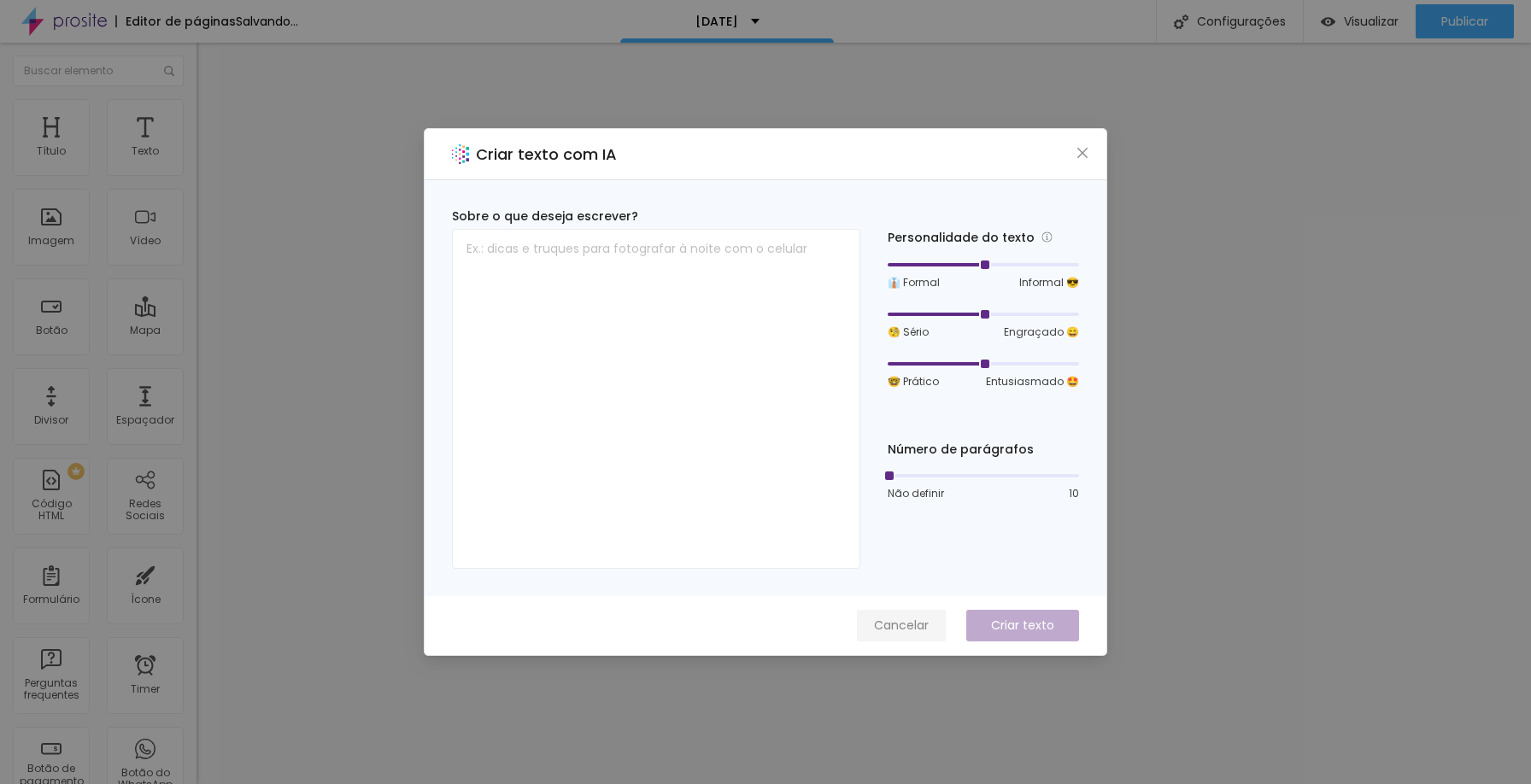
click at [911, 623] on span "Cancelar" at bounding box center [902, 626] width 54 height 18
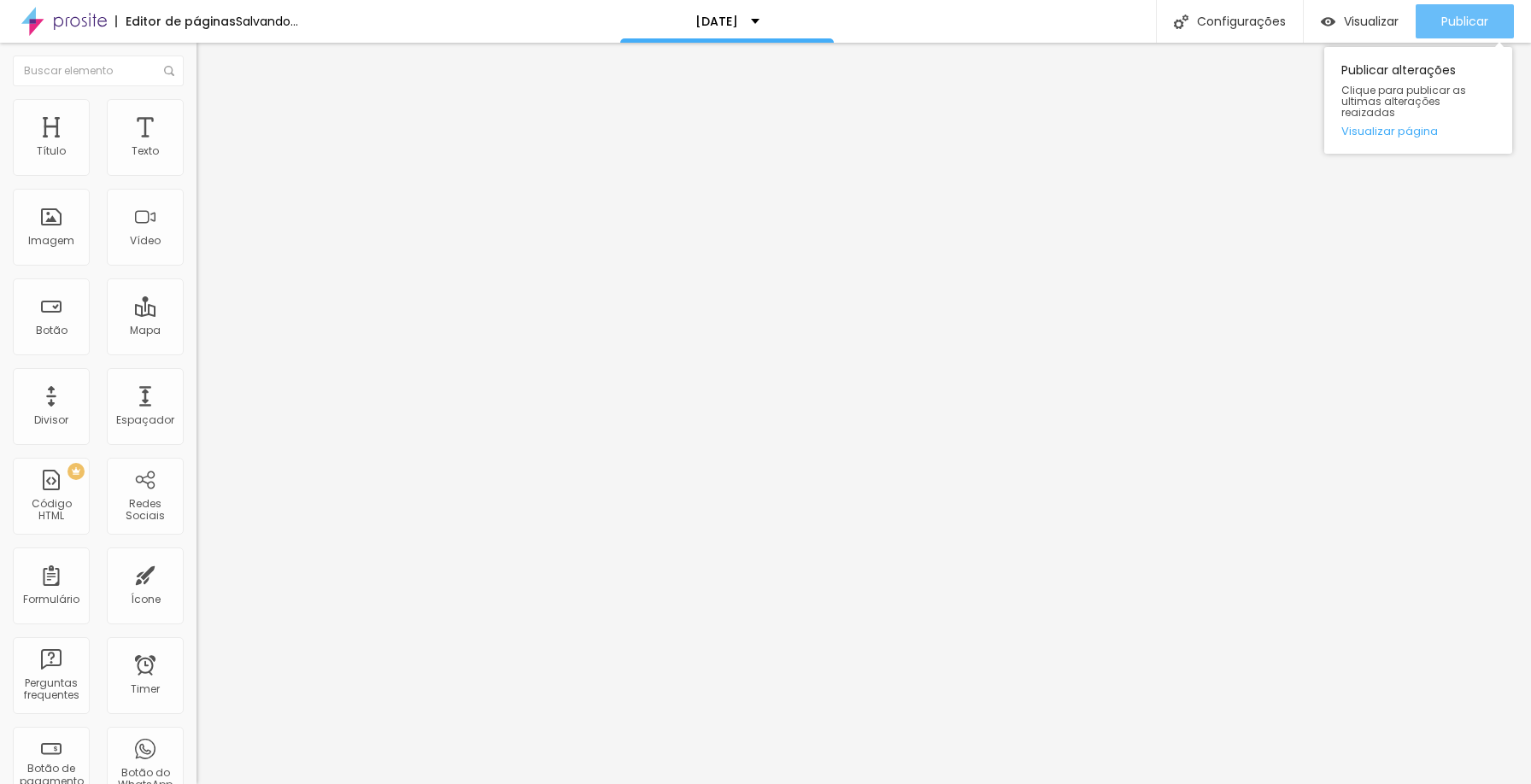
click at [1473, 30] on div "Publicar" at bounding box center [1465, 21] width 47 height 34
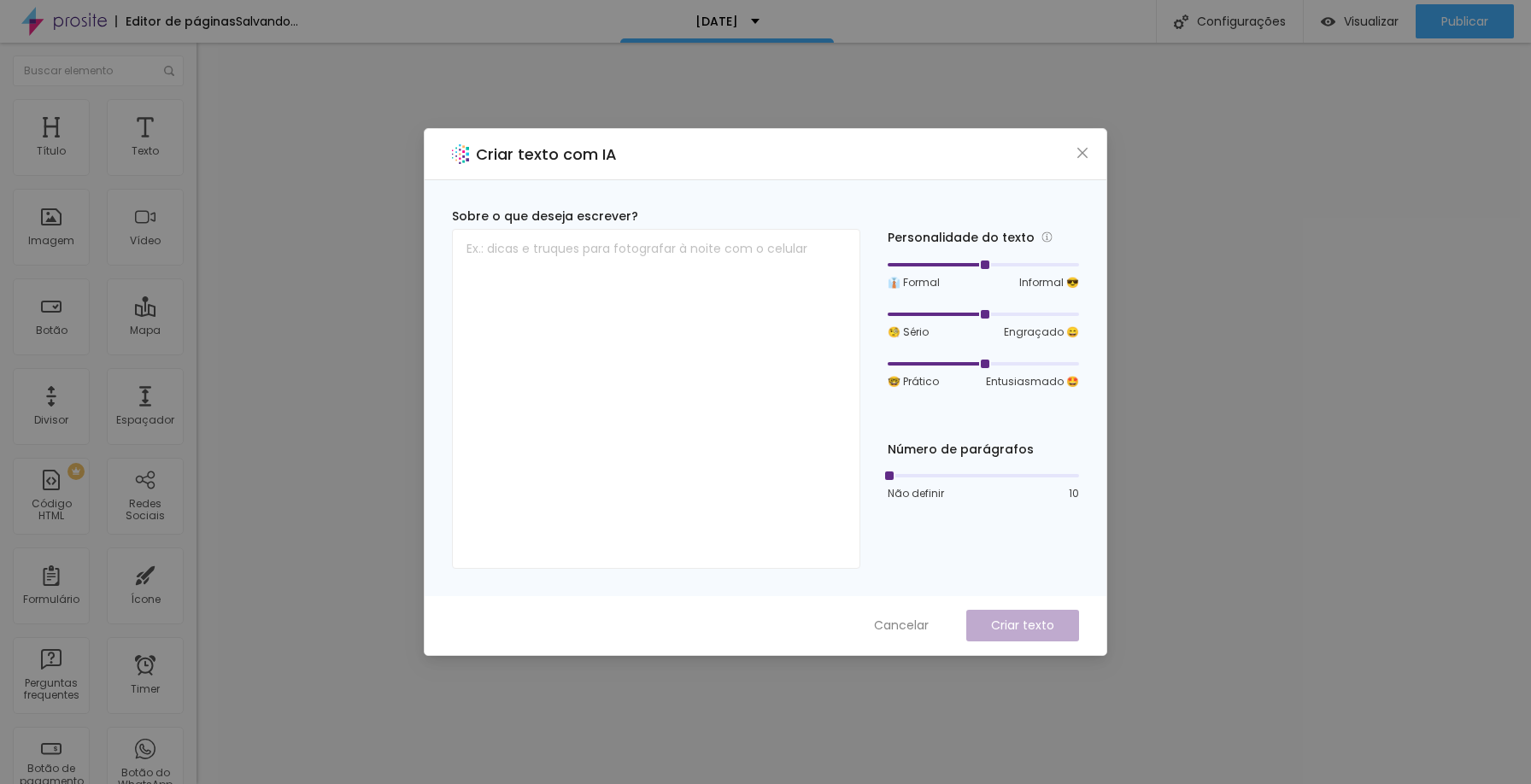
click at [893, 618] on span "Cancelar" at bounding box center [902, 626] width 54 height 18
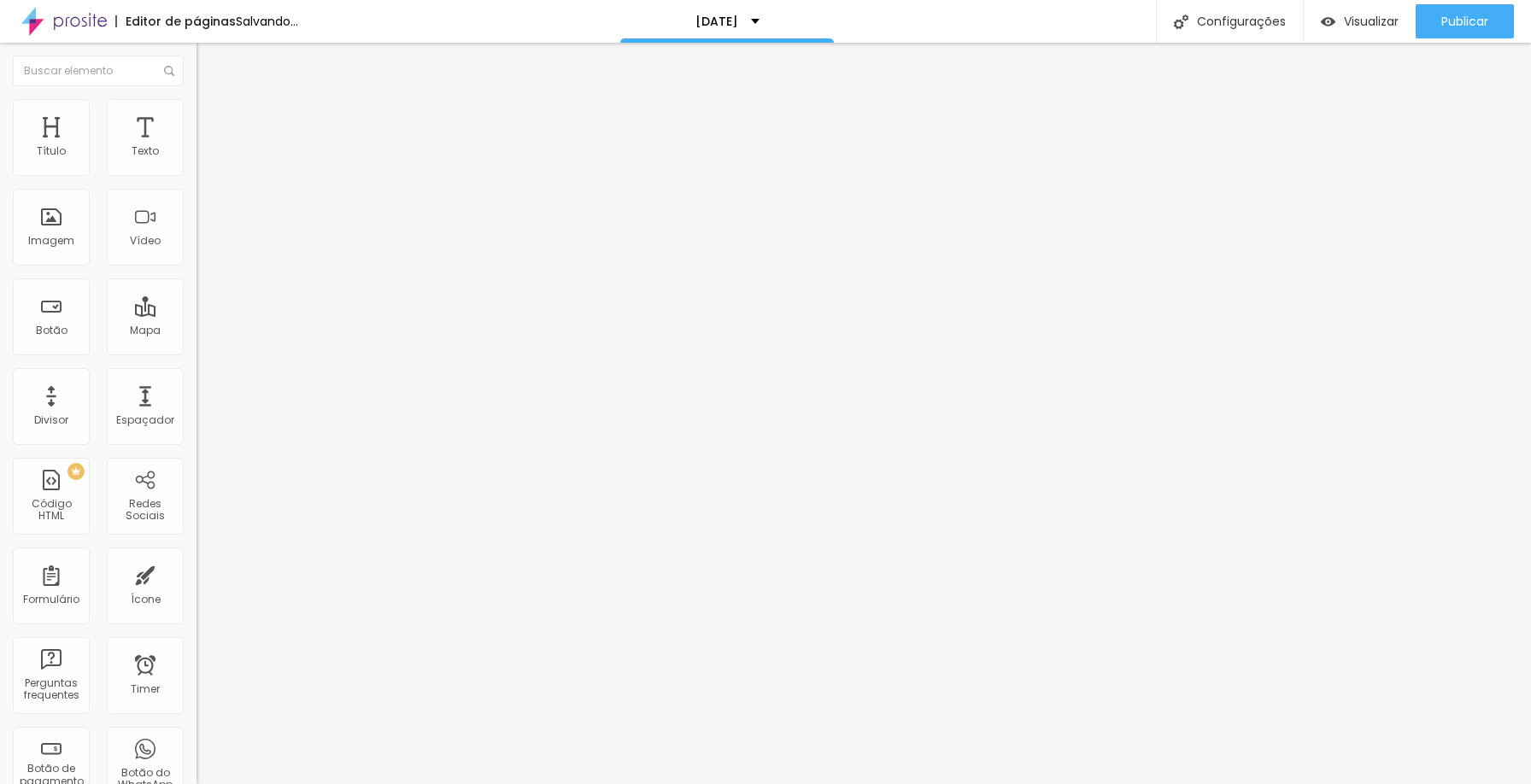
click at [203, 159] on icon "button" at bounding box center [208, 154] width 11 height 10
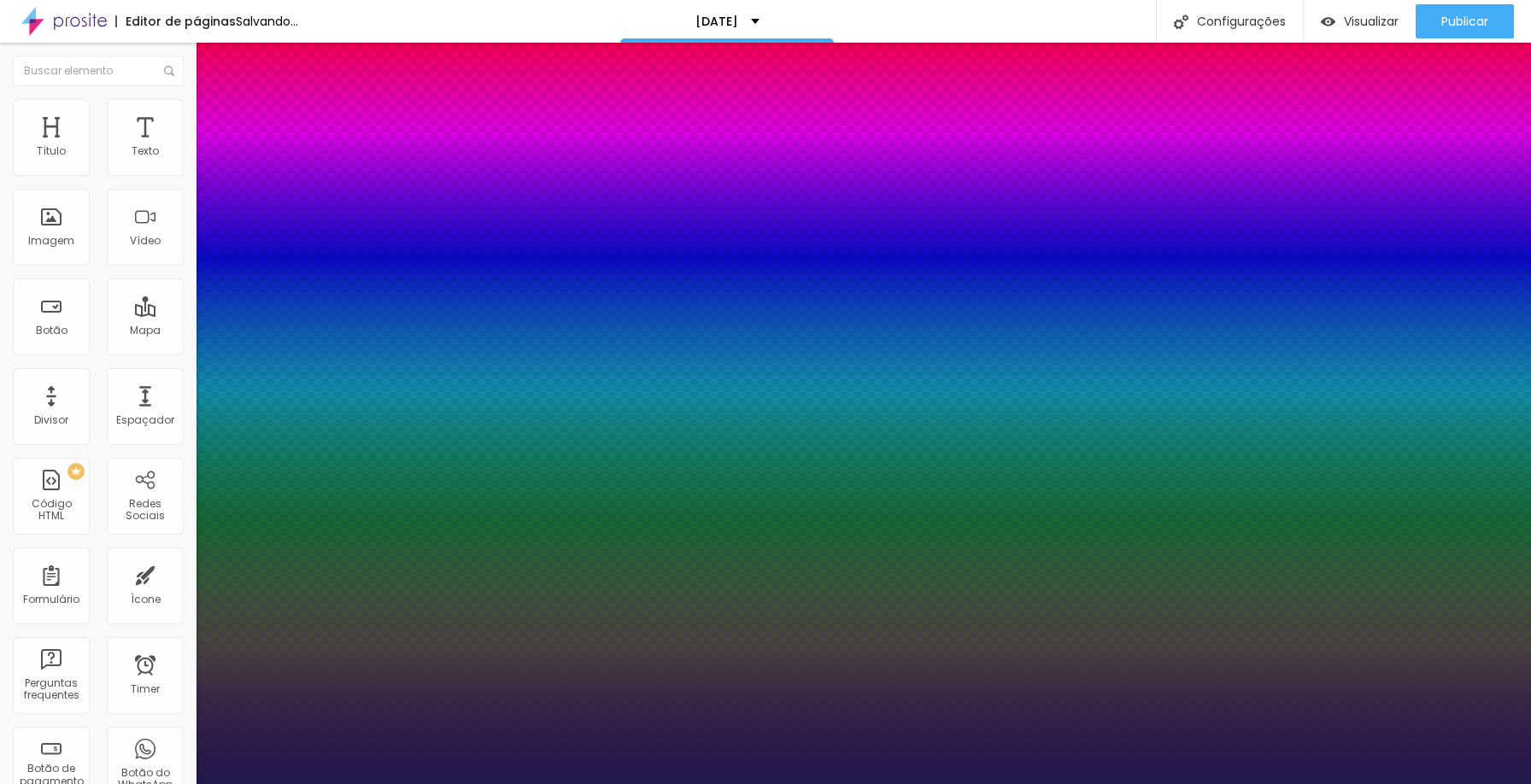
type input "1"
click at [167, 783] on div at bounding box center [765, 784] width 1531 height 0
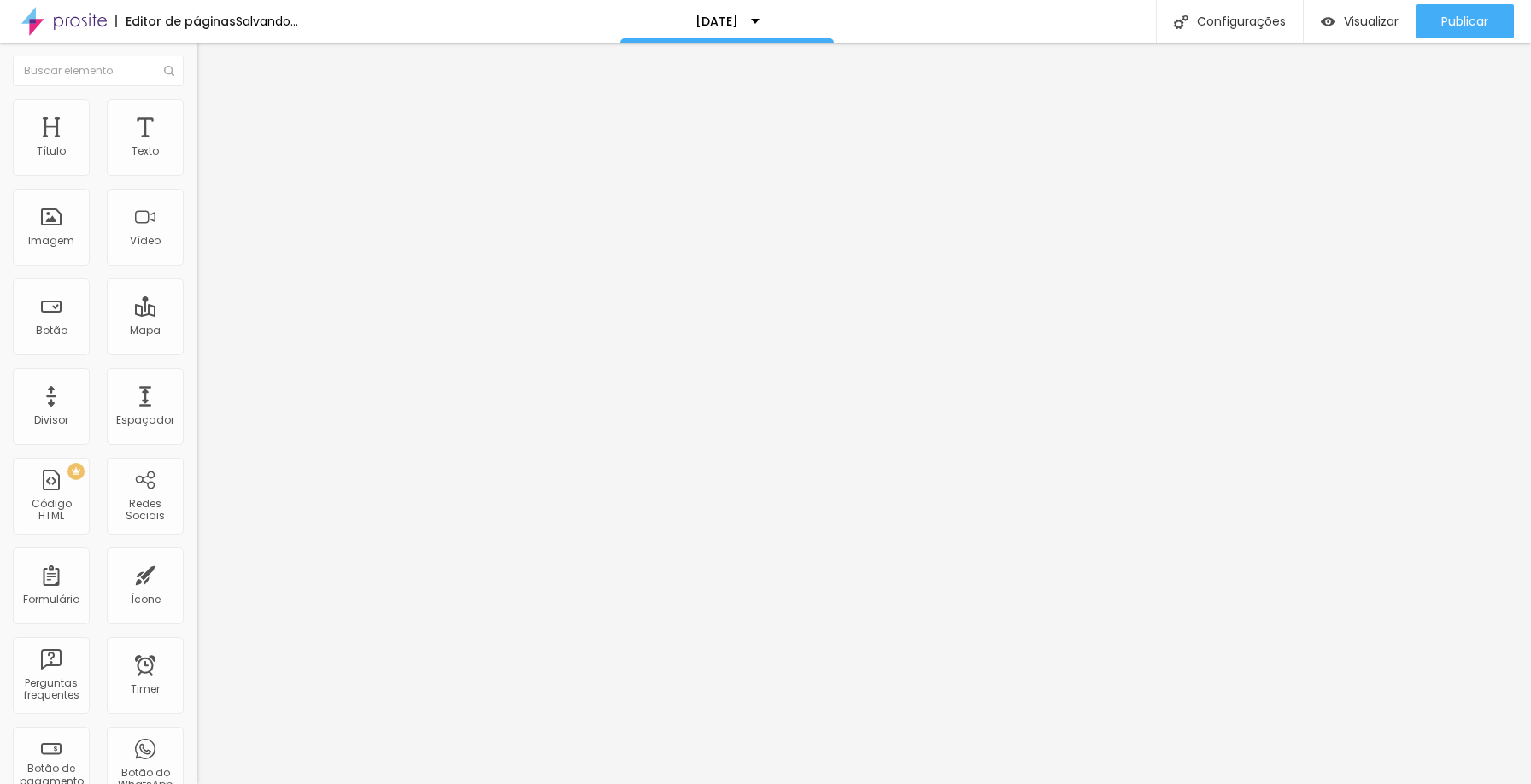
click at [197, 116] on li "Avançado" at bounding box center [295, 108] width 197 height 18
click at [197, 99] on li "Estilo" at bounding box center [295, 91] width 197 height 18
click at [203, 159] on icon "button" at bounding box center [208, 154] width 11 height 10
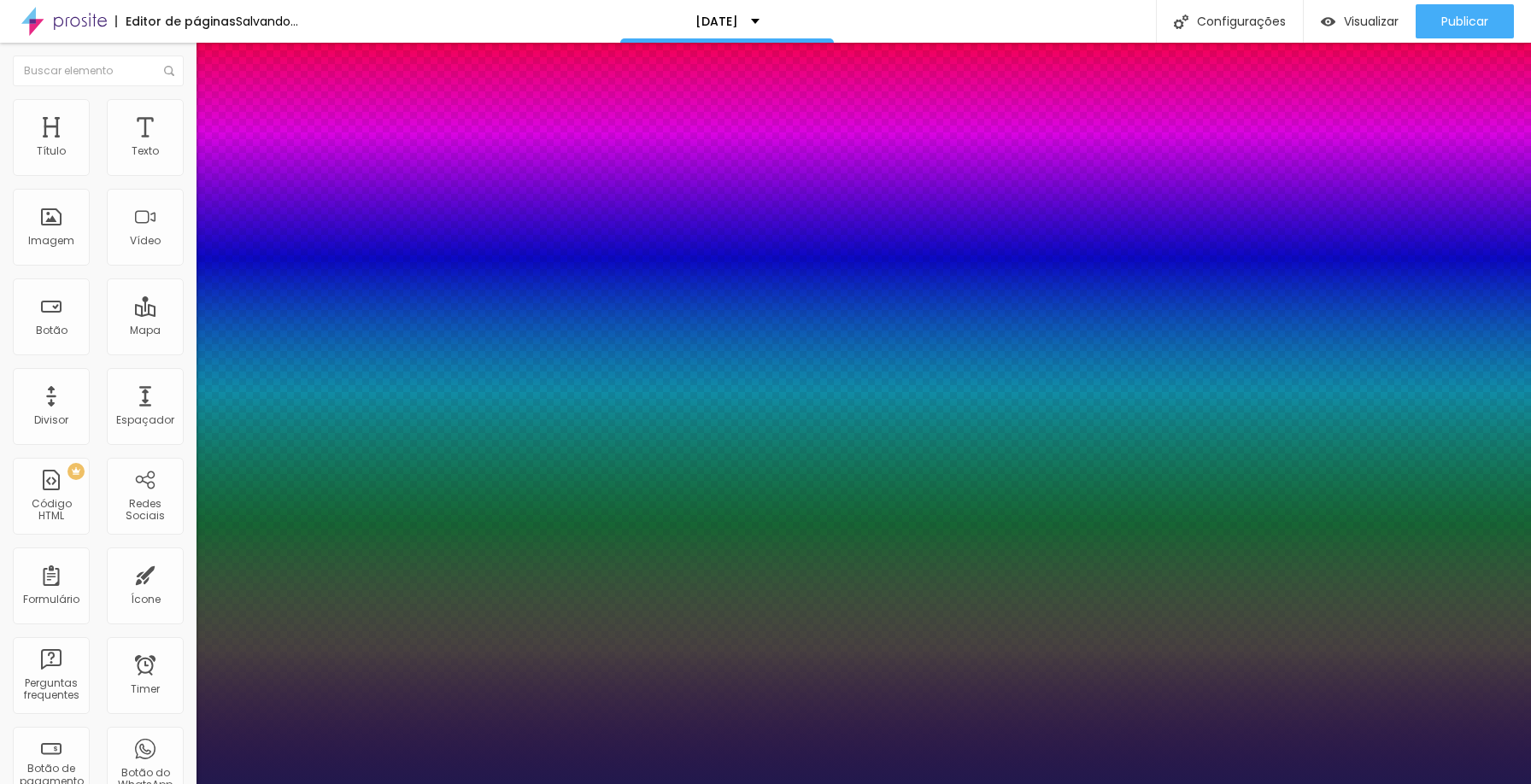
type input "1"
type input "#3F194D"
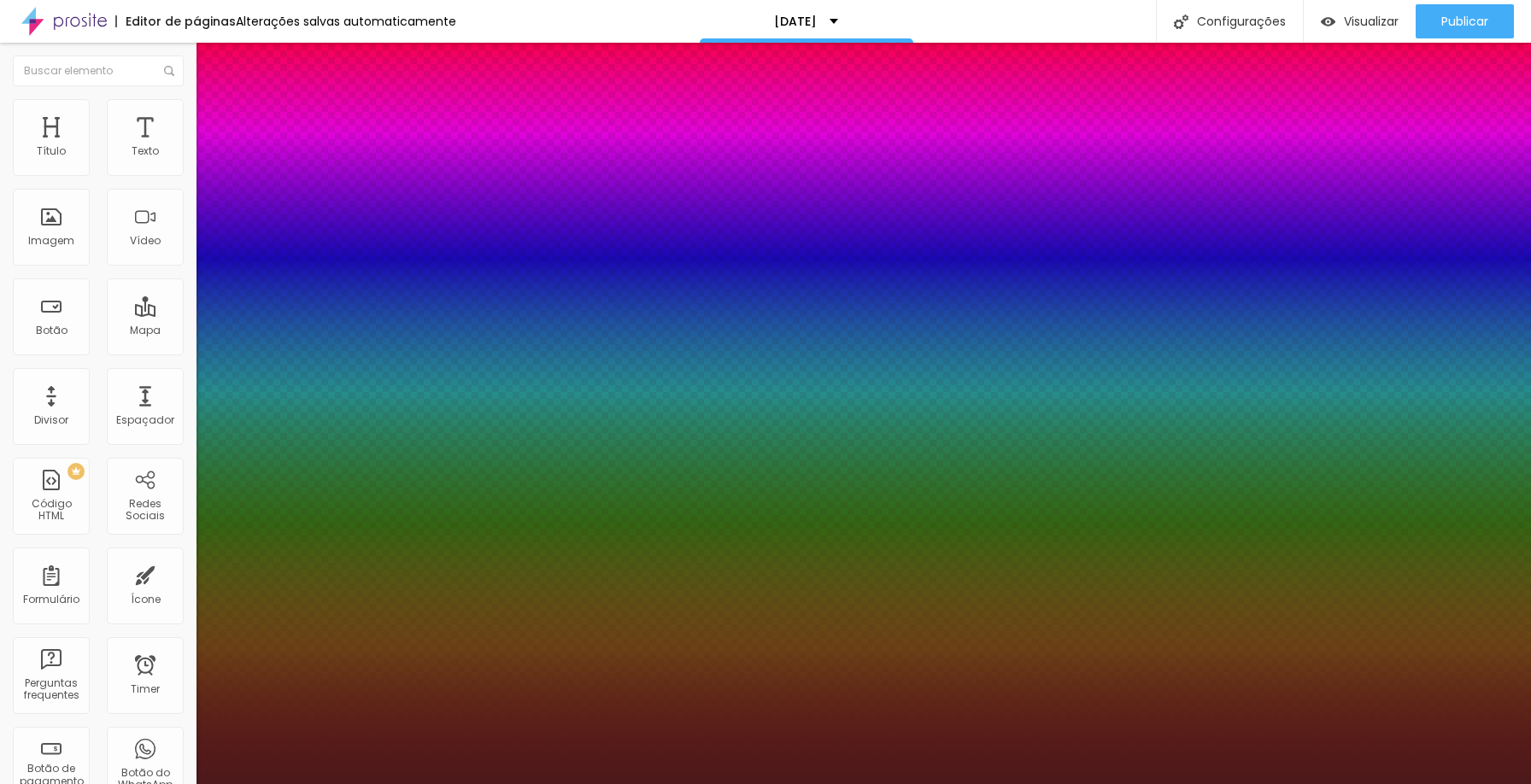
type input "1"
type input "#4D1921"
type input "1"
type input "#4D191B"
type input "1"
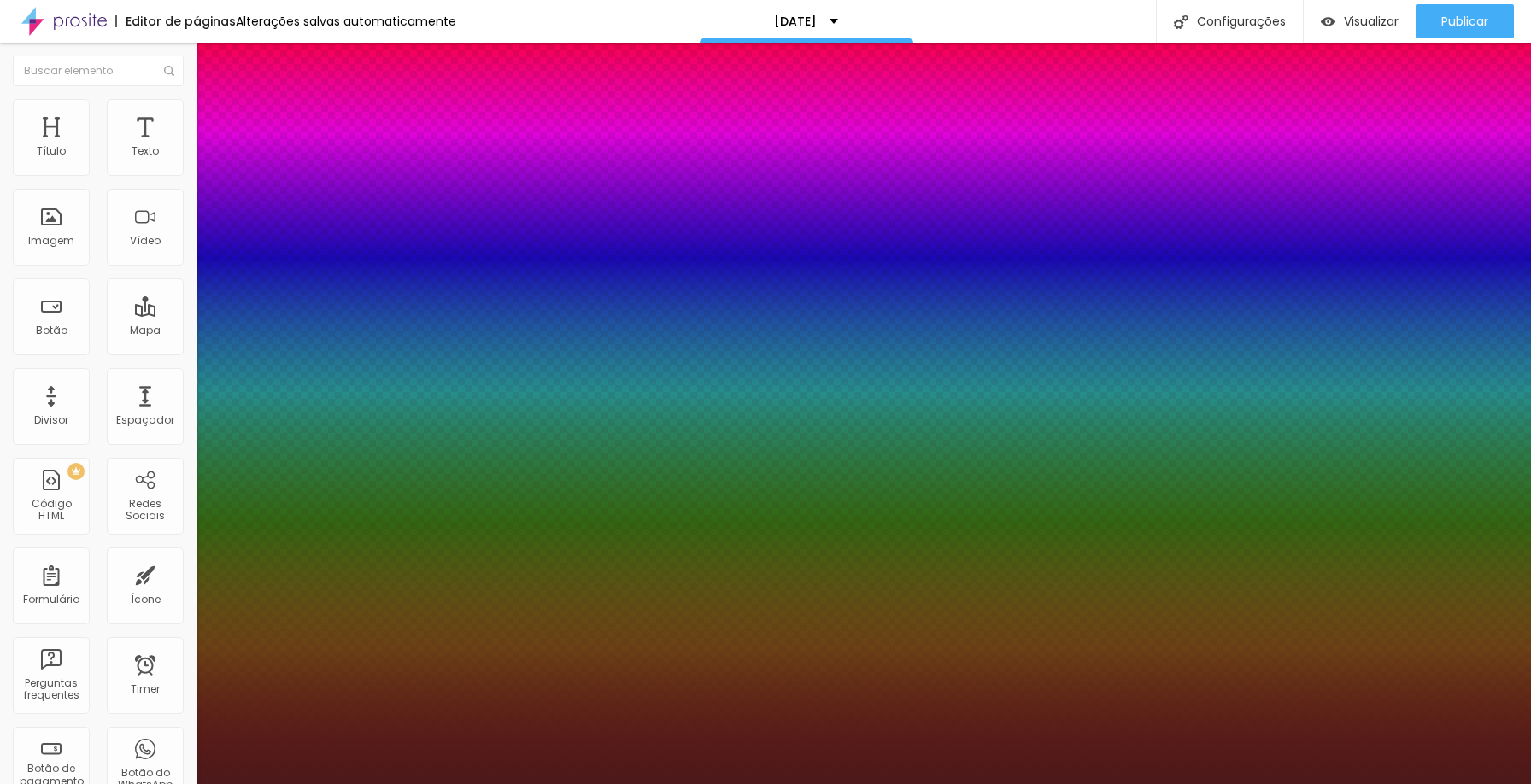
type input "#4D191A"
drag, startPoint x: 357, startPoint y: 499, endPoint x: 359, endPoint y: 455, distance: 44.0
click at [330, 547] on div at bounding box center [765, 392] width 1531 height 784
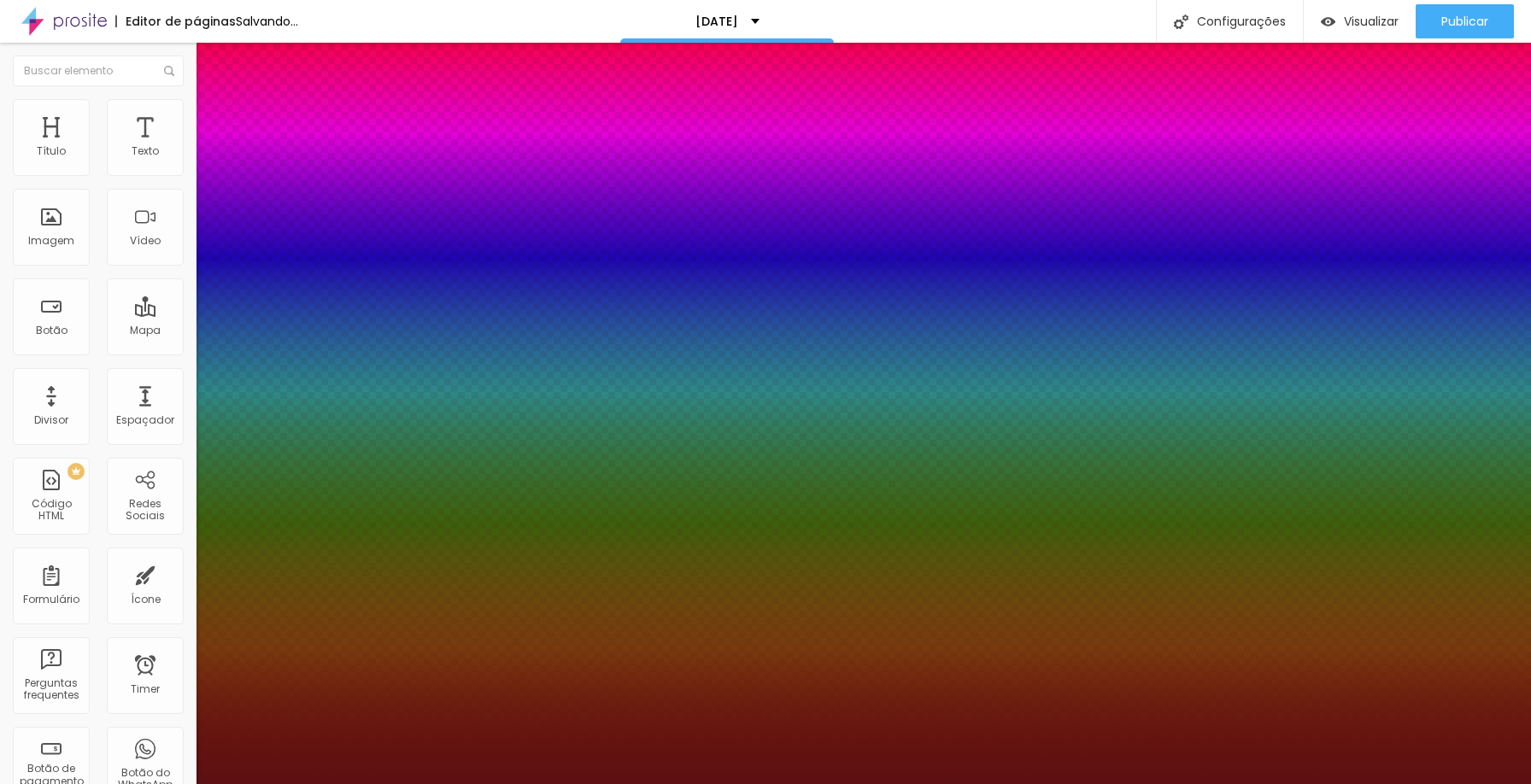
drag, startPoint x: 387, startPoint y: 442, endPoint x: 358, endPoint y: 437, distance: 29.4
type input "1"
click at [614, 783] on div at bounding box center [765, 784] width 1531 height 0
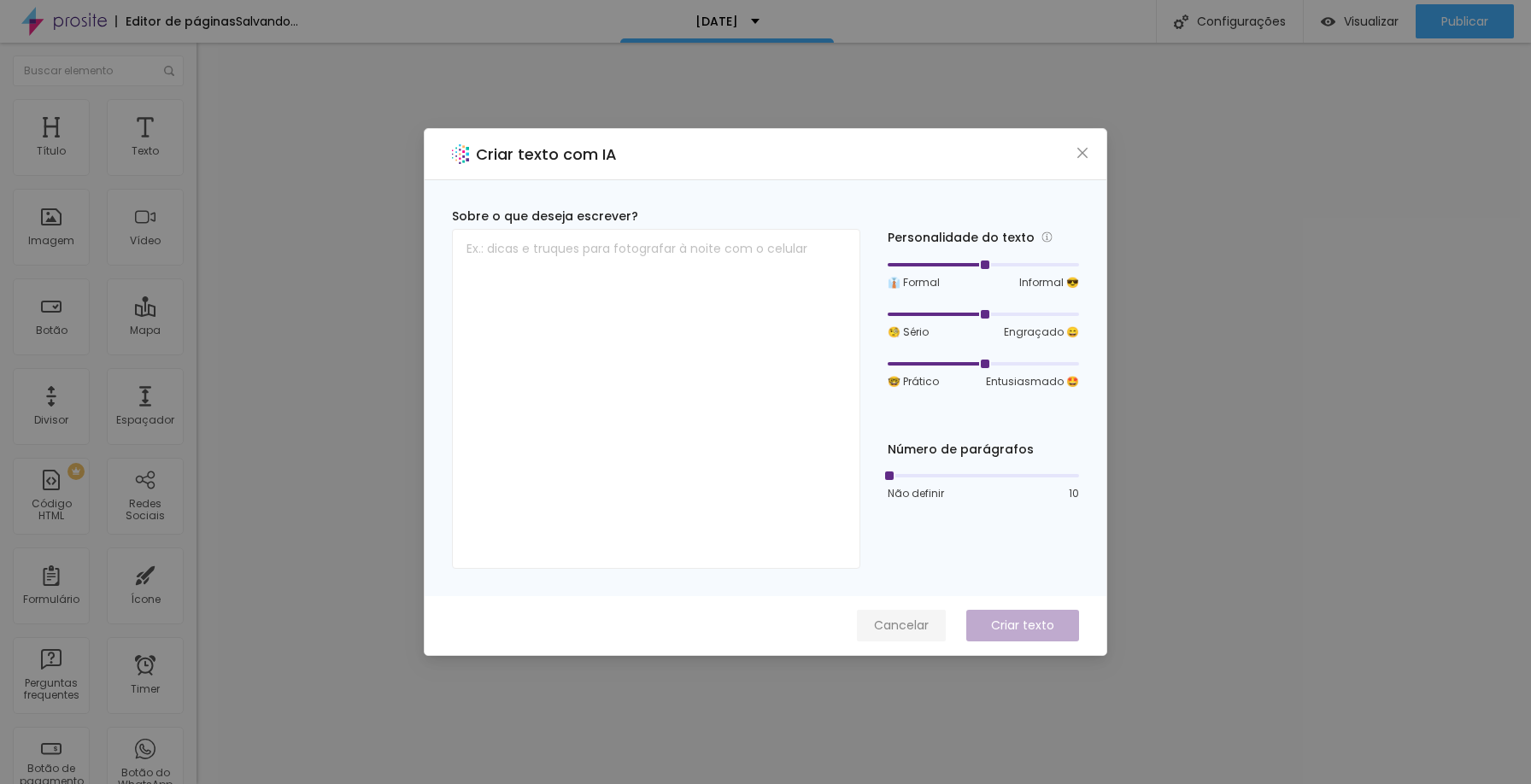
click at [923, 622] on span "Cancelar" at bounding box center [902, 626] width 54 height 18
click at [924, 624] on span "Cancelar" at bounding box center [902, 626] width 54 height 18
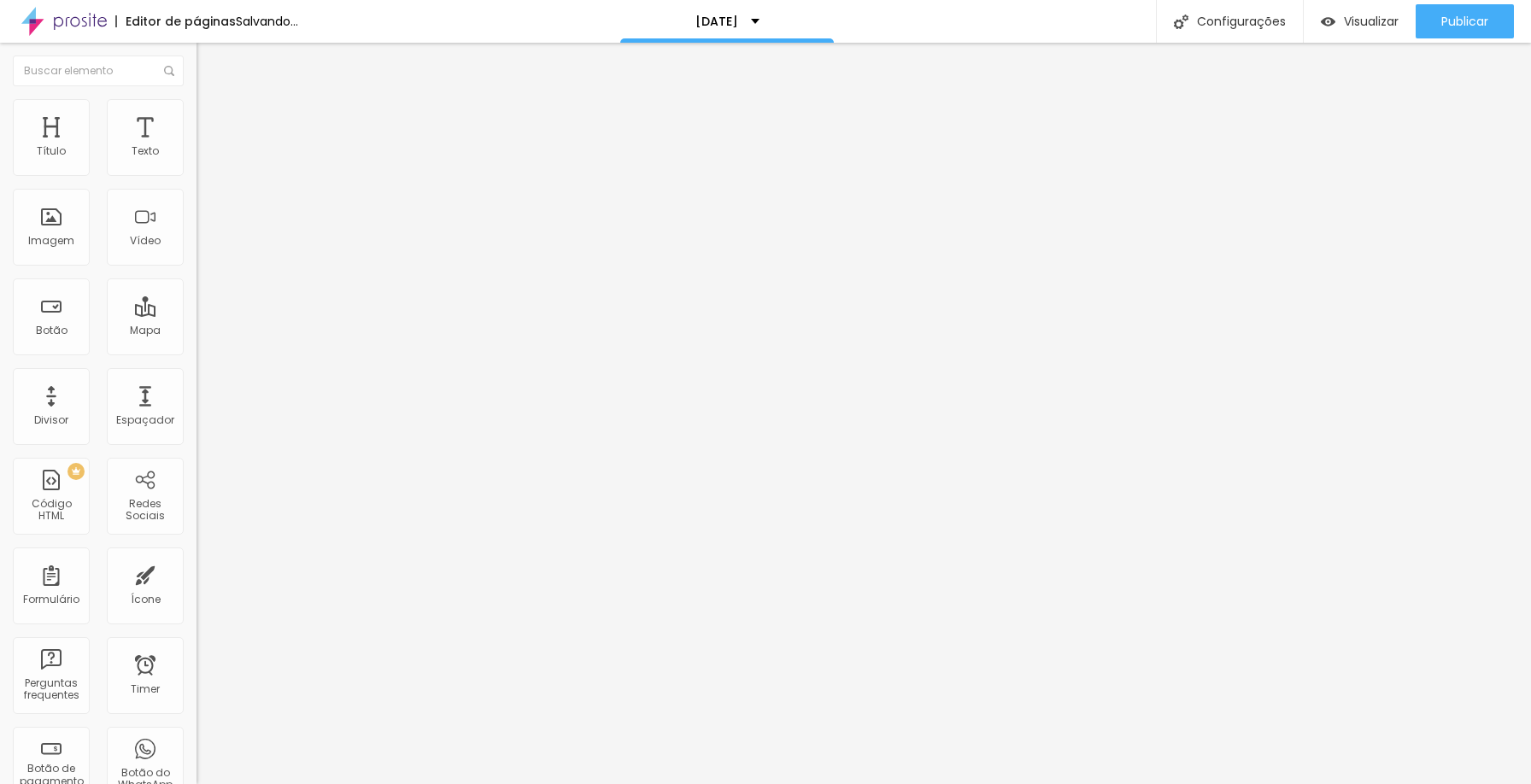
click at [197, 164] on button "button" at bounding box center [208, 155] width 24 height 18
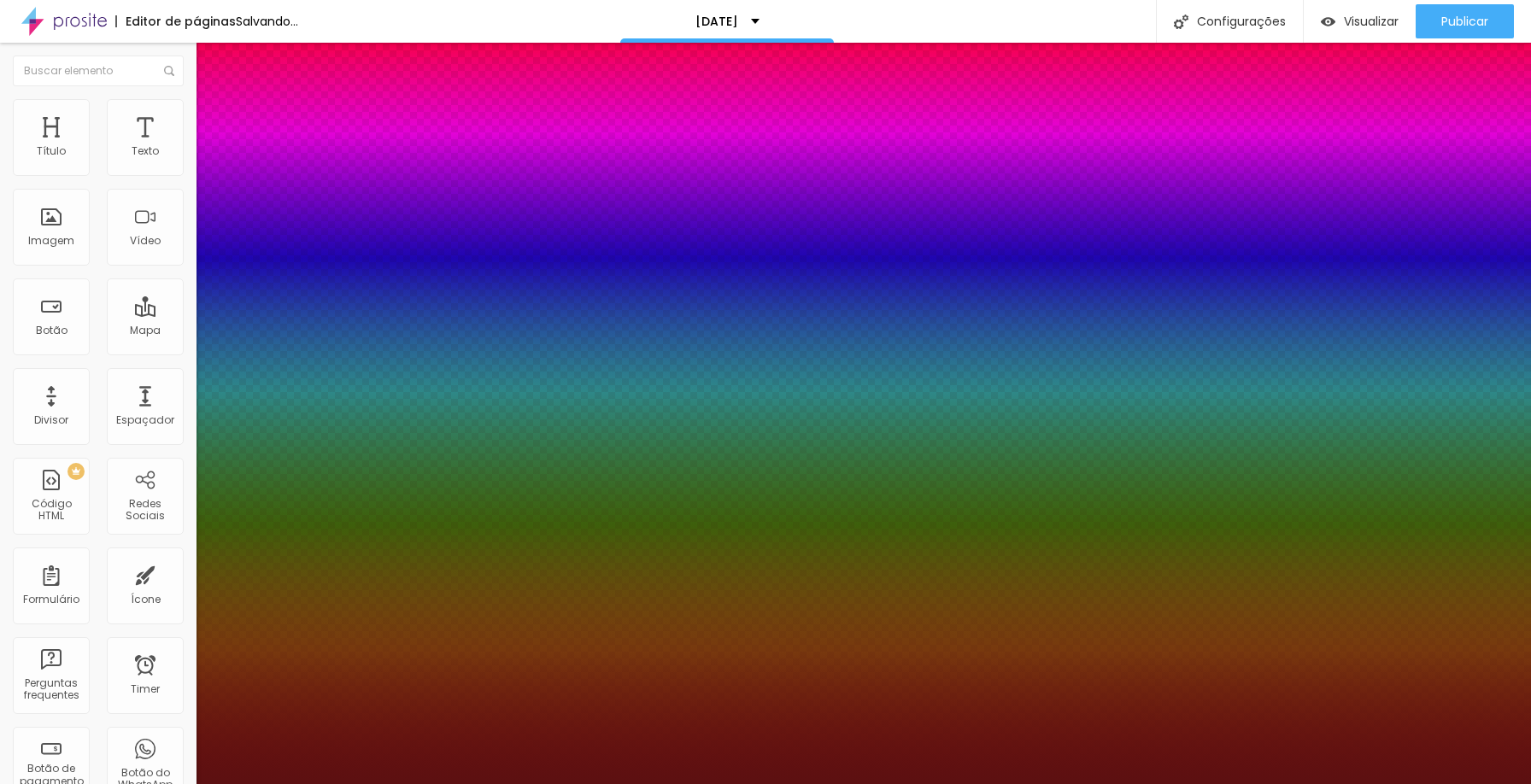
type input "1"
click at [595, 783] on div at bounding box center [765, 784] width 1531 height 0
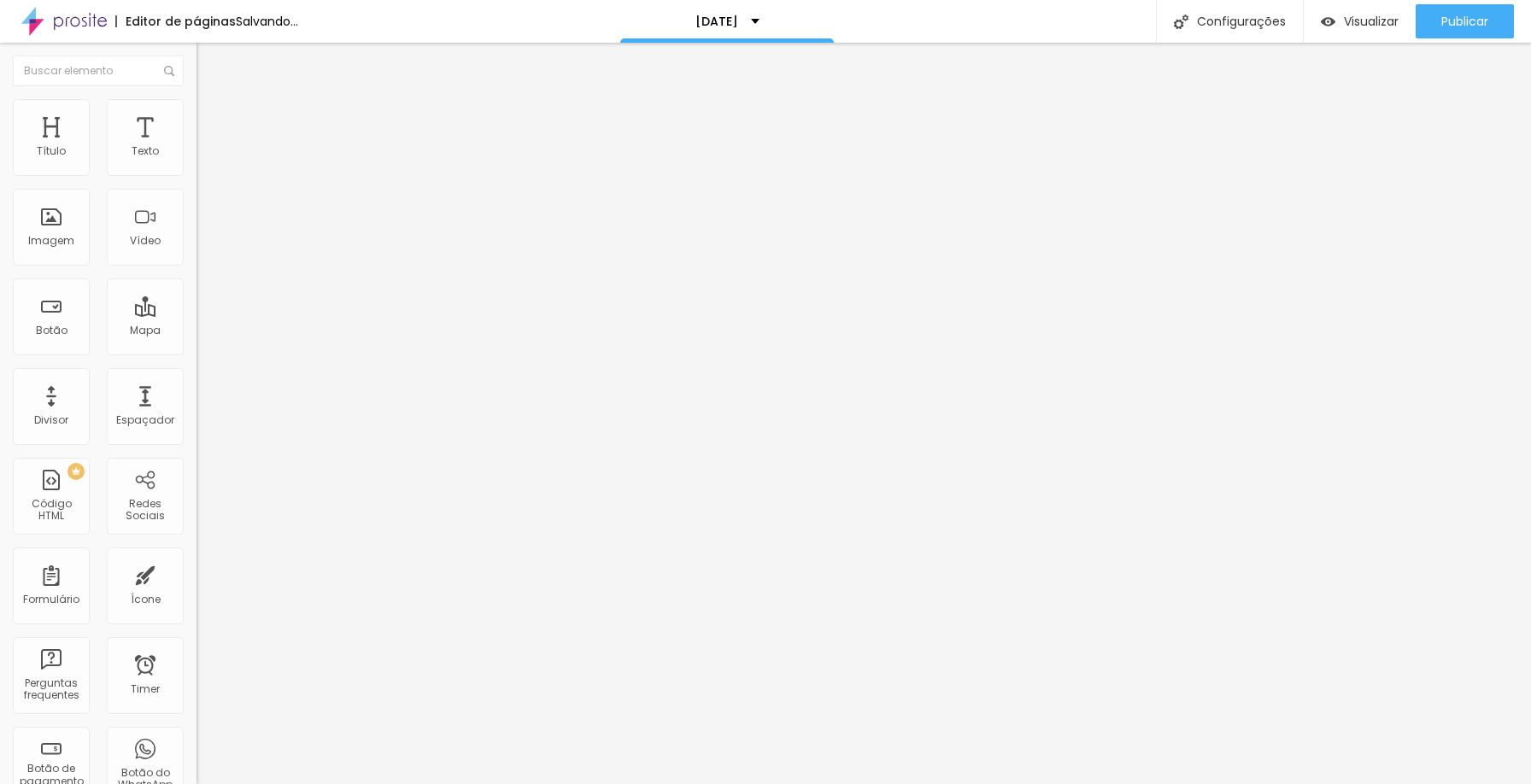
click at [197, 116] on img at bounding box center [205, 124] width 16 height 16
type input "0"
drag, startPoint x: 52, startPoint y: 167, endPoint x: 0, endPoint y: 161, distance: 52.3
type input "0"
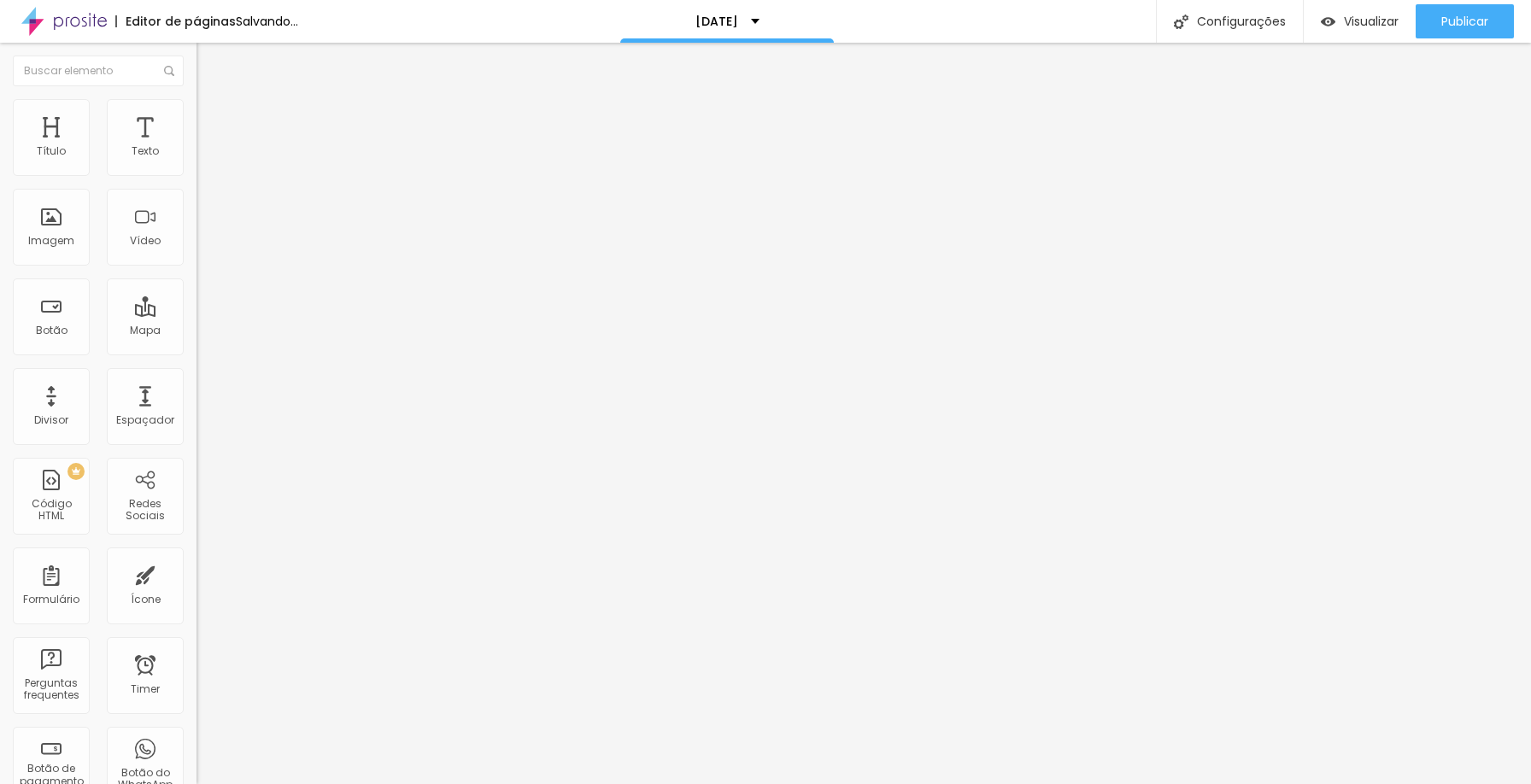
click at [197, 332] on input "range" at bounding box center [252, 339] width 110 height 14
type input "9"
type input "0"
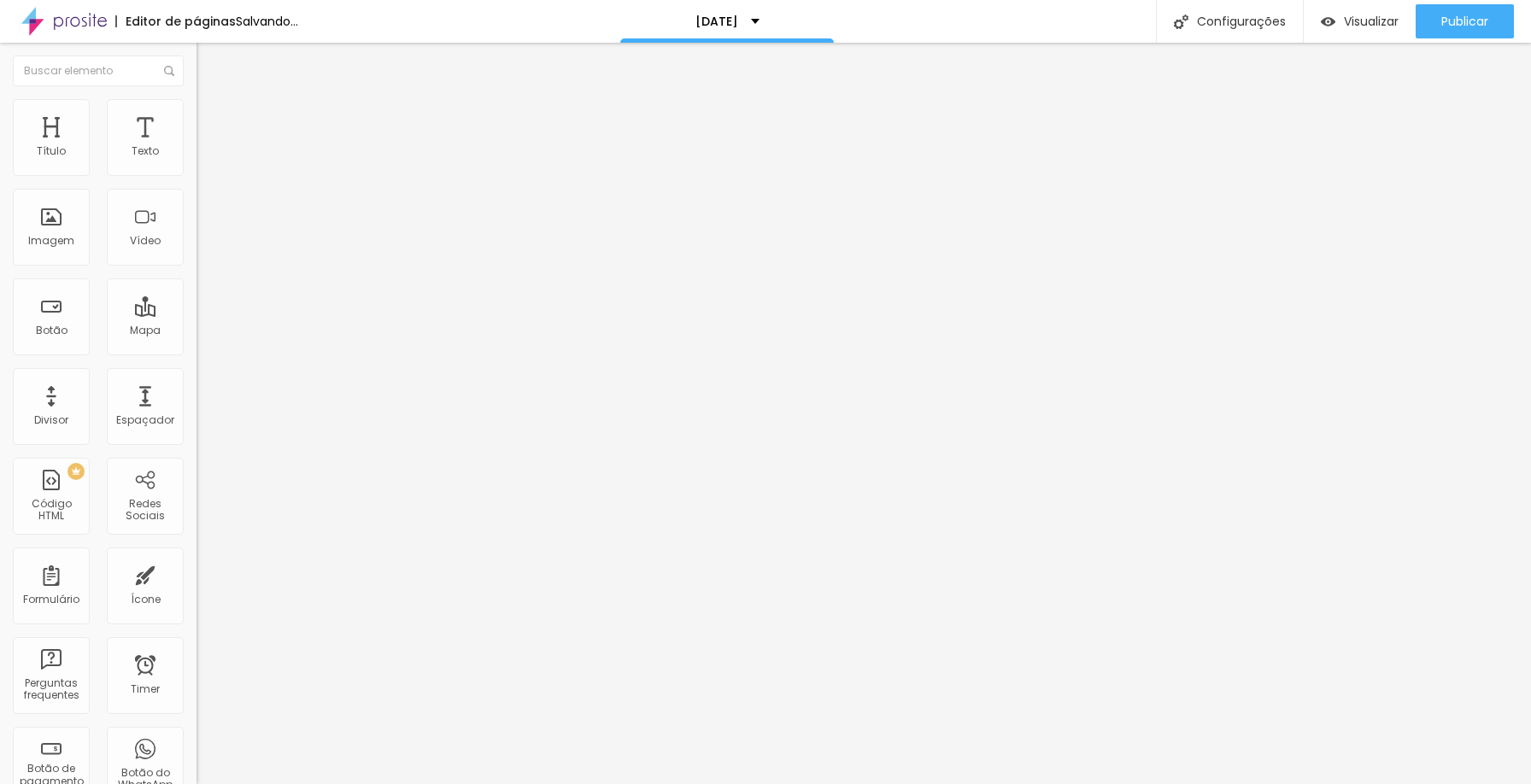
drag, startPoint x: 51, startPoint y: 202, endPoint x: 0, endPoint y: 188, distance: 52.9
type input "0"
click at [197, 573] on input "range" at bounding box center [252, 580] width 110 height 14
click at [212, 121] on span "Avançado" at bounding box center [240, 128] width 56 height 15
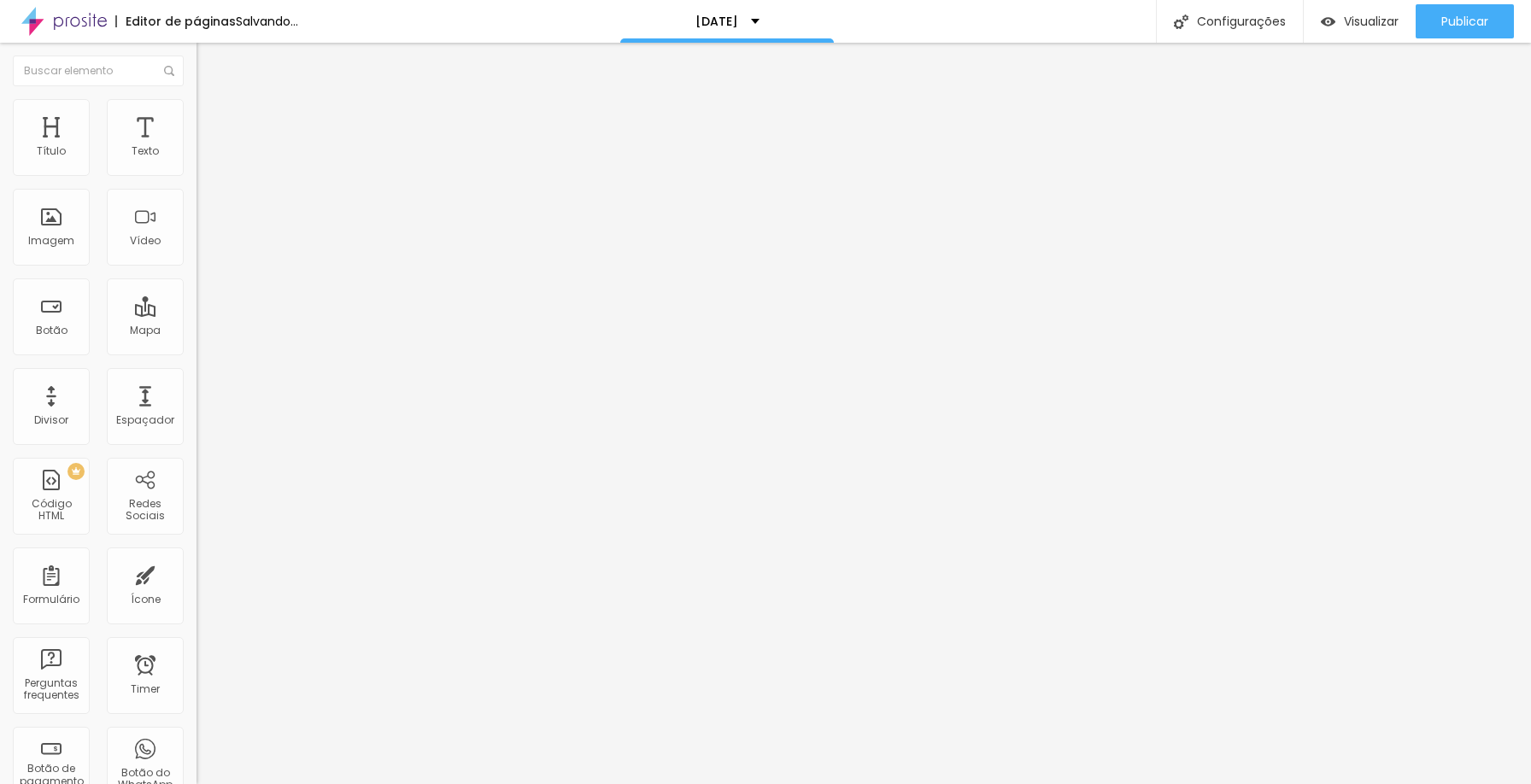
click at [197, 116] on li "Avançado" at bounding box center [295, 125] width 197 height 18
type input "0"
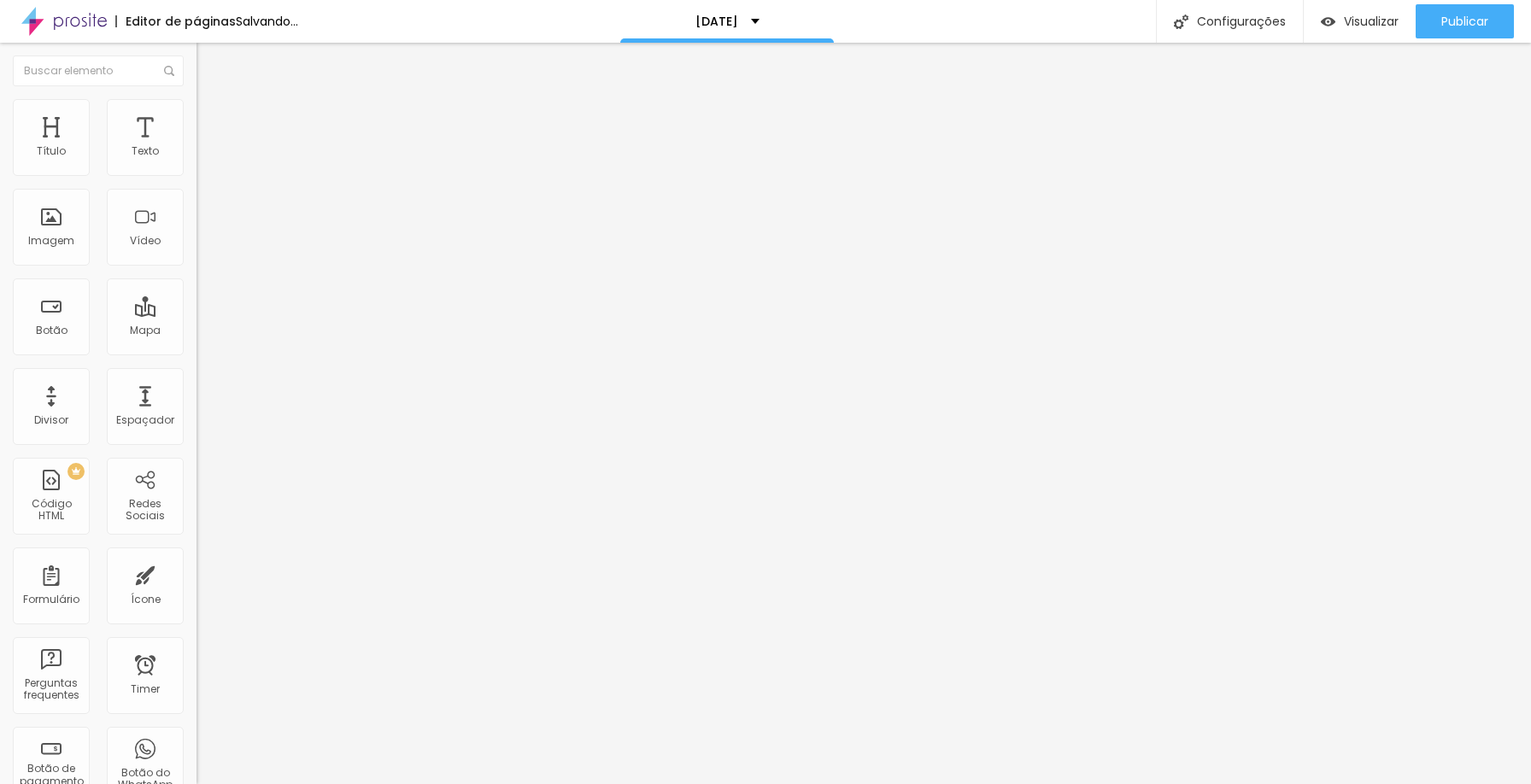
type input "0"
click at [197, 332] on input "range" at bounding box center [252, 339] width 110 height 14
type input "1"
type input "0"
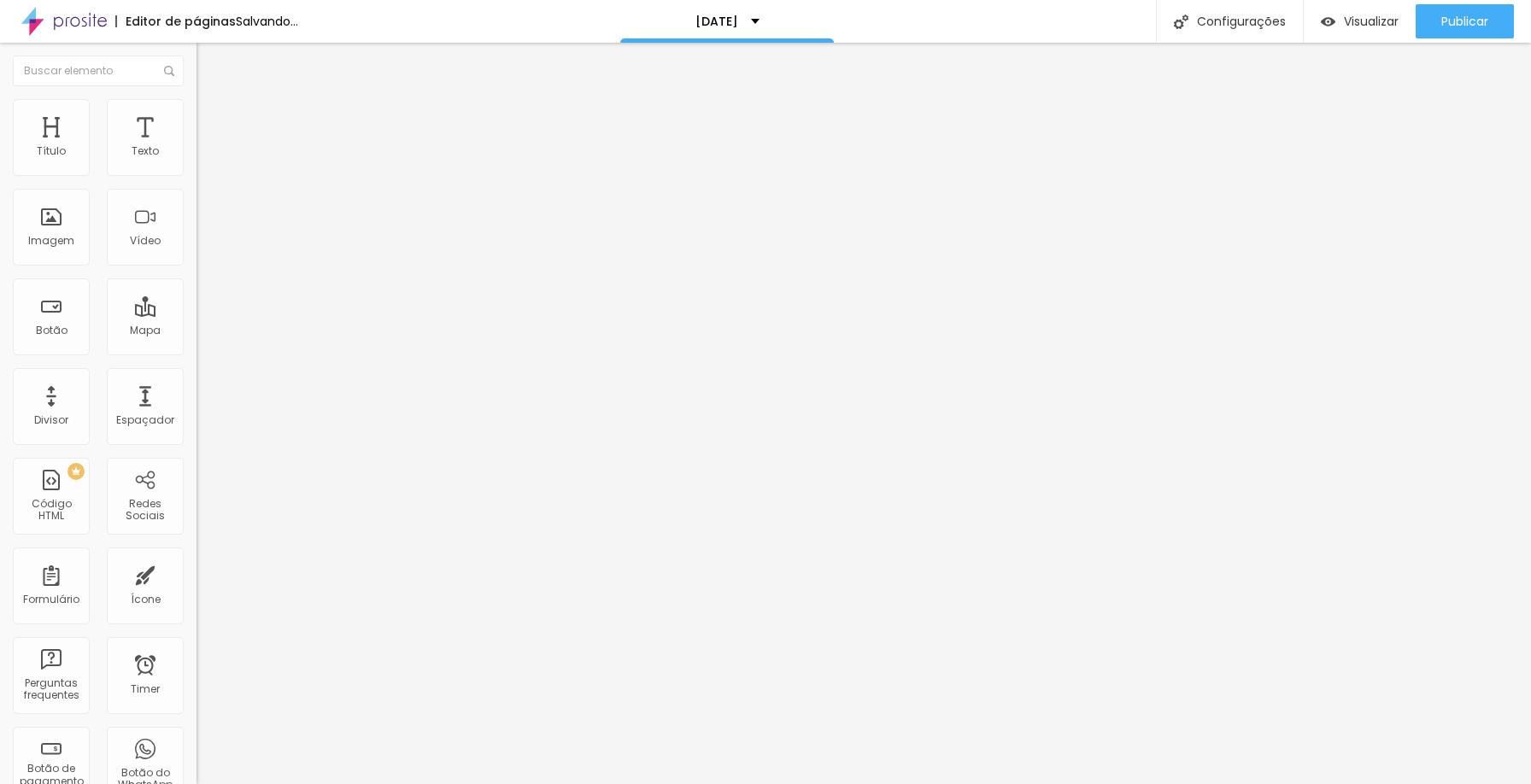
type input "0"
drag, startPoint x: 24, startPoint y: 202, endPoint x: 11, endPoint y: 202, distance: 13.0
type input "0"
click at [197, 573] on input "range" at bounding box center [252, 580] width 110 height 14
click at [197, 116] on li "Avançado" at bounding box center [295, 125] width 197 height 18
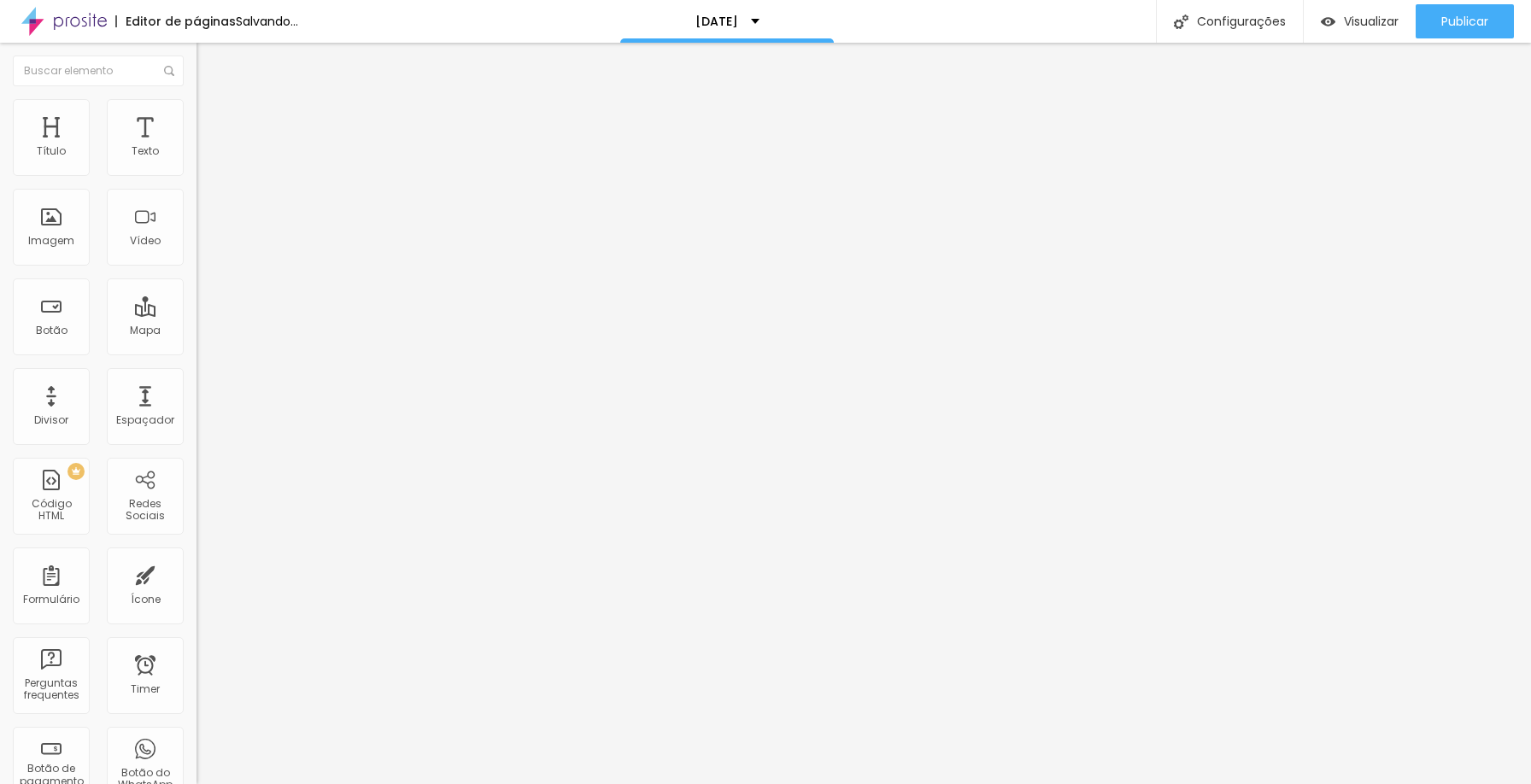
type input "12"
type input "0"
drag, startPoint x: 53, startPoint y: 168, endPoint x: 0, endPoint y: 166, distance: 53.0
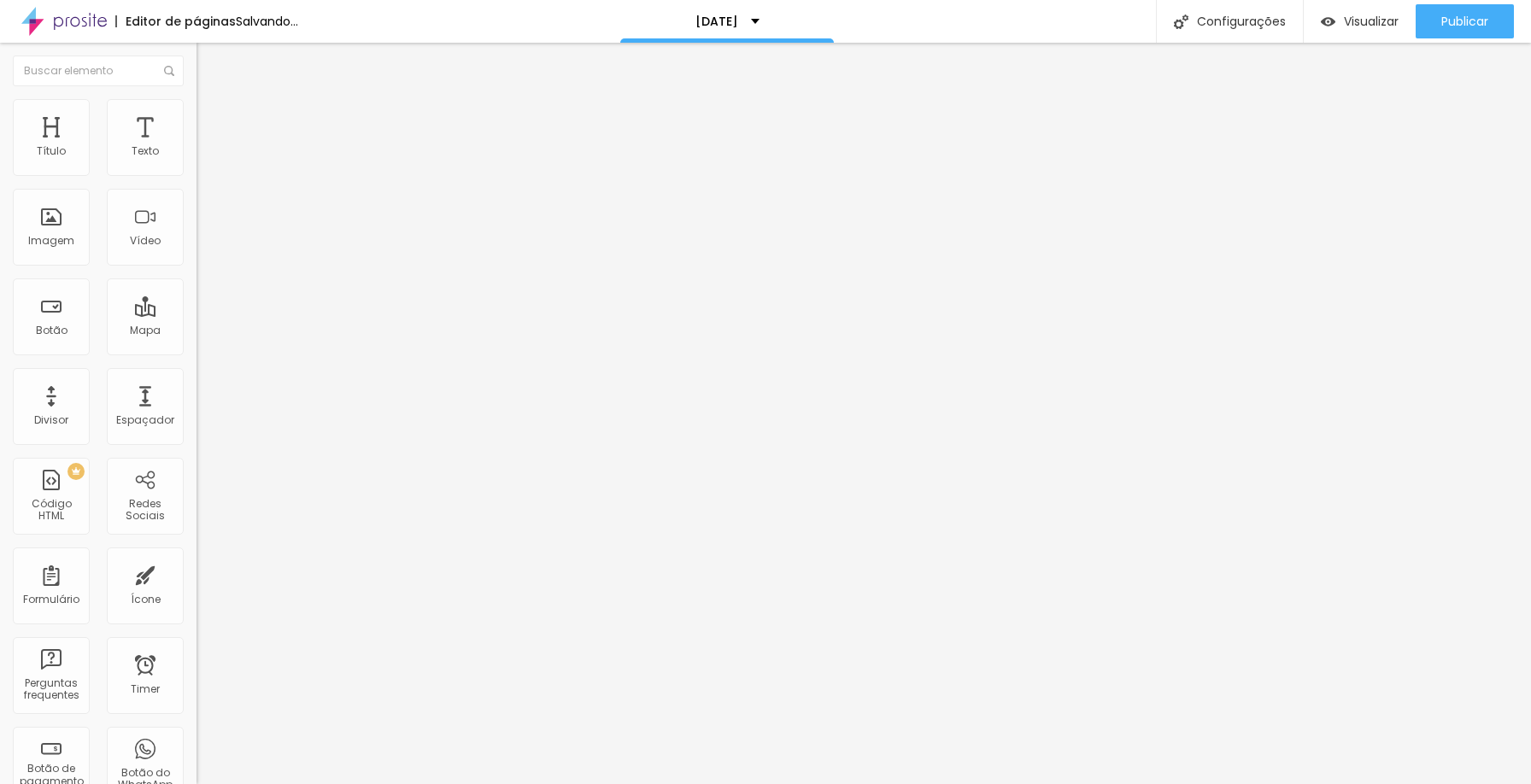
type input "0"
click at [197, 332] on input "range" at bounding box center [252, 339] width 110 height 14
type input "11"
type input "0"
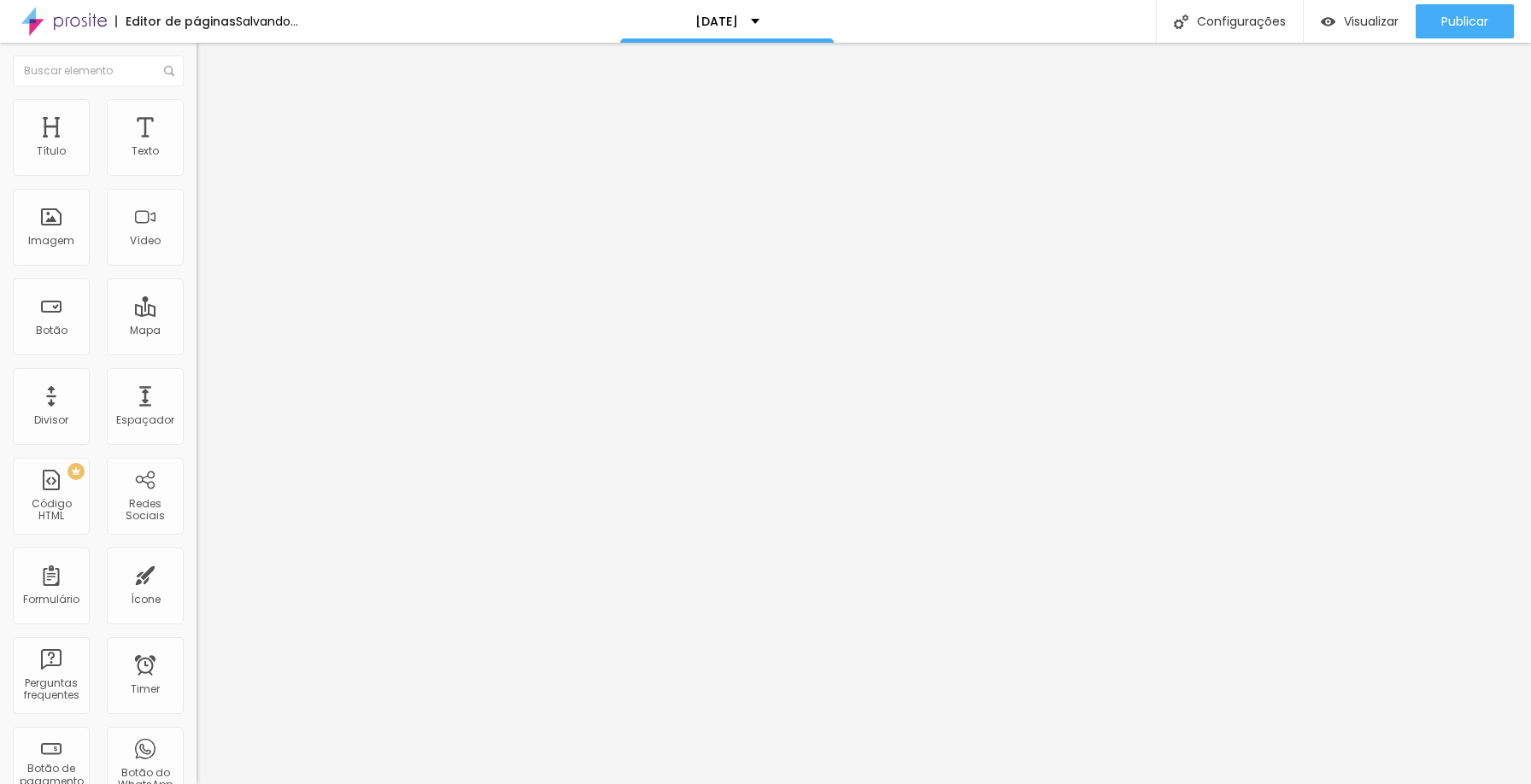
type input "0"
drag, startPoint x: 53, startPoint y: 201, endPoint x: 0, endPoint y: 201, distance: 53.0
type input "0"
click at [197, 573] on input "range" at bounding box center [252, 580] width 110 height 14
click at [203, 159] on icon "button" at bounding box center [208, 154] width 11 height 10
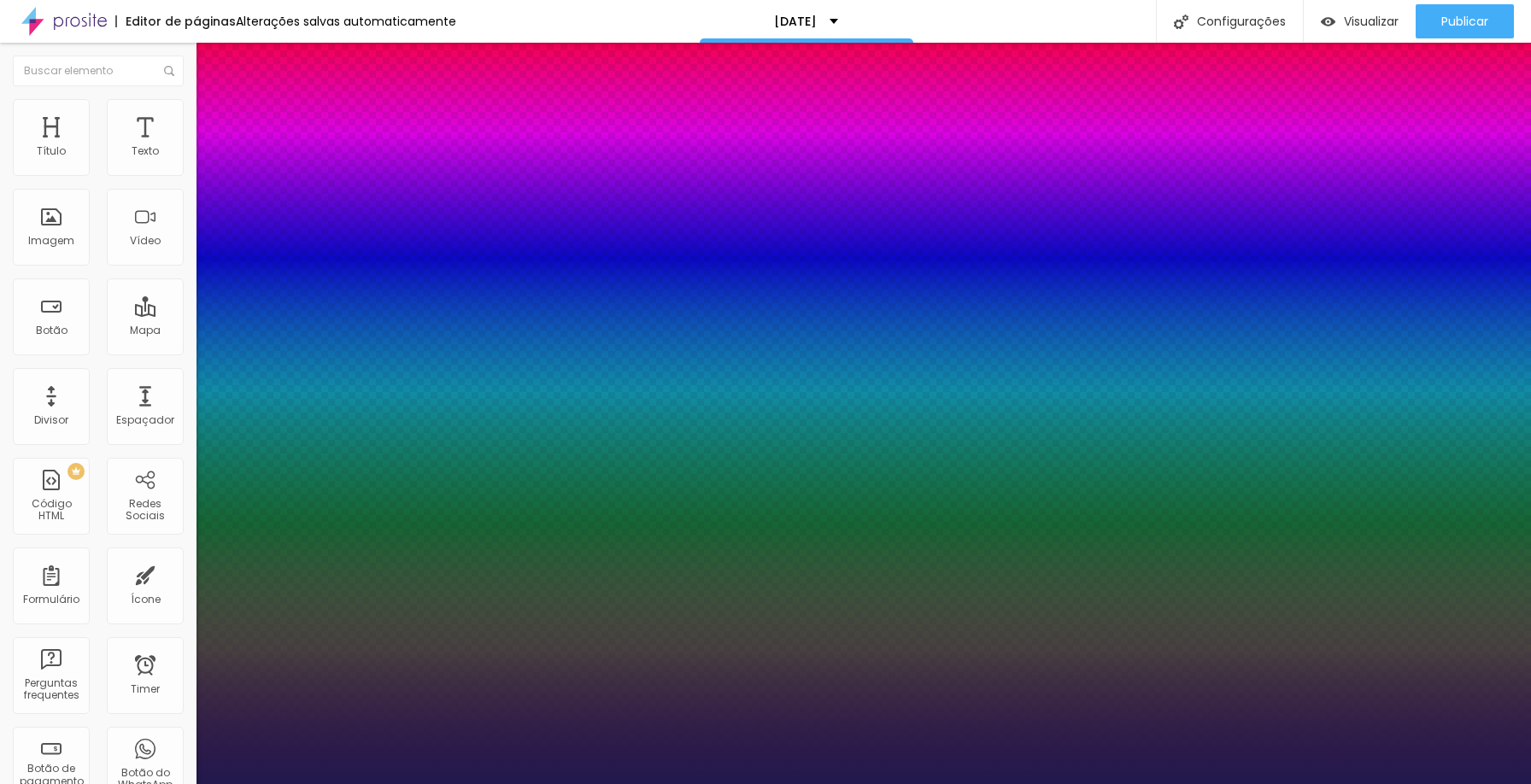
type input "1"
click at [762, 783] on div at bounding box center [765, 784] width 1531 height 0
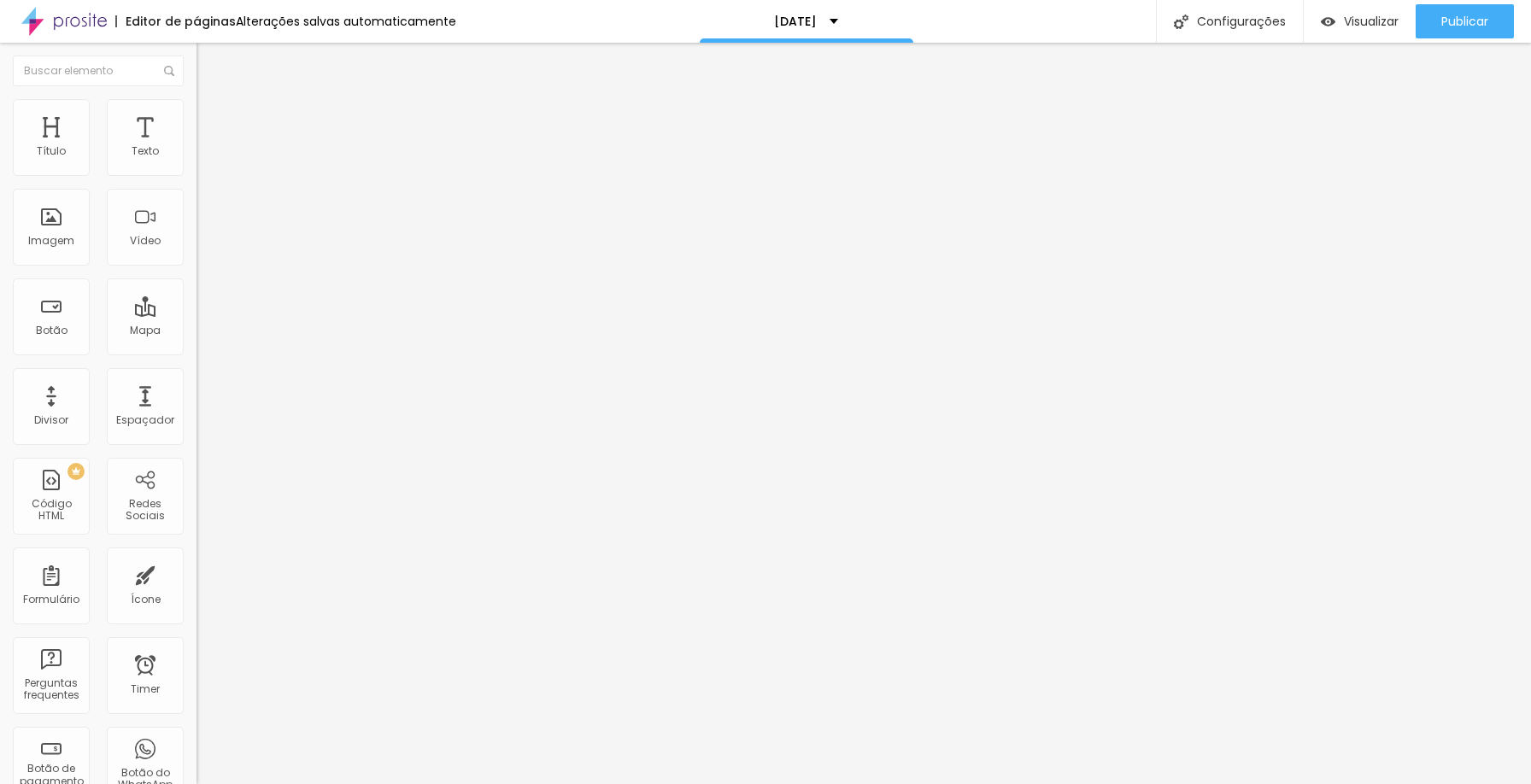
click at [197, 164] on button "button" at bounding box center [208, 155] width 24 height 18
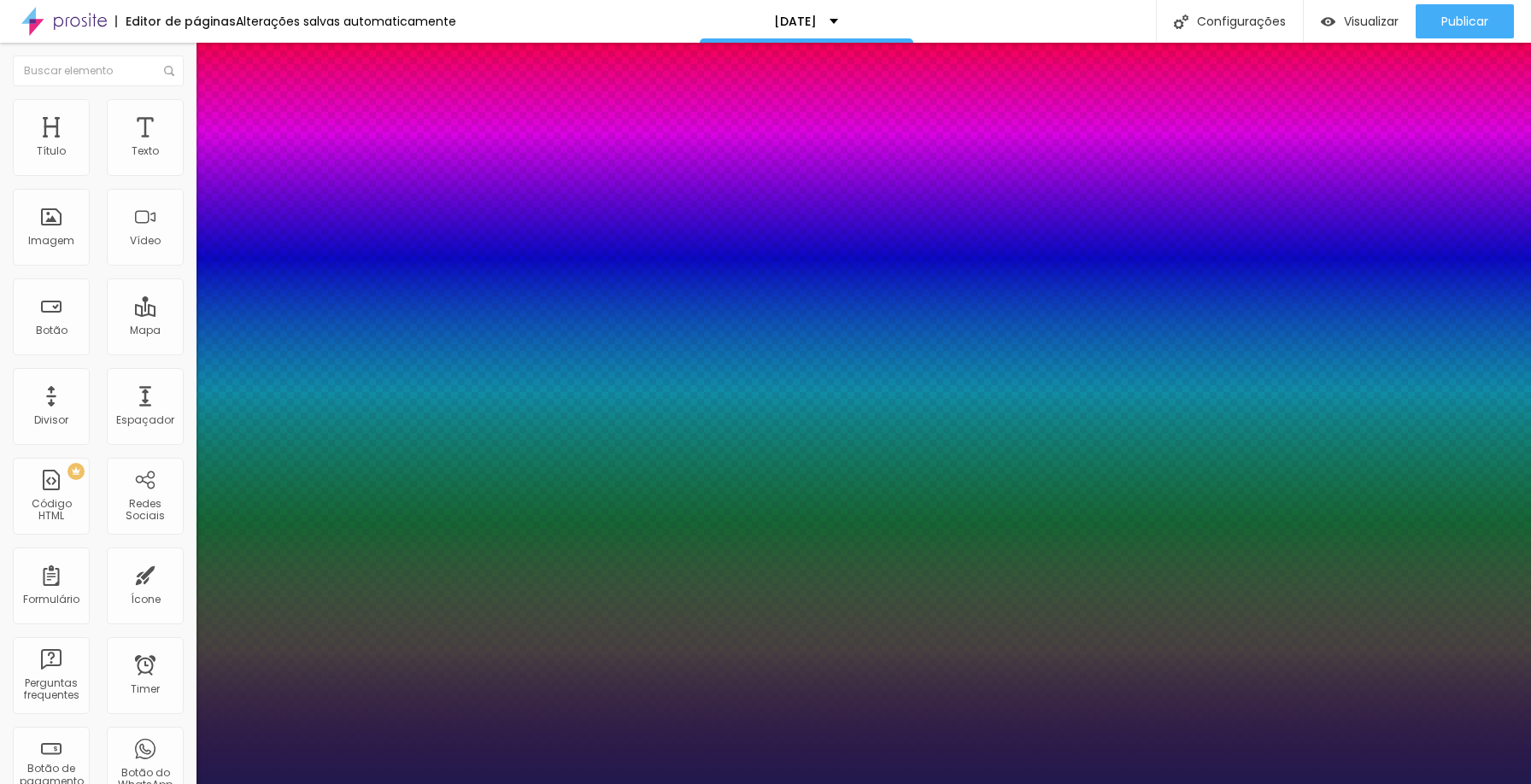
type input "1"
click at [899, 783] on div at bounding box center [765, 784] width 1531 height 0
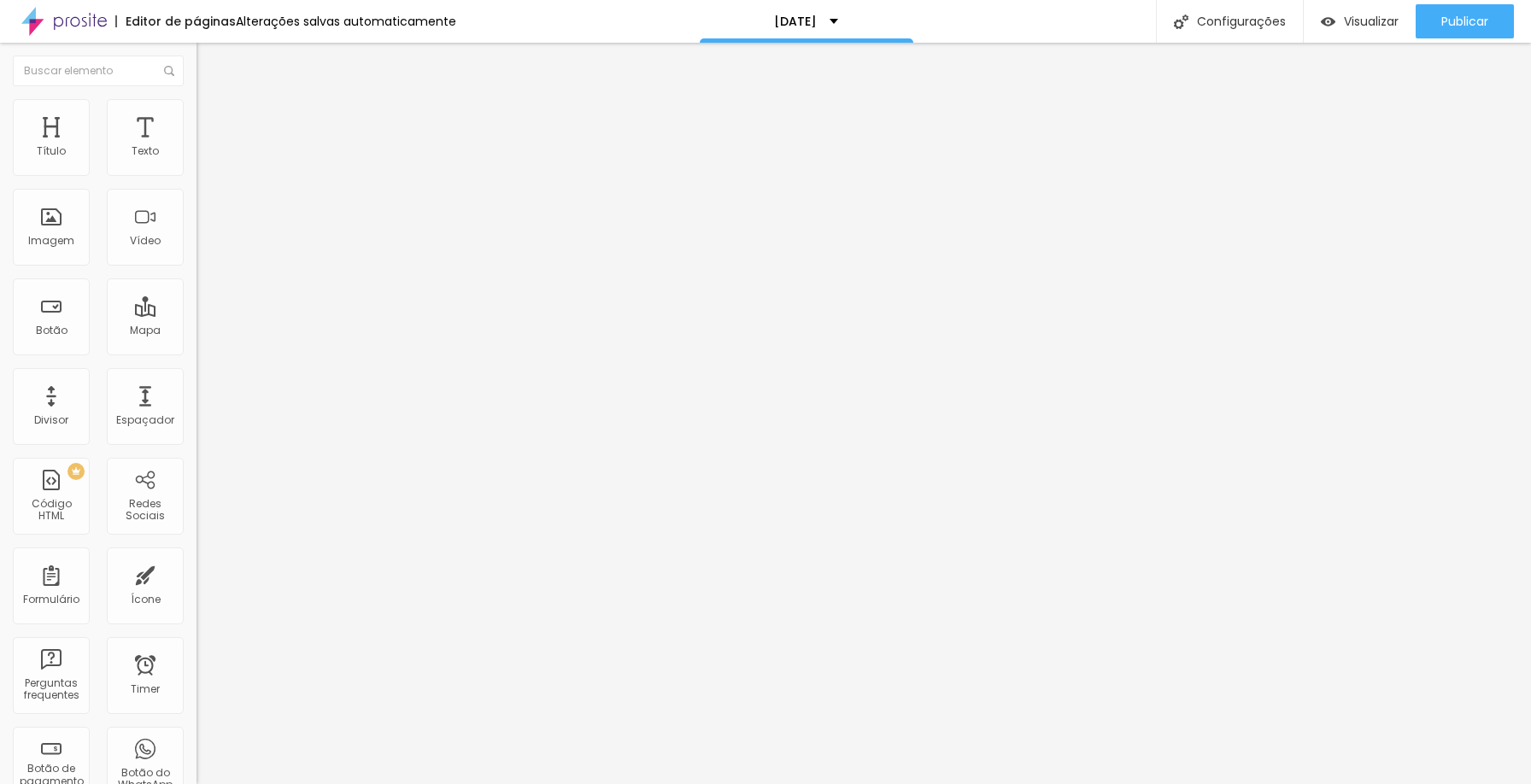
click at [203, 159] on icon "button" at bounding box center [208, 154] width 11 height 10
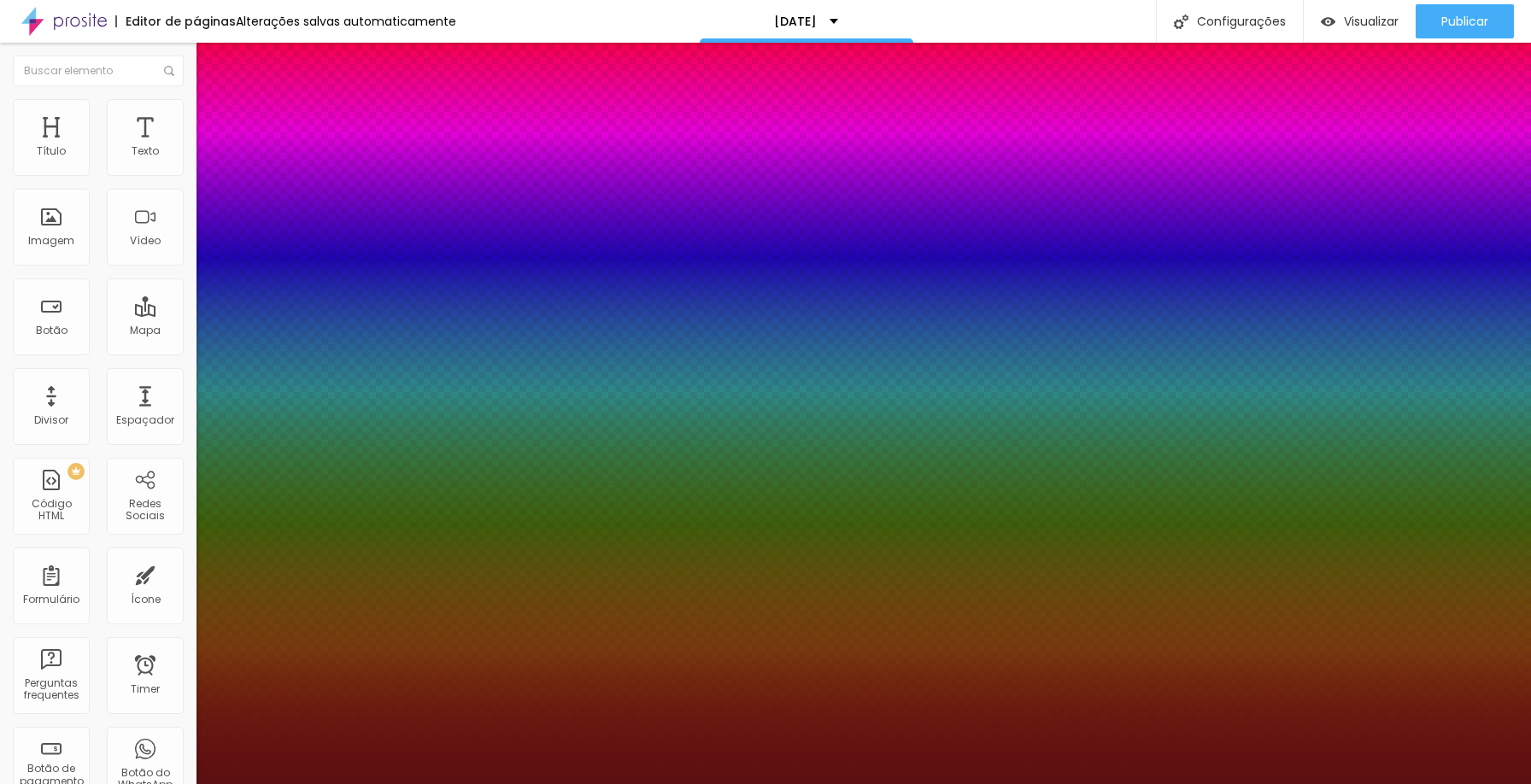
type input "1"
type input "18"
type input "1"
type input "17"
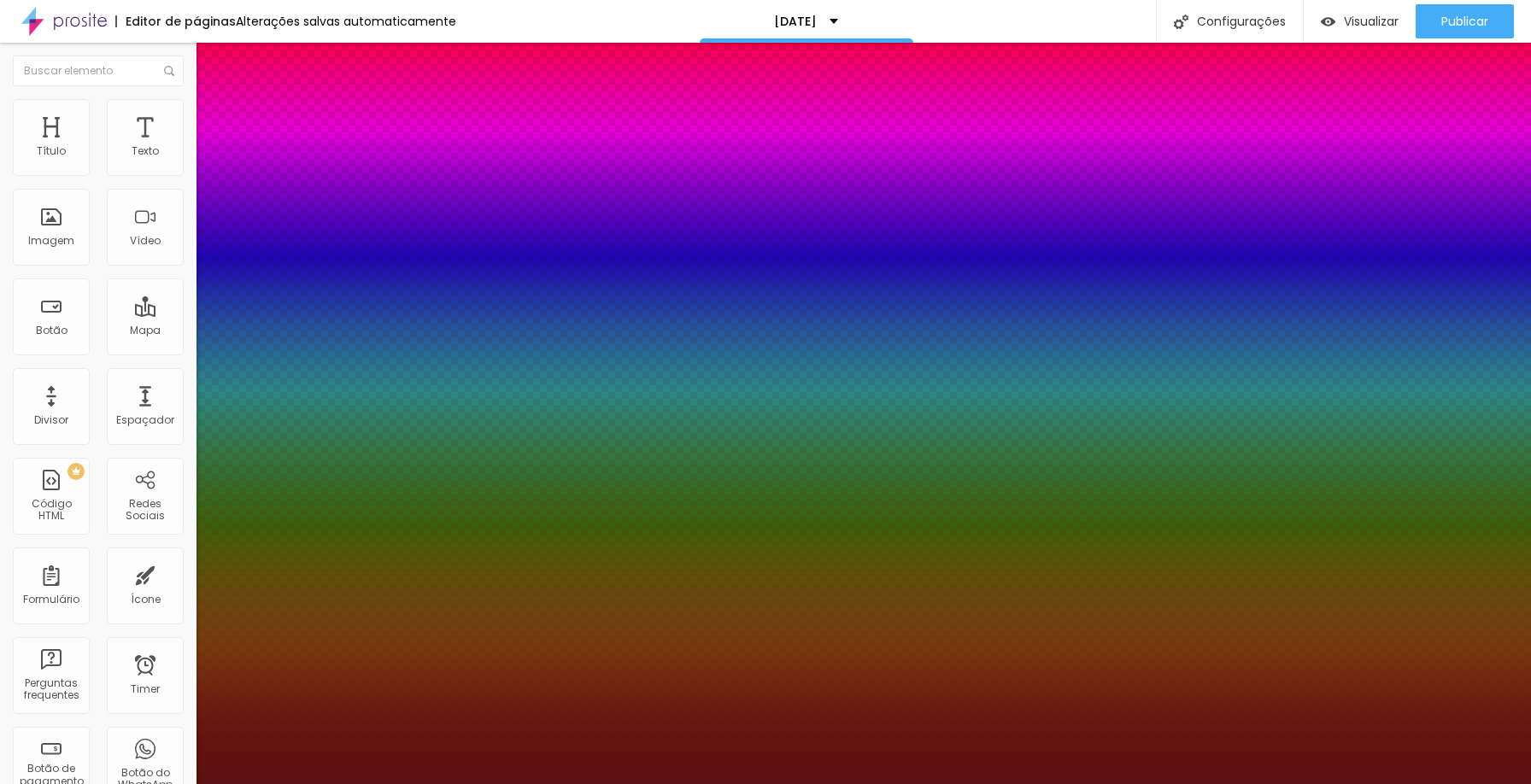
type input "17"
type input "1"
type input "16"
type input "1"
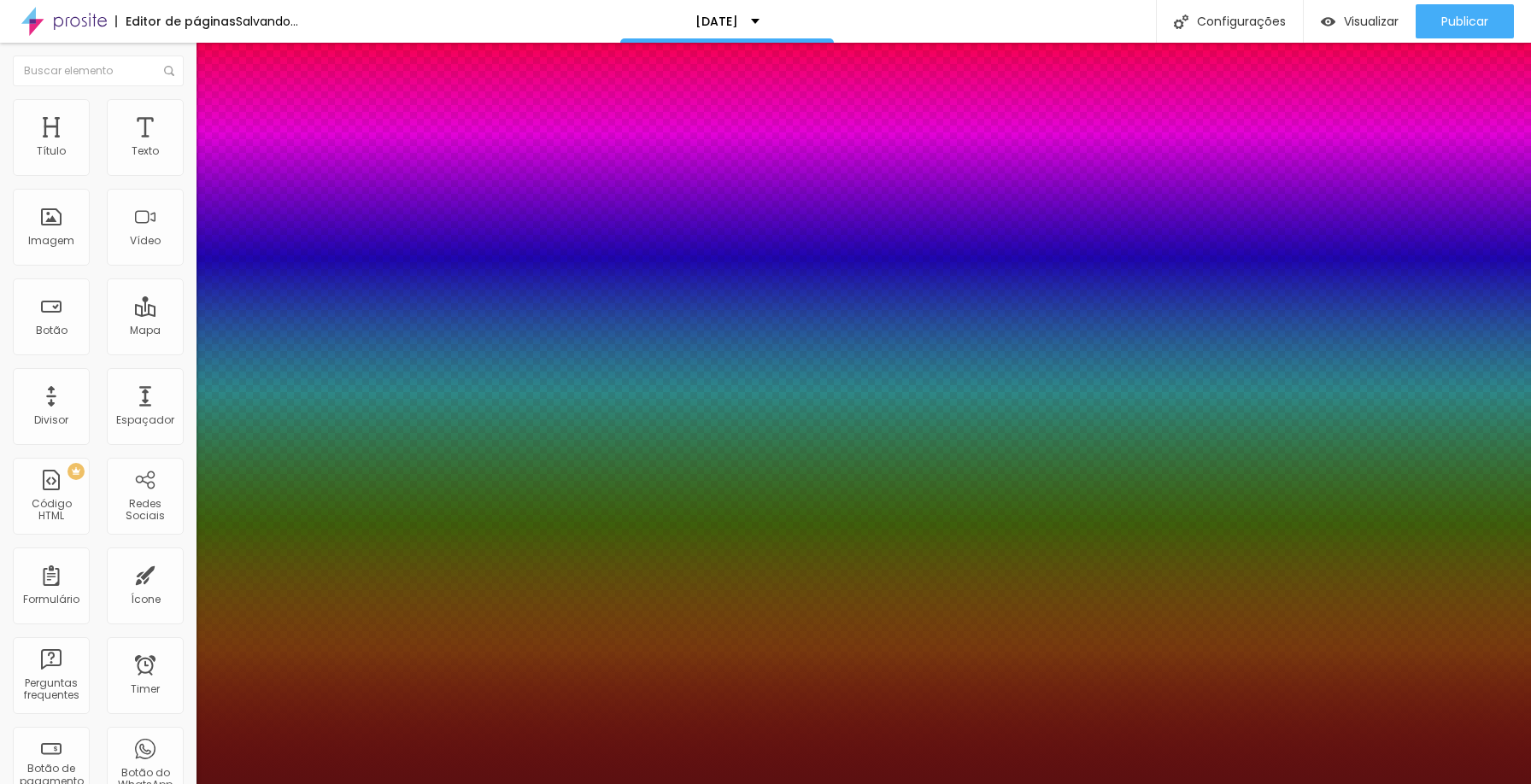
type input "15"
type input "1"
type input "15"
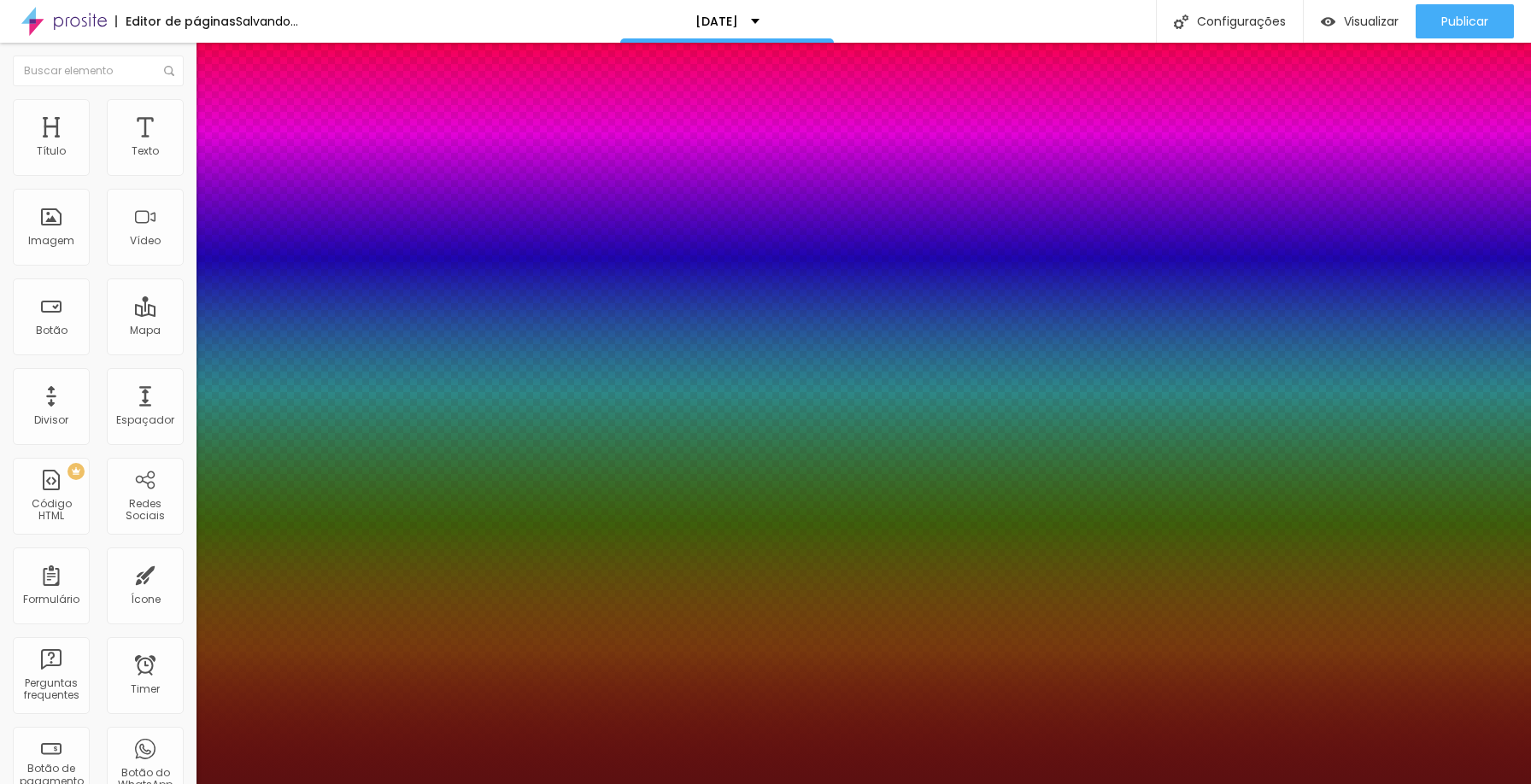
type input "1"
click at [571, 783] on div at bounding box center [765, 784] width 1531 height 0
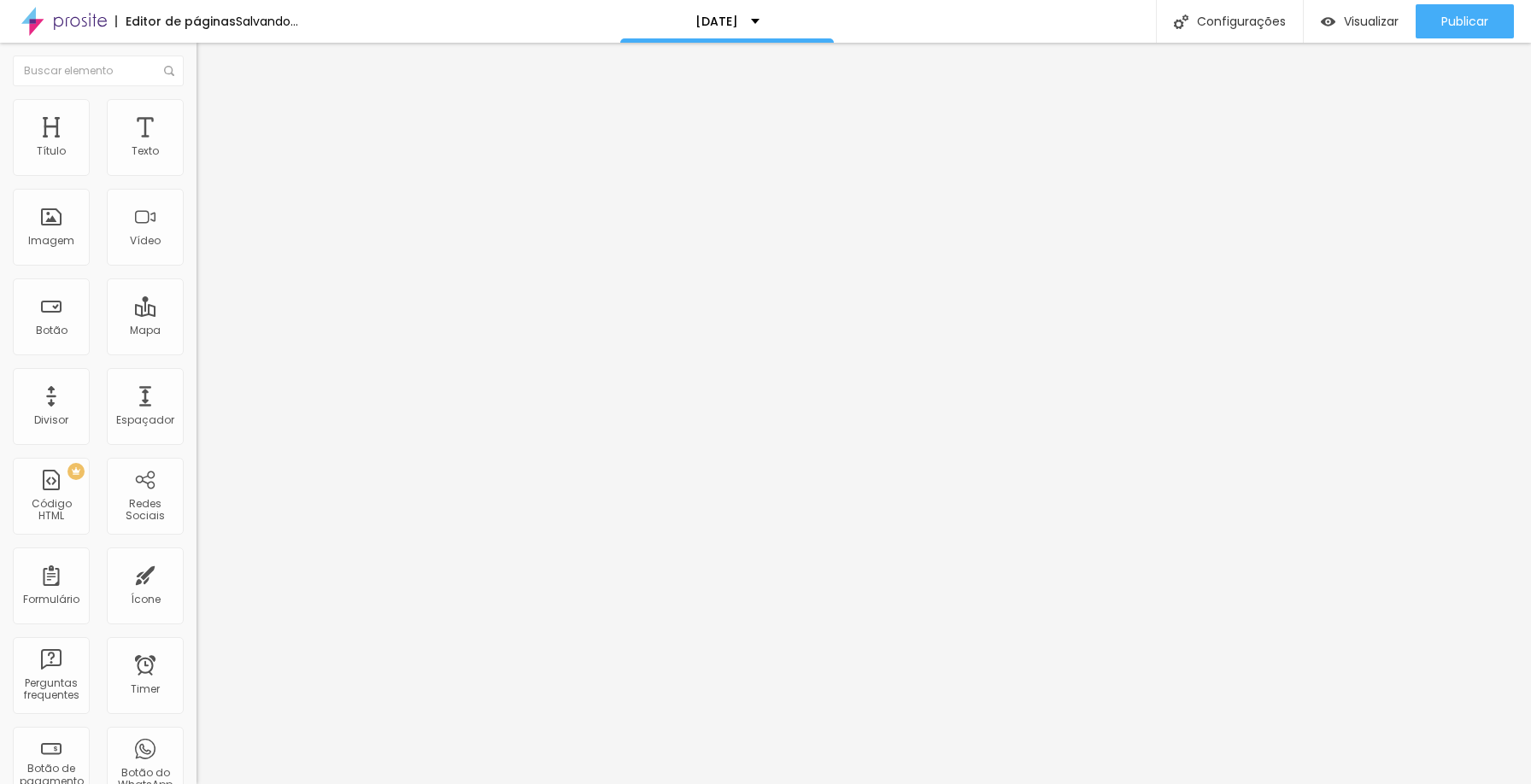
click at [203, 159] on icon "button" at bounding box center [208, 154] width 11 height 10
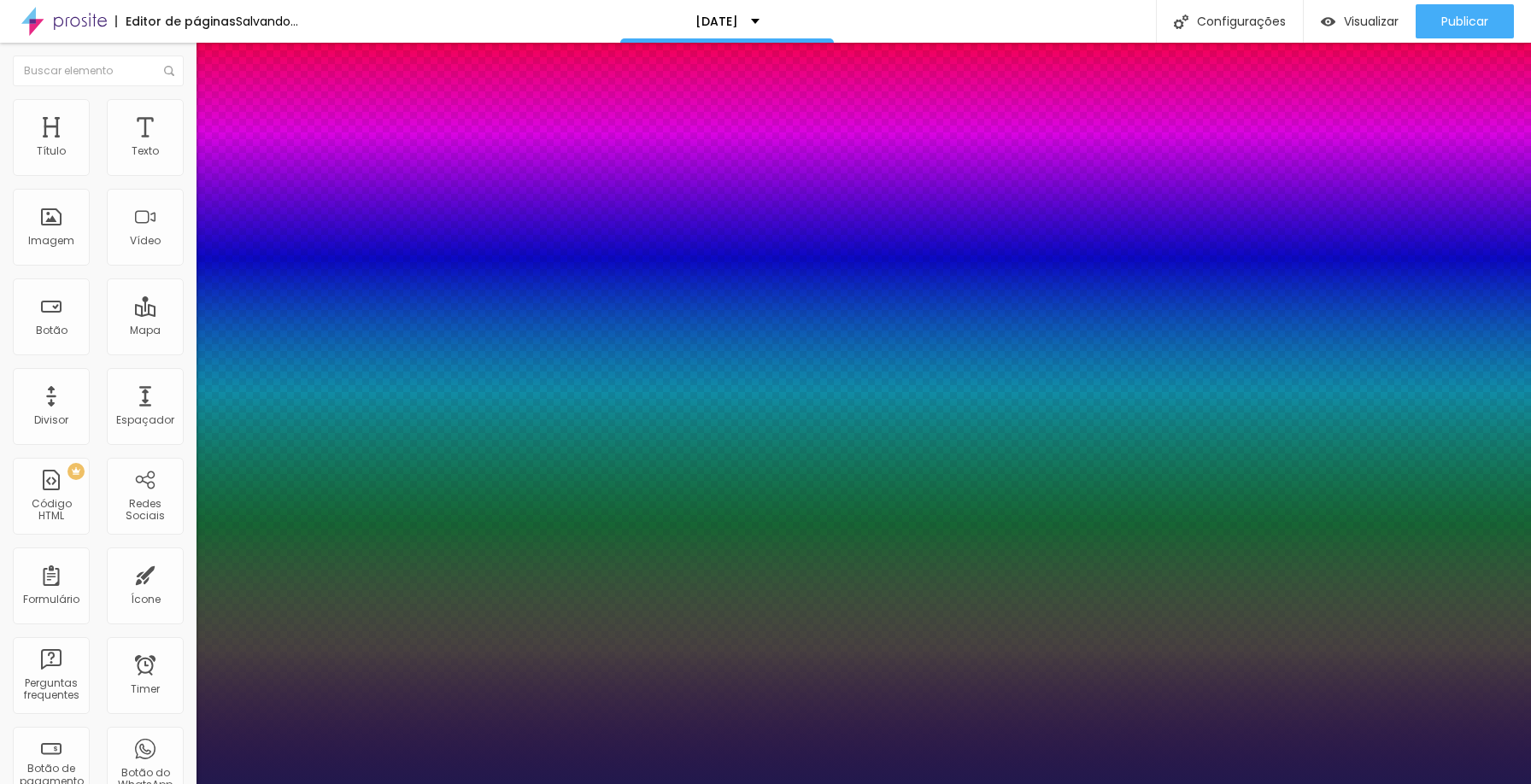
type input "1"
click at [755, 783] on div at bounding box center [765, 784] width 1531 height 0
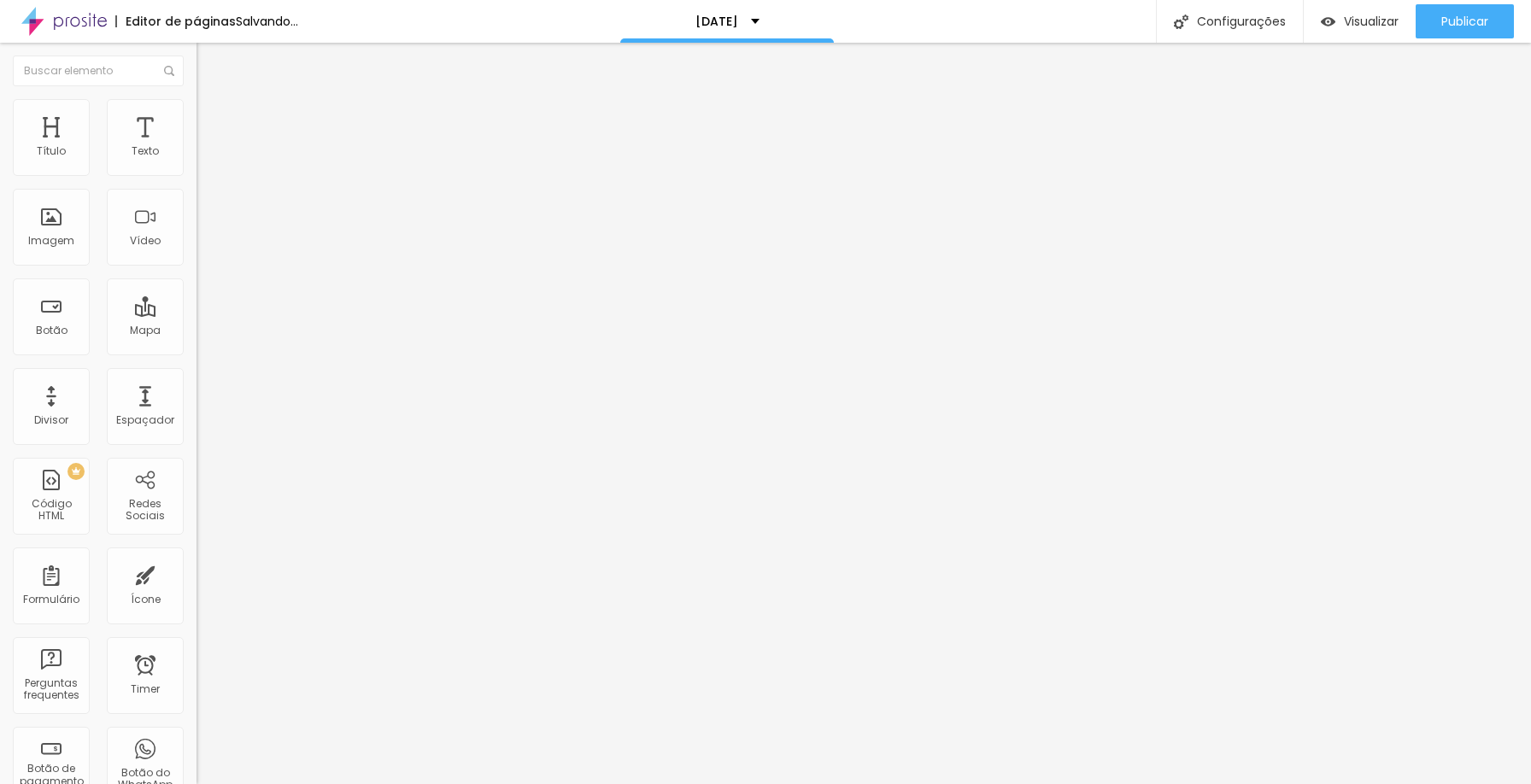
click at [197, 164] on button "button" at bounding box center [208, 155] width 24 height 18
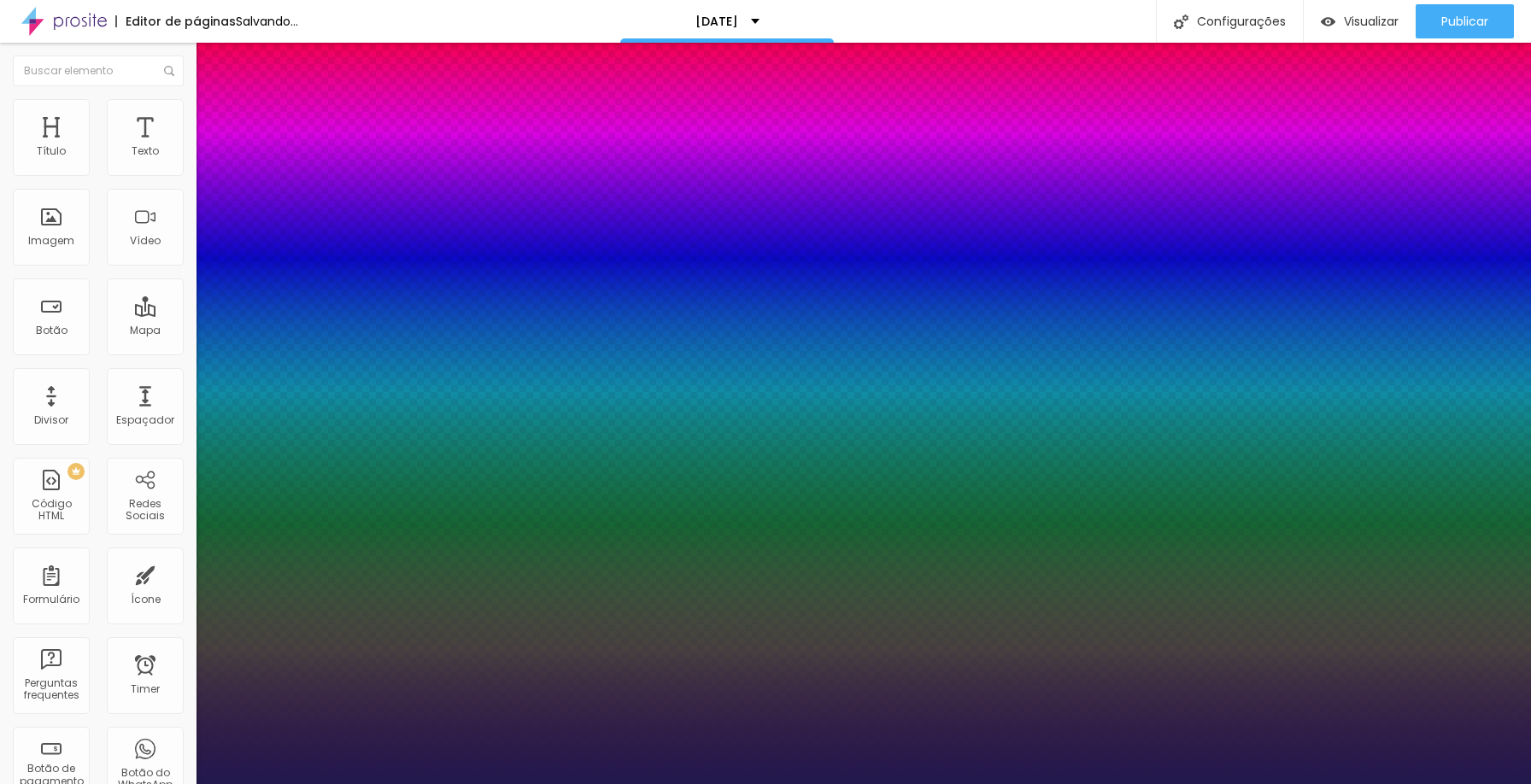
type input "1"
type input "12"
click at [909, 783] on div at bounding box center [765, 784] width 1531 height 0
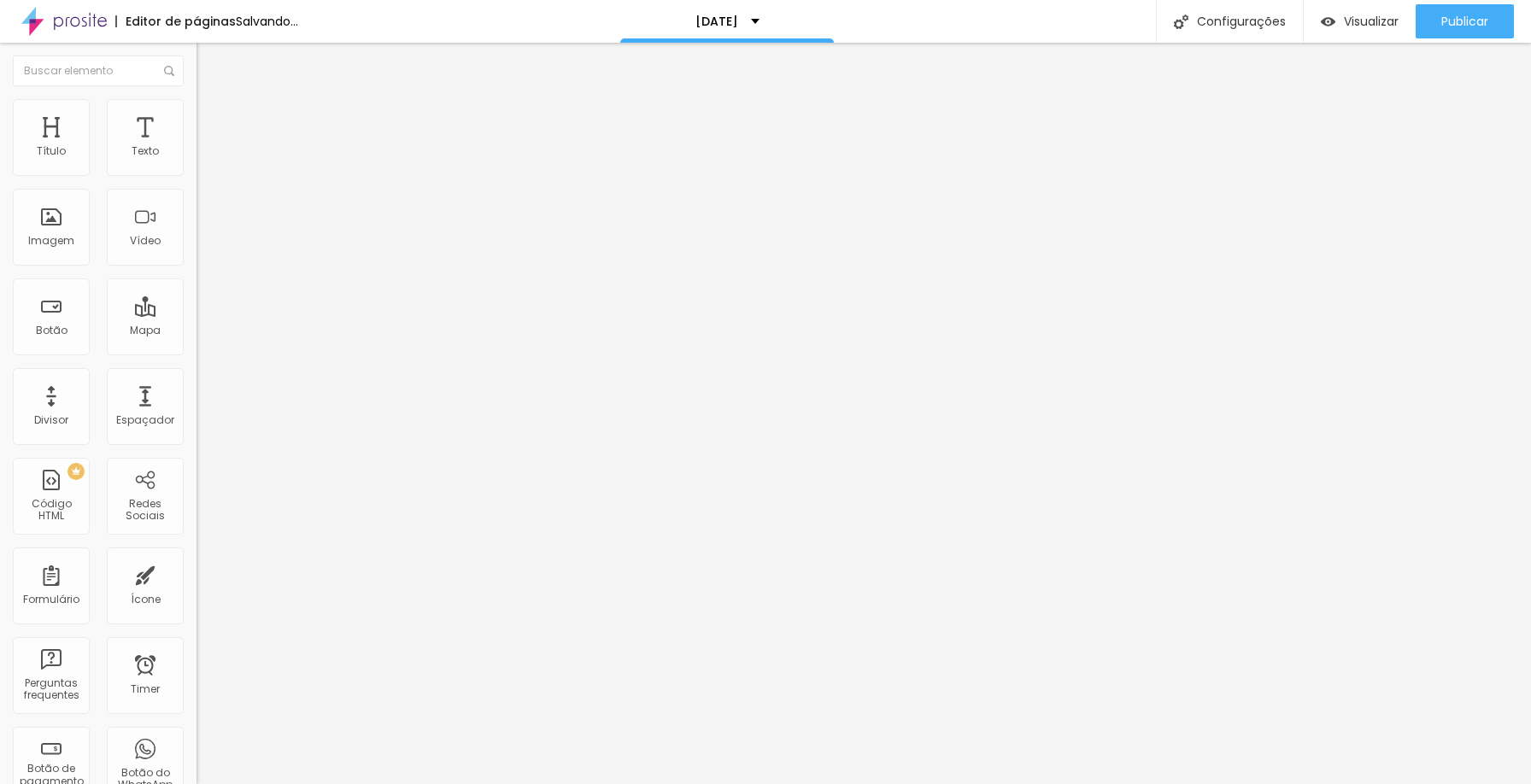
click at [210, 152] on icon "button" at bounding box center [212, 150] width 4 height 4
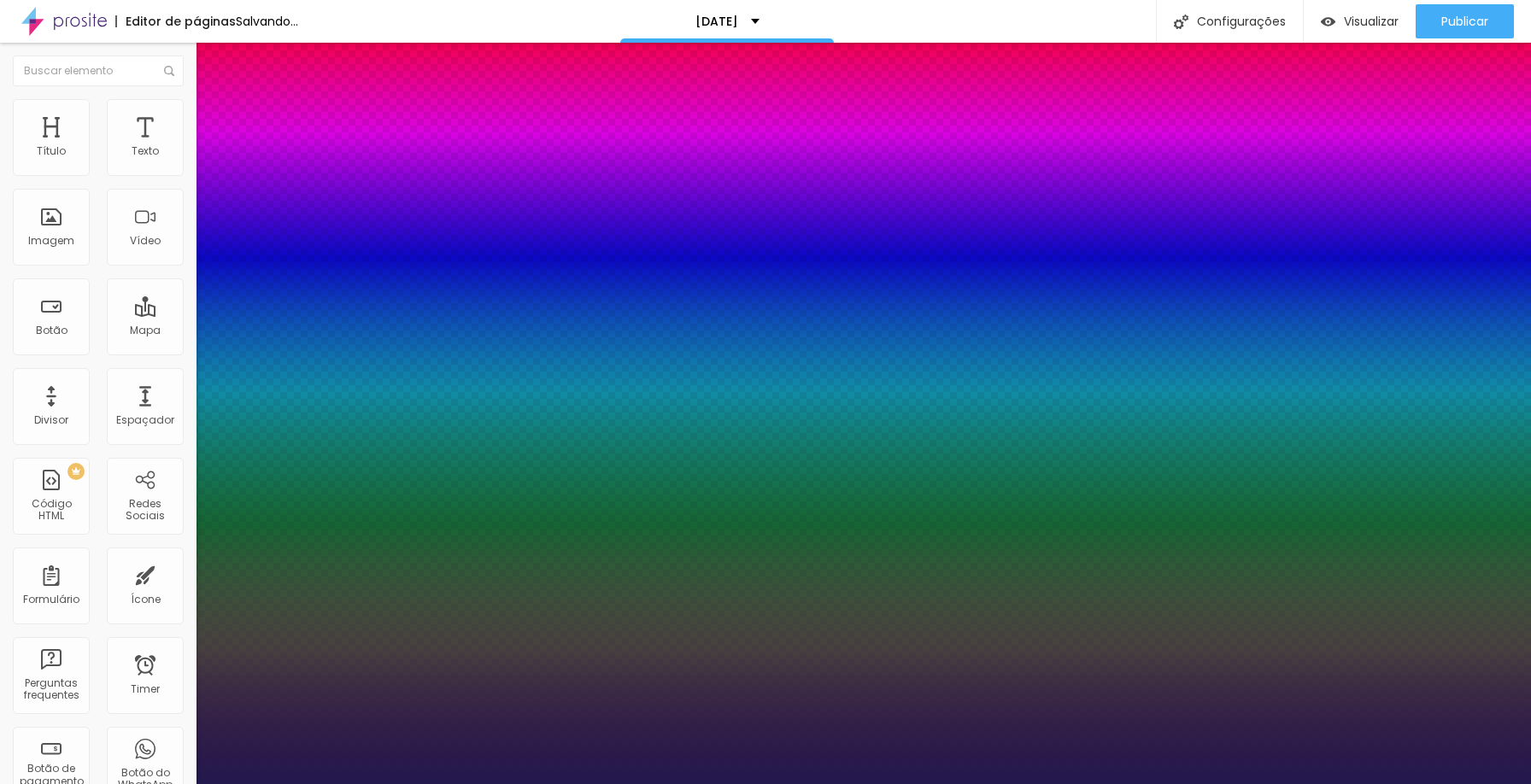
click at [1071, 783] on div at bounding box center [765, 784] width 1531 height 0
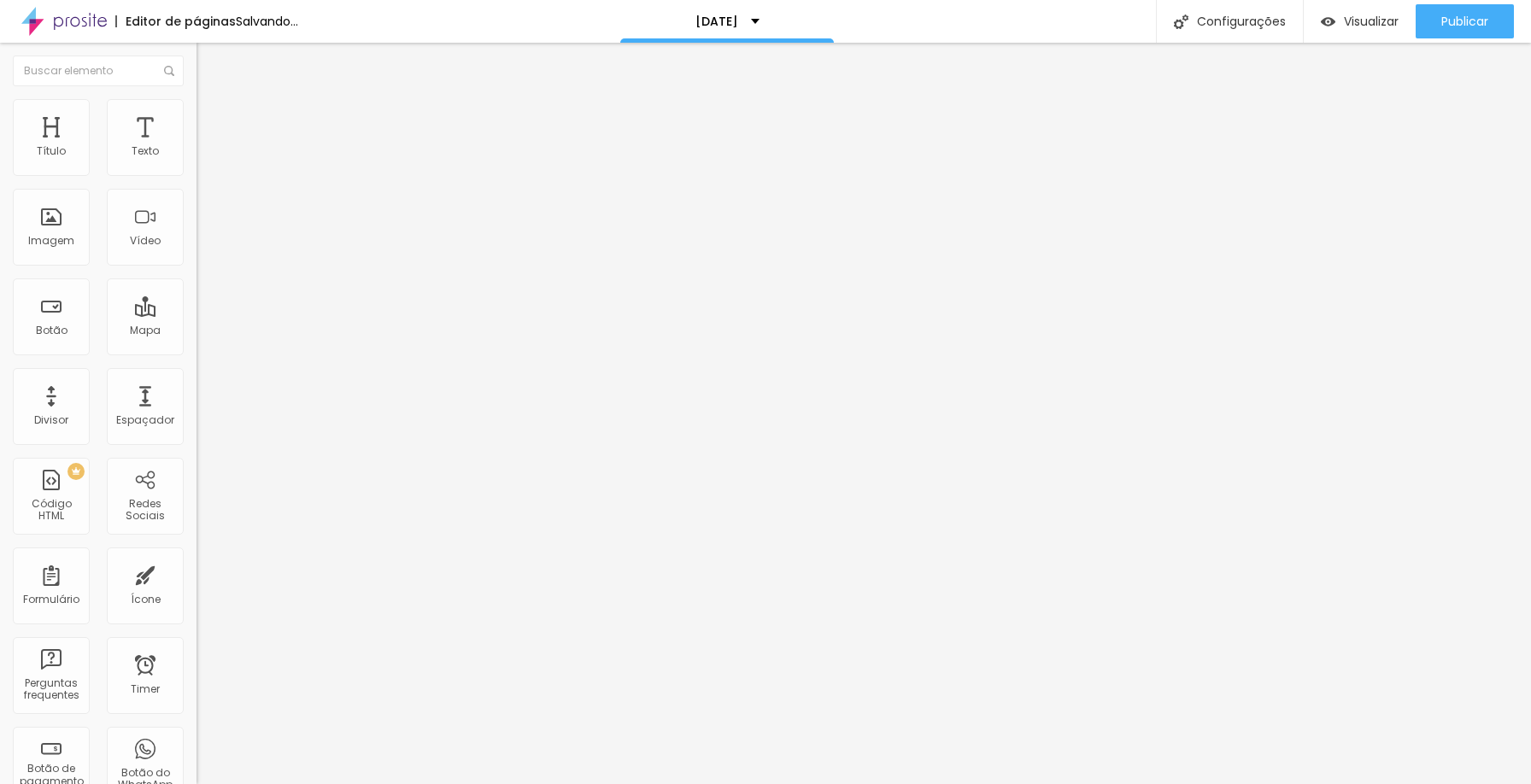
click at [203, 159] on icon "button" at bounding box center [208, 154] width 11 height 10
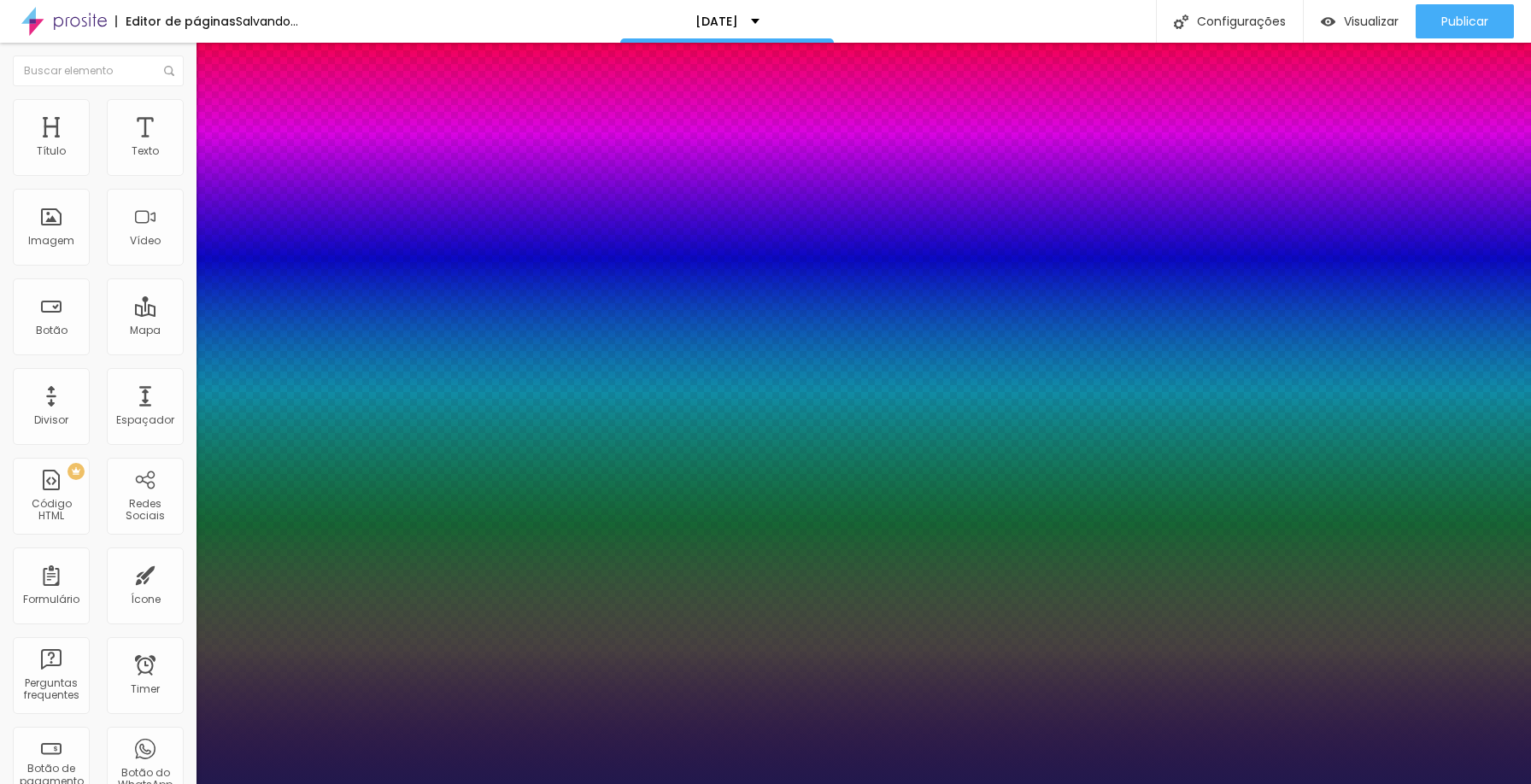
click at [1257, 783] on div at bounding box center [765, 784] width 1531 height 0
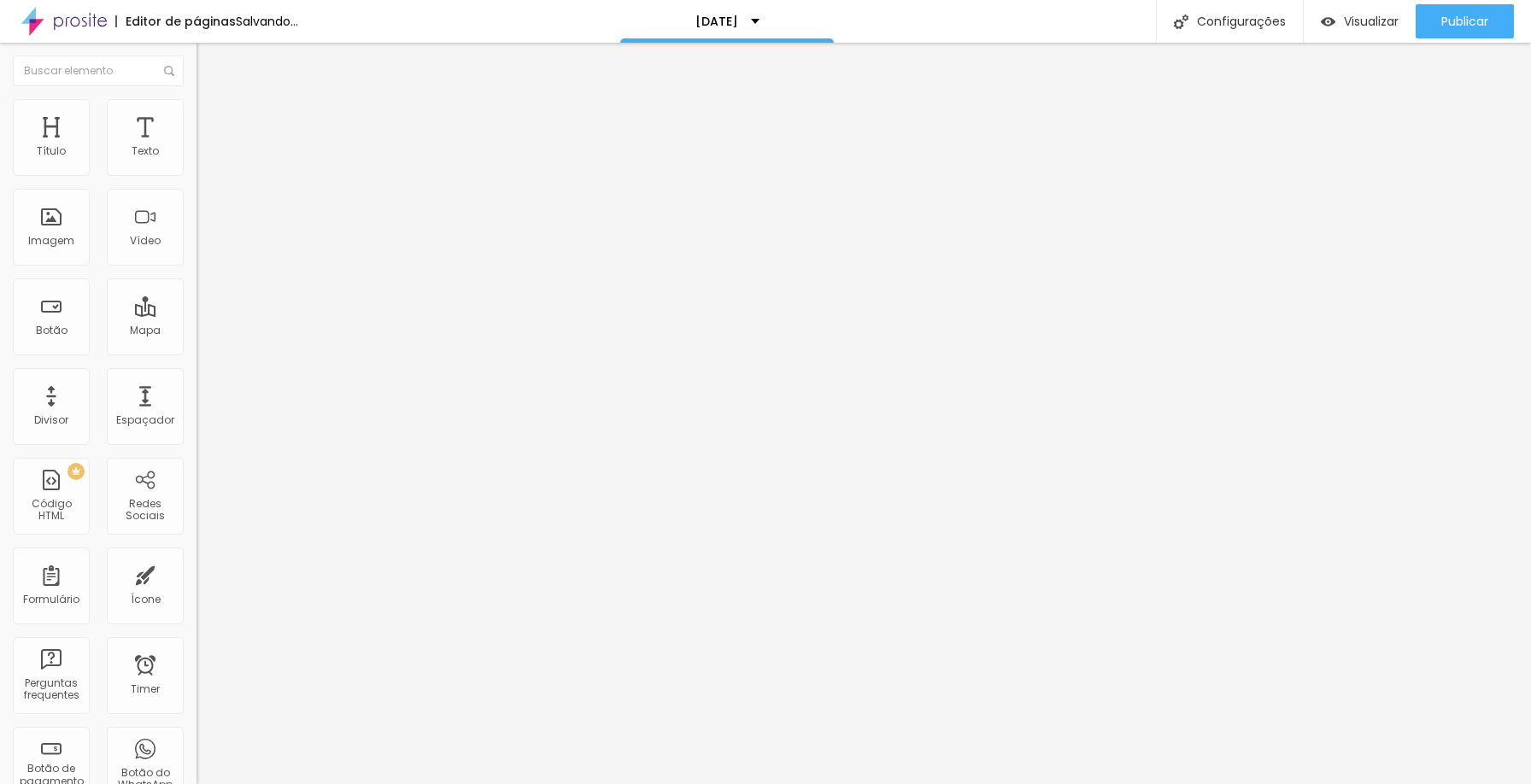
click at [203, 159] on icon "button" at bounding box center [208, 154] width 11 height 10
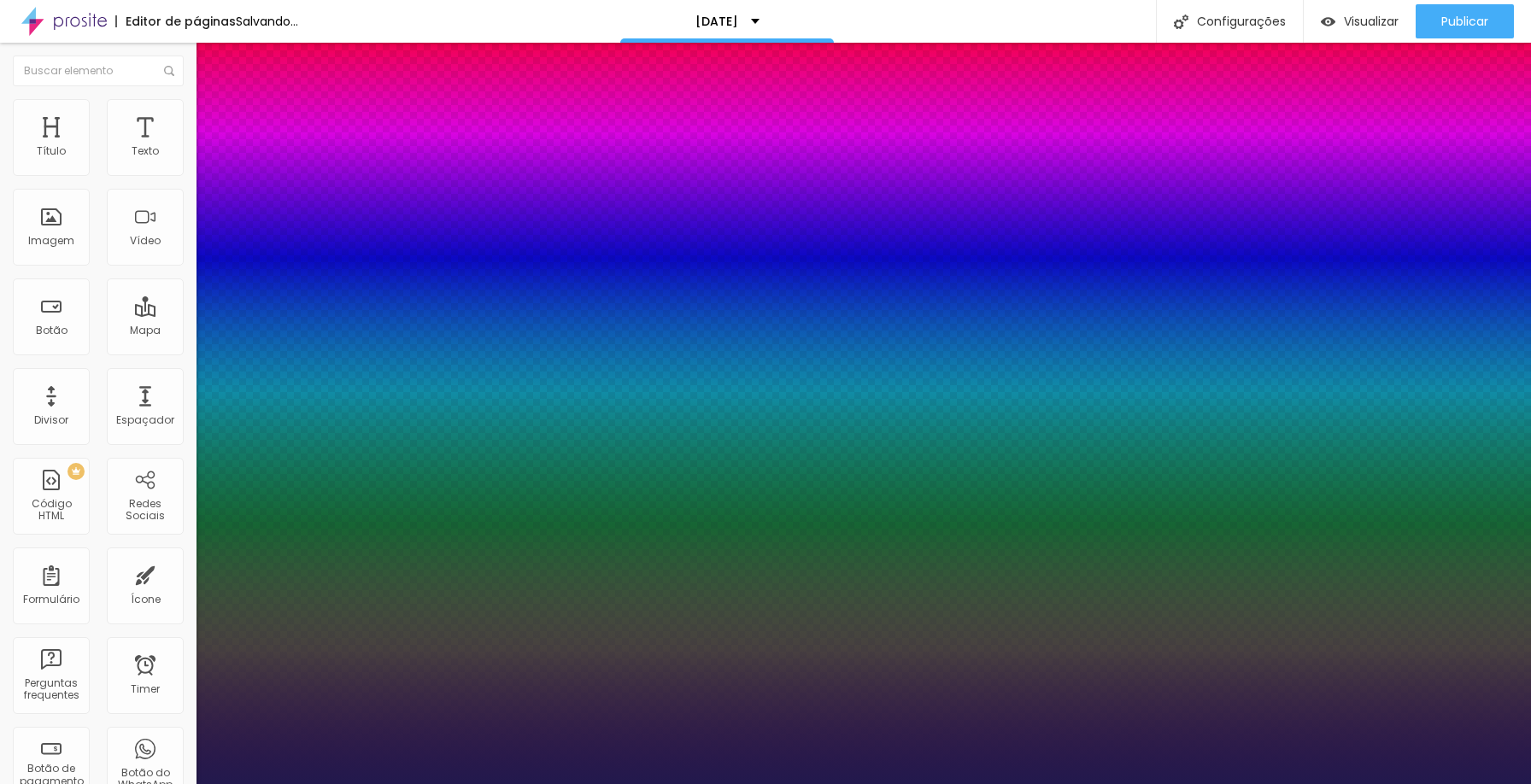
click at [1374, 783] on div at bounding box center [765, 784] width 1531 height 0
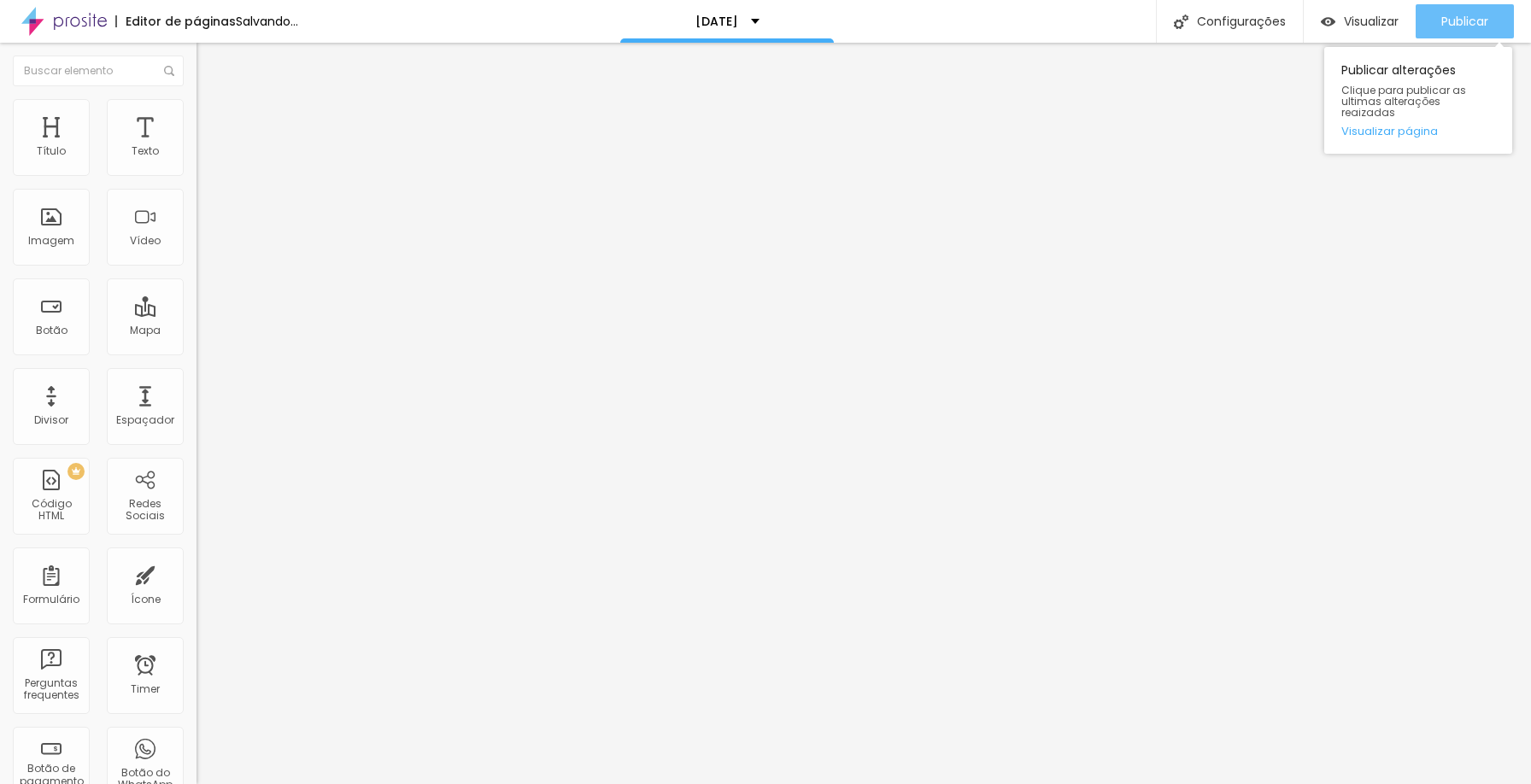
click at [1434, 27] on button "Publicar" at bounding box center [1465, 21] width 98 height 34
click at [207, 158] on span "Trocar icone" at bounding box center [244, 150] width 76 height 15
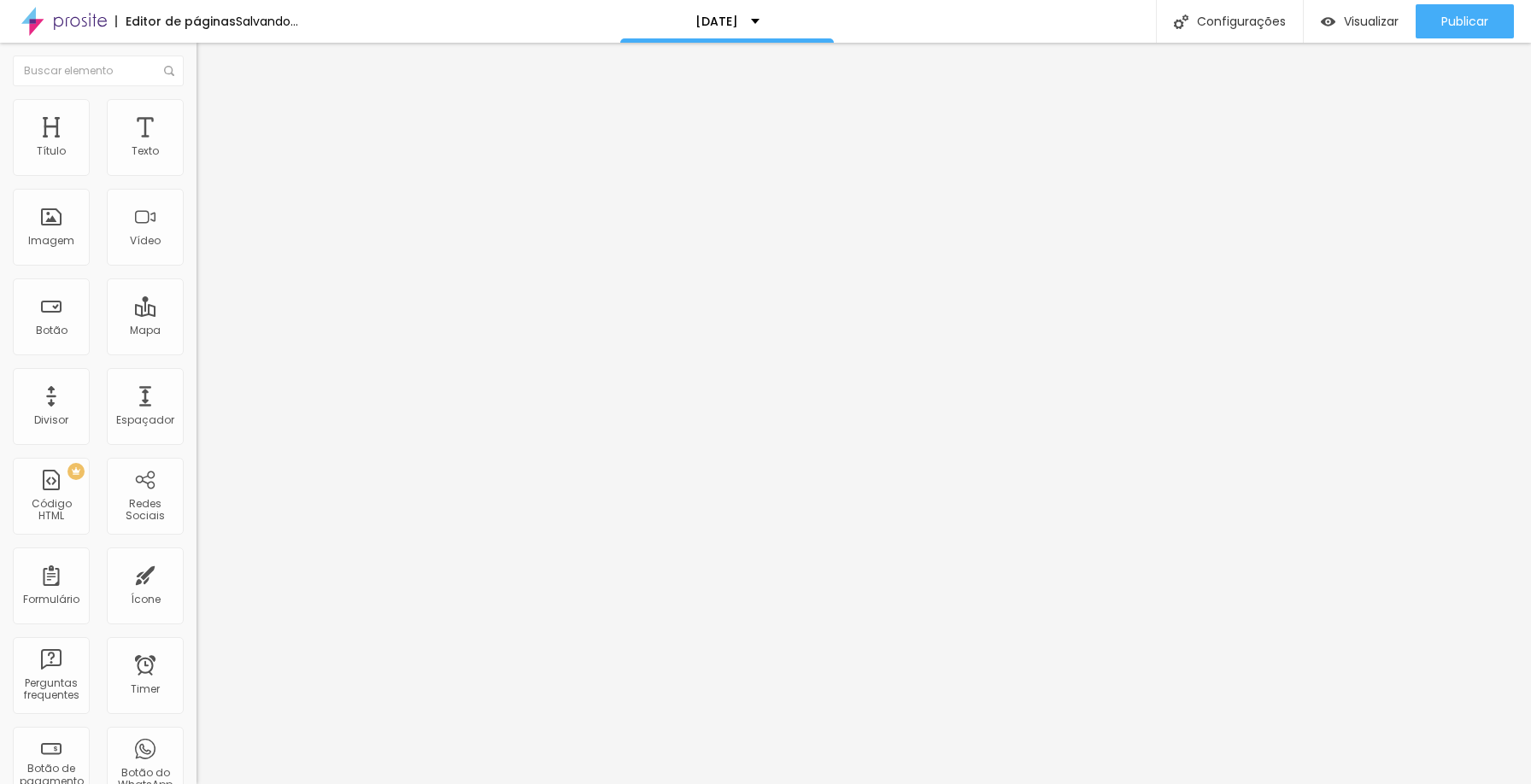
scroll to position [464, 671]
click at [212, 118] on span "Estilo" at bounding box center [225, 110] width 26 height 15
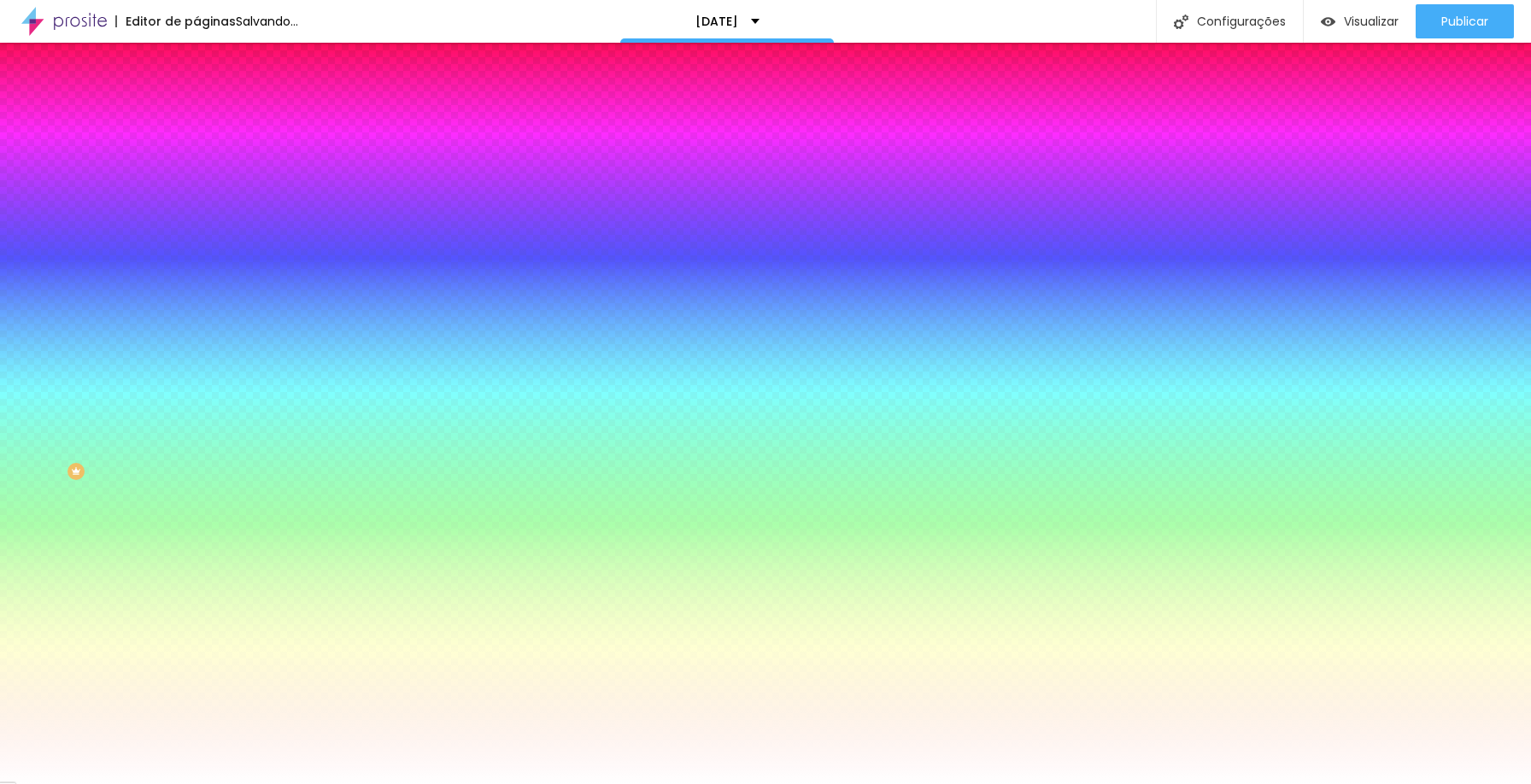
click at [197, 163] on div at bounding box center [295, 163] width 197 height 0
drag, startPoint x: 43, startPoint y: 201, endPoint x: 0, endPoint y: 184, distance: 46.2
click at [197, 184] on div "Cor do icone Voltar ao padrão #FFFFFF Cor de fundo Voltar ao padrão #FFFFFF Bor…" at bounding box center [295, 324] width 197 height 382
drag, startPoint x: 53, startPoint y: 284, endPoint x: 32, endPoint y: 269, distance: 25.8
click at [197, 472] on input "range" at bounding box center [252, 480] width 110 height 14
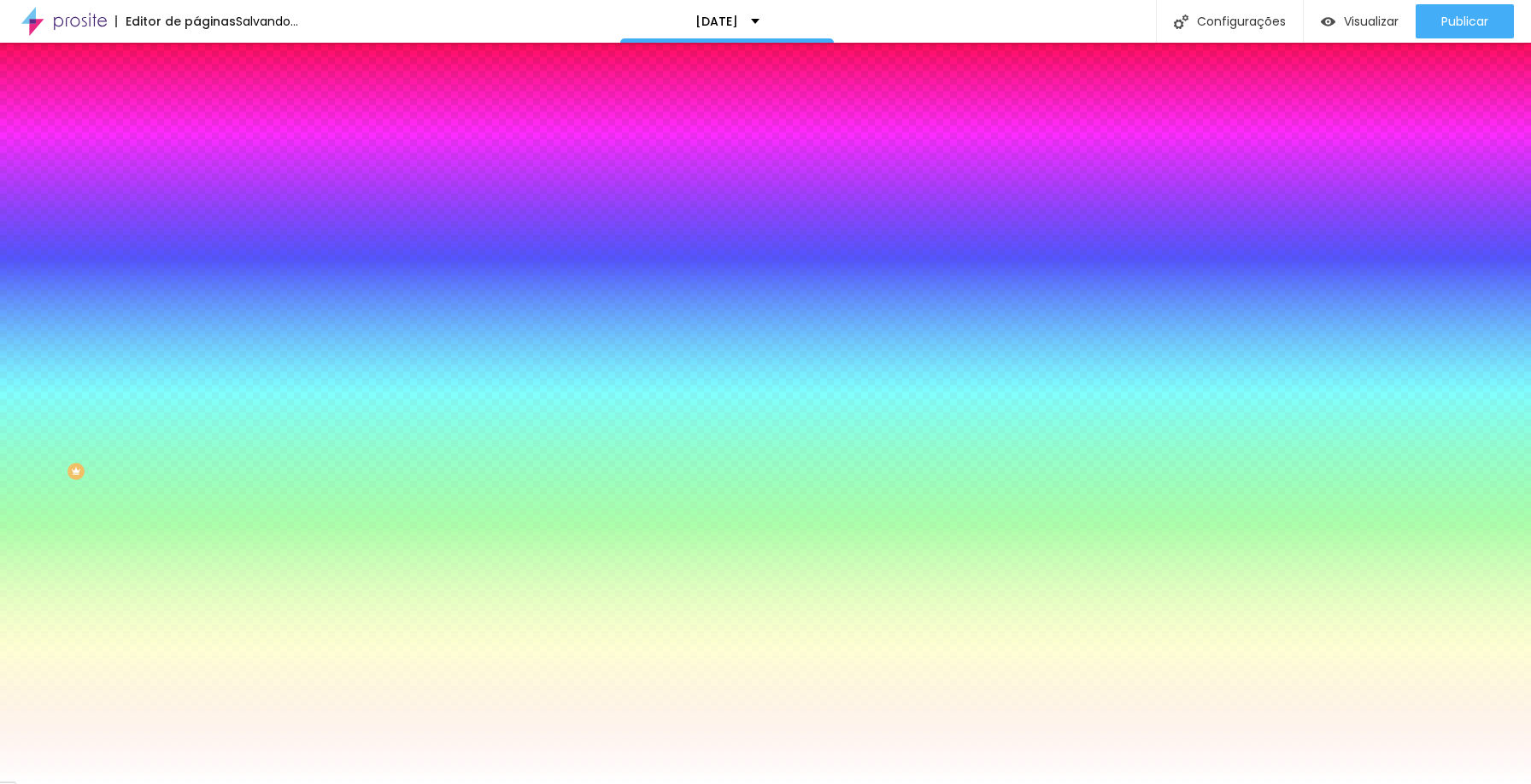
click at [197, 116] on li "Avançado" at bounding box center [295, 125] width 197 height 18
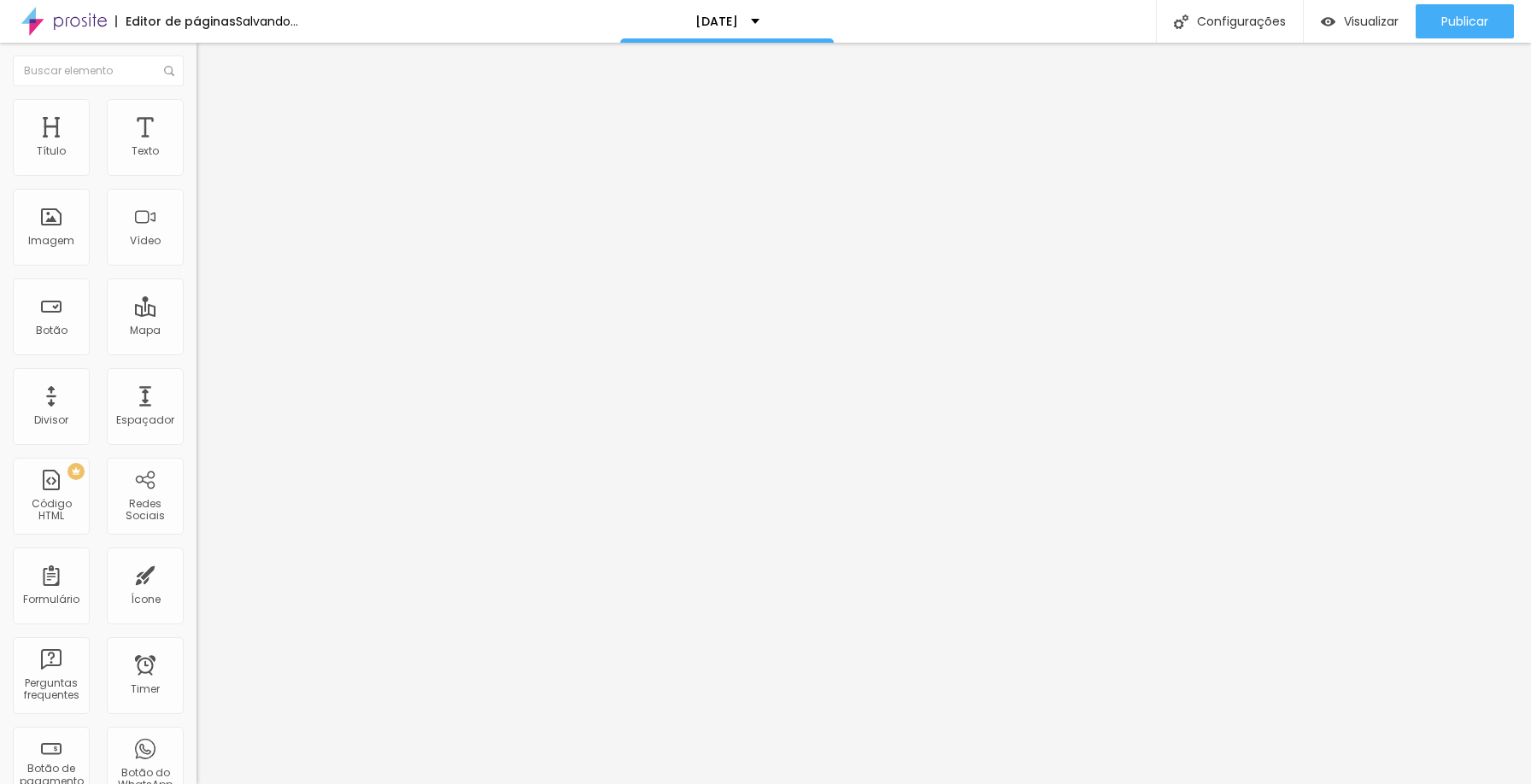
drag, startPoint x: 49, startPoint y: 170, endPoint x: 20, endPoint y: 172, distance: 29.1
click at [197, 332] on input "range" at bounding box center [252, 339] width 110 height 14
drag, startPoint x: 48, startPoint y: 200, endPoint x: 92, endPoint y: 197, distance: 44.1
click at [197, 573] on input "range" at bounding box center [252, 580] width 110 height 14
click at [1484, 10] on div "Publicar" at bounding box center [1465, 21] width 47 height 34
